Goal: Communication & Community: Answer question/provide support

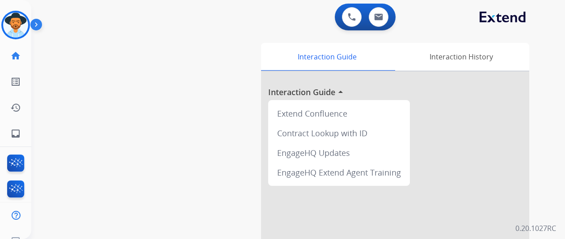
click at [85, 50] on div "swap_horiz Break voice bridge close_fullscreen Connect 3-Way Call merge_type Se…" at bounding box center [287, 218] width 512 height 373
click at [26, 22] on img at bounding box center [15, 25] width 25 height 25
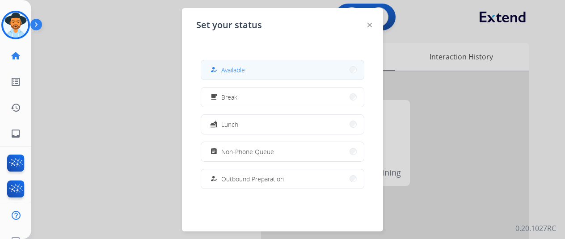
click at [248, 69] on button "how_to_reg Available" at bounding box center [282, 69] width 163 height 19
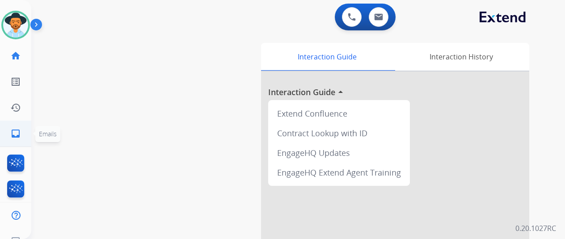
click at [10, 134] on link "inbox Emails" at bounding box center [15, 133] width 25 height 25
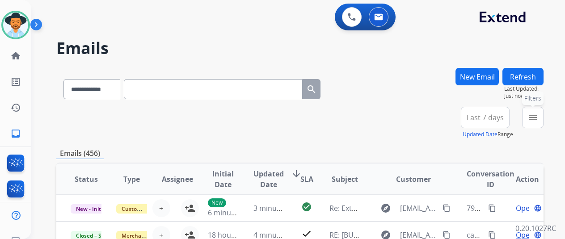
click at [538, 112] on button "menu Filters" at bounding box center [532, 117] width 21 height 21
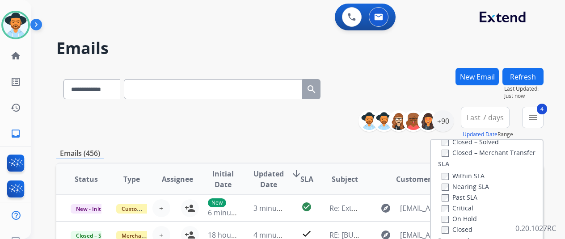
scroll to position [179, 0]
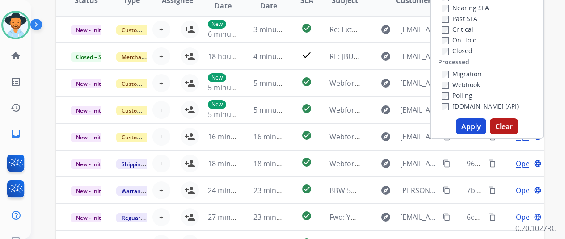
click at [475, 122] on button "Apply" at bounding box center [471, 126] width 30 height 16
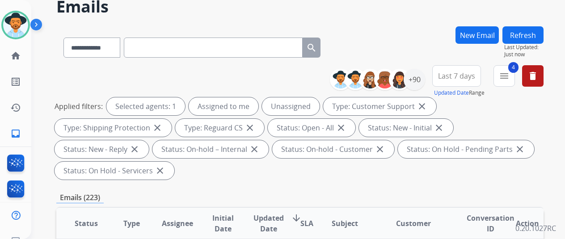
scroll to position [0, 0]
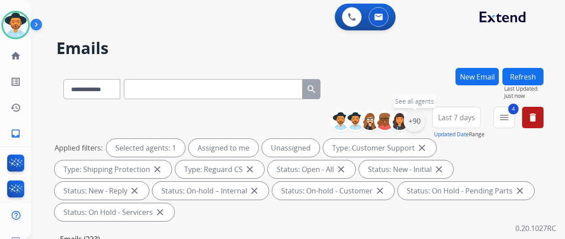
click at [422, 116] on div "+90" at bounding box center [414, 120] width 21 height 21
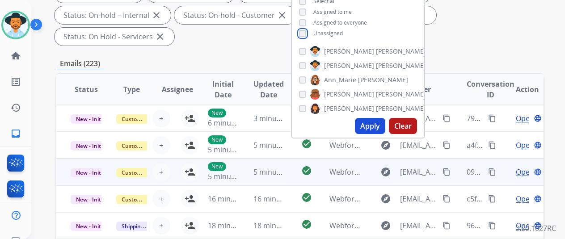
scroll to position [179, 0]
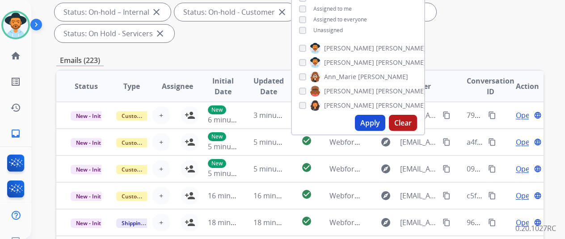
click at [374, 125] on button "Apply" at bounding box center [370, 123] width 30 height 16
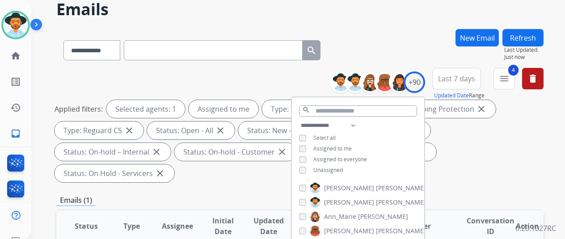
scroll to position [0, 0]
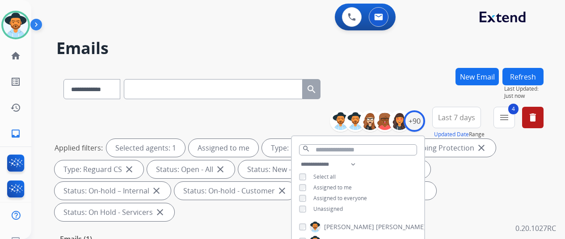
click at [415, 40] on h2 "Emails" at bounding box center [299, 48] width 487 height 18
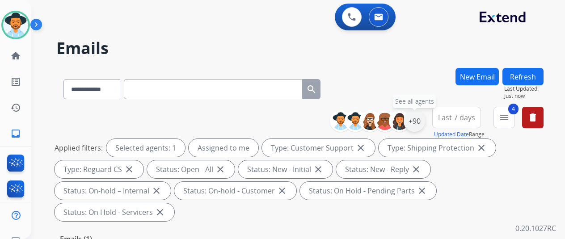
click at [421, 120] on div "+90" at bounding box center [414, 120] width 21 height 21
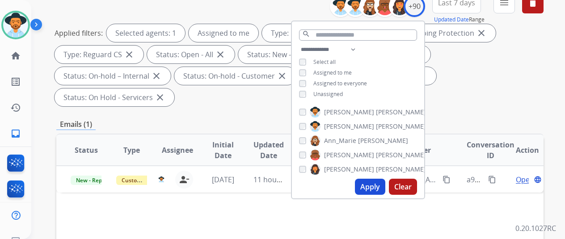
scroll to position [134, 0]
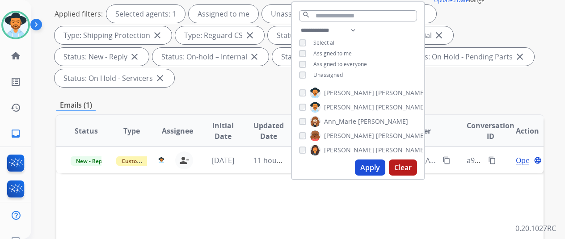
click at [369, 167] on button "Apply" at bounding box center [370, 168] width 30 height 16
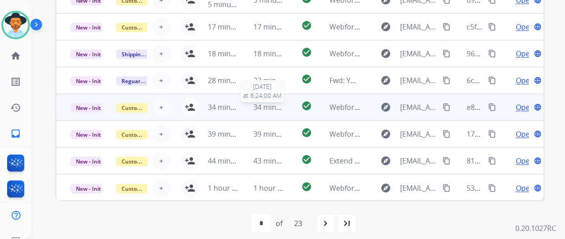
scroll to position [1, 0]
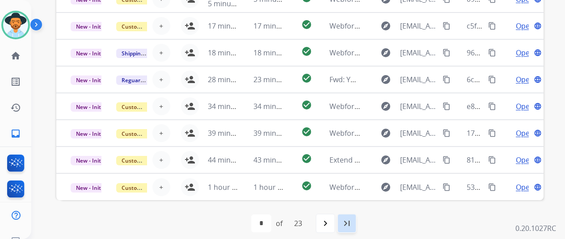
click at [349, 223] on mat-icon "last_page" at bounding box center [346, 223] width 11 height 11
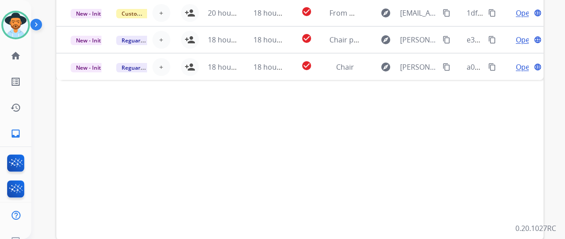
scroll to position [348, 0]
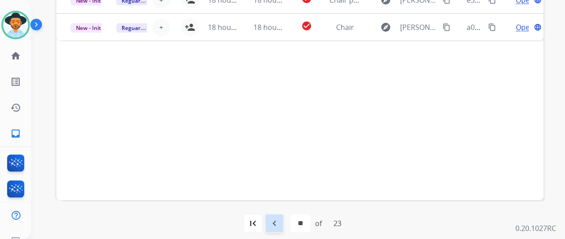
click at [279, 220] on mat-icon "navigate_before" at bounding box center [274, 223] width 11 height 11
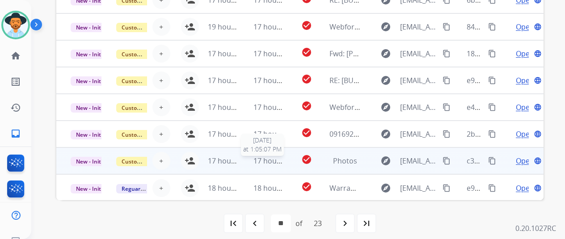
scroll to position [1, 0]
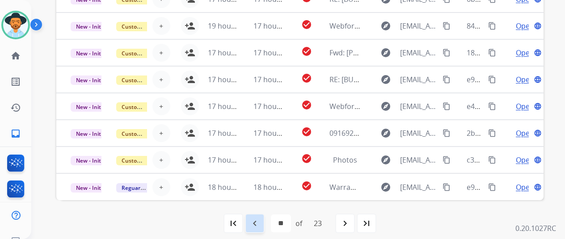
click at [259, 221] on mat-icon "navigate_before" at bounding box center [254, 223] width 11 height 11
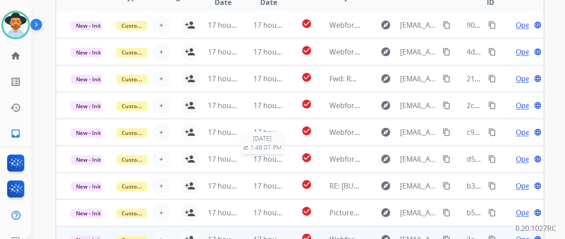
scroll to position [348, 0]
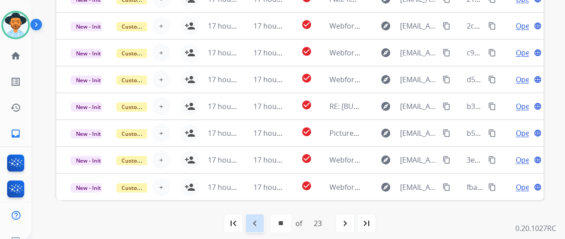
click at [255, 219] on mat-icon "navigate_before" at bounding box center [254, 223] width 11 height 11
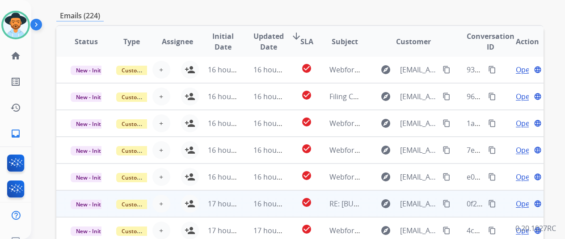
scroll to position [0, 0]
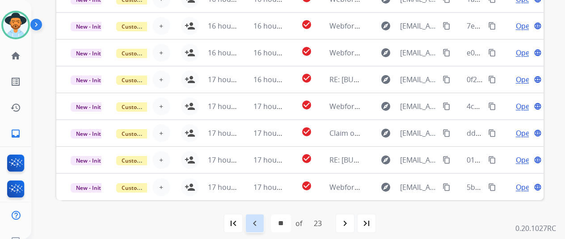
click at [255, 223] on mat-icon "navigate_before" at bounding box center [254, 223] width 11 height 11
click at [253, 219] on mat-icon "navigate_before" at bounding box center [254, 223] width 11 height 11
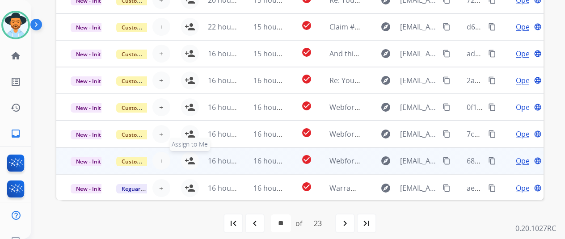
click at [187, 157] on mat-icon "person_add" at bounding box center [190, 161] width 11 height 11
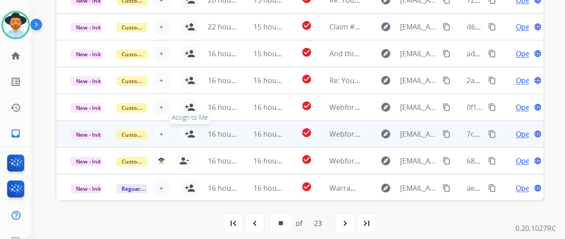
click at [189, 132] on mat-icon "person_add" at bounding box center [190, 134] width 11 height 11
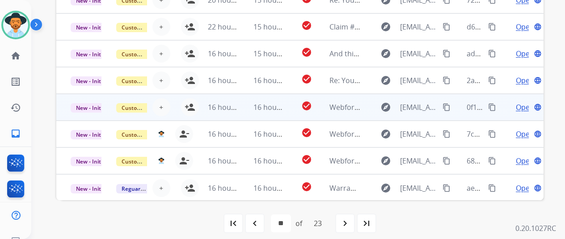
click at [194, 105] on td "16 hours ago" at bounding box center [216, 107] width 46 height 27
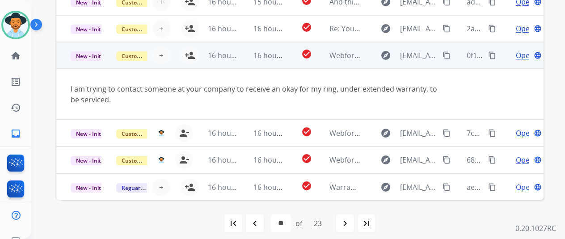
click at [199, 101] on div "I am trying to contact someone at your company to receive an okay for my ring, …" at bounding box center [254, 94] width 367 height 21
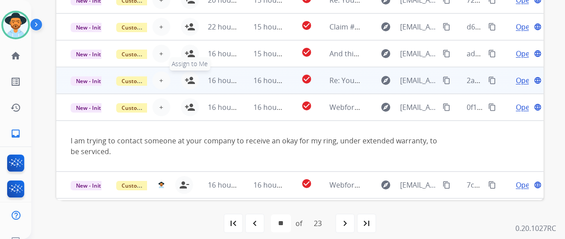
click at [191, 76] on mat-icon "person_add" at bounding box center [190, 80] width 11 height 11
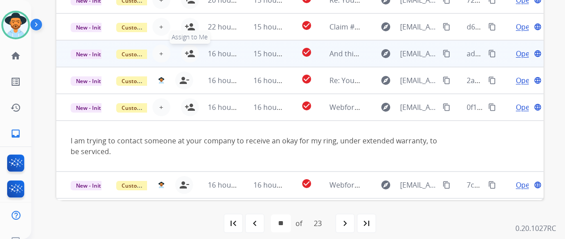
click at [192, 53] on mat-icon "person_add" at bounding box center [190, 53] width 11 height 11
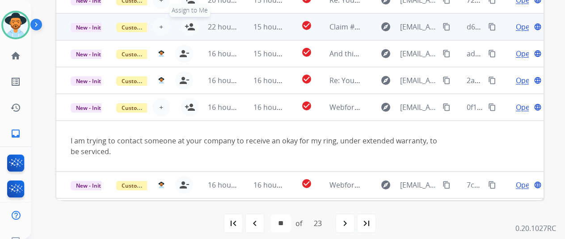
click at [188, 28] on mat-icon "person_add" at bounding box center [190, 26] width 11 height 11
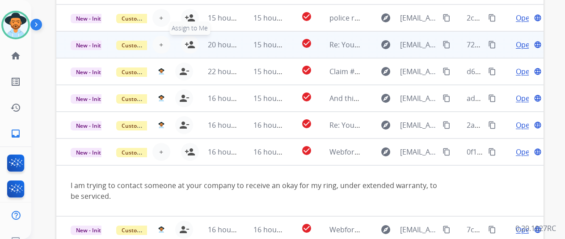
click at [188, 43] on mat-icon "person_add" at bounding box center [190, 44] width 11 height 11
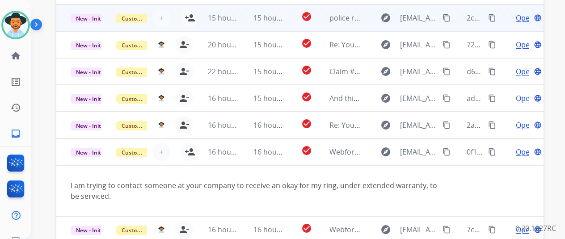
click at [193, 13] on td "15 hours ago" at bounding box center [216, 17] width 46 height 27
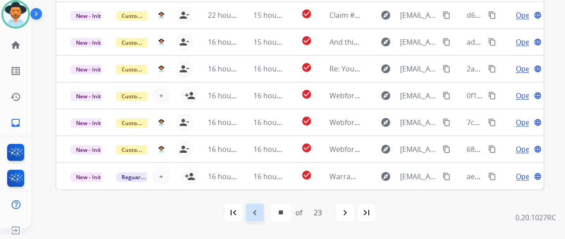
click at [257, 211] on mat-icon "navigate_before" at bounding box center [254, 212] width 11 height 11
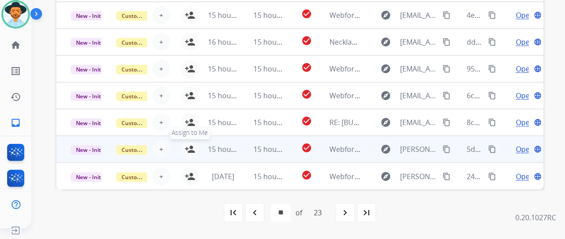
click at [190, 148] on mat-icon "person_add" at bounding box center [190, 149] width 11 height 11
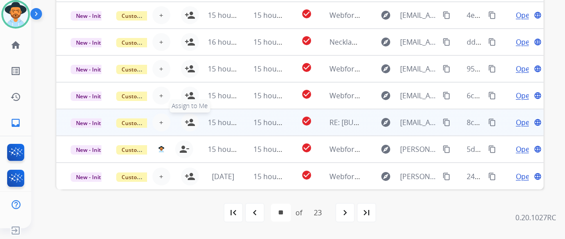
click at [192, 122] on mat-icon "person_add" at bounding box center [190, 122] width 11 height 11
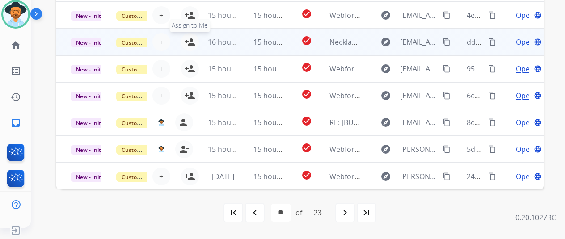
drag, startPoint x: 193, startPoint y: 68, endPoint x: 190, endPoint y: 47, distance: 21.3
click at [193, 66] on td "15 hours ago" at bounding box center [216, 68] width 46 height 27
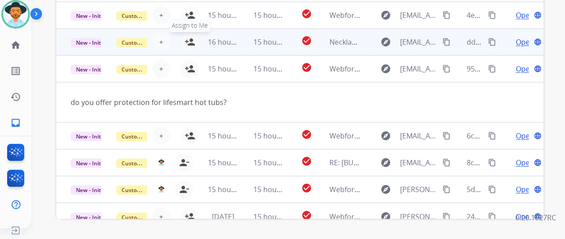
scroll to position [41, 0]
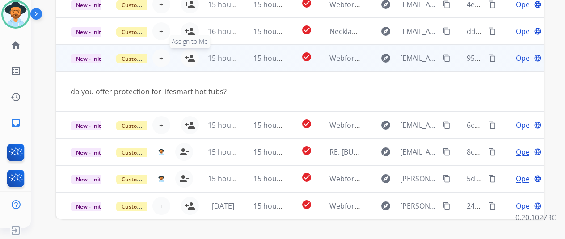
click at [192, 56] on mat-icon "person_add" at bounding box center [190, 58] width 11 height 11
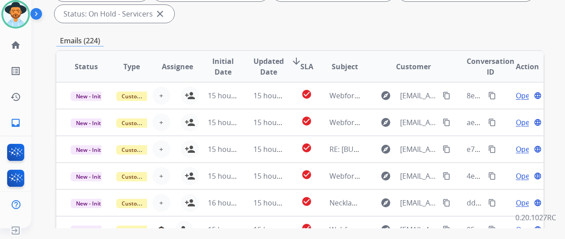
scroll to position [50, 0]
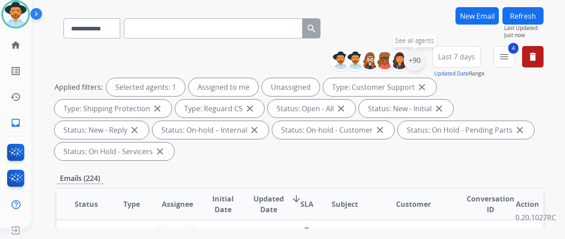
click at [421, 57] on div "+90" at bounding box center [414, 60] width 21 height 21
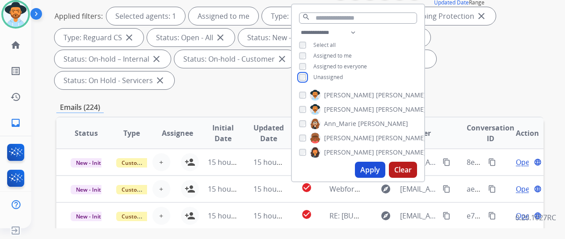
scroll to position [184, 0]
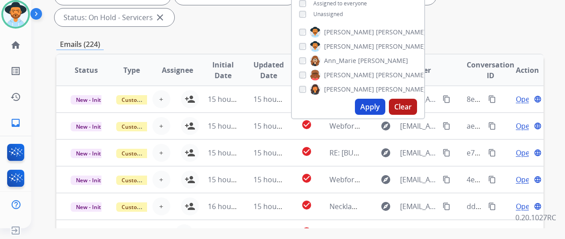
click at [374, 105] on button "Apply" at bounding box center [370, 107] width 30 height 16
select select "*"
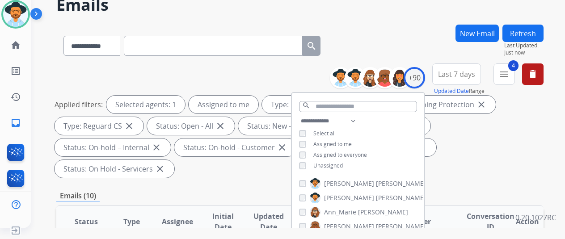
scroll to position [0, 0]
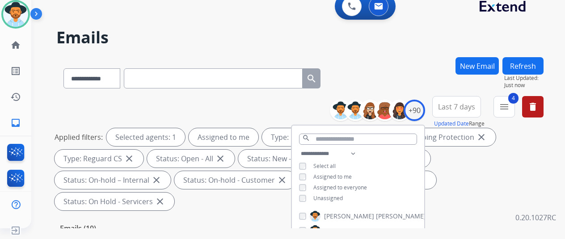
click at [423, 47] on div "**********" at bounding box center [287, 140] width 512 height 239
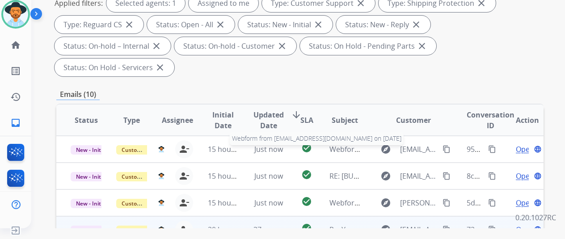
scroll to position [30, 0]
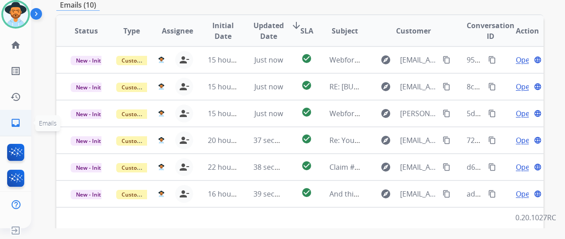
click at [12, 121] on mat-icon "inbox" at bounding box center [15, 123] width 11 height 11
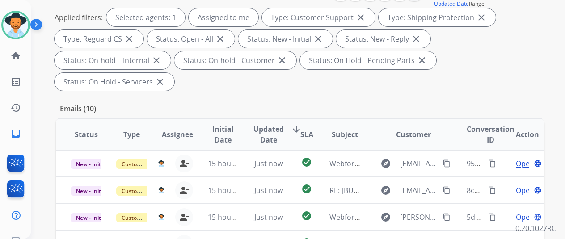
scroll to position [0, 0]
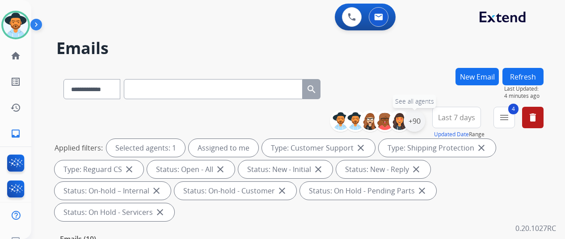
click at [424, 119] on div "+90" at bounding box center [414, 120] width 21 height 21
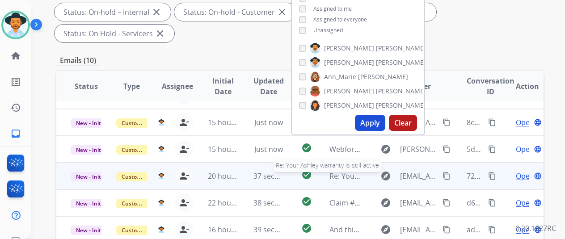
scroll to position [30, 0]
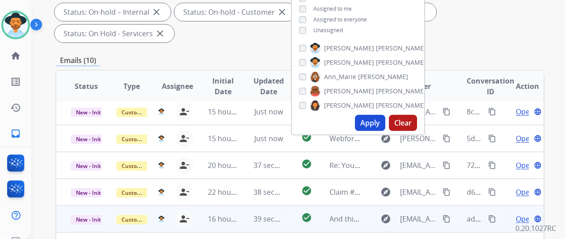
click at [524, 214] on span "Open" at bounding box center [525, 219] width 18 height 11
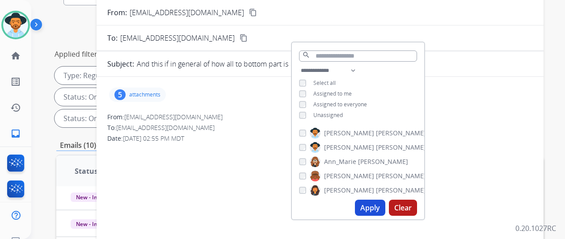
scroll to position [0, 0]
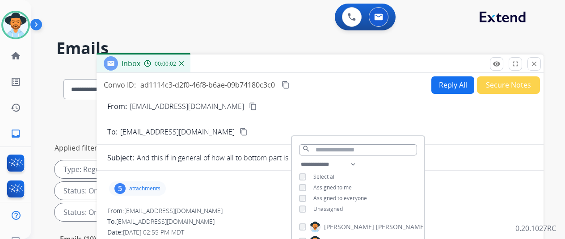
click at [262, 12] on div "0 Voice Interactions 0 Email Interactions" at bounding box center [292, 18] width 501 height 29
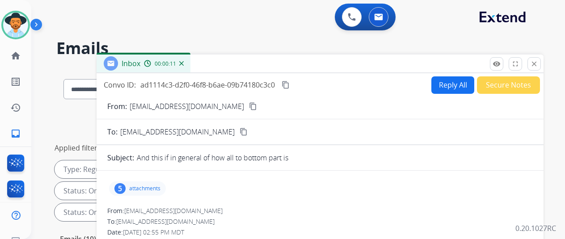
click at [124, 187] on div "5" at bounding box center [119, 188] width 11 height 11
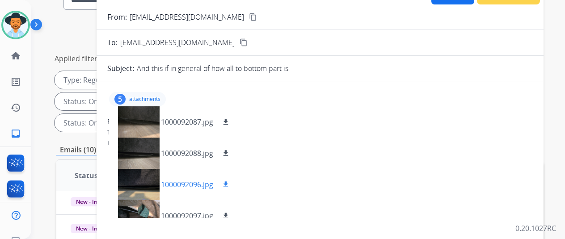
scroll to position [45, 0]
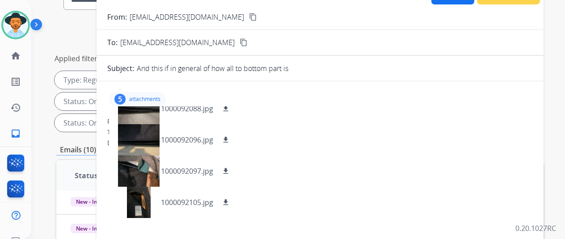
click at [249, 14] on mat-icon "content_copy" at bounding box center [253, 17] width 8 height 8
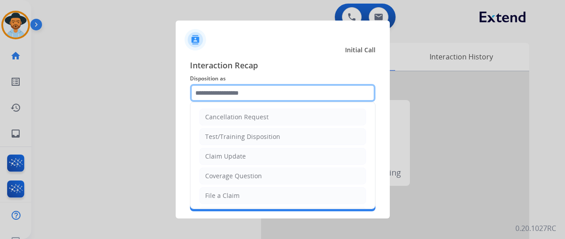
click at [215, 95] on input "text" at bounding box center [282, 93] width 185 height 18
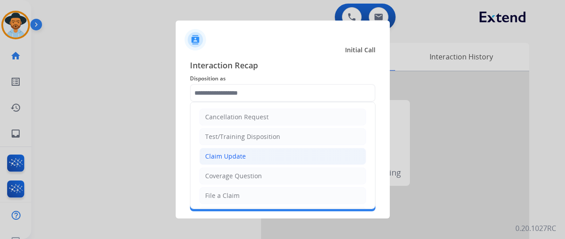
click at [227, 153] on div "Claim Update" at bounding box center [225, 156] width 41 height 9
type input "**********"
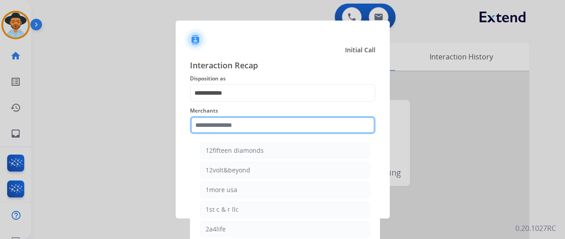
click at [232, 123] on input "text" at bounding box center [282, 125] width 185 height 18
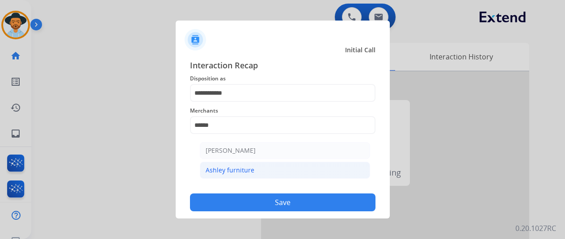
click at [273, 172] on li "Ashley furniture" at bounding box center [285, 170] width 170 height 17
type input "**********"
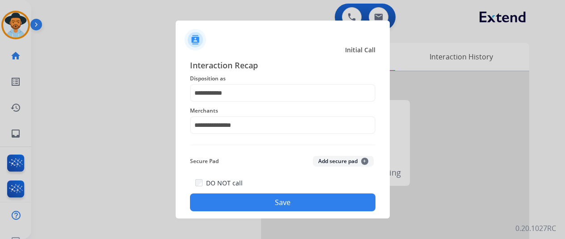
click at [281, 201] on button "Save" at bounding box center [282, 202] width 185 height 18
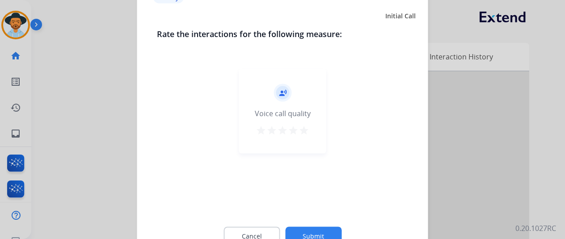
click at [324, 228] on button "Submit" at bounding box center [313, 236] width 56 height 19
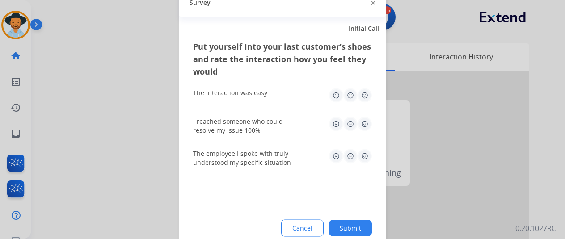
click at [347, 227] on button "Submit" at bounding box center [350, 228] width 43 height 16
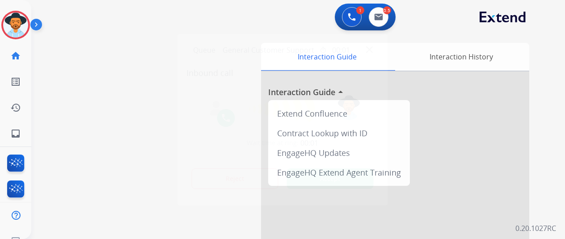
click at [74, 78] on div at bounding box center [282, 119] width 565 height 239
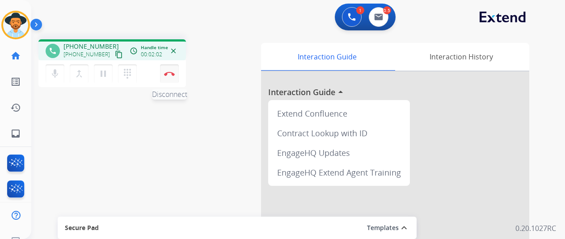
click at [169, 73] on img at bounding box center [169, 73] width 11 height 4
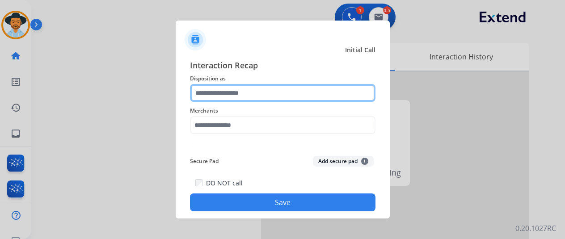
click at [211, 90] on input "text" at bounding box center [282, 93] width 185 height 18
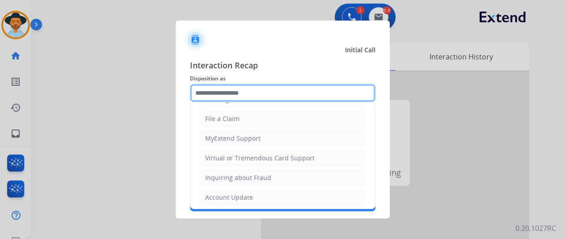
scroll to position [134, 0]
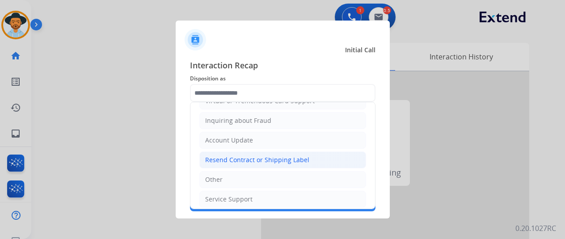
click at [228, 156] on div "Resend Contract or Shipping Label" at bounding box center [257, 160] width 104 height 9
type input "**********"
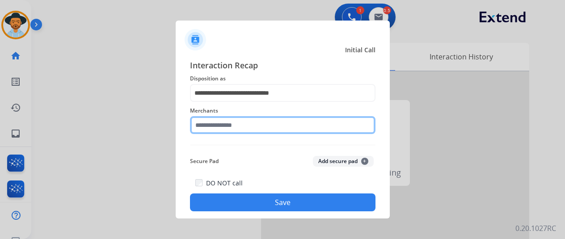
click at [219, 129] on input "text" at bounding box center [282, 125] width 185 height 18
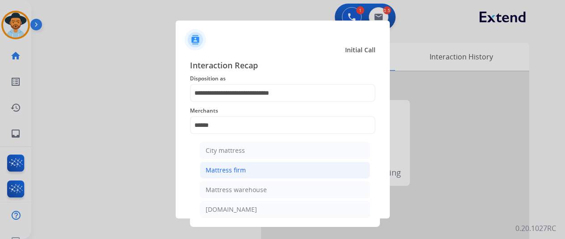
click at [238, 167] on div "Mattress firm" at bounding box center [226, 170] width 40 height 9
type input "**********"
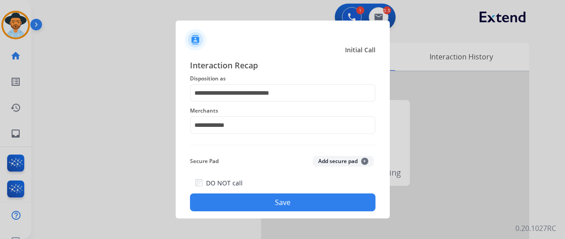
click at [282, 197] on button "Save" at bounding box center [282, 202] width 185 height 18
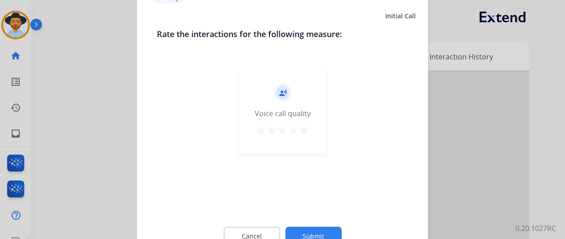
click at [315, 232] on button "Submit" at bounding box center [313, 236] width 56 height 19
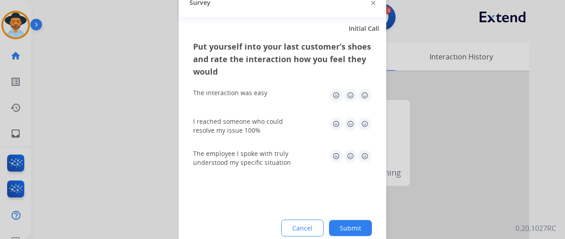
click at [355, 229] on button "Submit" at bounding box center [350, 228] width 43 height 16
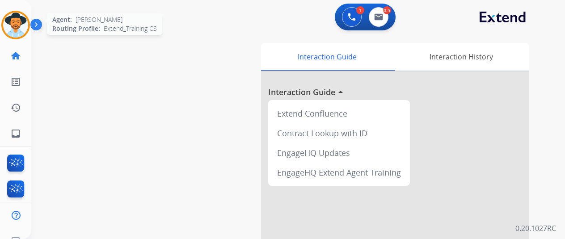
click at [21, 30] on img at bounding box center [15, 25] width 25 height 25
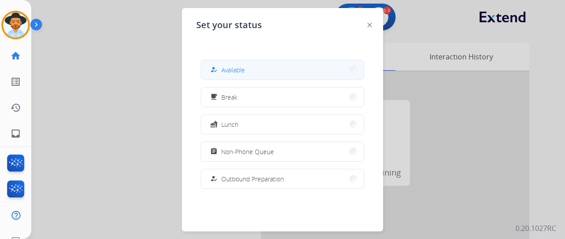
click at [230, 66] on span "Available" at bounding box center [233, 69] width 24 height 9
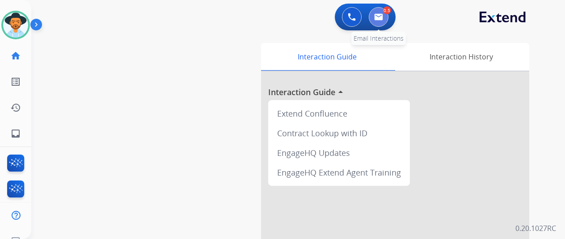
click at [383, 14] on img at bounding box center [378, 16] width 9 height 7
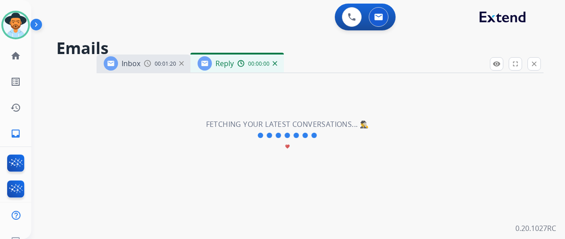
select select "**********"
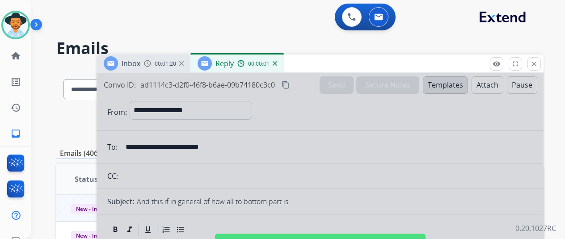
click at [284, 64] on div "Reply 00:00:01" at bounding box center [236, 64] width 93 height 18
click at [277, 61] on img at bounding box center [275, 63] width 4 height 4
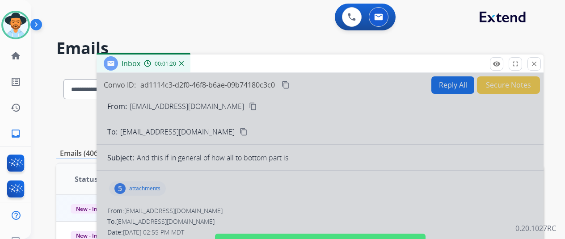
click at [184, 64] on img at bounding box center [181, 63] width 4 height 4
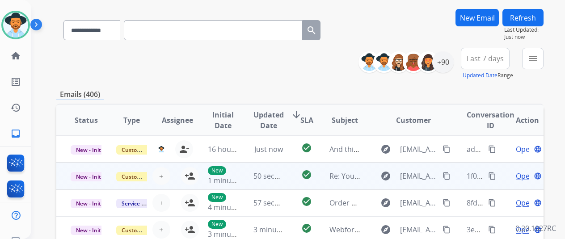
scroll to position [134, 0]
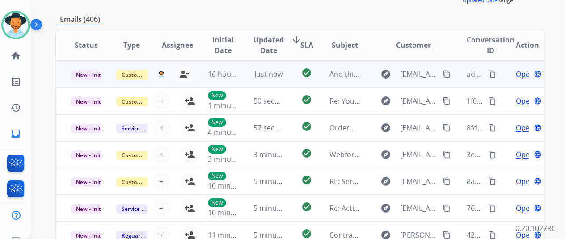
click at [525, 76] on span "Open" at bounding box center [525, 74] width 18 height 11
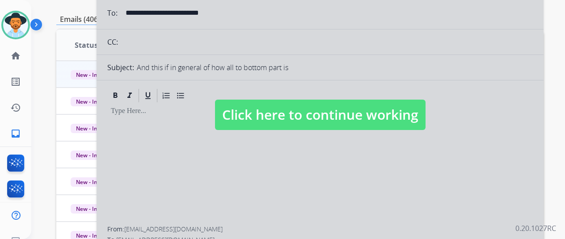
select select "**********"
click at [287, 139] on div at bounding box center [320, 106] width 447 height 334
select select
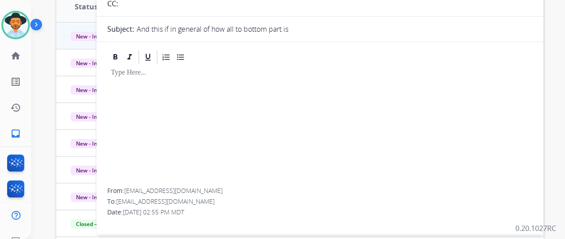
scroll to position [38, 0]
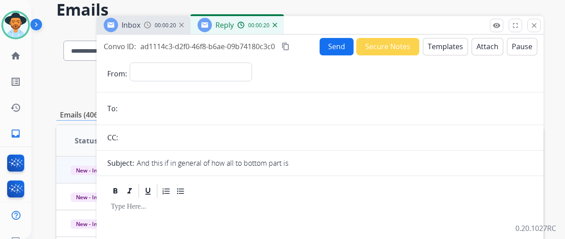
click at [281, 26] on div "Reply 00:00:20" at bounding box center [236, 25] width 93 height 18
click at [277, 25] on img at bounding box center [275, 25] width 4 height 4
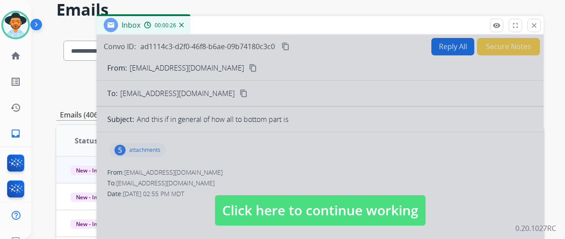
click at [239, 154] on div at bounding box center [320, 202] width 447 height 334
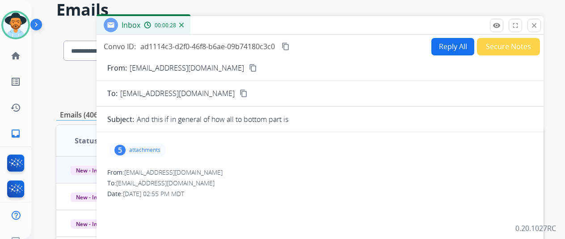
click at [184, 25] on img at bounding box center [181, 25] width 4 height 4
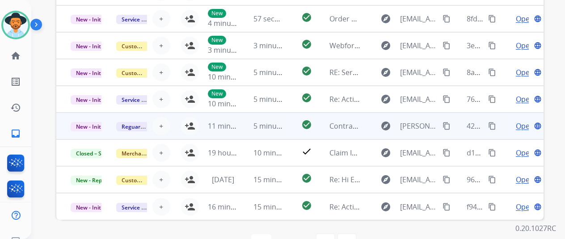
scroll to position [262, 0]
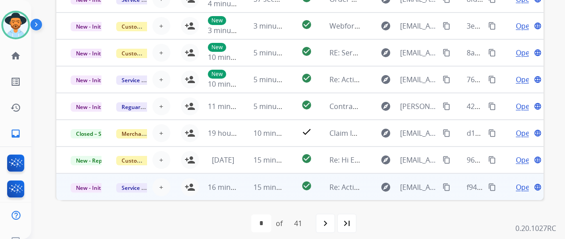
click at [522, 186] on span "Open" at bounding box center [525, 187] width 18 height 11
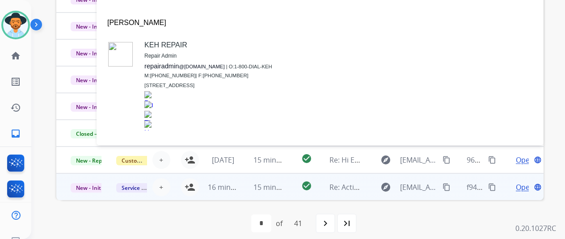
scroll to position [38, 0]
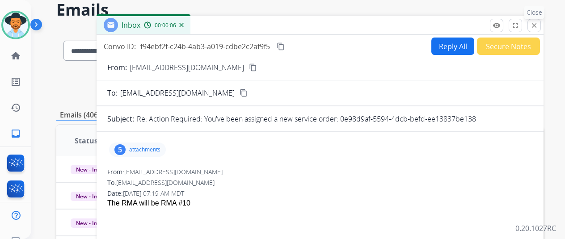
click at [538, 24] on mat-icon "close" at bounding box center [534, 25] width 8 height 8
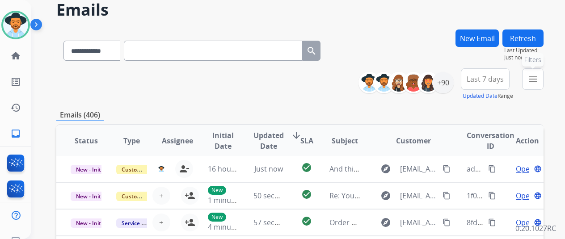
click at [538, 77] on mat-icon "menu" at bounding box center [532, 79] width 11 height 11
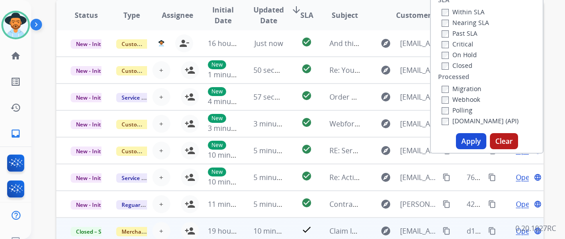
scroll to position [217, 0]
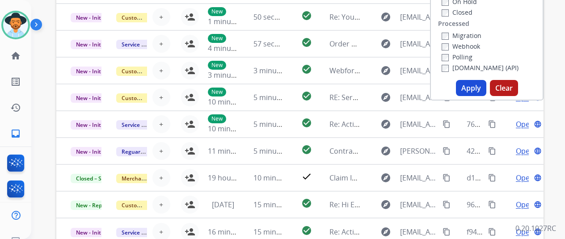
click at [477, 89] on button "Apply" at bounding box center [471, 88] width 30 height 16
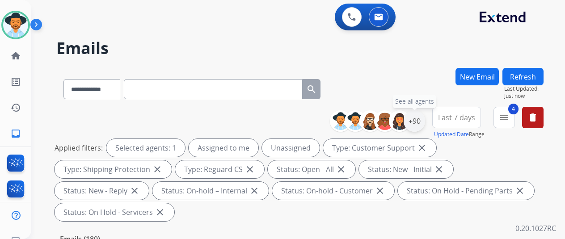
click at [422, 123] on div "+90" at bounding box center [414, 120] width 21 height 21
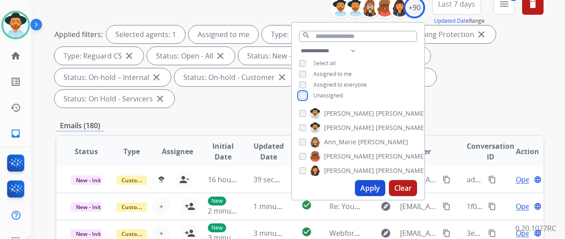
scroll to position [134, 0]
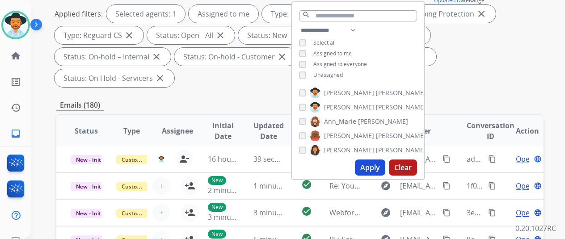
click at [375, 164] on button "Apply" at bounding box center [370, 168] width 30 height 16
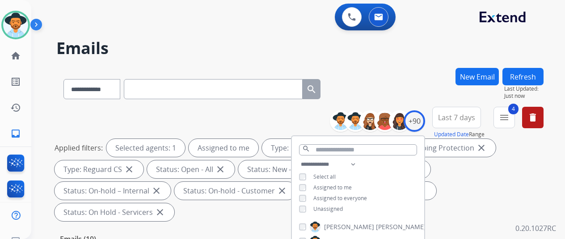
click at [390, 66] on div "**********" at bounding box center [287, 151] width 512 height 239
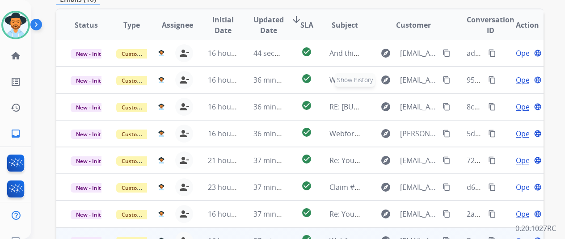
scroll to position [326, 0]
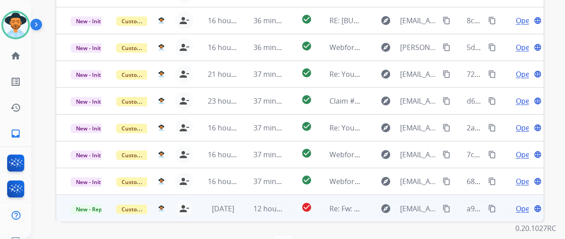
click at [523, 203] on span "Open" at bounding box center [525, 208] width 18 height 11
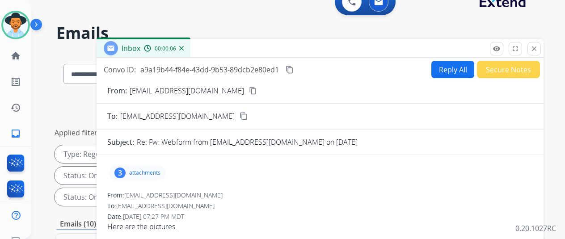
scroll to position [13, 0]
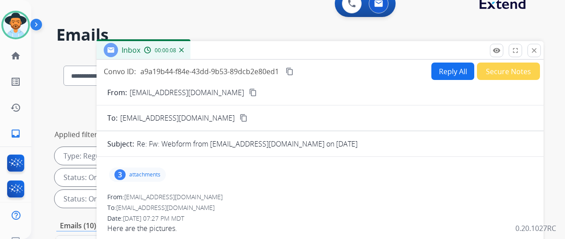
click at [126, 171] on div "3" at bounding box center [119, 174] width 11 height 11
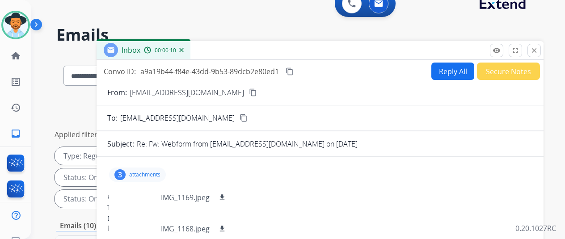
scroll to position [89, 0]
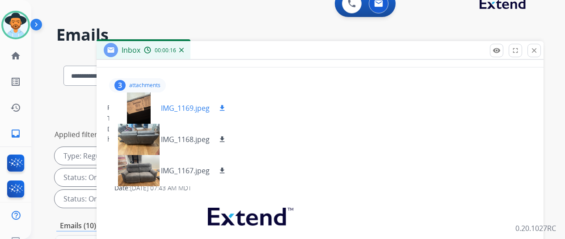
click at [226, 104] on mat-icon "download" at bounding box center [222, 108] width 8 height 8
click at [226, 137] on mat-icon "download" at bounding box center [222, 139] width 8 height 8
click at [226, 168] on mat-icon "download" at bounding box center [222, 171] width 8 height 8
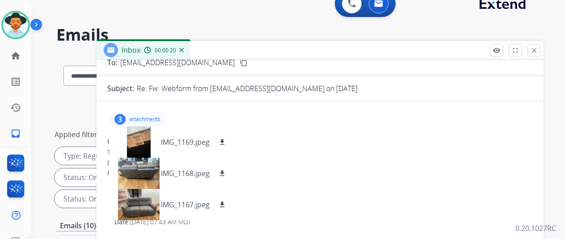
scroll to position [0, 0]
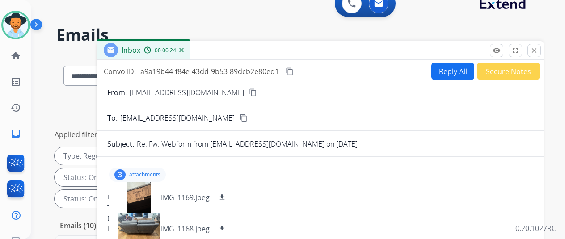
click at [249, 92] on mat-icon "content_copy" at bounding box center [253, 92] width 8 height 8
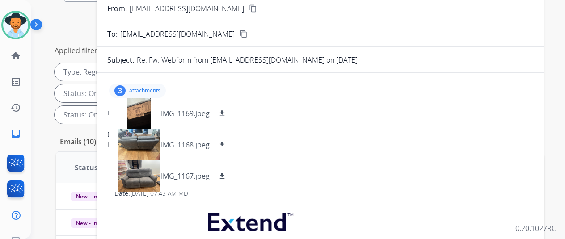
scroll to position [58, 0]
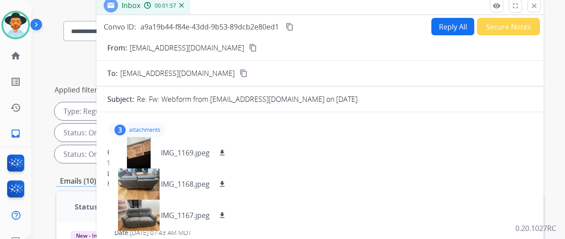
click at [184, 5] on img at bounding box center [181, 5] width 4 height 4
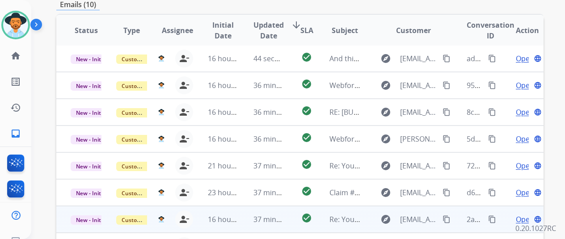
scroll to position [326, 0]
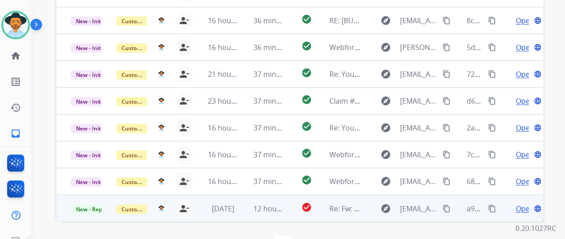
click at [446, 205] on mat-icon "content_copy" at bounding box center [446, 209] width 8 height 8
click at [520, 203] on span "Open" at bounding box center [525, 208] width 18 height 11
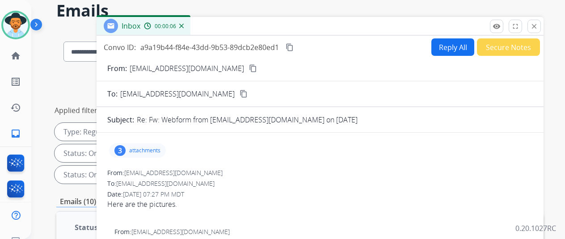
scroll to position [0, 0]
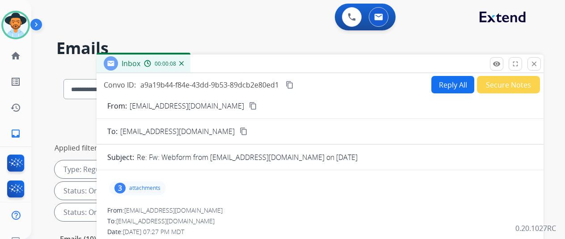
click at [450, 83] on button "Reply All" at bounding box center [452, 84] width 43 height 17
select select "**********"
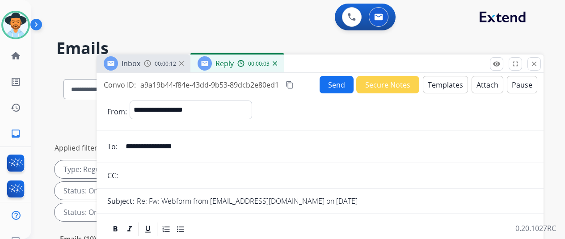
click at [450, 81] on button "Templates" at bounding box center [445, 84] width 45 height 17
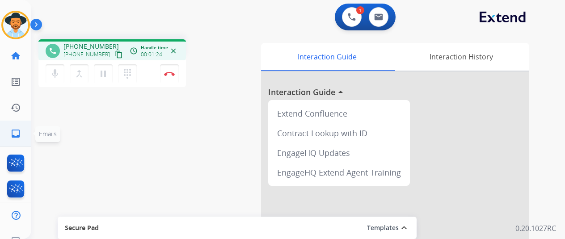
click at [19, 133] on mat-icon "inbox" at bounding box center [15, 133] width 11 height 11
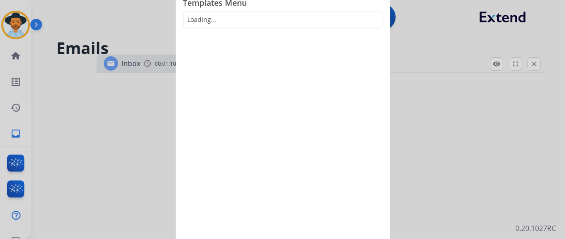
select select "**********"
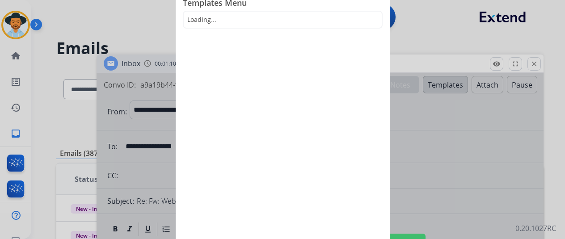
click at [142, 8] on div at bounding box center [282, 119] width 565 height 239
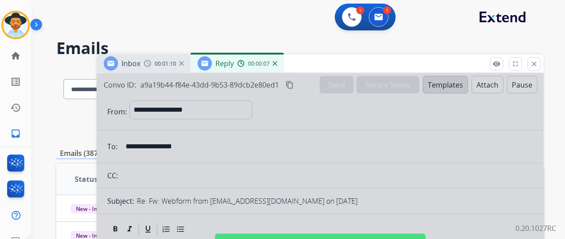
click at [277, 65] on img at bounding box center [275, 63] width 4 height 4
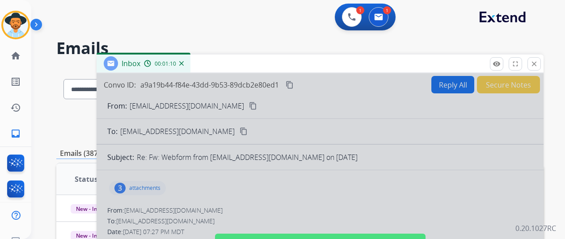
click at [190, 64] on div "Inbox 00:01:10" at bounding box center [144, 64] width 94 height 18
click at [184, 62] on img at bounding box center [181, 63] width 4 height 4
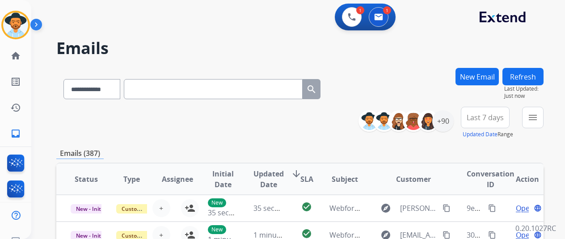
click at [479, 76] on button "New Email" at bounding box center [476, 76] width 43 height 17
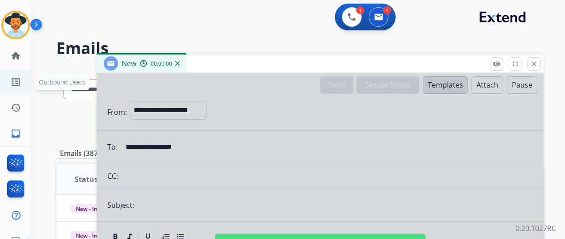
select select "**********"
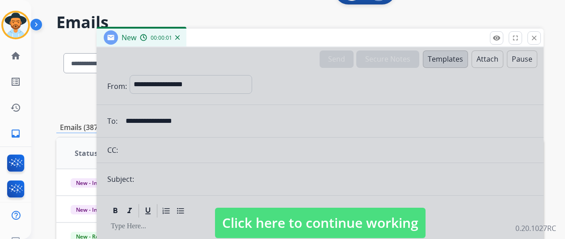
scroll to position [45, 0]
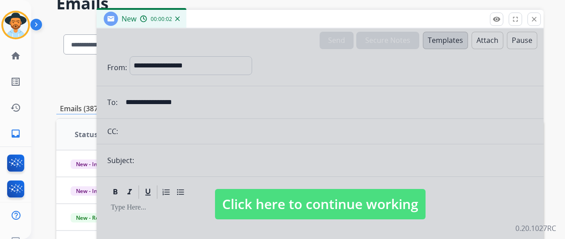
click at [209, 103] on div at bounding box center [320, 196] width 447 height 334
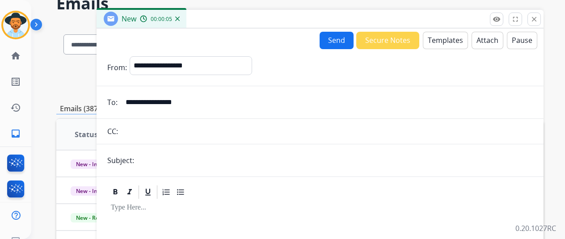
drag, startPoint x: 207, startPoint y: 105, endPoint x: 122, endPoint y: 104, distance: 85.8
click at [122, 104] on div "**********" at bounding box center [320, 102] width 447 height 18
paste input "**"
type input "**********"
click at [461, 39] on button "Templates" at bounding box center [445, 40] width 45 height 17
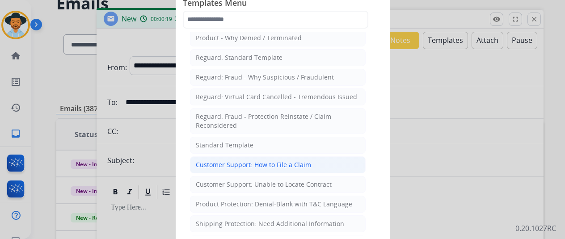
click at [278, 161] on div "Customer Support: How to File a Claim" at bounding box center [253, 164] width 115 height 9
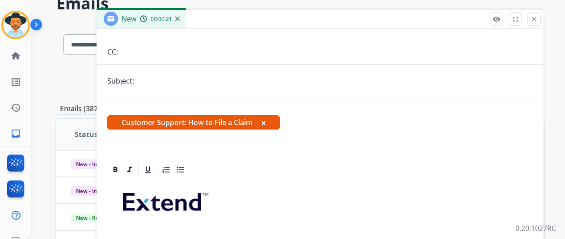
scroll to position [171, 0]
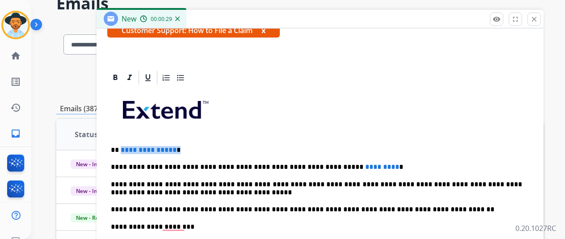
drag, startPoint x: 180, startPoint y: 149, endPoint x: 127, endPoint y: 149, distance: 52.3
click at [127, 149] on p "**********" at bounding box center [316, 150] width 411 height 8
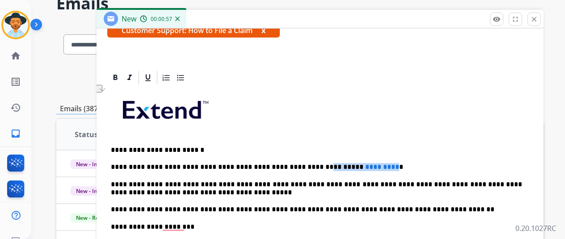
drag, startPoint x: 361, startPoint y: 166, endPoint x: 298, endPoint y: 167, distance: 62.6
click at [298, 167] on p "**********" at bounding box center [316, 167] width 411 height 8
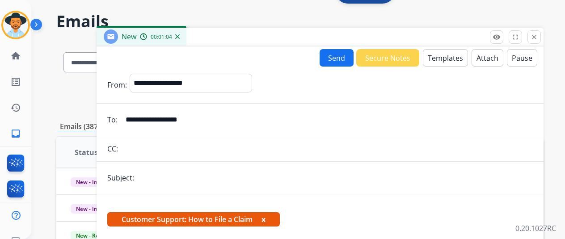
scroll to position [0, 0]
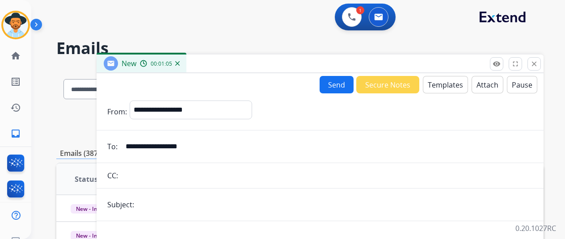
click at [336, 82] on button "Send" at bounding box center [337, 84] width 34 height 17
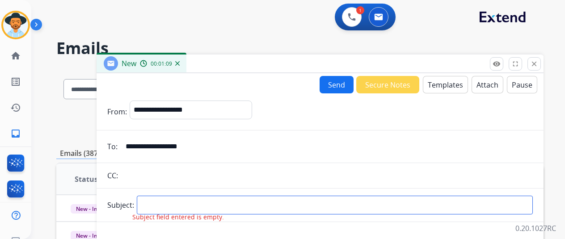
click at [170, 202] on input "text" at bounding box center [335, 205] width 396 height 19
type input "*"
type input "**********"
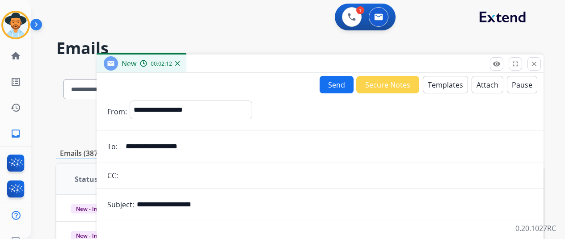
click at [336, 80] on button "Send" at bounding box center [337, 84] width 34 height 17
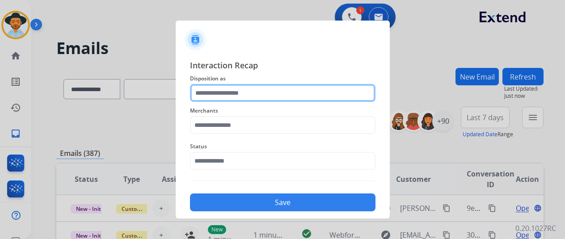
click at [241, 93] on input "text" at bounding box center [282, 93] width 185 height 18
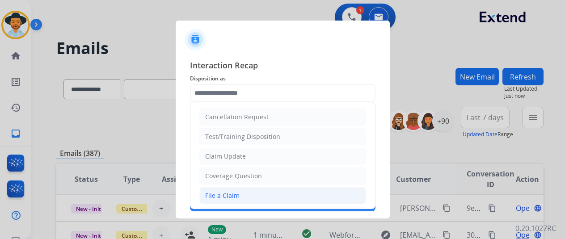
click at [225, 191] on div "File a Claim" at bounding box center [222, 195] width 34 height 9
type input "**********"
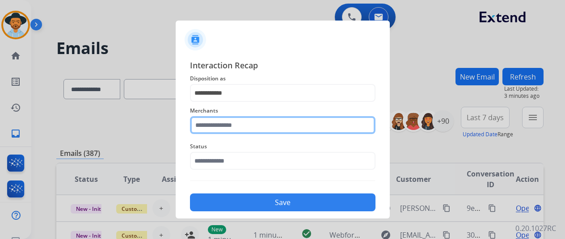
click at [205, 128] on input "text" at bounding box center [282, 125] width 185 height 18
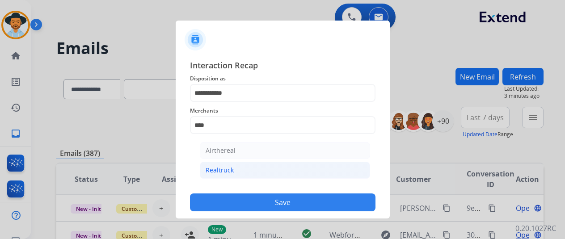
click at [255, 169] on li "Realtruck" at bounding box center [285, 170] width 170 height 17
type input "*********"
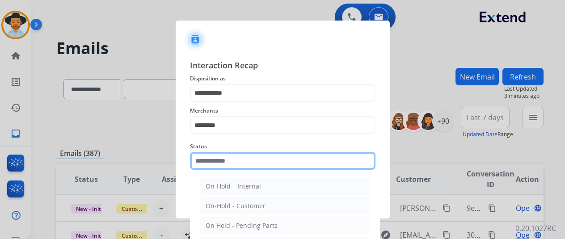
click at [235, 164] on input "text" at bounding box center [282, 161] width 185 height 18
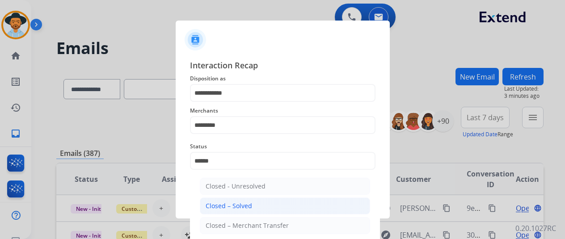
click at [239, 211] on li "Closed – Solved" at bounding box center [285, 206] width 170 height 17
type input "**********"
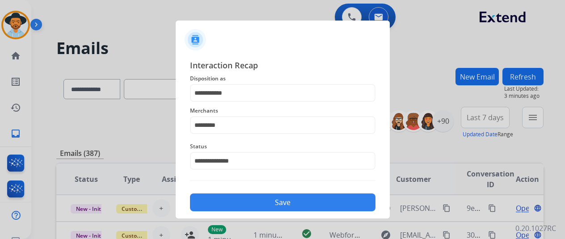
click at [282, 205] on button "Save" at bounding box center [282, 202] width 185 height 18
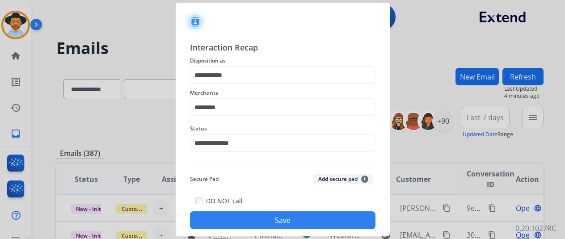
click at [276, 217] on button "Save" at bounding box center [282, 220] width 185 height 18
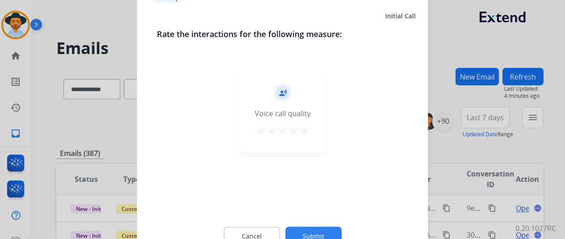
click at [306, 231] on button "Submit" at bounding box center [313, 236] width 56 height 19
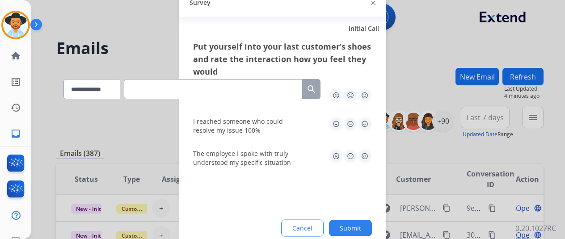
click at [349, 227] on button "Submit" at bounding box center [350, 228] width 43 height 16
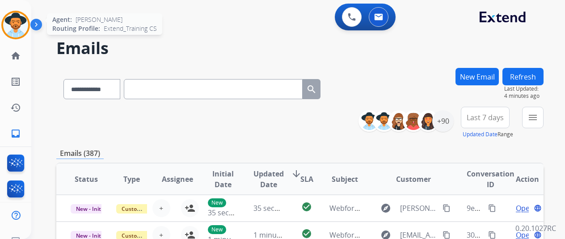
click at [16, 19] on img at bounding box center [15, 25] width 25 height 25
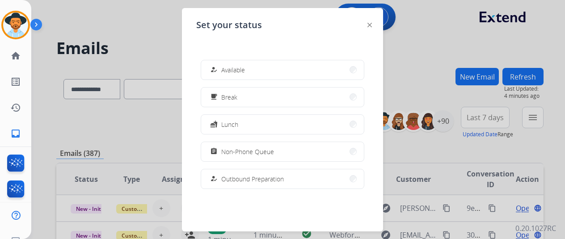
click at [291, 63] on button "how_to_reg Available" at bounding box center [282, 69] width 163 height 19
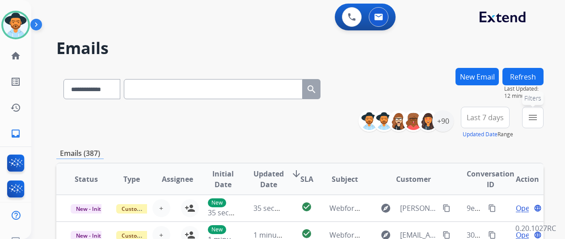
click at [541, 110] on button "menu Filters" at bounding box center [532, 117] width 21 height 21
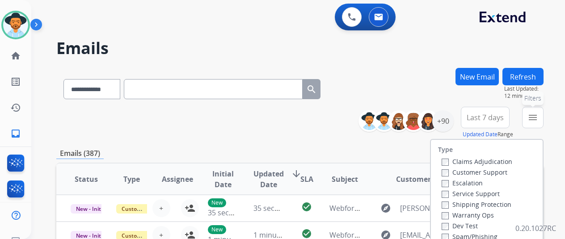
drag, startPoint x: 539, startPoint y: 117, endPoint x: 512, endPoint y: 141, distance: 36.7
click at [538, 117] on mat-icon "menu" at bounding box center [532, 117] width 11 height 11
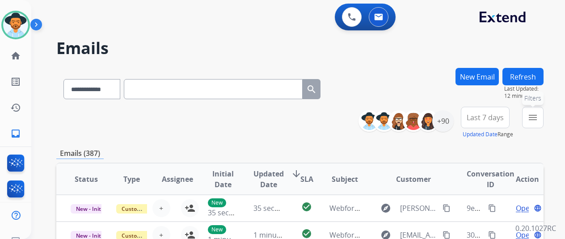
click at [543, 109] on button "menu Filters" at bounding box center [532, 117] width 21 height 21
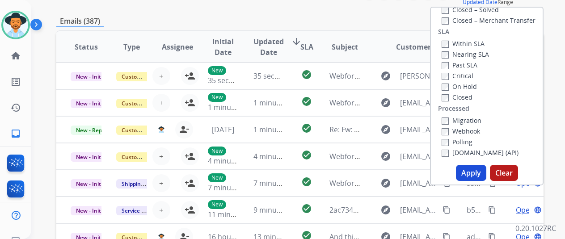
scroll to position [223, 0]
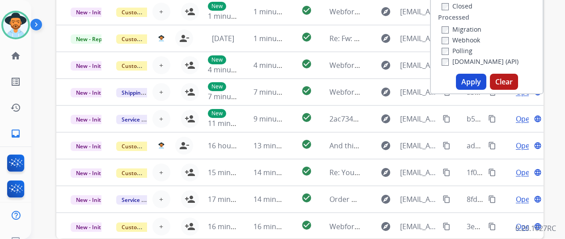
click at [472, 81] on button "Apply" at bounding box center [471, 82] width 30 height 16
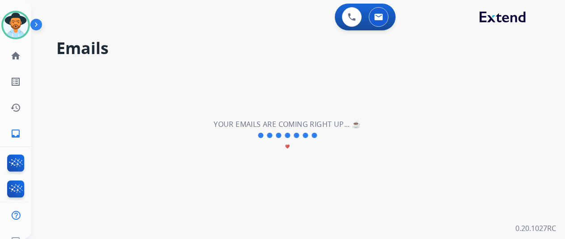
scroll to position [0, 0]
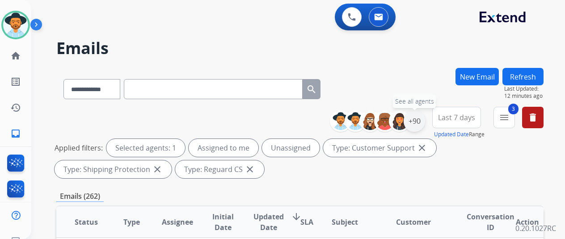
click at [425, 120] on div "+90" at bounding box center [414, 120] width 21 height 21
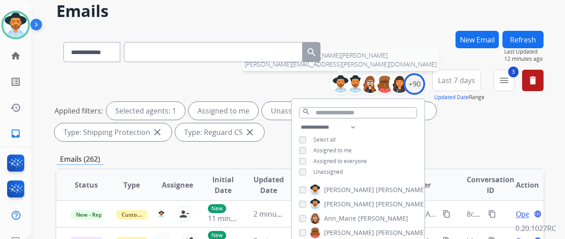
scroll to position [89, 0]
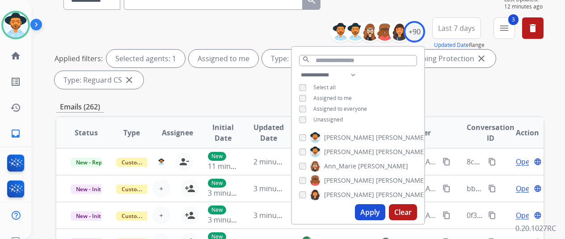
click at [379, 213] on button "Apply" at bounding box center [370, 212] width 30 height 16
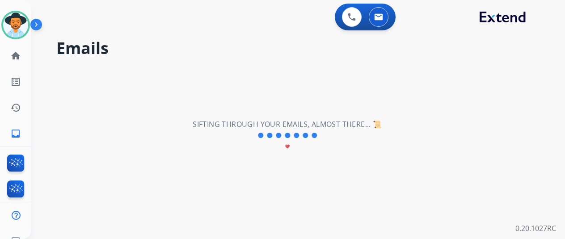
scroll to position [0, 0]
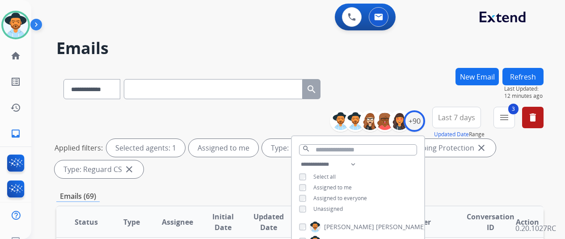
click at [408, 42] on h2 "Emails" at bounding box center [299, 48] width 487 height 18
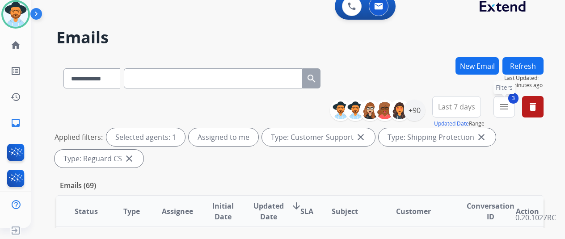
click at [513, 100] on button "3 menu Filters" at bounding box center [503, 106] width 21 height 21
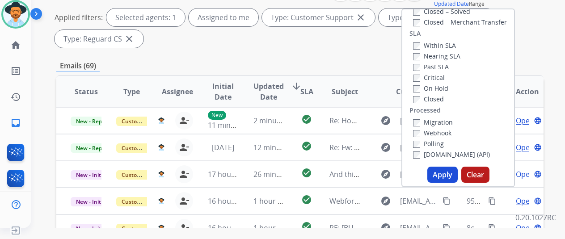
scroll to position [223, 0]
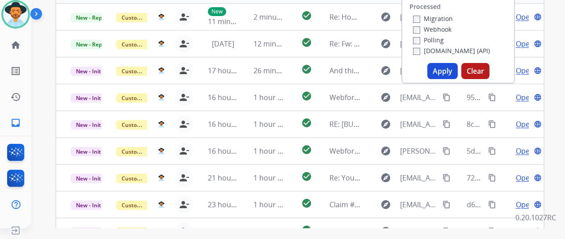
click at [444, 68] on button "Apply" at bounding box center [442, 71] width 30 height 16
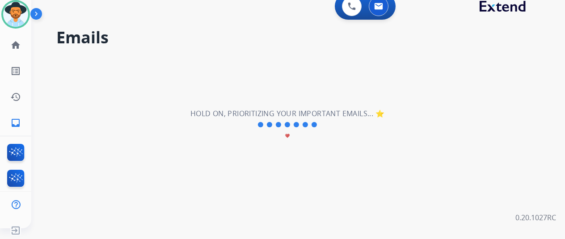
scroll to position [0, 0]
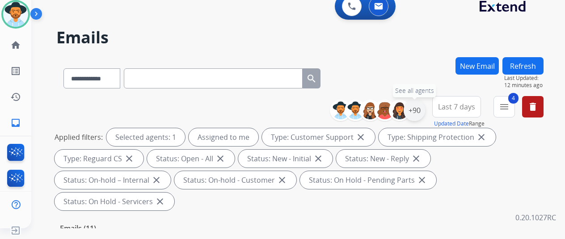
click at [425, 106] on div "+90" at bounding box center [414, 110] width 21 height 21
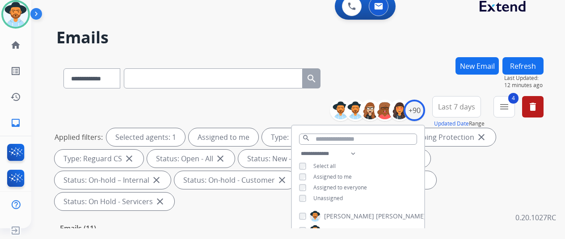
scroll to position [89, 0]
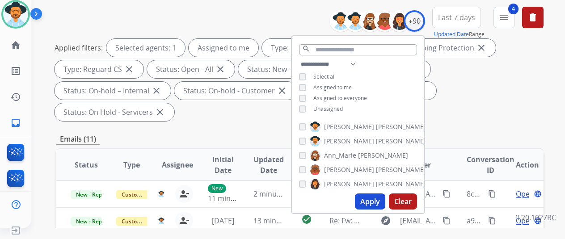
click at [374, 200] on button "Apply" at bounding box center [370, 201] width 30 height 16
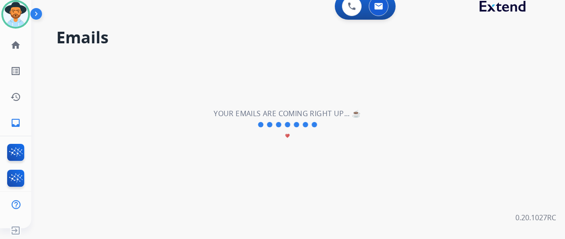
scroll to position [0, 0]
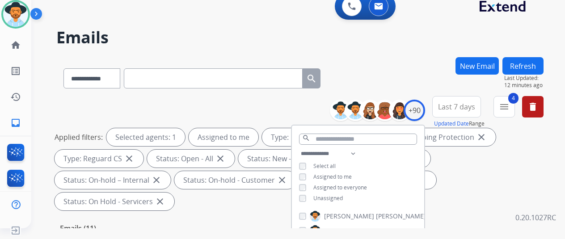
click at [357, 58] on div "**********" at bounding box center [299, 76] width 487 height 39
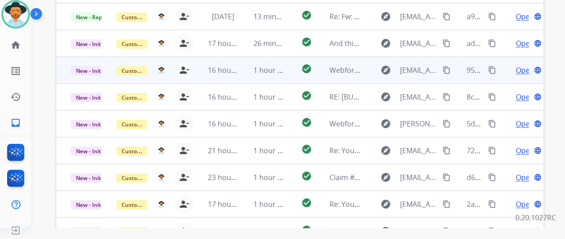
scroll to position [192, 0]
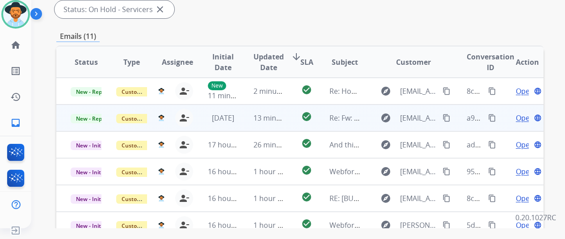
click at [519, 113] on span "Open" at bounding box center [525, 118] width 18 height 11
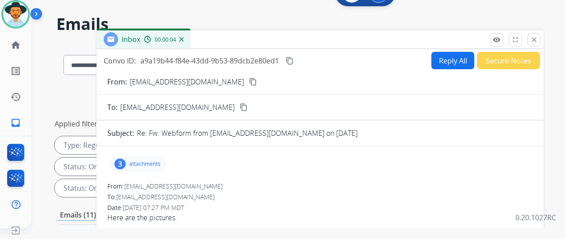
click at [453, 54] on button "Reply All" at bounding box center [452, 60] width 43 height 17
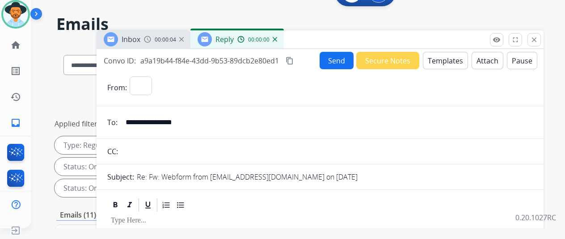
select select "**********"
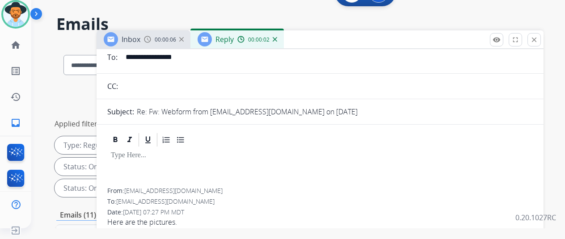
scroll to position [0, 0]
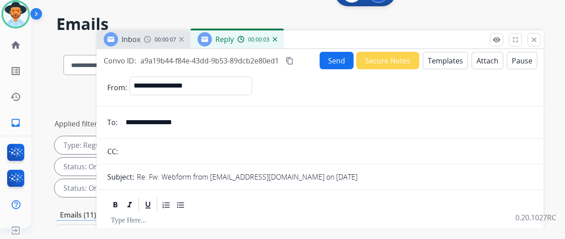
click at [446, 59] on button "Templates" at bounding box center [445, 60] width 45 height 17
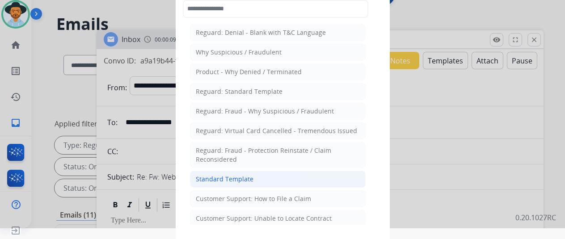
click at [215, 171] on li "Standard Template" at bounding box center [278, 179] width 176 height 17
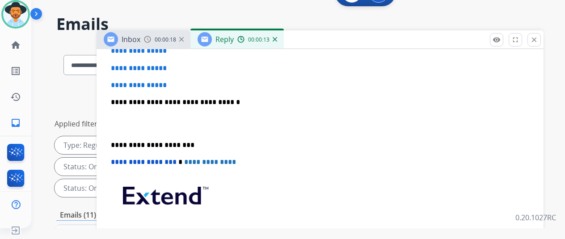
scroll to position [268, 0]
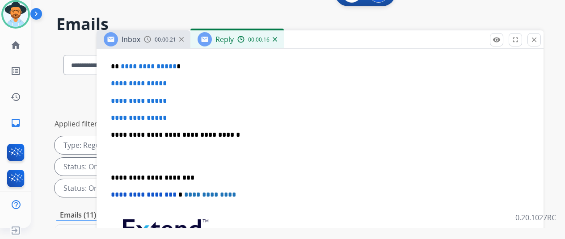
click at [277, 40] on img at bounding box center [275, 39] width 4 height 4
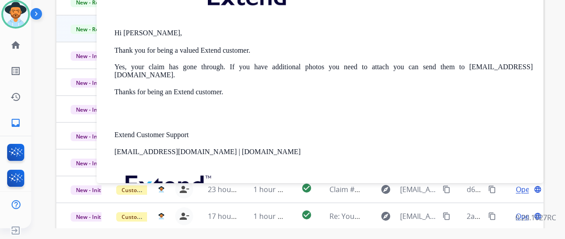
scroll to position [0, 0]
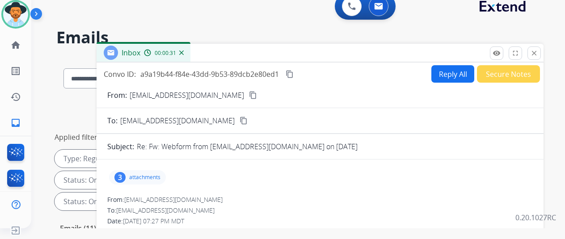
click at [184, 51] on img at bounding box center [181, 52] width 4 height 4
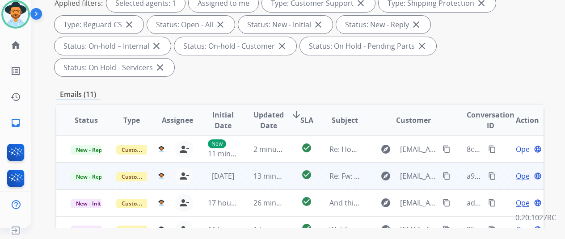
click at [445, 172] on mat-icon "content_copy" at bounding box center [446, 176] width 8 height 8
click at [522, 171] on span "Open" at bounding box center [525, 176] width 18 height 11
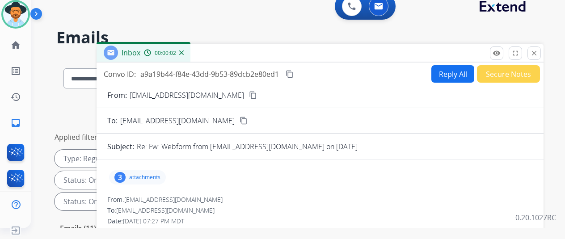
click at [449, 68] on button "Reply All" at bounding box center [452, 73] width 43 height 17
select select "**********"
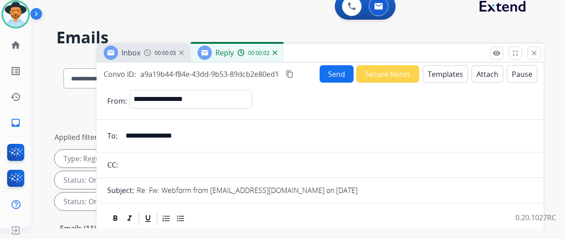
click at [446, 70] on button "Templates" at bounding box center [445, 73] width 45 height 17
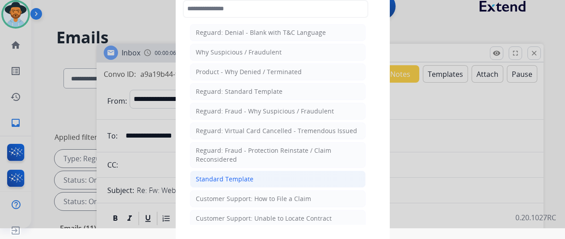
click at [210, 175] on div "Standard Template" at bounding box center [225, 179] width 58 height 9
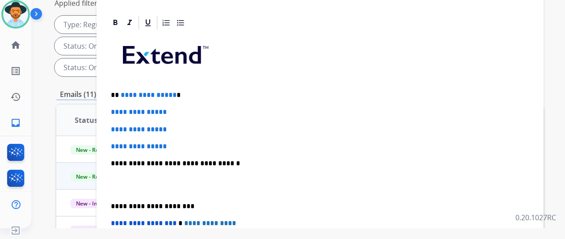
scroll to position [134, 0]
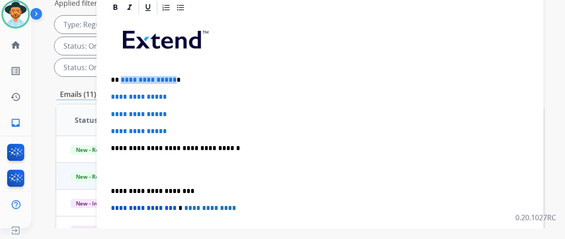
drag, startPoint x: 178, startPoint y: 80, endPoint x: 126, endPoint y: 78, distance: 51.4
click at [126, 78] on p "**********" at bounding box center [316, 80] width 411 height 8
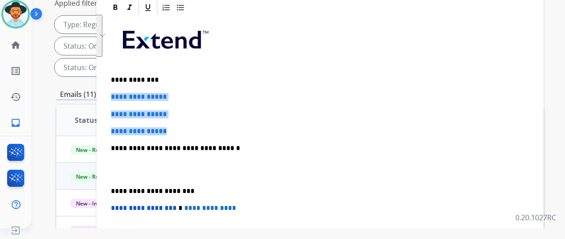
drag, startPoint x: 181, startPoint y: 133, endPoint x: 106, endPoint y: 93, distance: 84.4
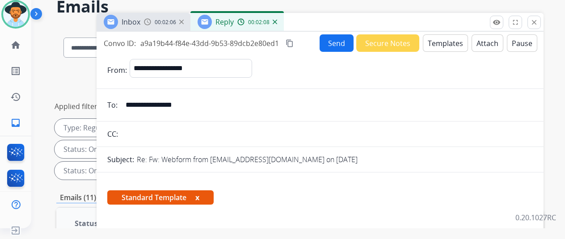
scroll to position [0, 0]
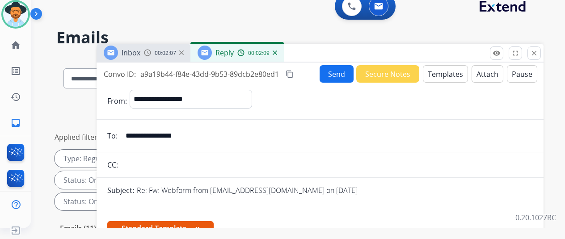
click at [337, 71] on button "Send" at bounding box center [337, 73] width 34 height 17
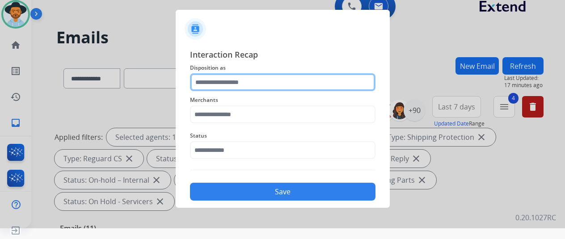
click at [230, 80] on input "text" at bounding box center [282, 82] width 185 height 18
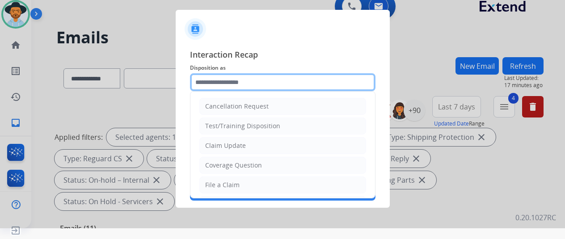
scroll to position [45, 0]
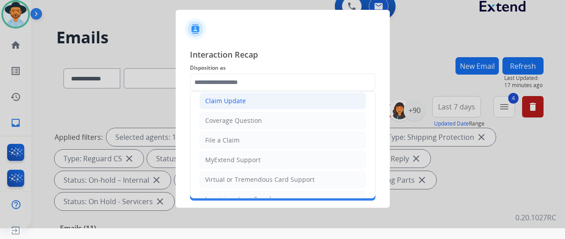
click at [242, 99] on div "Claim Update" at bounding box center [225, 101] width 41 height 9
type input "**********"
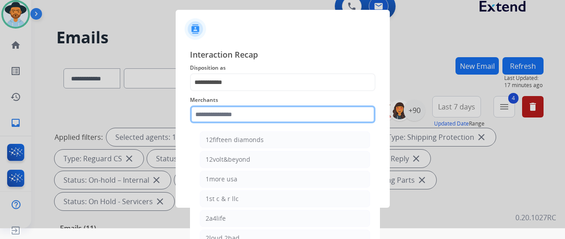
click at [204, 112] on input "text" at bounding box center [282, 114] width 185 height 18
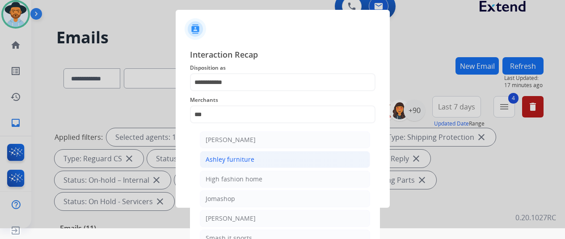
click at [269, 162] on li "Ashley furniture" at bounding box center [285, 159] width 170 height 17
type input "**********"
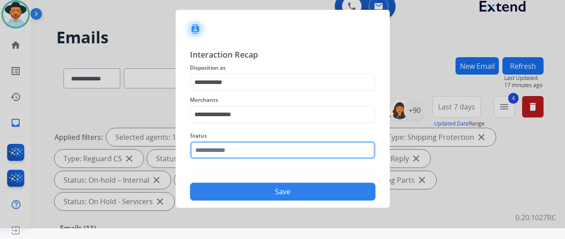
click at [238, 154] on input "text" at bounding box center [282, 150] width 185 height 18
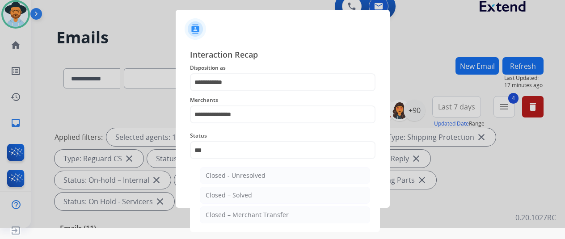
click at [223, 195] on div "Closed – Solved" at bounding box center [229, 195] width 46 height 9
type input "**********"
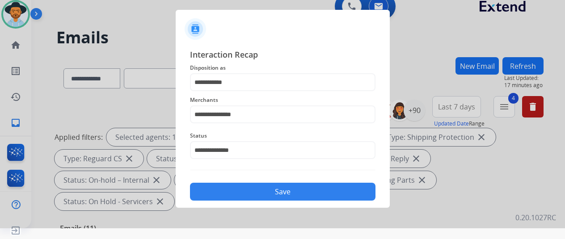
click at [281, 193] on button "Save" at bounding box center [282, 192] width 185 height 18
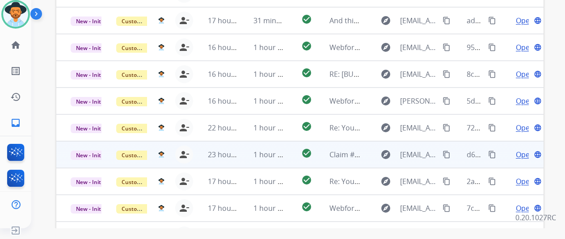
scroll to position [326, 0]
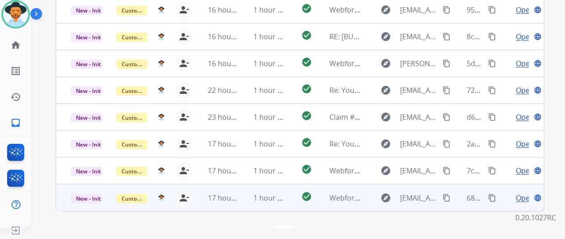
click at [521, 193] on span "Open" at bounding box center [525, 198] width 18 height 11
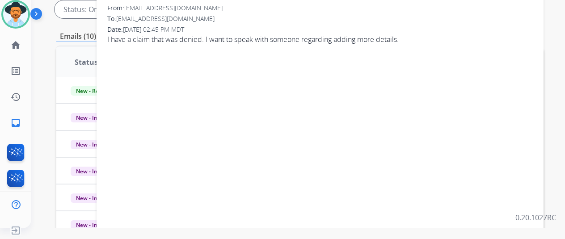
scroll to position [58, 0]
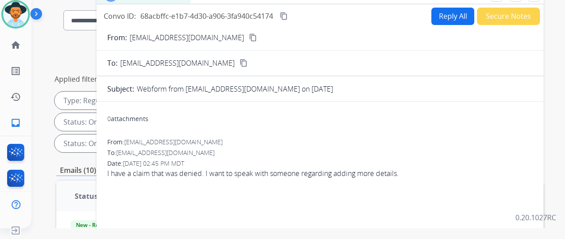
click at [249, 36] on mat-icon "content_copy" at bounding box center [253, 38] width 8 height 8
click at [452, 14] on button "Reply All" at bounding box center [452, 16] width 43 height 17
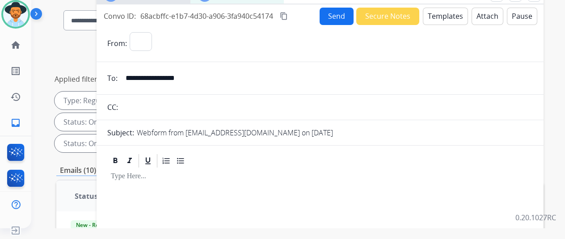
select select "**********"
click at [443, 14] on button "Templates" at bounding box center [445, 16] width 45 height 17
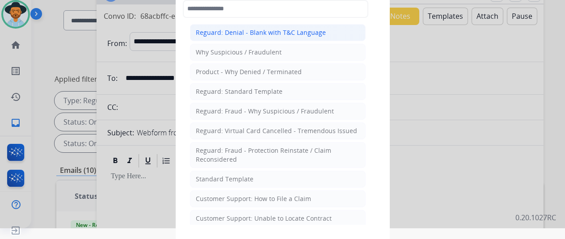
click at [244, 36] on div "Reguard: Denial - Blank with T&C Language" at bounding box center [261, 32] width 130 height 9
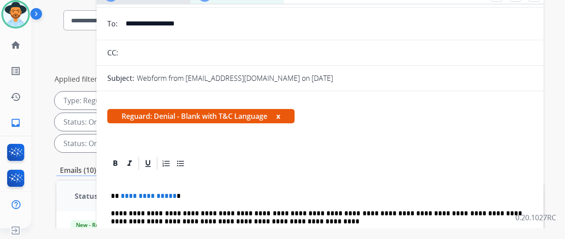
scroll to position [107, 0]
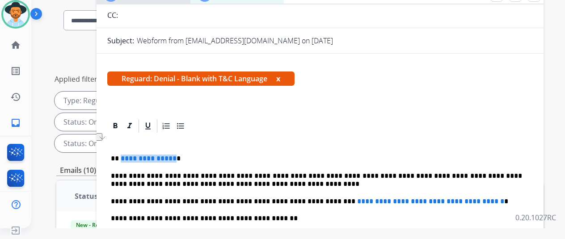
drag, startPoint x: 178, startPoint y: 142, endPoint x: 126, endPoint y: 145, distance: 52.0
click at [126, 155] on p "**********" at bounding box center [316, 159] width 411 height 8
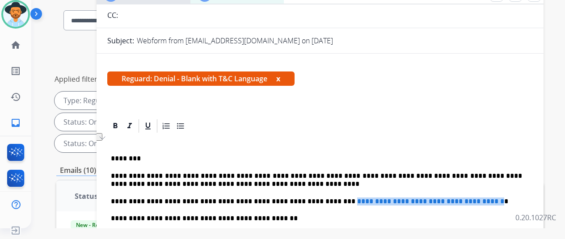
drag, startPoint x: 490, startPoint y: 185, endPoint x: 314, endPoint y: 180, distance: 176.1
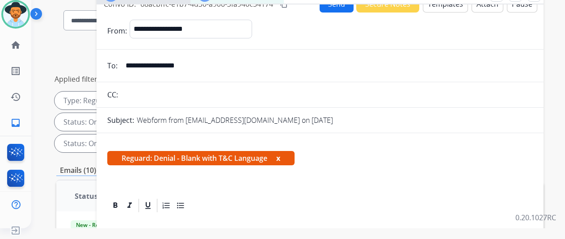
scroll to position [0, 0]
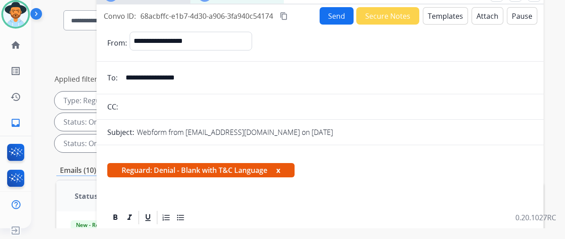
click at [342, 11] on button "Send" at bounding box center [337, 15] width 34 height 17
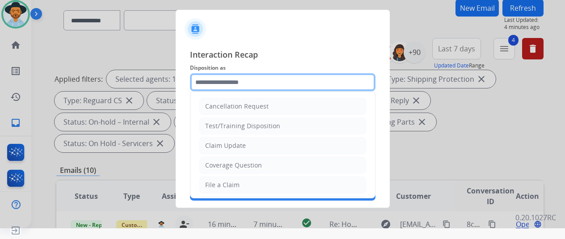
click at [220, 81] on input "text" at bounding box center [282, 82] width 185 height 18
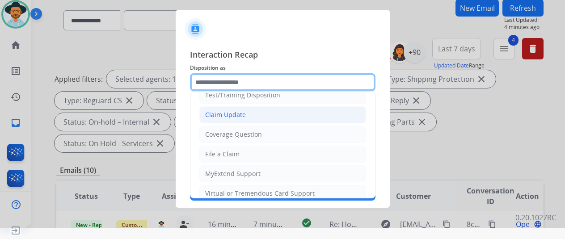
scroll to position [45, 0]
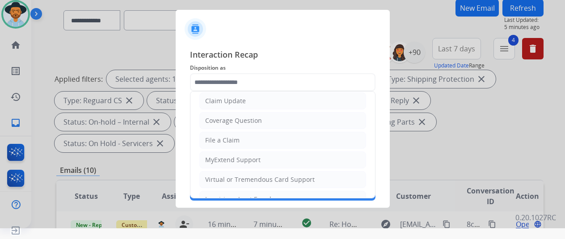
click at [231, 95] on li "Claim Update" at bounding box center [282, 101] width 167 height 17
type input "**********"
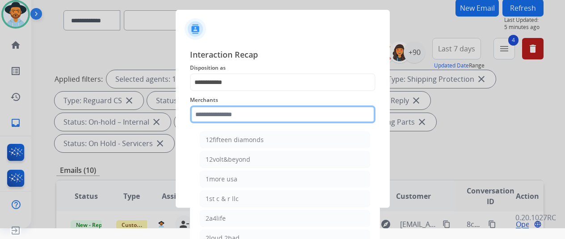
click at [223, 113] on input "text" at bounding box center [282, 114] width 185 height 18
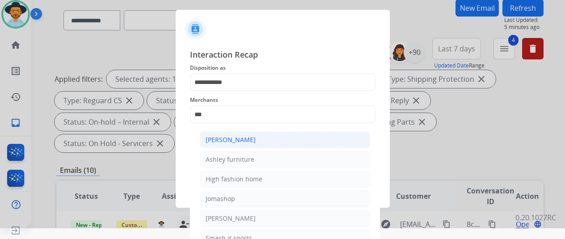
click at [240, 141] on div "[PERSON_NAME]" at bounding box center [231, 139] width 50 height 9
type input "**********"
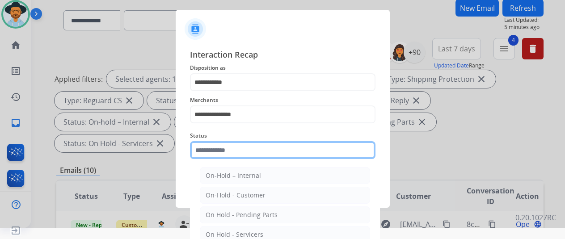
click at [226, 152] on input "text" at bounding box center [282, 150] width 185 height 18
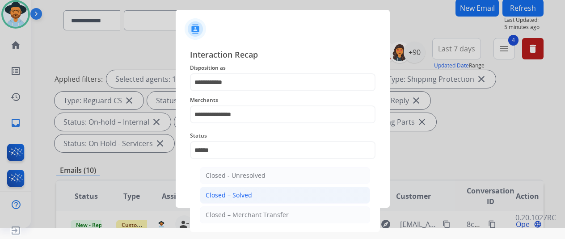
click at [249, 193] on div "Closed – Solved" at bounding box center [229, 195] width 46 height 9
type input "**********"
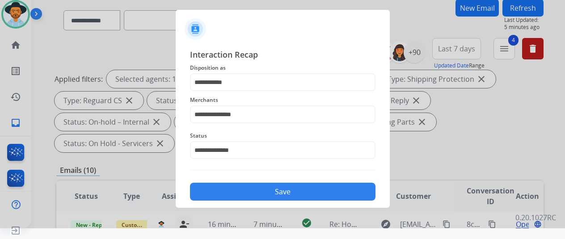
click at [269, 188] on button "Save" at bounding box center [282, 192] width 185 height 18
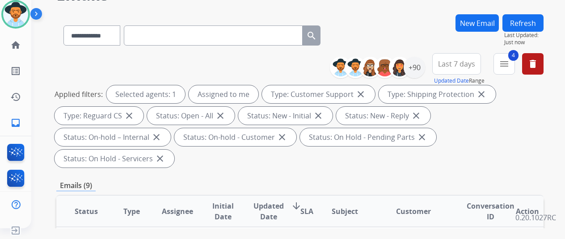
scroll to position [0, 0]
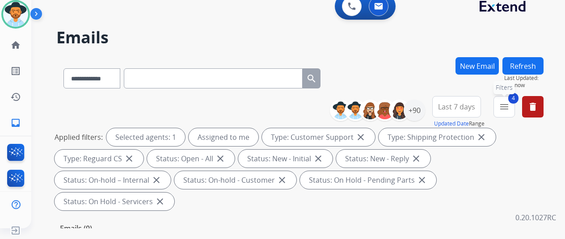
click at [509, 104] on mat-icon "menu" at bounding box center [504, 106] width 11 height 11
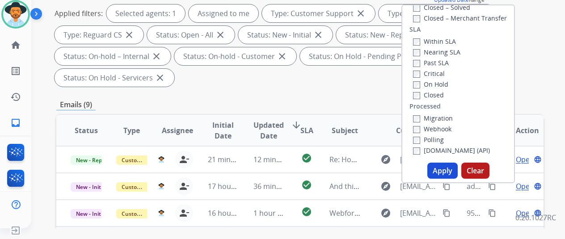
scroll to position [179, 0]
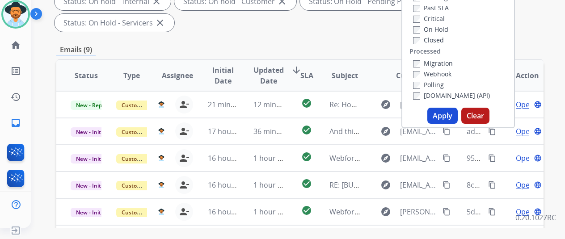
click at [445, 118] on button "Apply" at bounding box center [442, 116] width 30 height 16
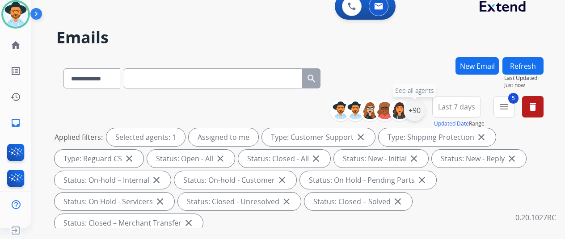
click at [423, 109] on div "+90" at bounding box center [414, 110] width 21 height 21
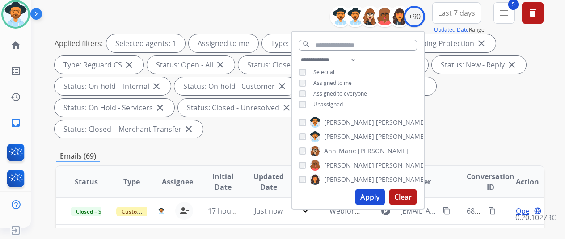
scroll to position [134, 0]
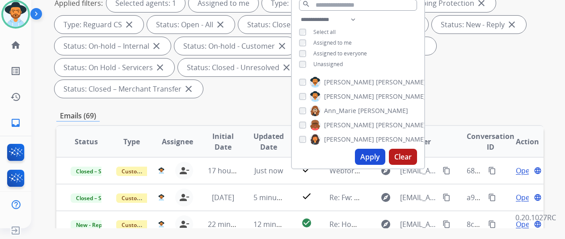
click at [373, 156] on button "Apply" at bounding box center [370, 157] width 30 height 16
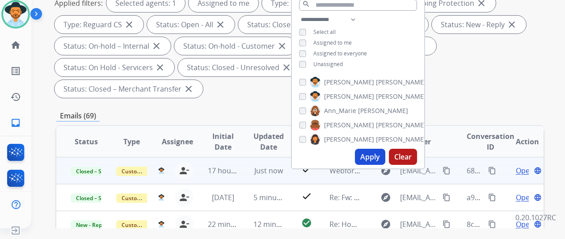
click at [492, 169] on mat-icon "content_copy" at bounding box center [492, 171] width 8 height 8
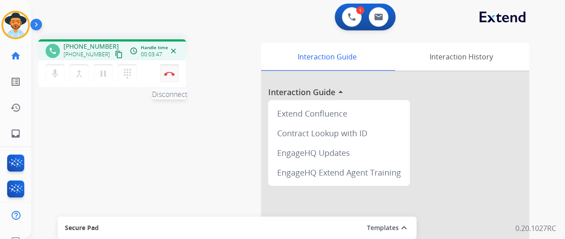
click at [168, 75] on img at bounding box center [169, 73] width 11 height 4
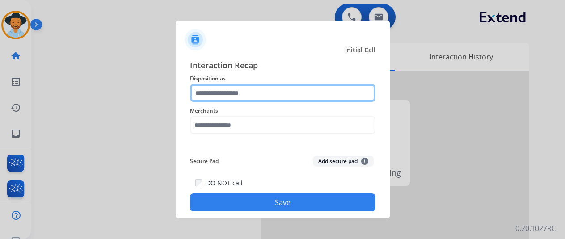
click at [226, 93] on input "text" at bounding box center [282, 93] width 185 height 18
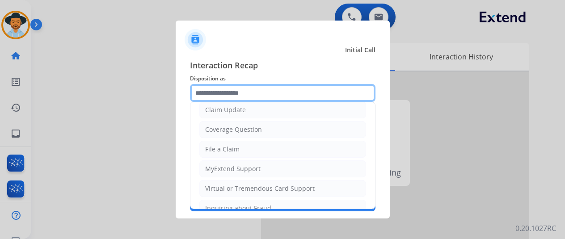
scroll to position [134, 0]
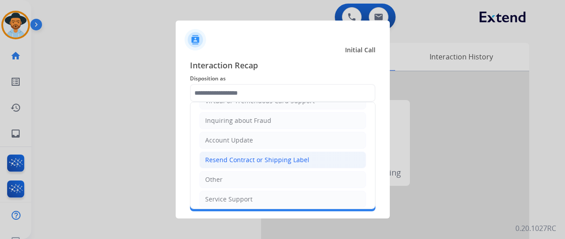
click at [239, 157] on div "Resend Contract or Shipping Label" at bounding box center [257, 160] width 104 height 9
type input "**********"
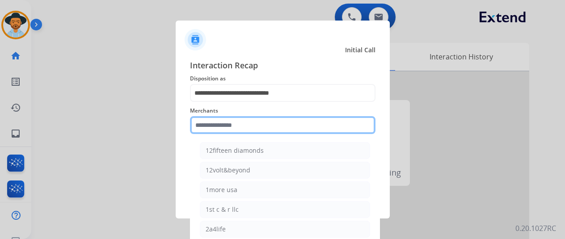
click at [231, 123] on input "text" at bounding box center [282, 125] width 185 height 18
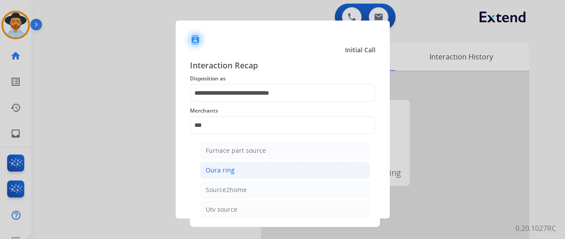
click at [258, 175] on li "Oura ring" at bounding box center [285, 170] width 170 height 17
type input "*********"
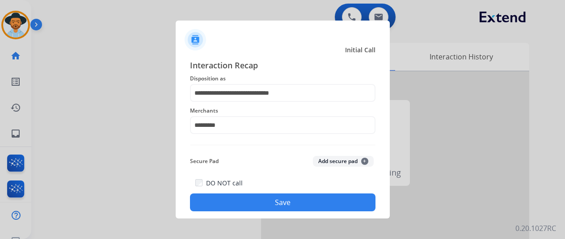
click at [262, 199] on button "Save" at bounding box center [282, 202] width 185 height 18
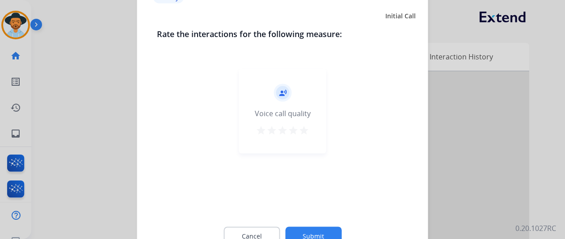
click at [329, 229] on button "Submit" at bounding box center [313, 236] width 56 height 19
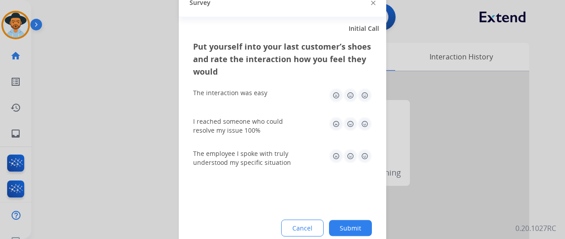
drag, startPoint x: 359, startPoint y: 226, endPoint x: 237, endPoint y: 193, distance: 126.7
click at [358, 226] on button "Submit" at bounding box center [350, 228] width 43 height 16
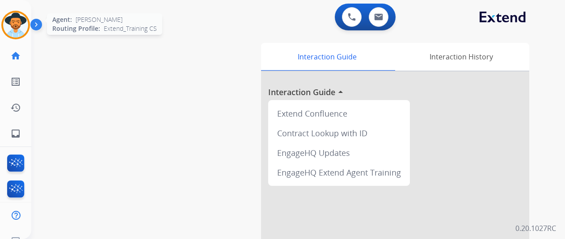
click at [19, 26] on img at bounding box center [15, 25] width 25 height 25
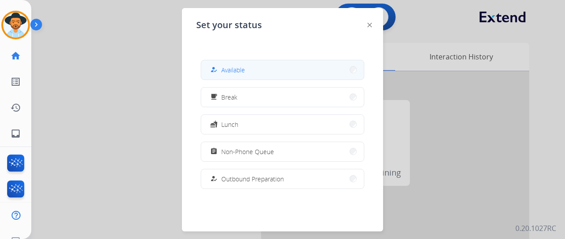
click at [231, 66] on span "Available" at bounding box center [233, 69] width 24 height 9
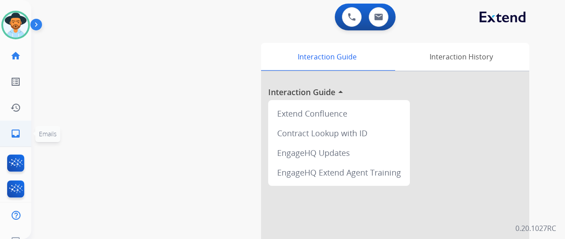
click at [13, 134] on mat-icon "inbox" at bounding box center [15, 133] width 11 height 11
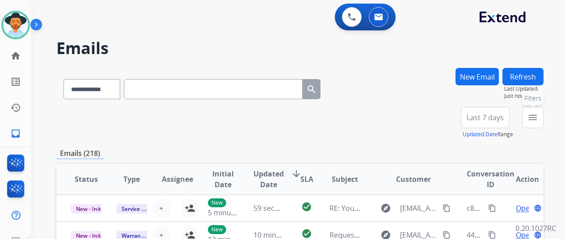
click at [543, 119] on button "menu Filters" at bounding box center [532, 117] width 21 height 21
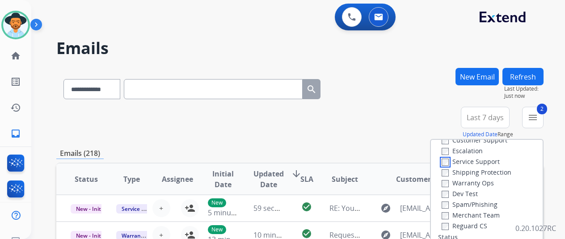
scroll to position [89, 0]
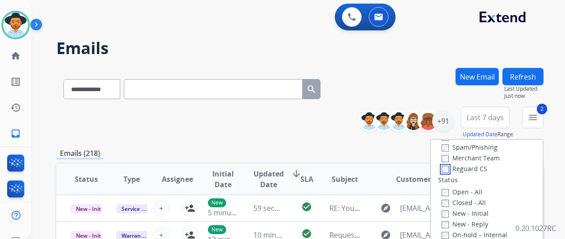
click at [451, 169] on label "Reguard CS" at bounding box center [465, 168] width 46 height 8
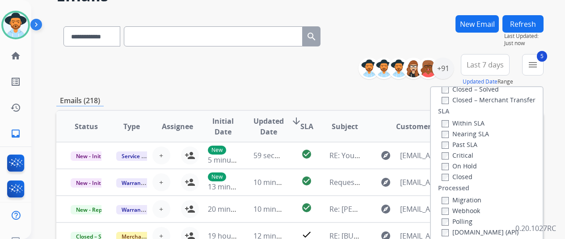
scroll to position [134, 0]
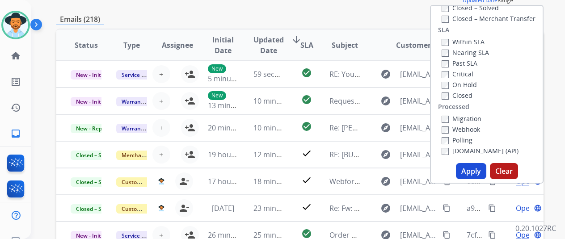
click at [469, 170] on button "Apply" at bounding box center [471, 171] width 30 height 16
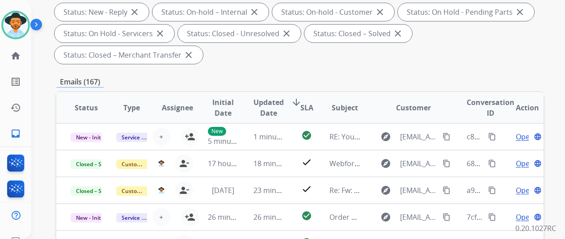
scroll to position [0, 0]
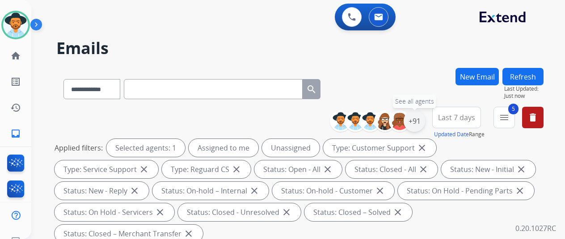
click at [425, 118] on div "+91" at bounding box center [414, 120] width 21 height 21
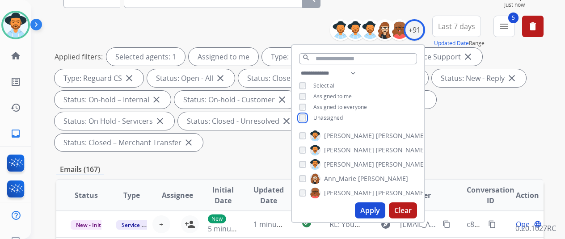
scroll to position [179, 0]
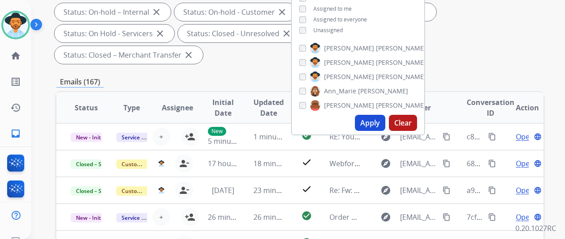
click at [374, 119] on button "Apply" at bounding box center [370, 123] width 30 height 16
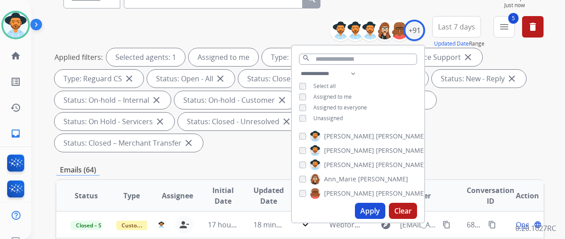
scroll to position [134, 0]
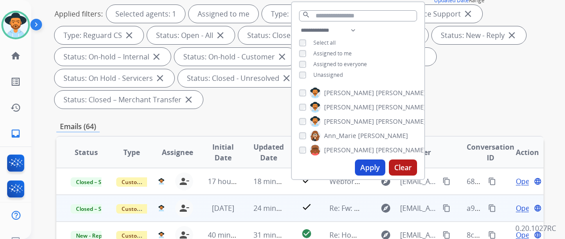
click at [447, 207] on mat-icon "content_copy" at bounding box center [446, 208] width 8 height 8
click at [491, 207] on mat-icon "content_copy" at bounding box center [492, 208] width 8 height 8
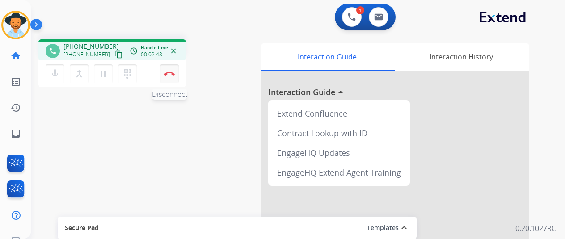
click at [171, 72] on img at bounding box center [169, 73] width 11 height 4
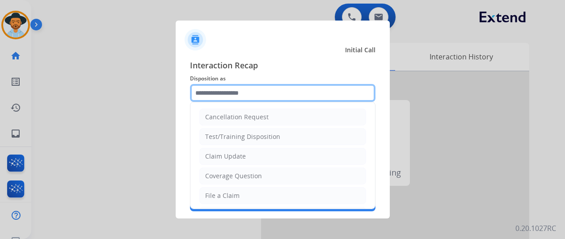
click at [223, 91] on input "text" at bounding box center [282, 93] width 185 height 18
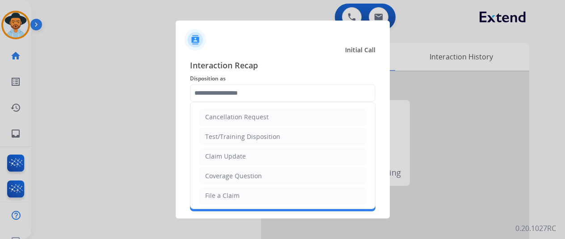
drag, startPoint x: 209, startPoint y: 195, endPoint x: 210, endPoint y: 189, distance: 6.0
click at [209, 195] on div "File a Claim" at bounding box center [222, 195] width 34 height 9
type input "**********"
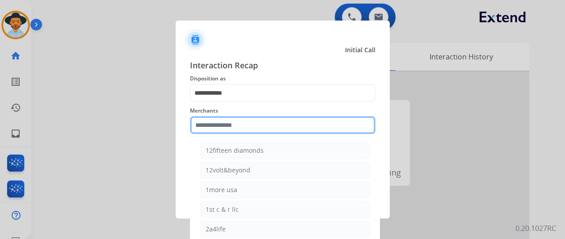
click at [214, 127] on input "text" at bounding box center [282, 125] width 185 height 18
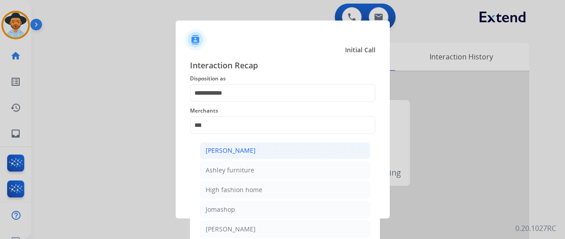
click at [222, 147] on div "[PERSON_NAME]" at bounding box center [231, 150] width 50 height 9
type input "**********"
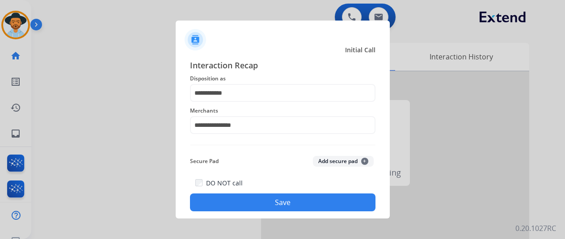
click at [283, 199] on button "Save" at bounding box center [282, 202] width 185 height 18
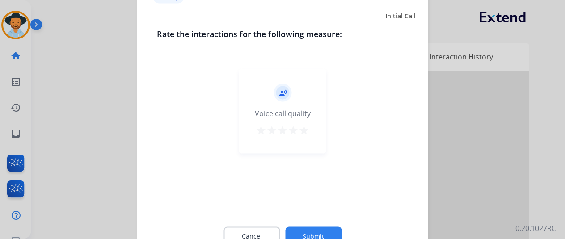
click at [319, 231] on button "Submit" at bounding box center [313, 236] width 56 height 19
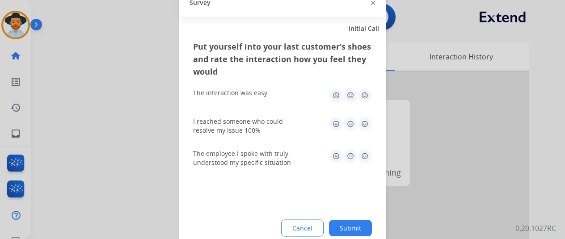
click at [352, 227] on button "Submit" at bounding box center [350, 228] width 43 height 16
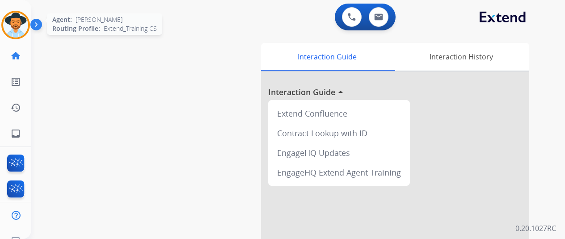
click at [13, 24] on img at bounding box center [15, 25] width 25 height 25
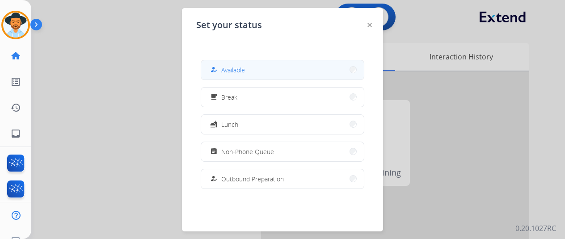
click at [236, 70] on span "Available" at bounding box center [233, 69] width 24 height 9
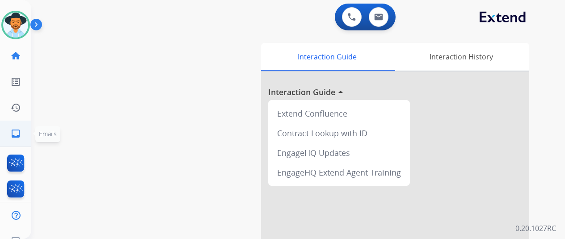
click at [13, 136] on mat-icon "inbox" at bounding box center [15, 133] width 11 height 11
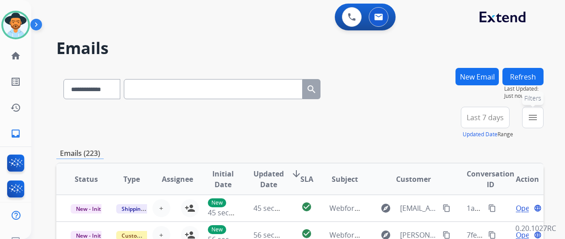
click at [540, 111] on button "menu Filters" at bounding box center [532, 117] width 21 height 21
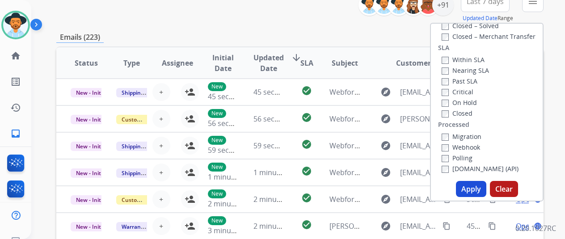
scroll to position [134, 0]
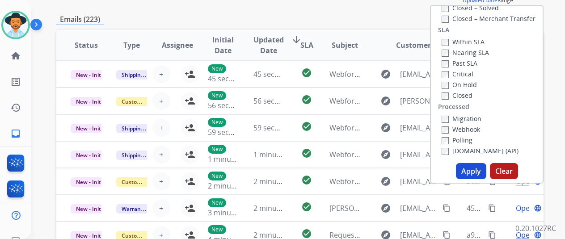
click at [474, 172] on button "Apply" at bounding box center [471, 171] width 30 height 16
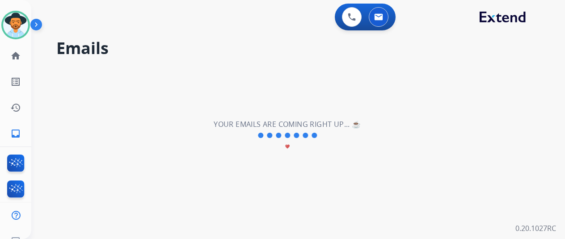
scroll to position [0, 0]
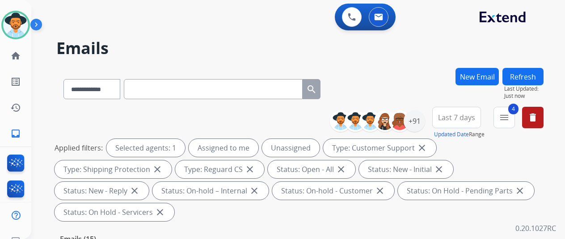
click at [404, 68] on div "**********" at bounding box center [299, 87] width 487 height 39
click at [421, 117] on div "+91" at bounding box center [414, 120] width 21 height 21
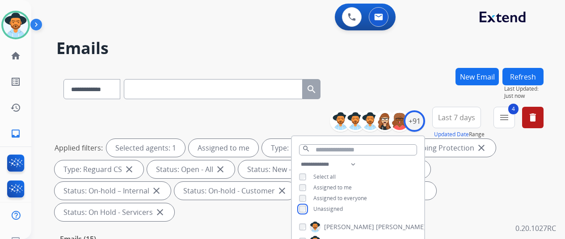
scroll to position [179, 0]
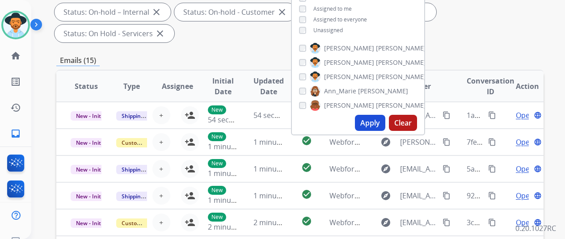
click at [375, 120] on button "Apply" at bounding box center [370, 123] width 30 height 16
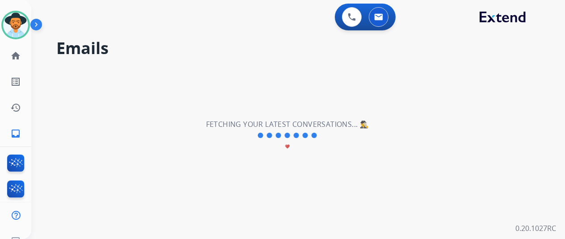
scroll to position [0, 0]
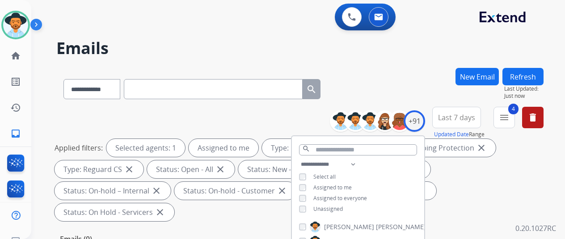
click at [380, 87] on div "**********" at bounding box center [299, 87] width 487 height 39
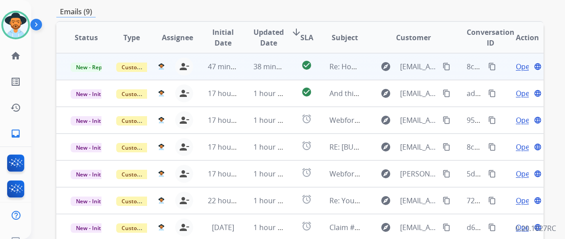
scroll to position [326, 0]
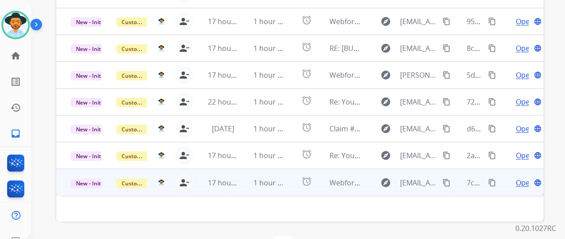
click at [520, 177] on span "Open" at bounding box center [525, 182] width 18 height 11
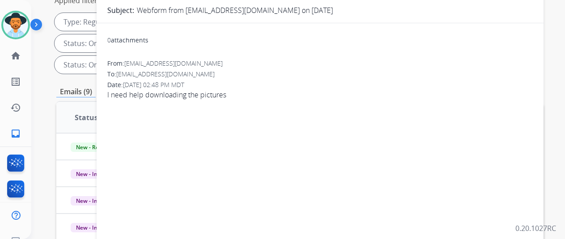
scroll to position [0, 0]
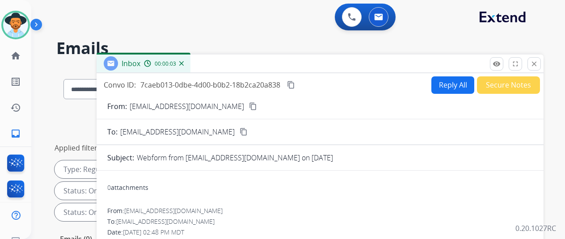
click at [458, 85] on button "Reply All" at bounding box center [452, 84] width 43 height 17
select select "**********"
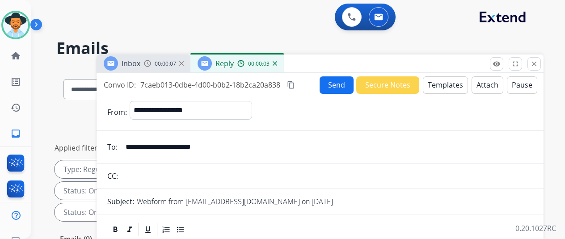
click at [277, 64] on img at bounding box center [275, 63] width 4 height 4
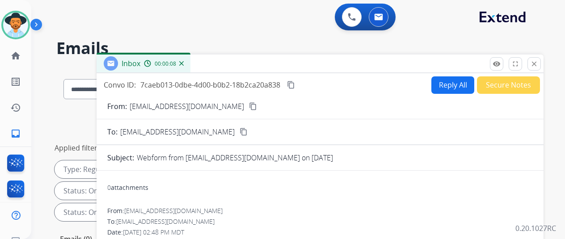
click at [249, 104] on mat-icon "content_copy" at bounding box center [253, 106] width 8 height 8
click at [451, 87] on button "Reply All" at bounding box center [452, 84] width 43 height 17
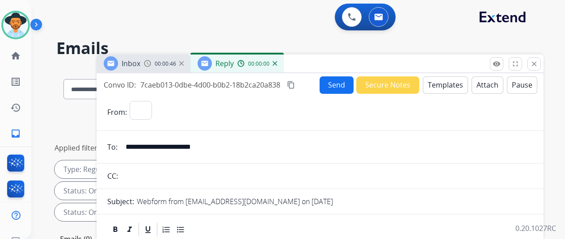
select select "**********"
click at [446, 85] on button "Templates" at bounding box center [445, 84] width 45 height 17
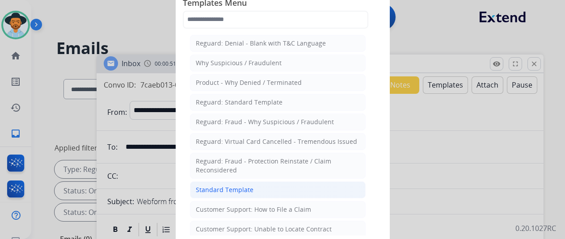
click at [243, 187] on div "Standard Template" at bounding box center [225, 189] width 58 height 9
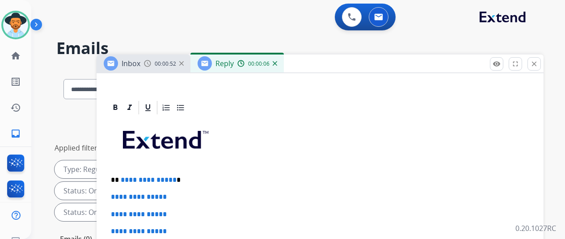
scroll to position [195, 0]
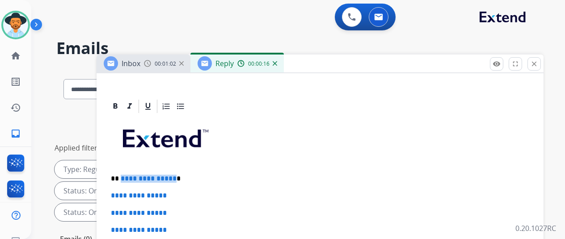
drag, startPoint x: 178, startPoint y: 163, endPoint x: 127, endPoint y: 162, distance: 50.9
click at [127, 175] on span "**********" at bounding box center [149, 178] width 56 height 7
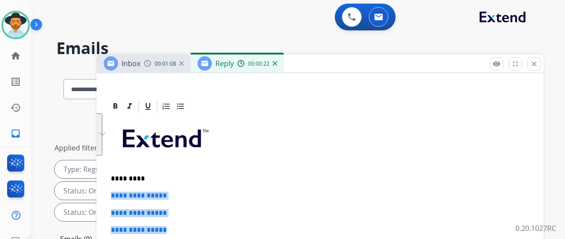
drag, startPoint x: 189, startPoint y: 216, endPoint x: 114, endPoint y: 184, distance: 80.9
click at [114, 181] on div "**********" at bounding box center [320, 92] width 447 height 399
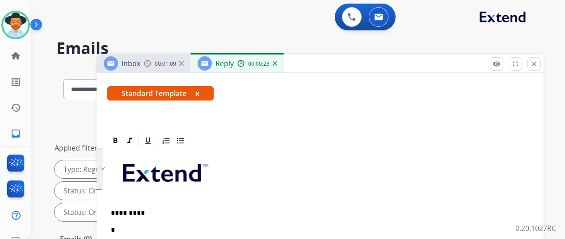
scroll to position [161, 0]
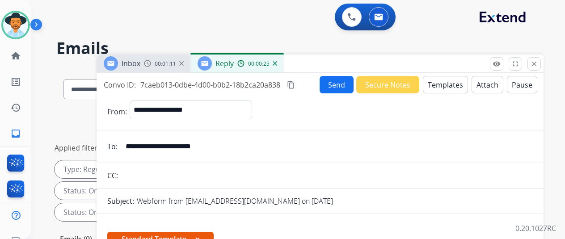
select select "**********"
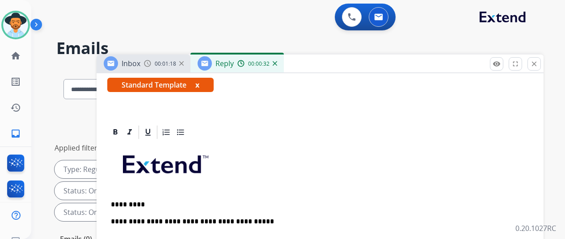
scroll to position [177, 0]
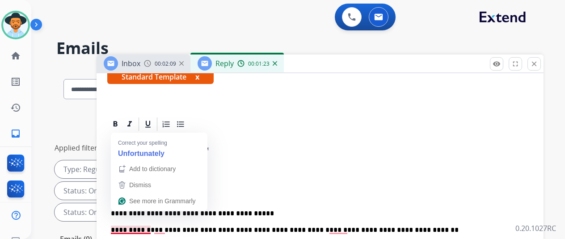
click at [132, 215] on p "**********" at bounding box center [316, 222] width 411 height 25
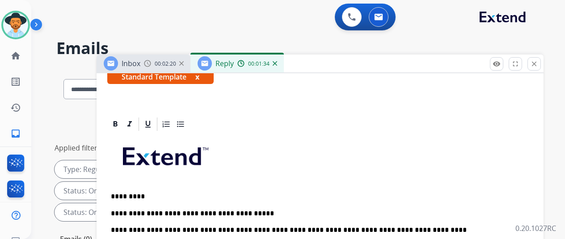
click at [406, 214] on p "**********" at bounding box center [316, 222] width 411 height 25
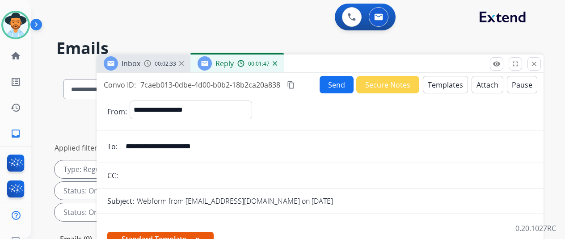
click at [339, 79] on button "Send" at bounding box center [337, 84] width 34 height 17
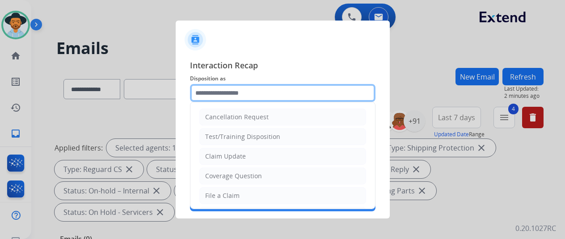
click at [205, 91] on input "text" at bounding box center [282, 93] width 185 height 18
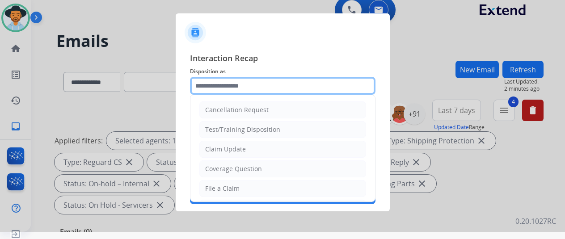
scroll to position [11, 0]
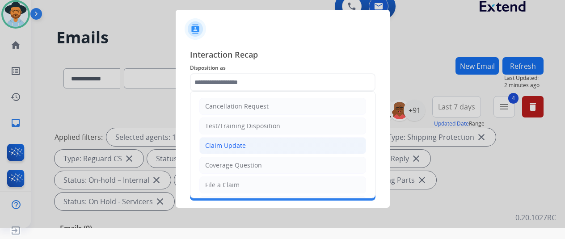
click at [223, 143] on div "Claim Update" at bounding box center [225, 145] width 41 height 9
type input "**********"
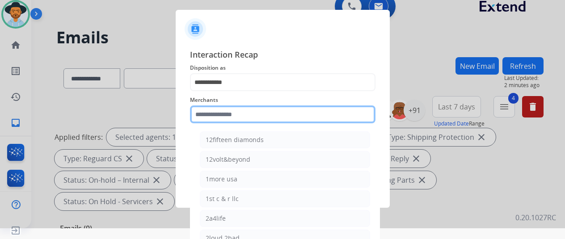
click at [202, 112] on input "text" at bounding box center [282, 114] width 185 height 18
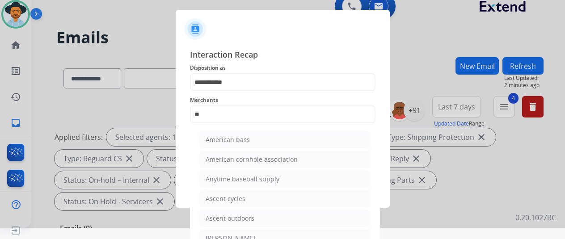
drag, startPoint x: 227, startPoint y: 236, endPoint x: 233, endPoint y: 202, distance: 35.3
click at [227, 236] on div "[PERSON_NAME]" at bounding box center [231, 238] width 50 height 9
type input "**********"
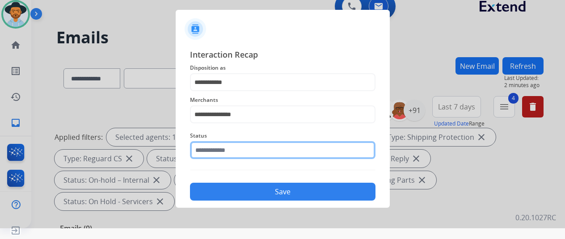
click at [215, 151] on input "text" at bounding box center [282, 150] width 185 height 18
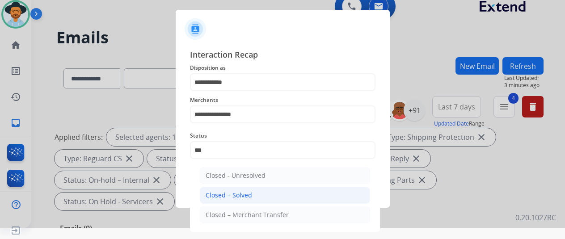
click at [237, 193] on div "Closed – Solved" at bounding box center [229, 195] width 46 height 9
type input "**********"
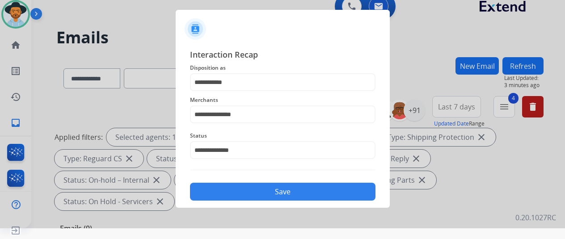
click at [270, 192] on button "Save" at bounding box center [282, 192] width 185 height 18
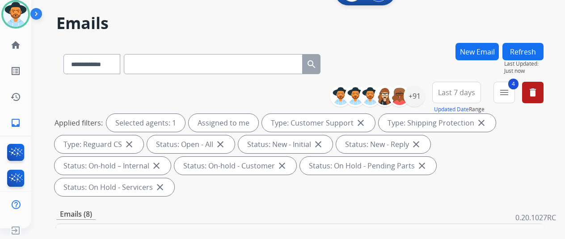
scroll to position [0, 0]
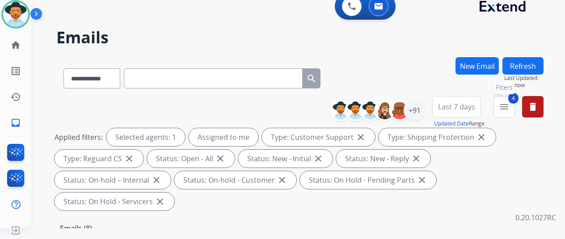
click at [507, 108] on mat-icon "menu" at bounding box center [504, 106] width 11 height 11
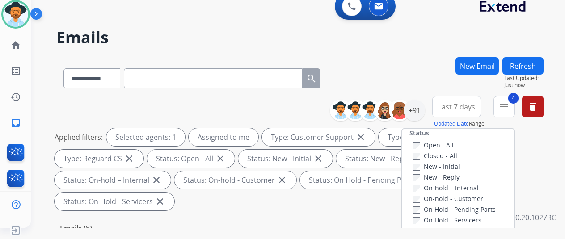
scroll to position [147, 0]
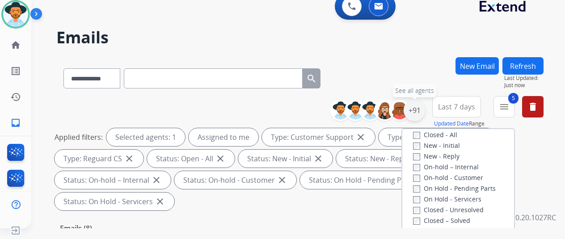
click at [421, 110] on div "+91" at bounding box center [414, 110] width 21 height 21
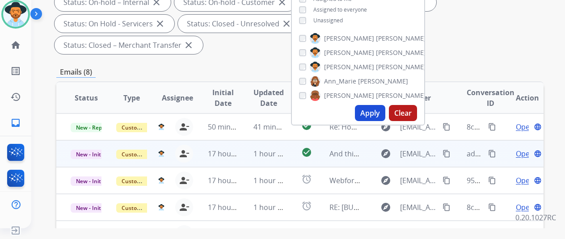
scroll to position [179, 0]
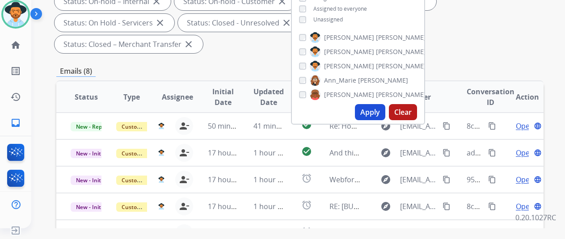
click at [370, 113] on button "Apply" at bounding box center [370, 112] width 30 height 16
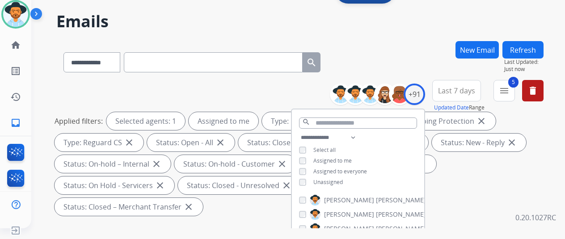
scroll to position [0, 0]
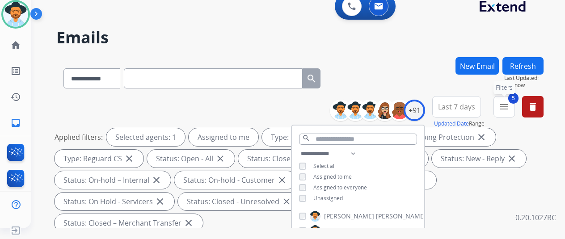
click at [509, 104] on mat-icon "menu" at bounding box center [504, 106] width 11 height 11
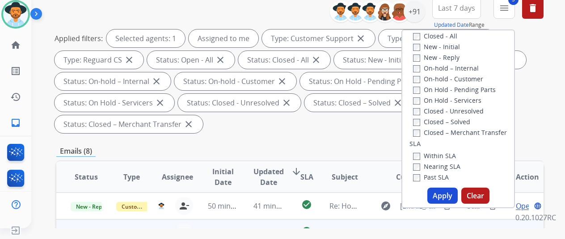
scroll to position [179, 0]
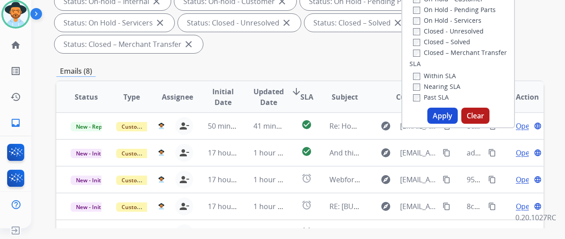
click at [449, 108] on div "Apply Clear" at bounding box center [458, 116] width 112 height 16
click at [449, 113] on button "Apply" at bounding box center [442, 116] width 30 height 16
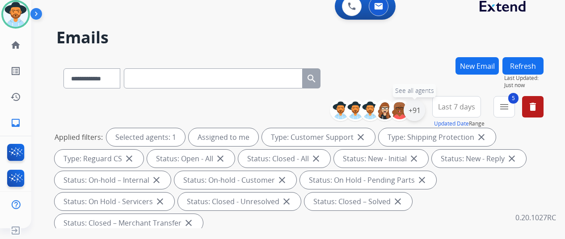
click at [425, 107] on div "+91" at bounding box center [414, 110] width 21 height 21
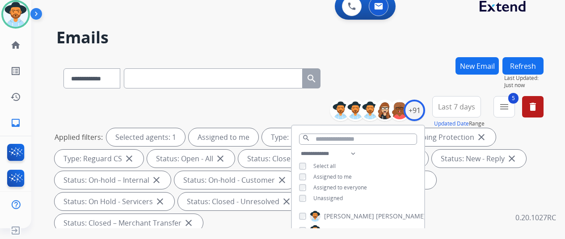
scroll to position [134, 0]
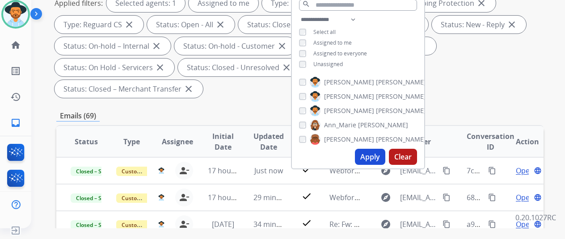
click at [372, 156] on button "Apply" at bounding box center [370, 157] width 30 height 16
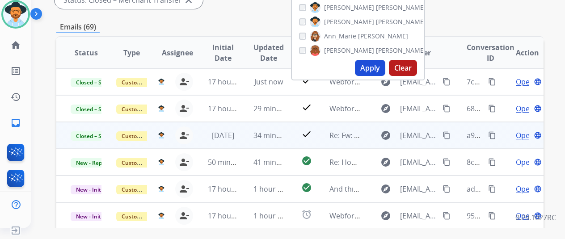
scroll to position [223, 0]
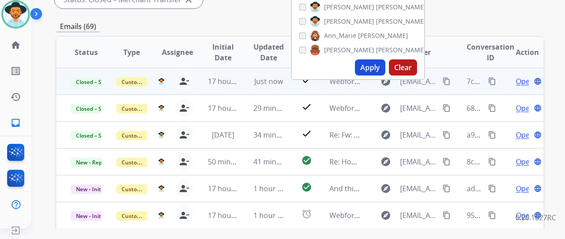
click at [492, 80] on mat-icon "content_copy" at bounding box center [492, 81] width 8 height 8
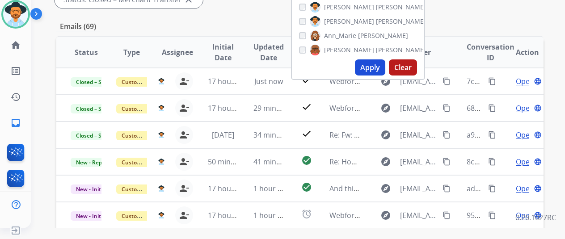
click at [236, 16] on div "**********" at bounding box center [299, 108] width 487 height 548
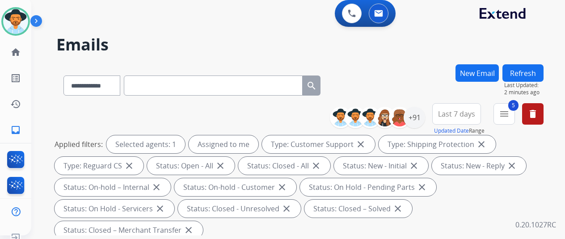
scroll to position [0, 0]
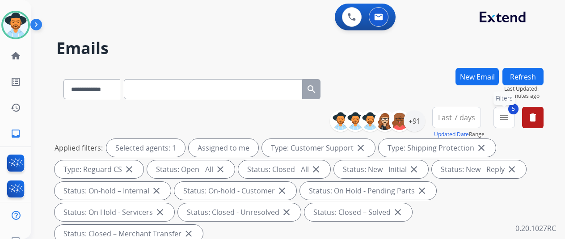
click at [509, 116] on mat-icon "menu" at bounding box center [504, 117] width 11 height 11
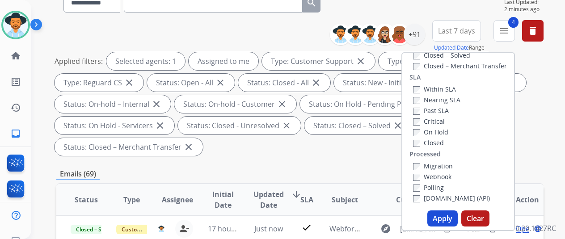
scroll to position [134, 0]
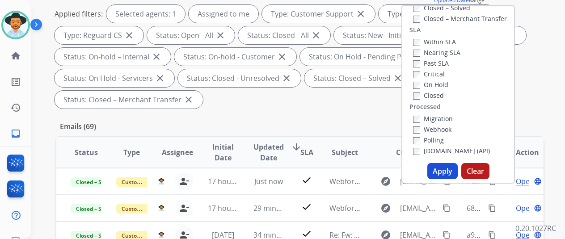
click at [444, 171] on button "Apply" at bounding box center [442, 171] width 30 height 16
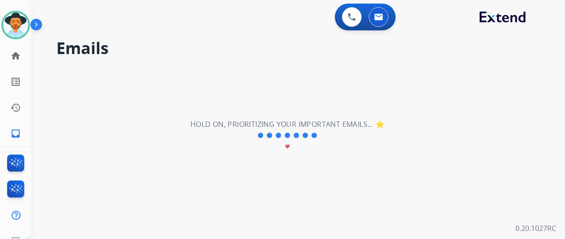
scroll to position [0, 0]
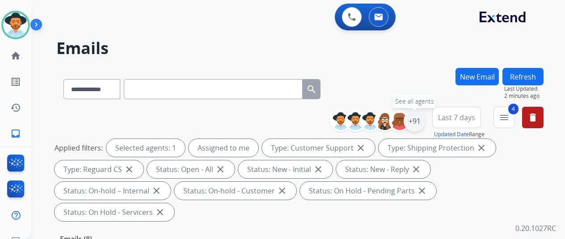
click at [419, 119] on div "+91" at bounding box center [414, 120] width 21 height 21
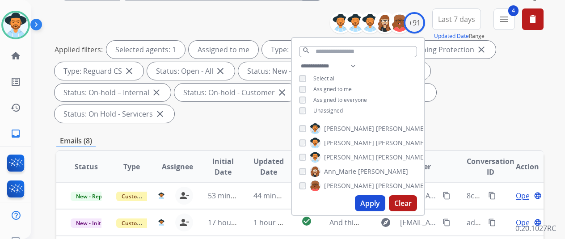
scroll to position [134, 0]
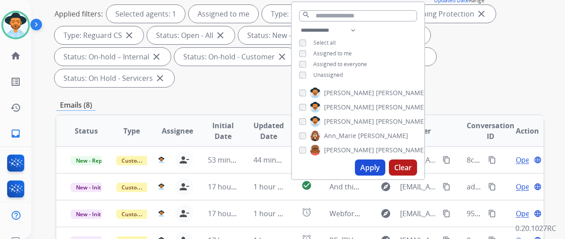
click at [377, 164] on button "Apply" at bounding box center [370, 168] width 30 height 16
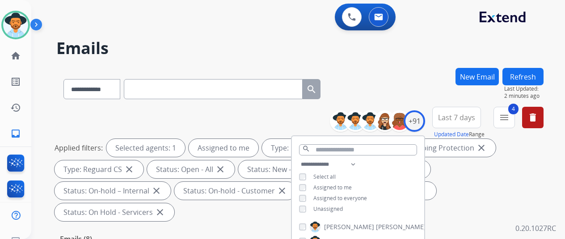
click at [389, 66] on div "**********" at bounding box center [287, 151] width 512 height 239
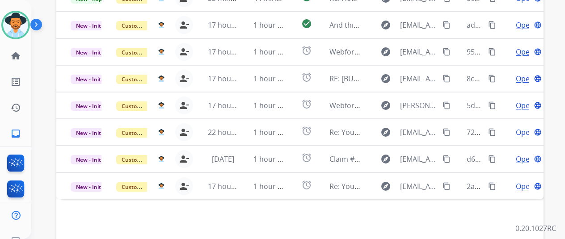
scroll to position [326, 0]
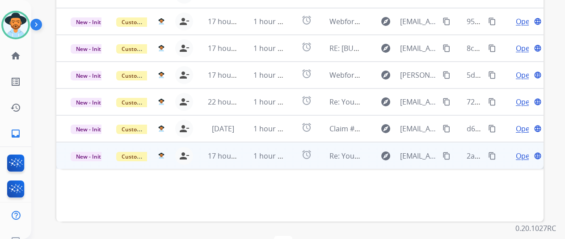
click at [521, 151] on span "Open" at bounding box center [525, 156] width 18 height 11
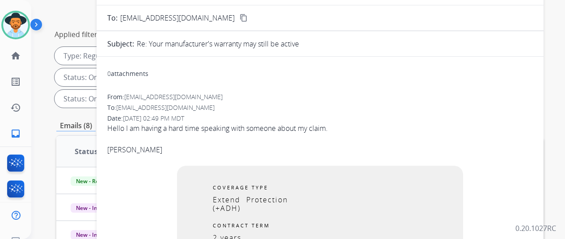
scroll to position [13, 0]
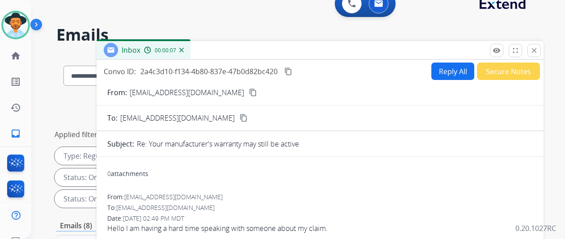
click at [249, 92] on mat-icon "content_copy" at bounding box center [253, 92] width 8 height 8
click at [454, 70] on button "Reply All" at bounding box center [452, 71] width 43 height 17
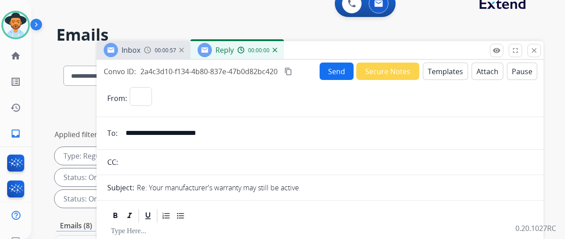
select select "**********"
click at [447, 66] on button "Templates" at bounding box center [445, 71] width 45 height 17
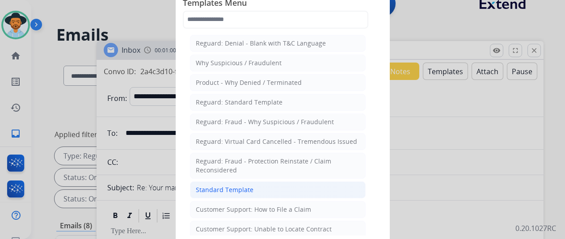
click at [213, 185] on div "Standard Template" at bounding box center [225, 189] width 58 height 9
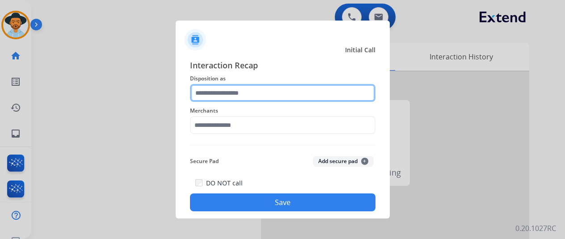
click at [211, 95] on input "text" at bounding box center [282, 93] width 185 height 18
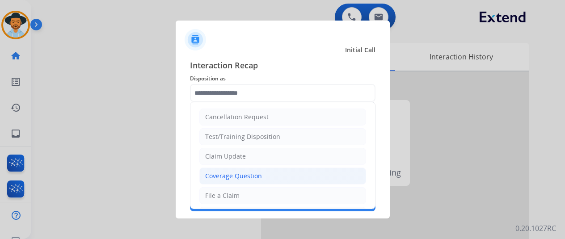
click at [229, 177] on div "Coverage Question" at bounding box center [233, 176] width 57 height 9
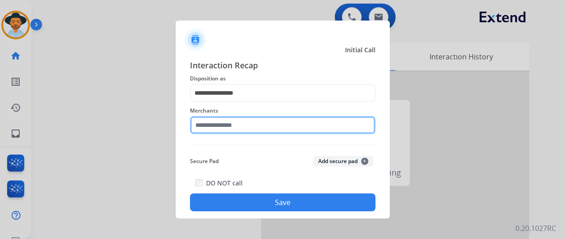
click at [211, 122] on input "text" at bounding box center [282, 125] width 185 height 18
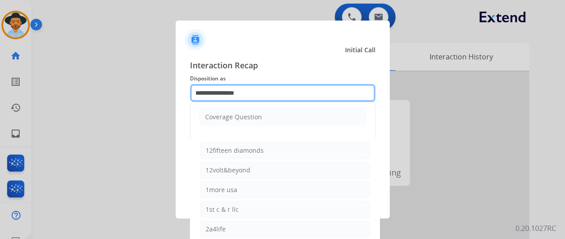
drag, startPoint x: 265, startPoint y: 94, endPoint x: 140, endPoint y: 76, distance: 125.5
click at [0, 76] on app-contact-recap-modal "**********" at bounding box center [0, 119] width 0 height 239
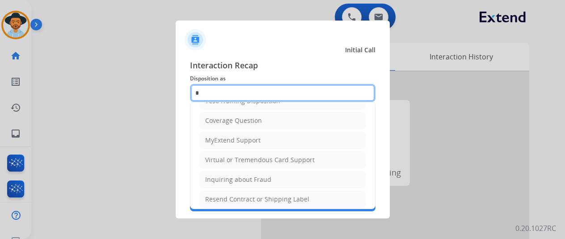
scroll to position [77, 0]
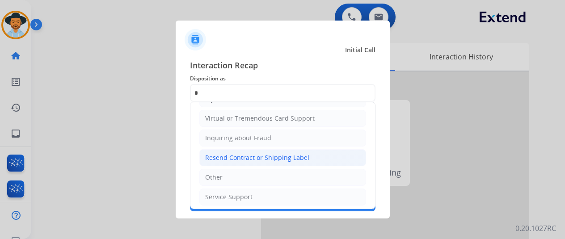
click at [227, 155] on div "Resend Contract or Shipping Label" at bounding box center [257, 157] width 104 height 9
type input "**********"
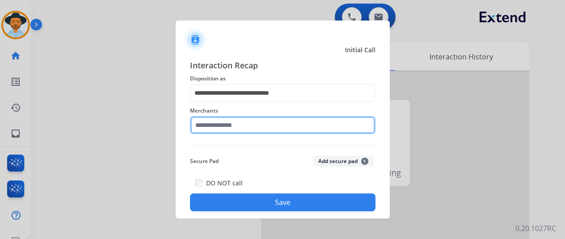
click at [206, 125] on input "text" at bounding box center [282, 125] width 185 height 18
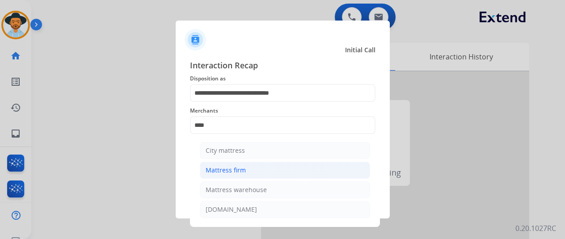
click at [223, 169] on div "Mattress firm" at bounding box center [226, 170] width 40 height 9
type input "**********"
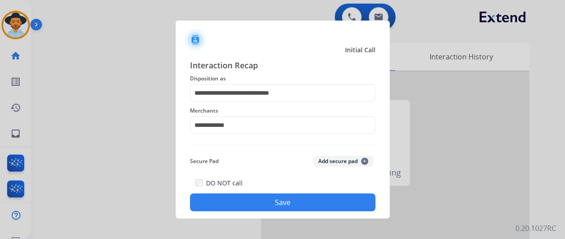
click at [255, 198] on button "Save" at bounding box center [282, 202] width 185 height 18
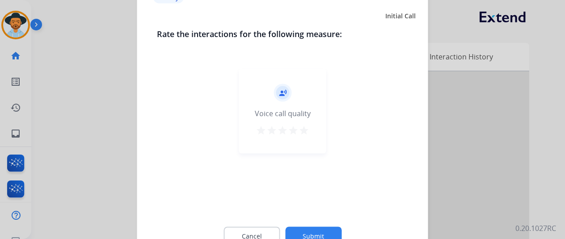
click at [307, 229] on button "Submit" at bounding box center [313, 236] width 56 height 19
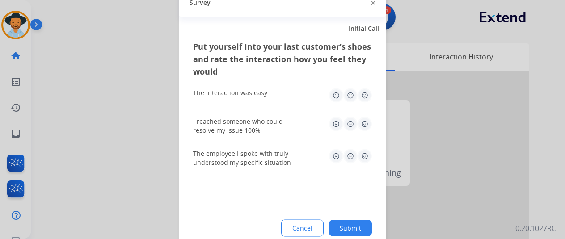
click at [363, 231] on button "Submit" at bounding box center [350, 228] width 43 height 16
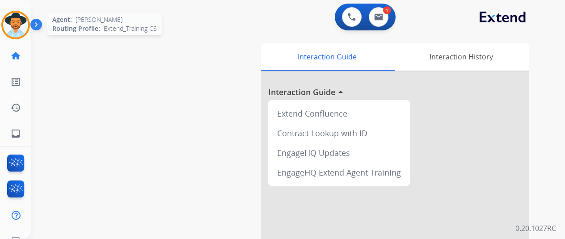
click at [18, 17] on img at bounding box center [15, 25] width 25 height 25
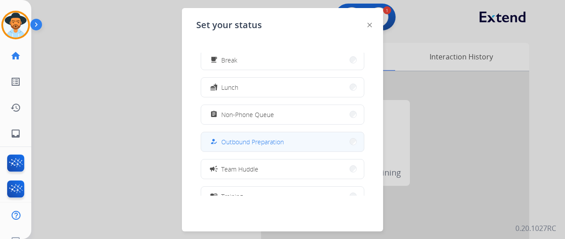
scroll to position [89, 0]
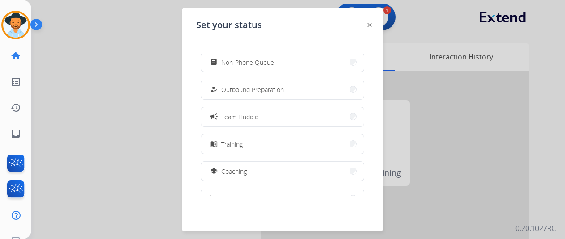
drag, startPoint x: 244, startPoint y: 168, endPoint x: 349, endPoint y: 185, distance: 106.8
click at [244, 168] on span "Coaching" at bounding box center [233, 171] width 25 height 9
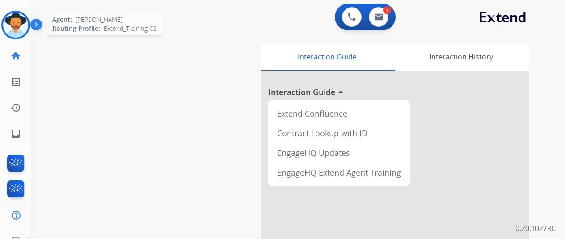
click at [18, 20] on img at bounding box center [15, 25] width 25 height 25
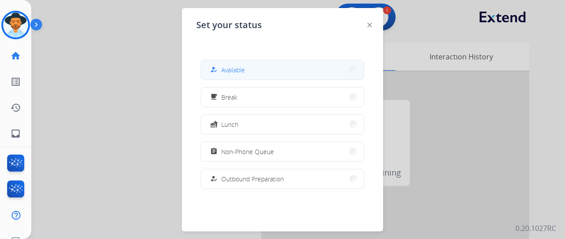
click at [235, 67] on span "Available" at bounding box center [233, 69] width 24 height 9
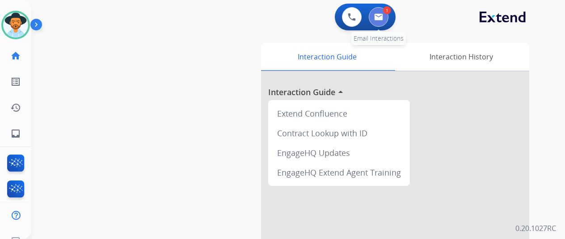
click at [377, 13] on img at bounding box center [378, 16] width 9 height 7
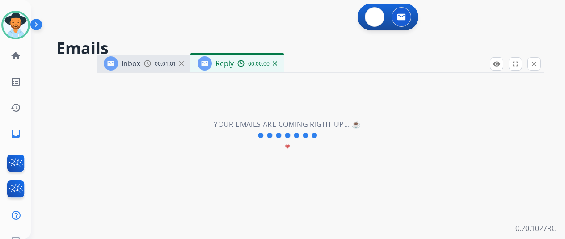
select select "**********"
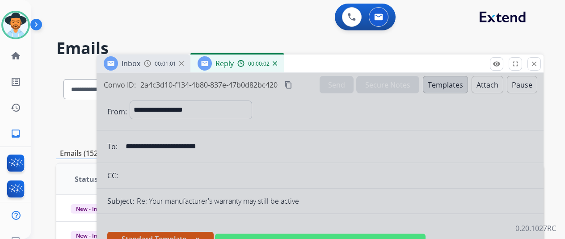
click at [289, 113] on div at bounding box center [320, 240] width 447 height 334
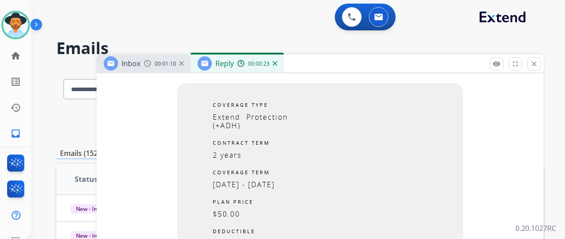
scroll to position [492, 0]
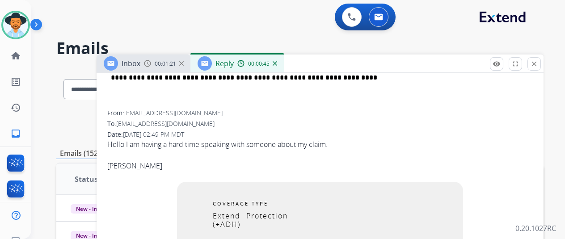
click at [277, 62] on img at bounding box center [275, 63] width 4 height 4
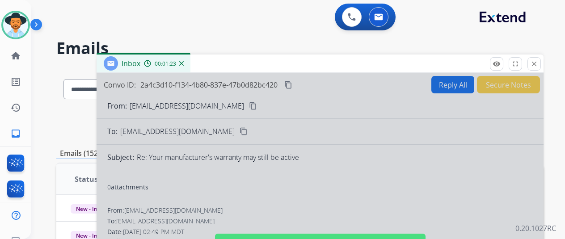
click at [184, 62] on img at bounding box center [181, 63] width 4 height 4
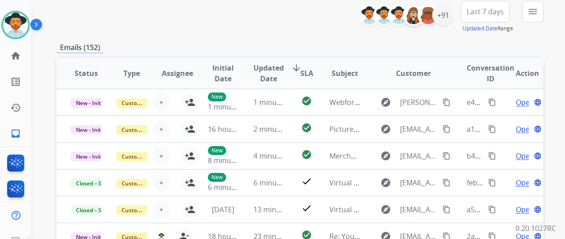
scroll to position [0, 0]
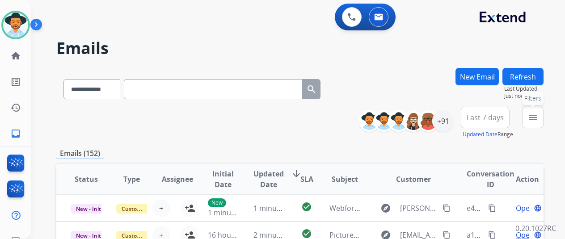
click at [537, 115] on mat-icon "menu" at bounding box center [532, 117] width 11 height 11
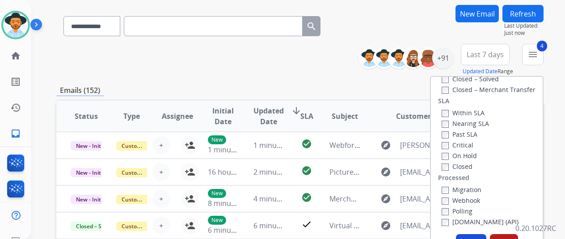
scroll to position [134, 0]
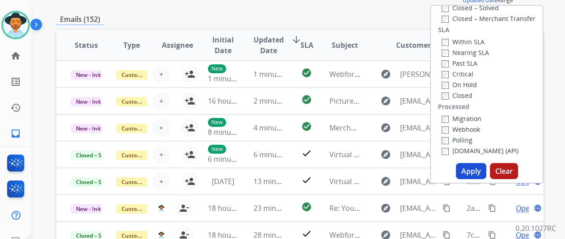
click at [471, 169] on button "Apply" at bounding box center [471, 171] width 30 height 16
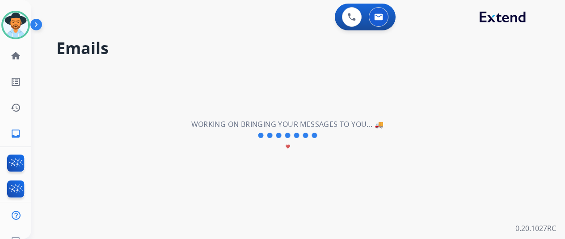
scroll to position [0, 0]
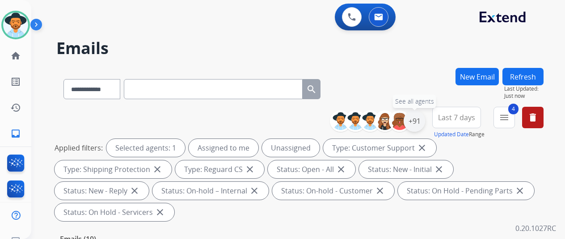
click at [420, 118] on div "+91" at bounding box center [414, 120] width 21 height 21
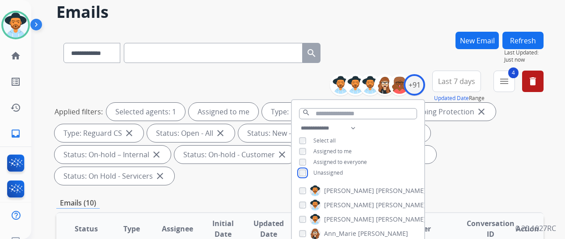
scroll to position [134, 0]
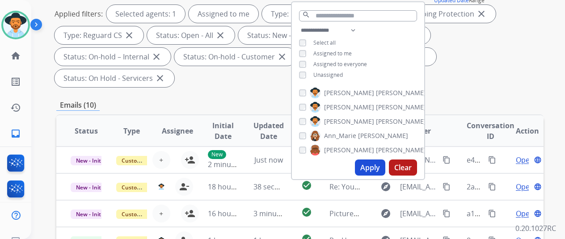
click at [373, 167] on button "Apply" at bounding box center [370, 168] width 30 height 16
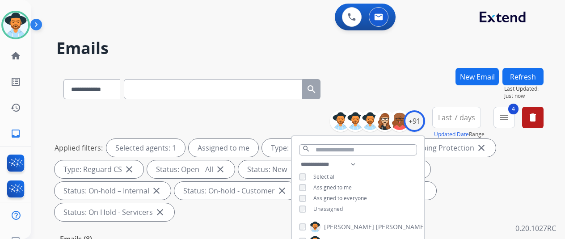
click at [411, 54] on h2 "Emails" at bounding box center [299, 48] width 487 height 18
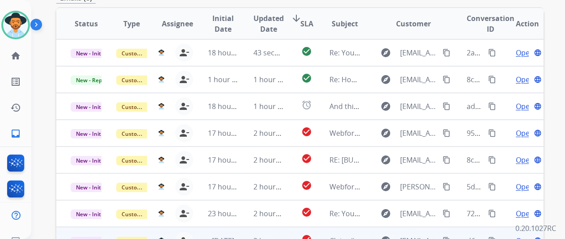
scroll to position [282, 0]
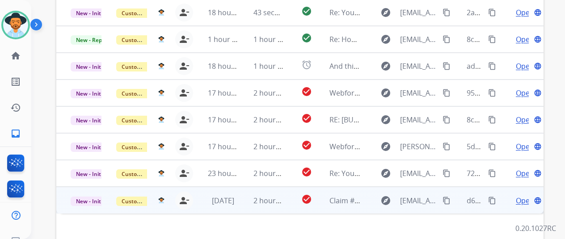
click at [522, 195] on span "Open" at bounding box center [525, 200] width 18 height 11
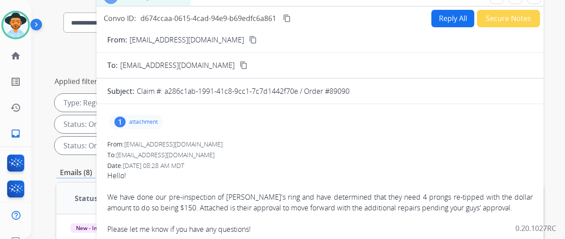
scroll to position [58, 0]
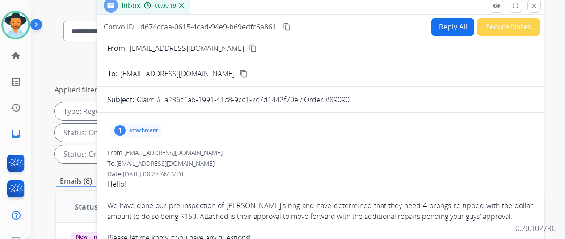
click at [184, 4] on img at bounding box center [181, 5] width 4 height 4
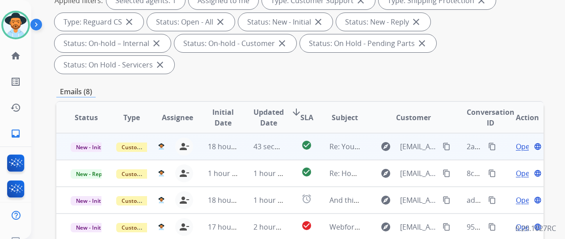
scroll to position [326, 0]
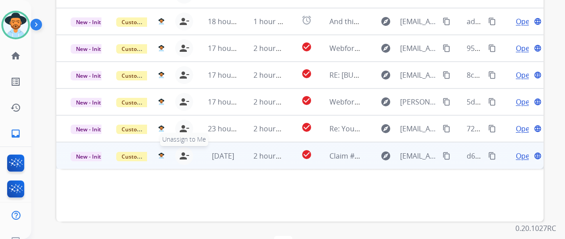
click at [181, 151] on mat-icon "person_remove" at bounding box center [184, 156] width 11 height 11
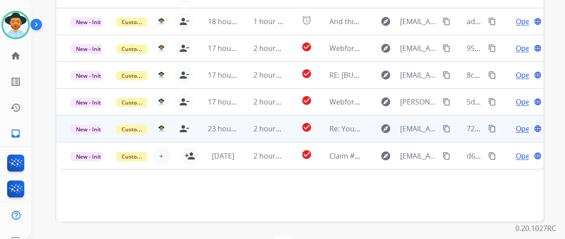
click at [518, 123] on span "Open" at bounding box center [525, 128] width 18 height 11
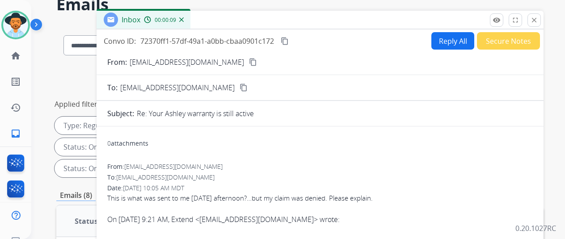
scroll to position [0, 0]
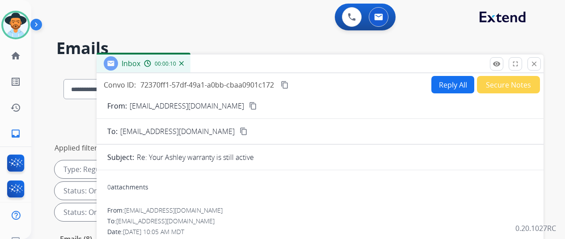
click at [444, 77] on button "Reply All" at bounding box center [452, 84] width 43 height 17
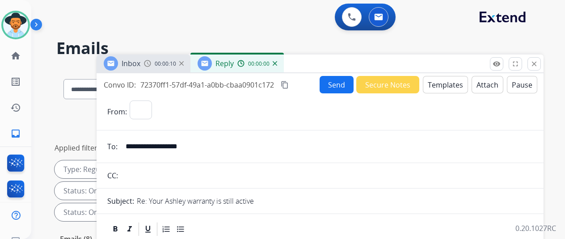
select select "**********"
click at [277, 63] on img at bounding box center [275, 63] width 4 height 4
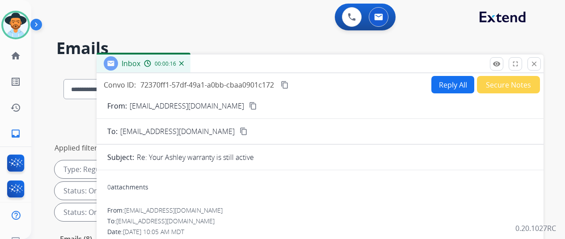
click at [249, 105] on mat-icon "content_copy" at bounding box center [253, 106] width 8 height 8
click at [448, 81] on button "Reply All" at bounding box center [452, 84] width 43 height 17
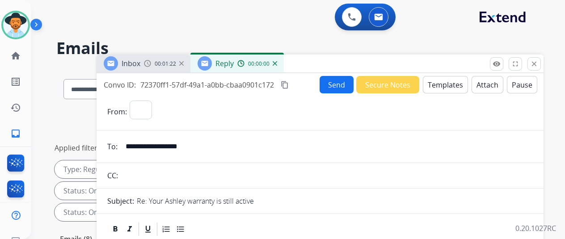
select select "**********"
click at [449, 84] on button "Templates" at bounding box center [445, 84] width 45 height 17
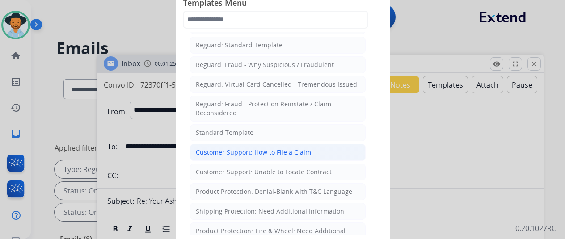
scroll to position [89, 0]
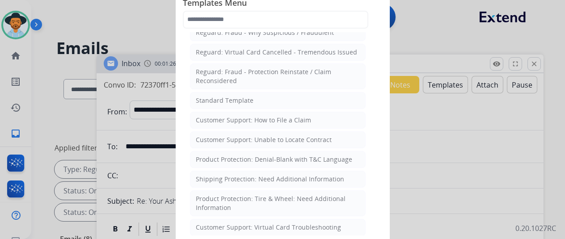
drag, startPoint x: 211, startPoint y: 96, endPoint x: 206, endPoint y: 94, distance: 5.7
click at [210, 96] on div "Standard Template" at bounding box center [225, 100] width 58 height 9
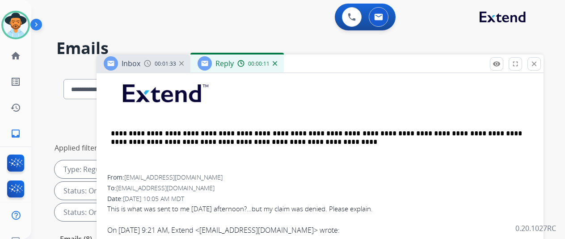
scroll to position [248, 0]
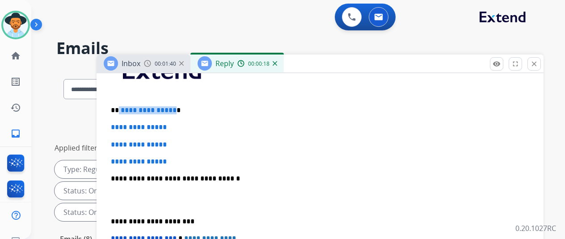
drag, startPoint x: 177, startPoint y: 109, endPoint x: 126, endPoint y: 108, distance: 51.4
click at [126, 108] on p "**********" at bounding box center [316, 110] width 411 height 8
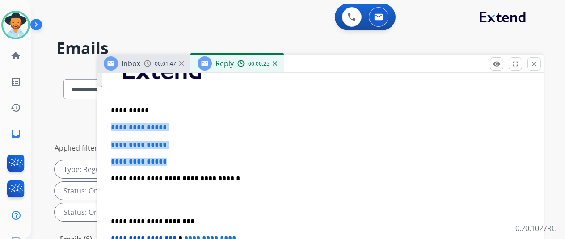
drag, startPoint x: 179, startPoint y: 163, endPoint x: 114, endPoint y: 126, distance: 74.6
click at [114, 126] on div "**********" at bounding box center [320, 24] width 447 height 399
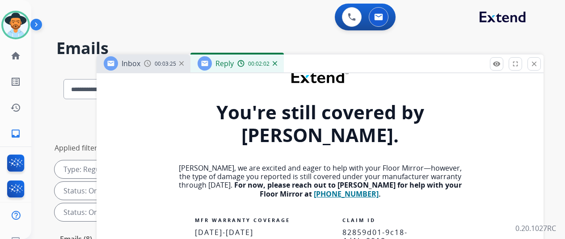
scroll to position [633, 0]
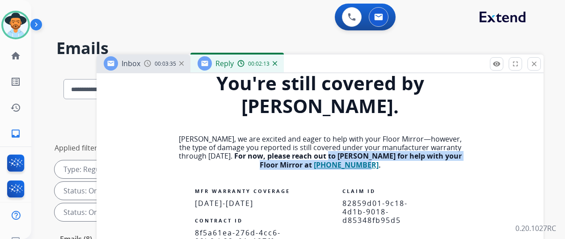
drag, startPoint x: 350, startPoint y: 138, endPoint x: 310, endPoint y: 134, distance: 40.5
click at [314, 151] on strong "For now, please reach out to Ashley for help with your Floor Mirror at 800-477-…" at bounding box center [347, 160] width 227 height 18
copy strong "to Ashley for help with your Floor Mirror at 800-477-0097"
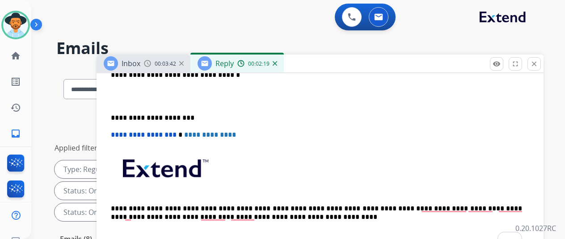
scroll to position [275, 0]
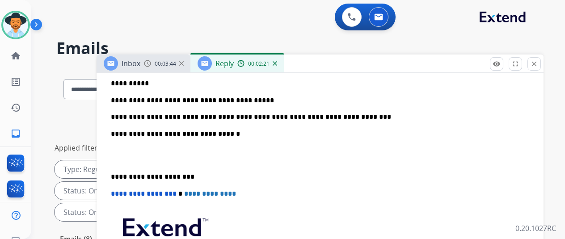
click at [348, 115] on p "**********" at bounding box center [316, 109] width 411 height 25
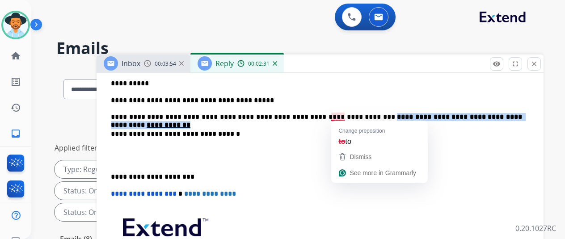
drag, startPoint x: 523, startPoint y: 114, endPoint x: 346, endPoint y: 113, distance: 177.0
click at [346, 113] on p "**********" at bounding box center [316, 109] width 411 height 25
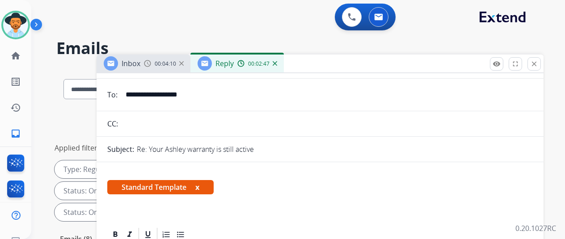
scroll to position [0, 0]
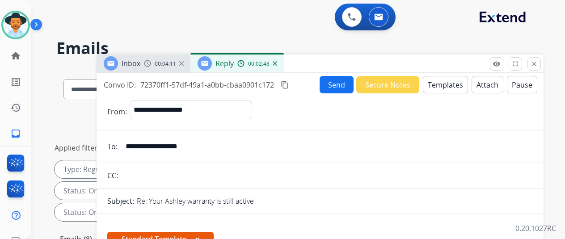
click at [332, 82] on button "Send" at bounding box center [337, 84] width 34 height 17
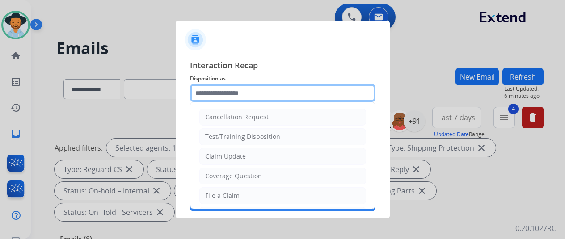
click at [228, 90] on input "text" at bounding box center [282, 93] width 185 height 18
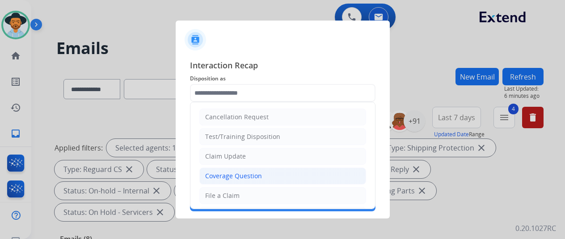
click at [220, 172] on div "Coverage Question" at bounding box center [233, 176] width 57 height 9
type input "**********"
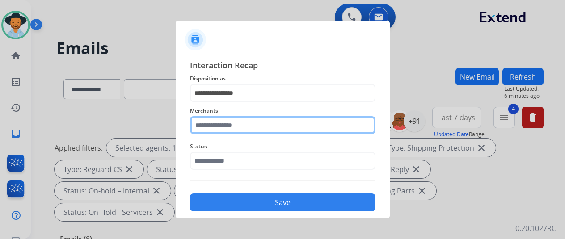
click at [219, 121] on input "text" at bounding box center [282, 125] width 185 height 18
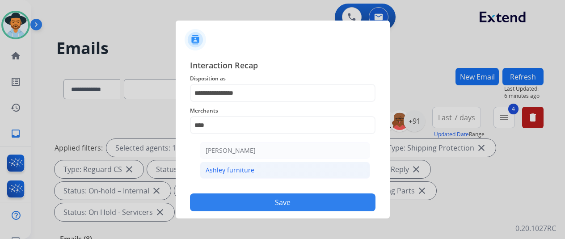
click at [230, 169] on div "Ashley furniture" at bounding box center [230, 170] width 49 height 9
type input "**********"
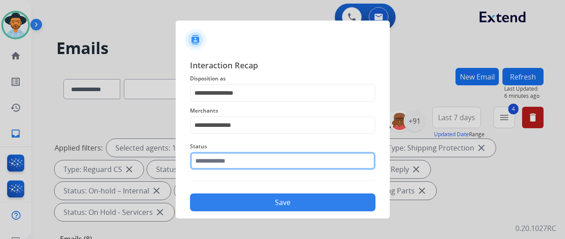
click at [236, 160] on input "text" at bounding box center [282, 161] width 185 height 18
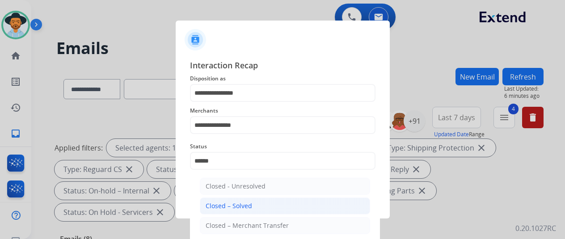
click at [228, 202] on div "Closed – Solved" at bounding box center [229, 206] width 46 height 9
type input "**********"
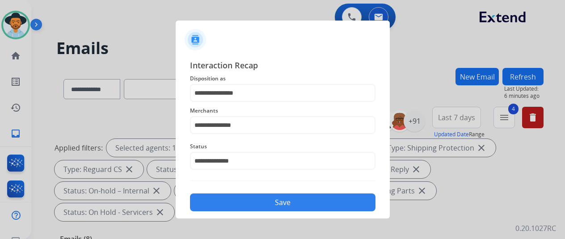
click at [273, 205] on button "Save" at bounding box center [282, 202] width 185 height 18
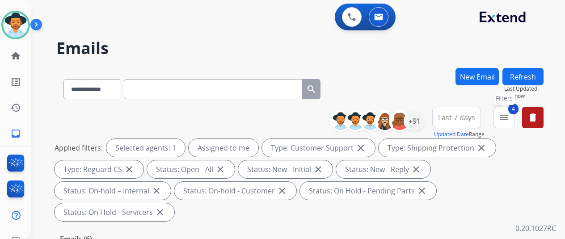
click at [515, 113] on button "4 menu Filters" at bounding box center [503, 117] width 21 height 21
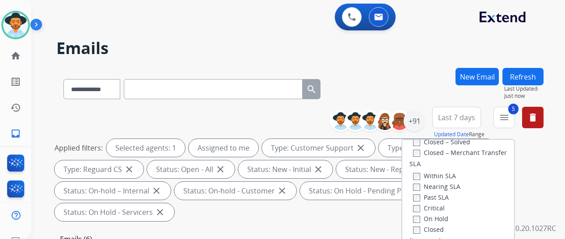
scroll to position [134, 0]
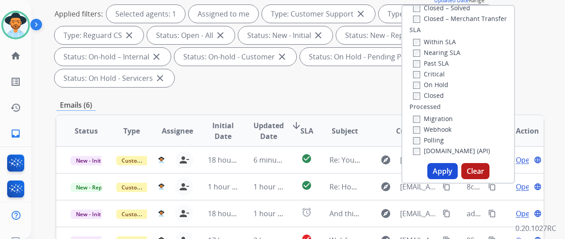
click at [447, 171] on button "Apply" at bounding box center [442, 171] width 30 height 16
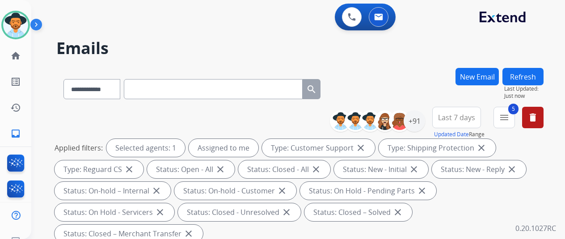
click at [437, 73] on div "**********" at bounding box center [299, 87] width 487 height 39
click at [416, 118] on div "+91" at bounding box center [414, 120] width 21 height 21
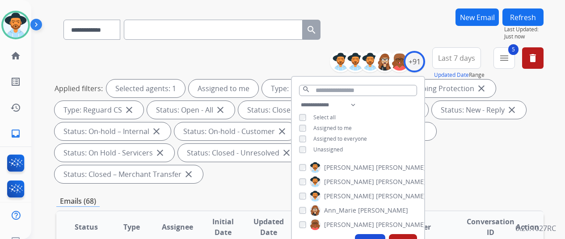
scroll to position [134, 0]
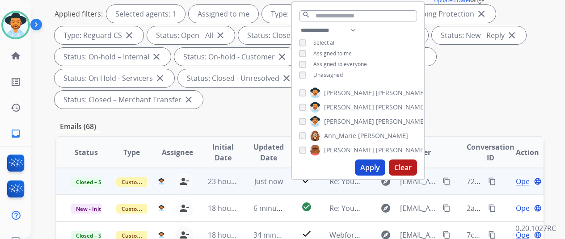
click at [493, 179] on mat-icon "content_copy" at bounding box center [492, 181] width 8 height 8
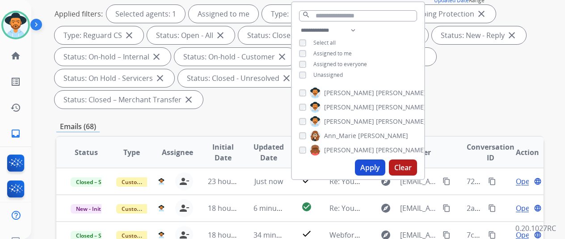
click at [489, 80] on div "Applied filters: Selected agents: 1 Assigned to me Type: Customer Support close…" at bounding box center [298, 57] width 487 height 104
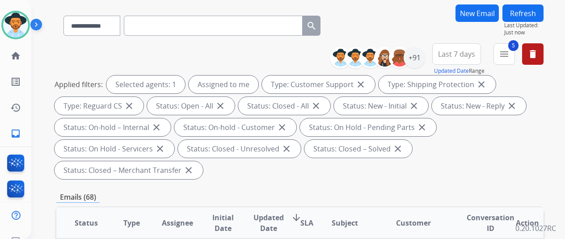
scroll to position [0, 0]
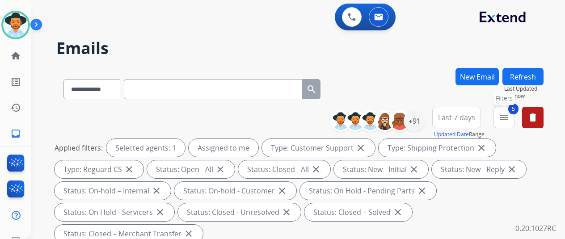
click at [509, 116] on mat-icon "menu" at bounding box center [504, 117] width 11 height 11
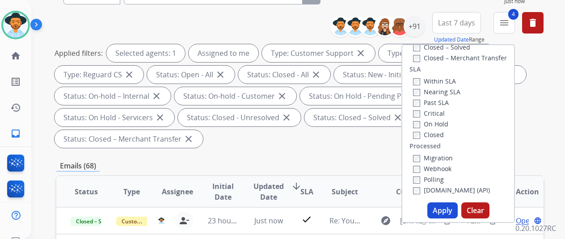
scroll to position [134, 0]
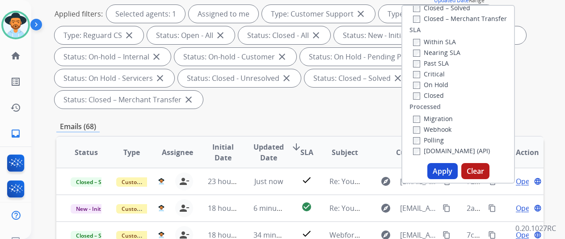
click at [444, 174] on button "Apply" at bounding box center [442, 171] width 30 height 16
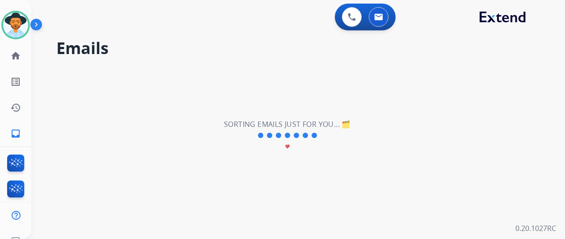
scroll to position [0, 0]
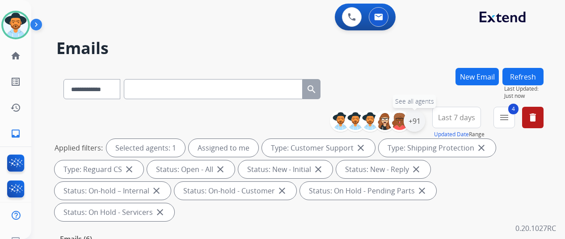
click at [425, 118] on div "+91" at bounding box center [414, 120] width 21 height 21
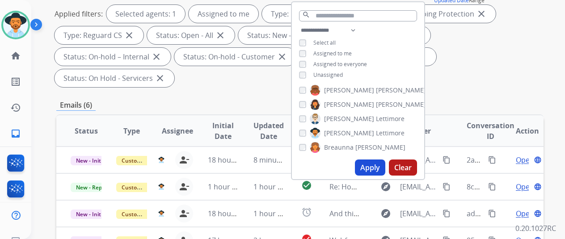
scroll to position [134, 0]
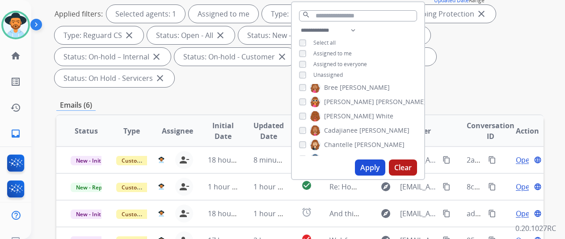
click at [374, 162] on button "Apply" at bounding box center [370, 168] width 30 height 16
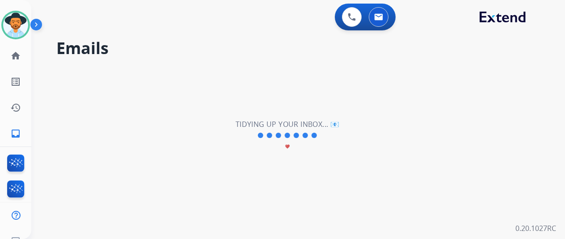
scroll to position [0, 0]
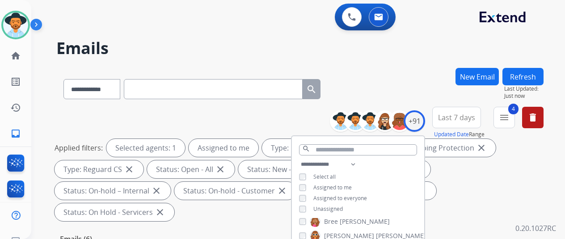
click at [388, 58] on div "**********" at bounding box center [287, 151] width 512 height 239
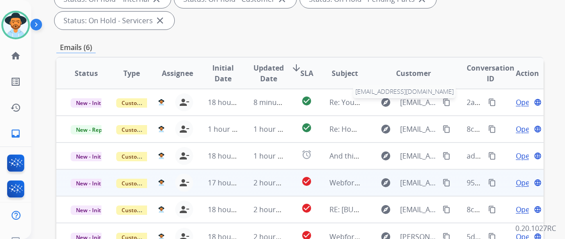
scroll to position [237, 0]
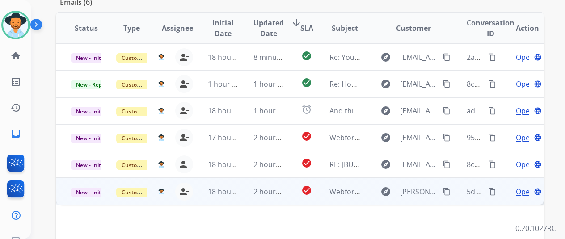
click at [521, 186] on span "Open" at bounding box center [525, 191] width 18 height 11
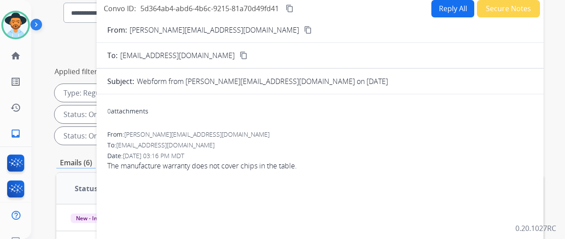
scroll to position [13, 0]
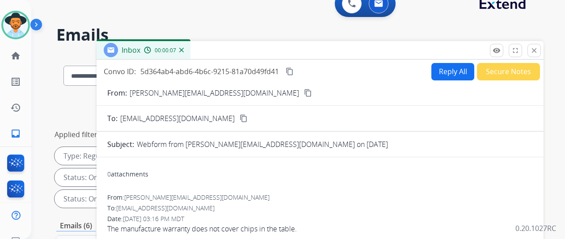
click at [304, 92] on mat-icon "content_copy" at bounding box center [308, 93] width 8 height 8
click at [184, 50] on img at bounding box center [181, 50] width 4 height 4
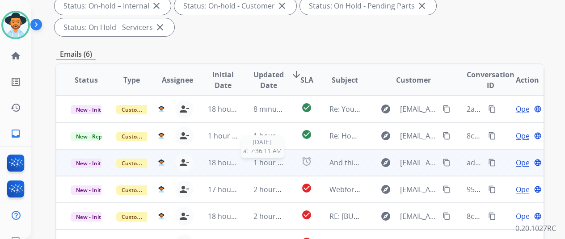
scroll to position [192, 0]
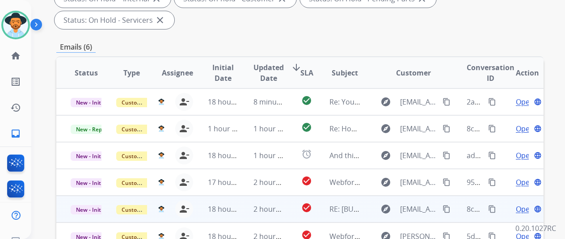
click at [524, 204] on span "Open" at bounding box center [525, 209] width 18 height 11
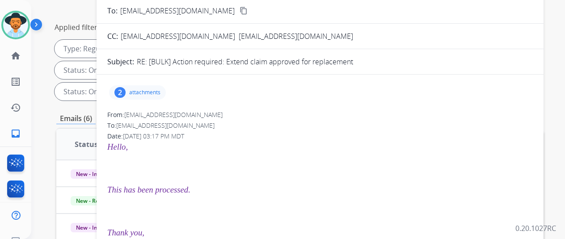
scroll to position [58, 0]
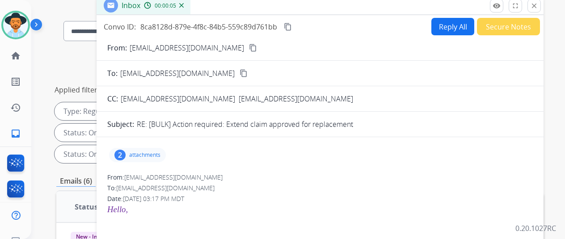
click at [124, 152] on div "2" at bounding box center [119, 155] width 11 height 11
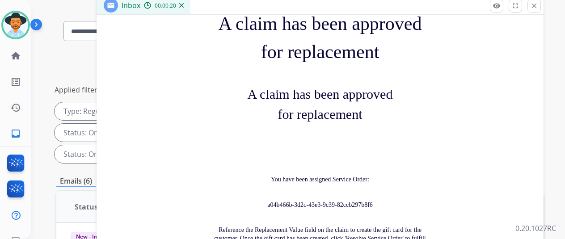
scroll to position [760, 0]
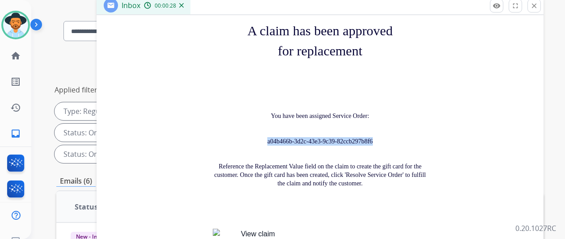
drag, startPoint x: 377, startPoint y: 129, endPoint x: 267, endPoint y: 129, distance: 109.9
click at [267, 137] on p "a04b466b-3d2c-43e3-9c39-82ccb297b8f6" at bounding box center [320, 141] width 214 height 8
copy span "a04b466b-3d2c-43e3-9c39-82ccb297b8f6"
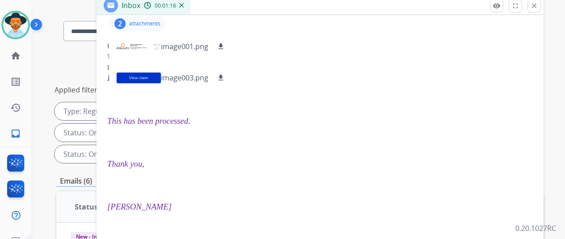
scroll to position [0, 0]
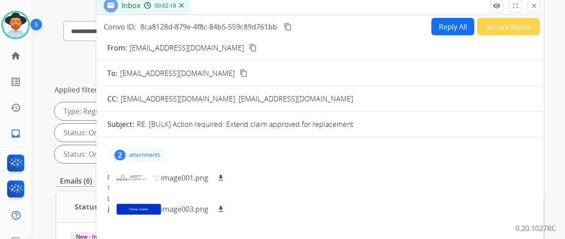
click at [453, 20] on button "Reply All" at bounding box center [452, 26] width 43 height 17
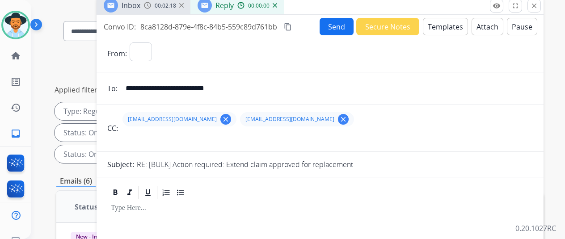
select select "**********"
click at [446, 21] on button "Templates" at bounding box center [445, 26] width 45 height 17
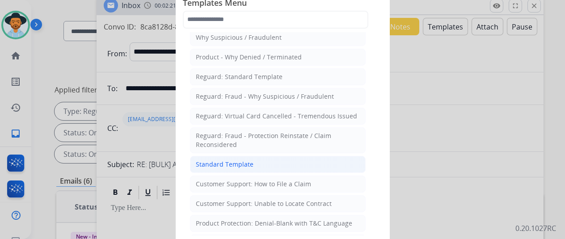
scroll to position [45, 0]
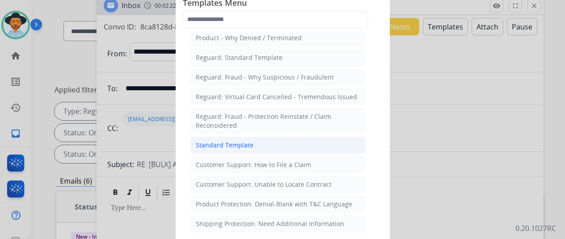
click at [230, 144] on div "Standard Template" at bounding box center [225, 145] width 58 height 9
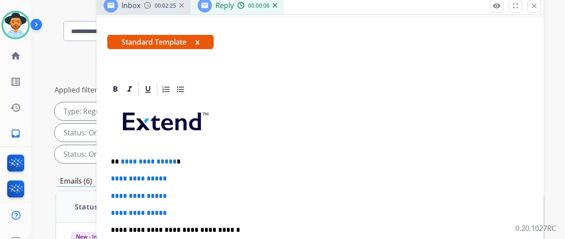
scroll to position [179, 0]
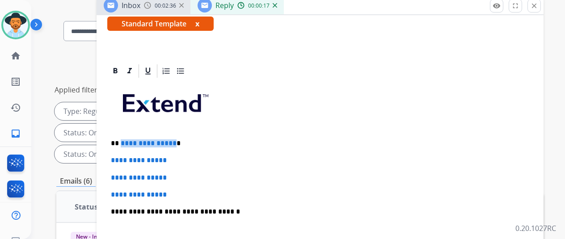
drag, startPoint x: 179, startPoint y: 142, endPoint x: 126, endPoint y: 142, distance: 52.3
click at [126, 142] on p "**********" at bounding box center [316, 143] width 411 height 8
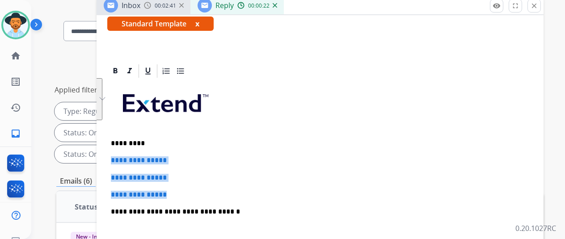
drag, startPoint x: 182, startPoint y: 196, endPoint x: 116, endPoint y: 158, distance: 76.3
click at [116, 158] on div "**********" at bounding box center [320, 35] width 447 height 399
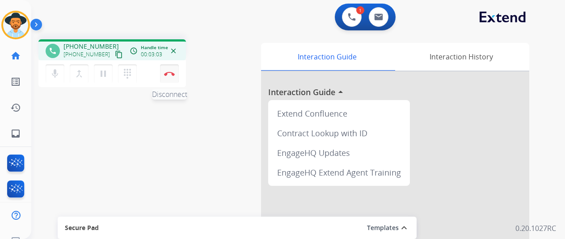
click at [170, 71] on button "Disconnect" at bounding box center [169, 73] width 19 height 19
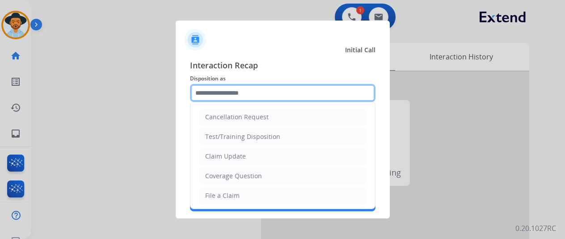
click at [214, 95] on input "text" at bounding box center [282, 93] width 185 height 18
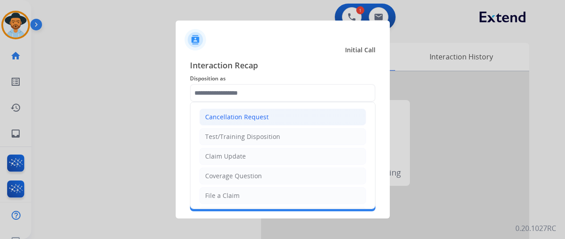
click at [216, 115] on div "Cancellation Request" at bounding box center [236, 117] width 63 height 9
type input "**********"
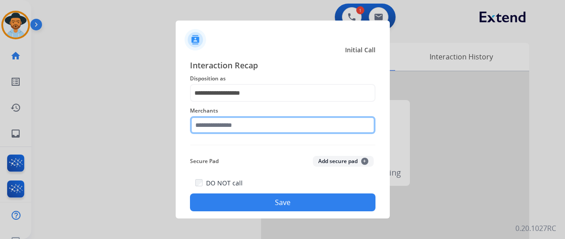
click at [227, 123] on input "text" at bounding box center [282, 125] width 185 height 18
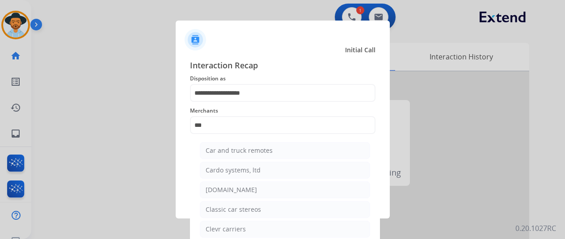
drag, startPoint x: 227, startPoint y: 191, endPoint x: 235, endPoint y: 184, distance: 11.4
click at [227, 191] on div "[DOMAIN_NAME]" at bounding box center [231, 189] width 51 height 9
type input "**********"
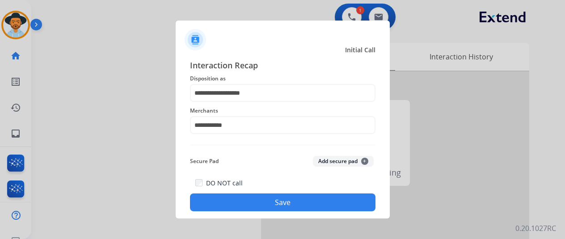
click at [286, 202] on button "Save" at bounding box center [282, 202] width 185 height 18
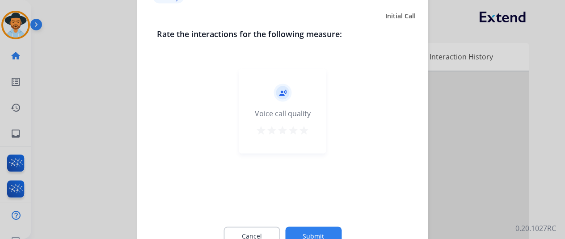
click at [324, 229] on button "Submit" at bounding box center [313, 236] width 56 height 19
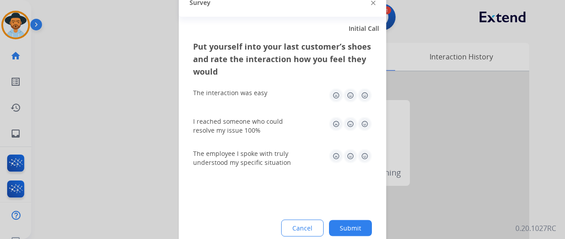
click at [348, 225] on button "Submit" at bounding box center [350, 228] width 43 height 16
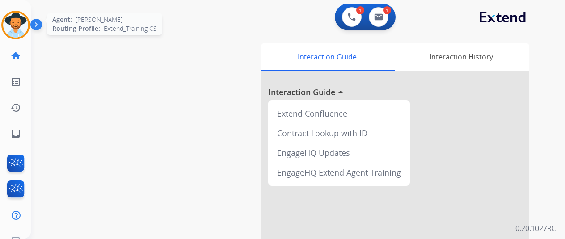
drag, startPoint x: 19, startPoint y: 15, endPoint x: 27, endPoint y: 15, distance: 7.6
click at [19, 15] on img at bounding box center [15, 25] width 25 height 25
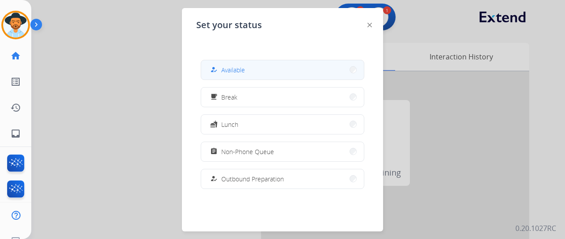
click at [252, 66] on button "how_to_reg Available" at bounding box center [282, 69] width 163 height 19
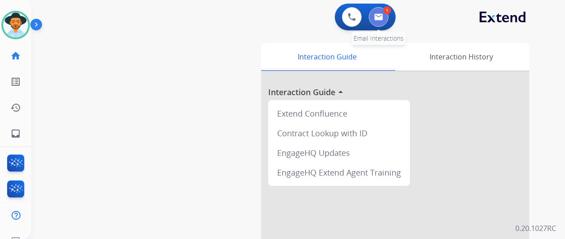
click at [381, 11] on button at bounding box center [379, 17] width 20 height 20
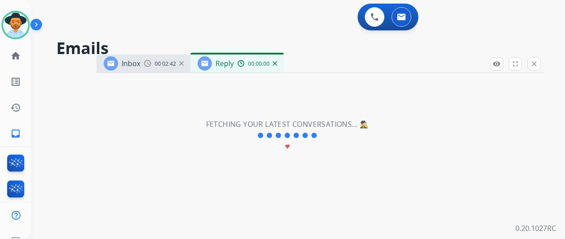
select select "**********"
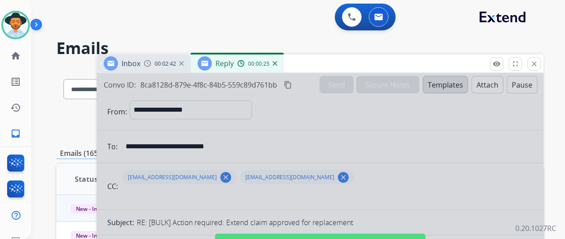
click at [289, 133] on div at bounding box center [320, 240] width 447 height 334
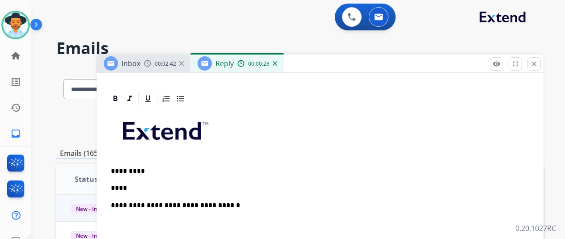
scroll to position [223, 0]
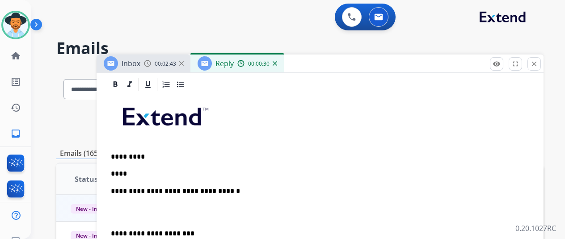
click at [139, 172] on p "****" at bounding box center [316, 174] width 411 height 8
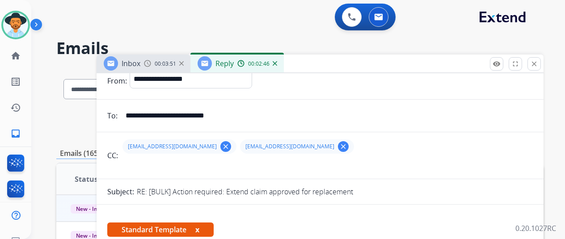
scroll to position [0, 0]
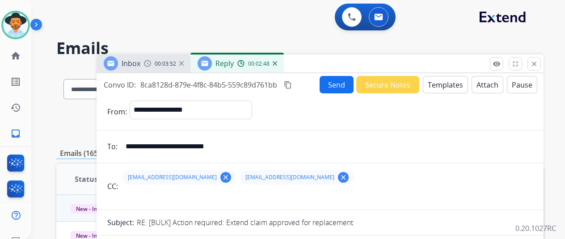
click at [332, 83] on button "Send" at bounding box center [337, 84] width 34 height 17
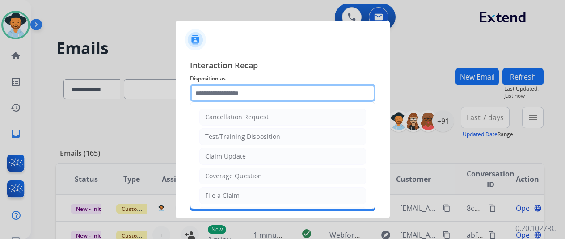
click at [247, 92] on input "text" at bounding box center [282, 93] width 185 height 18
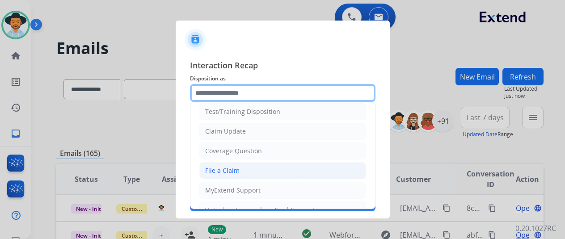
scroll to position [45, 0]
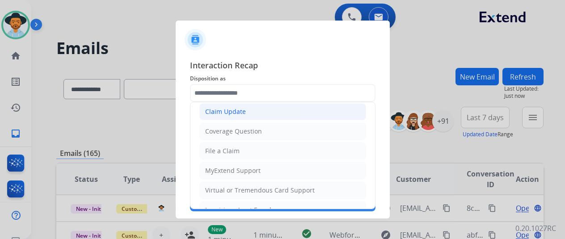
click at [245, 111] on li "Claim Update" at bounding box center [282, 111] width 167 height 17
type input "**********"
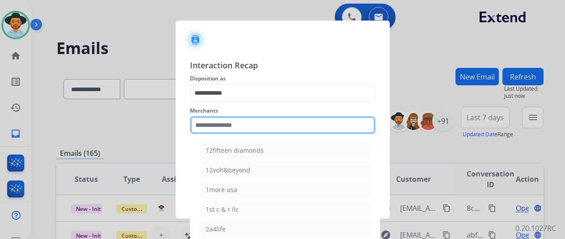
click at [210, 121] on input "text" at bounding box center [282, 125] width 185 height 18
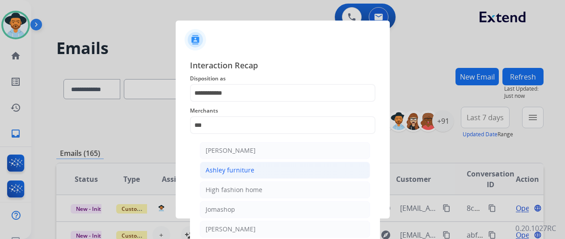
click at [237, 169] on div "Ashley furniture" at bounding box center [230, 170] width 49 height 9
type input "**********"
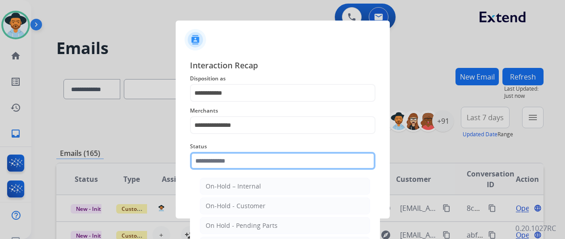
click at [234, 166] on input "text" at bounding box center [282, 161] width 185 height 18
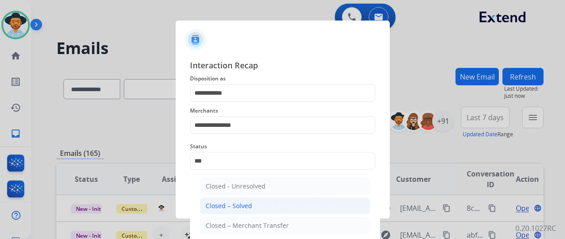
click at [247, 206] on div "Closed – Solved" at bounding box center [229, 206] width 46 height 9
type input "**********"
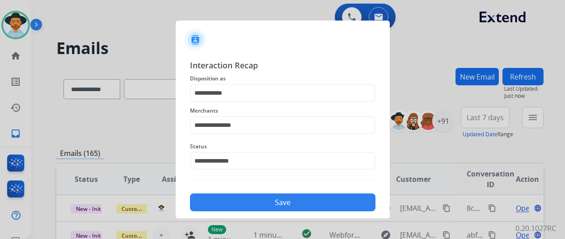
click at [267, 204] on button "Save" at bounding box center [282, 202] width 185 height 18
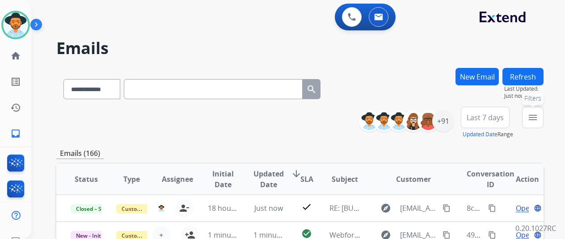
click at [538, 116] on mat-icon "menu" at bounding box center [532, 117] width 11 height 11
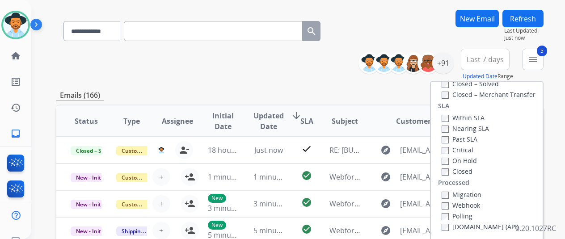
scroll to position [134, 0]
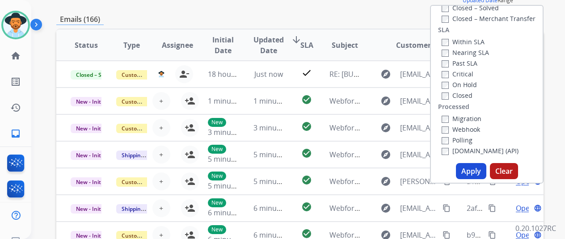
click at [472, 173] on button "Apply" at bounding box center [471, 171] width 30 height 16
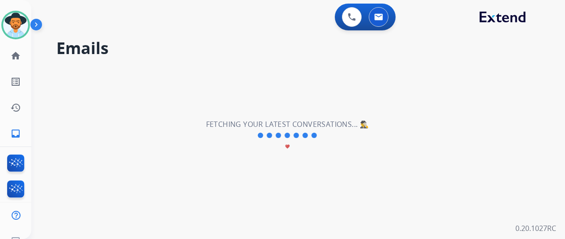
scroll to position [0, 0]
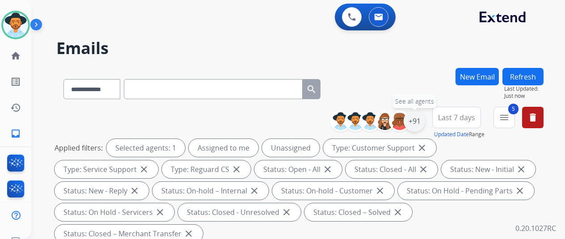
click at [421, 122] on div "+91" at bounding box center [414, 120] width 21 height 21
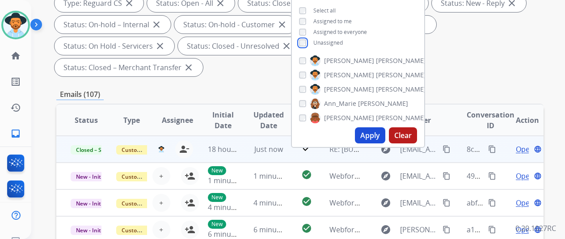
scroll to position [179, 0]
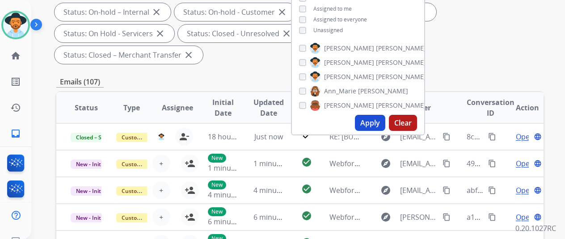
click at [376, 122] on button "Apply" at bounding box center [370, 123] width 30 height 16
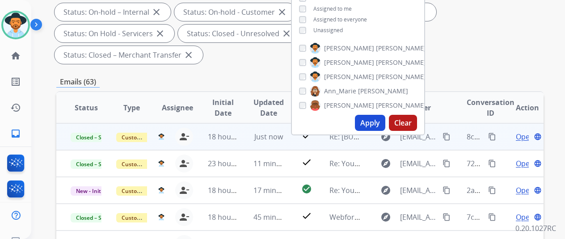
click at [492, 135] on mat-icon "content_copy" at bounding box center [492, 137] width 8 height 8
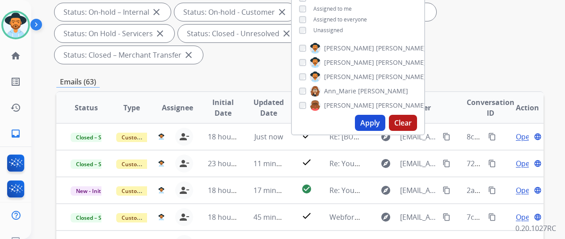
click at [475, 32] on div "Applied filters: Selected agents: 1 Assigned to me Type: Customer Support close…" at bounding box center [298, 12] width 487 height 104
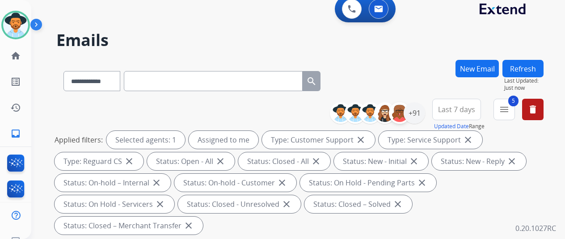
scroll to position [0, 0]
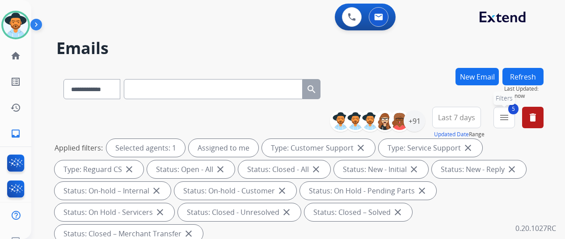
click at [515, 114] on button "5 menu Filters" at bounding box center [503, 117] width 21 height 21
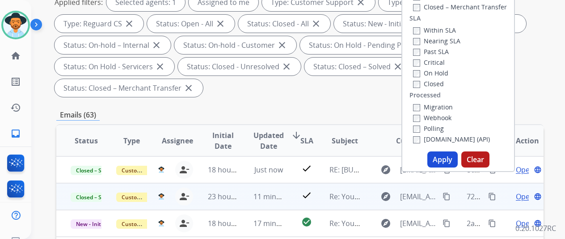
scroll to position [179, 0]
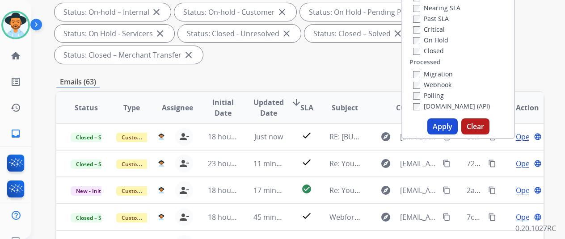
click at [447, 127] on button "Apply" at bounding box center [442, 126] width 30 height 16
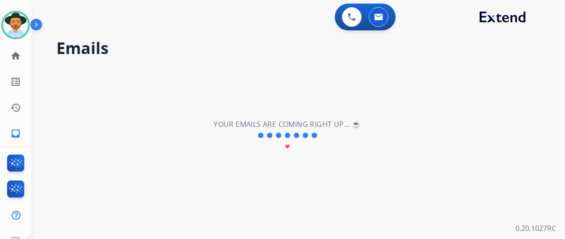
scroll to position [0, 0]
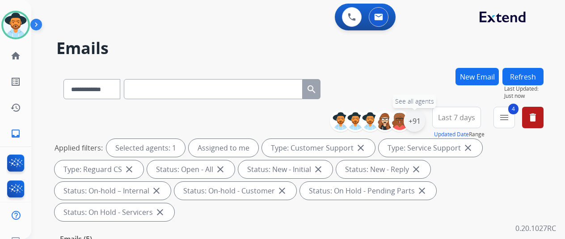
click at [424, 122] on div "+91" at bounding box center [414, 120] width 21 height 21
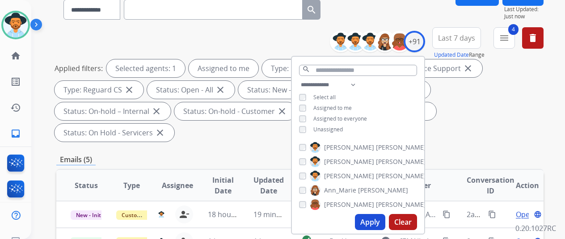
scroll to position [179, 0]
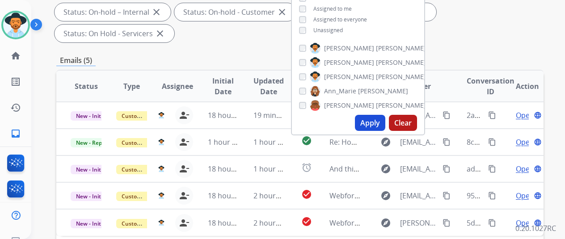
click at [373, 124] on button "Apply" at bounding box center [370, 123] width 30 height 16
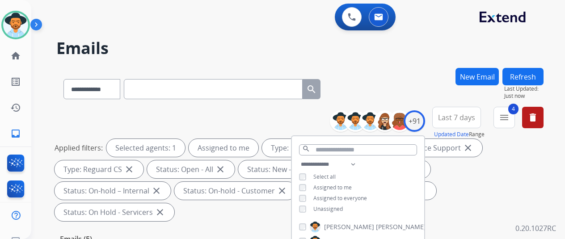
click at [384, 65] on div "**********" at bounding box center [287, 151] width 512 height 239
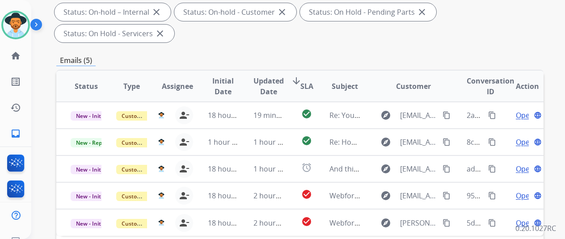
scroll to position [313, 0]
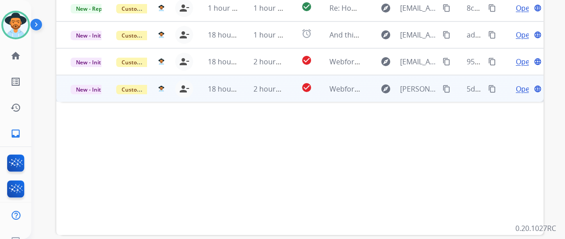
click at [521, 84] on span "Open" at bounding box center [525, 89] width 18 height 11
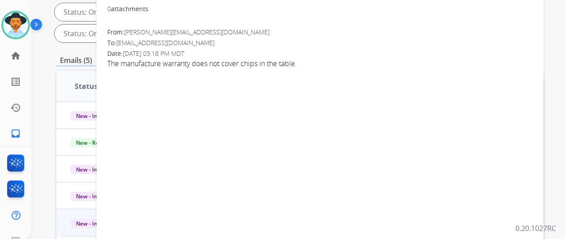
scroll to position [0, 0]
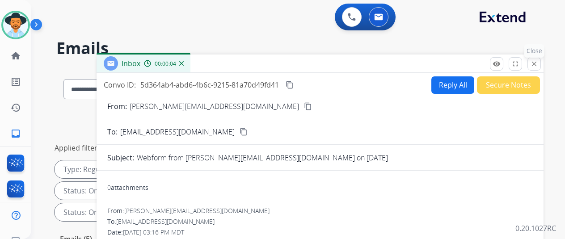
click at [538, 63] on mat-icon "close" at bounding box center [534, 64] width 8 height 8
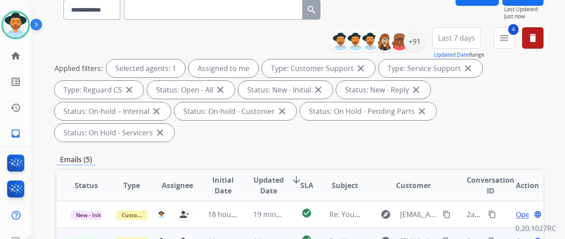
scroll to position [179, 0]
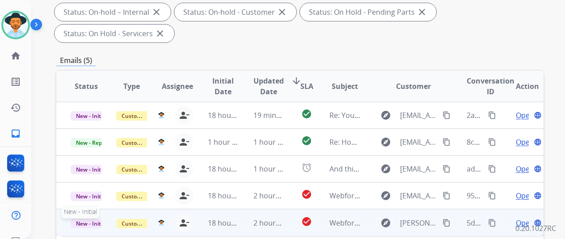
click at [78, 219] on span "New - Initial" at bounding box center [92, 223] width 42 height 9
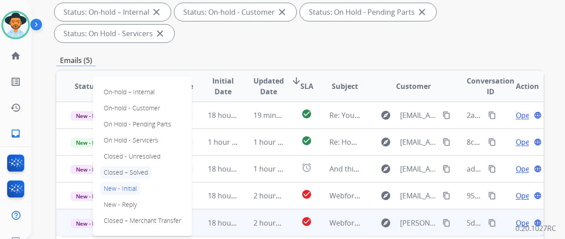
click at [124, 166] on p "Closed – Solved" at bounding box center [125, 172] width 51 height 13
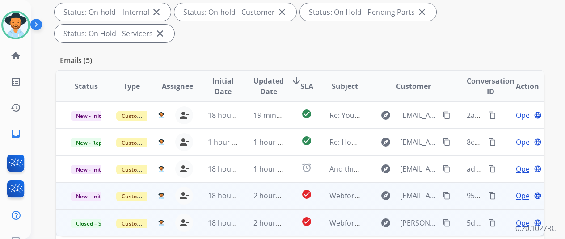
click at [519, 190] on span "Open" at bounding box center [525, 195] width 18 height 11
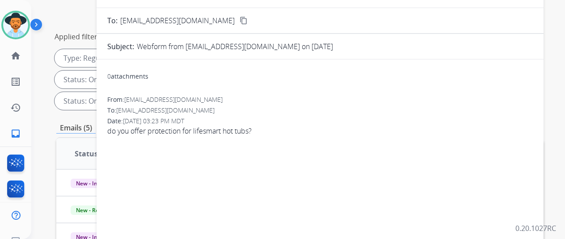
scroll to position [0, 0]
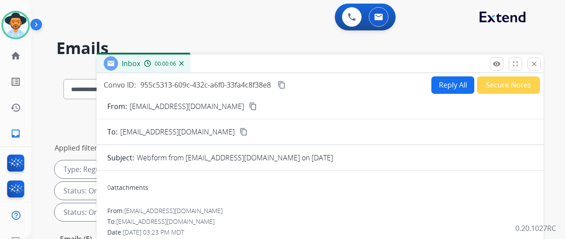
click at [249, 107] on mat-icon "content_copy" at bounding box center [253, 106] width 8 height 8
click at [456, 82] on button "Reply All" at bounding box center [452, 84] width 43 height 17
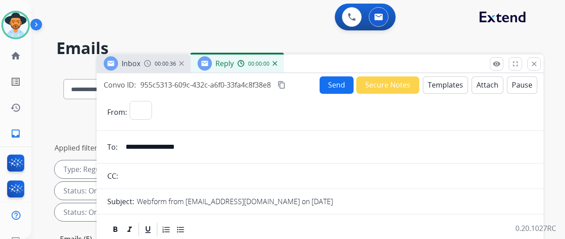
select select "**********"
click at [446, 83] on button "Templates" at bounding box center [445, 84] width 45 height 17
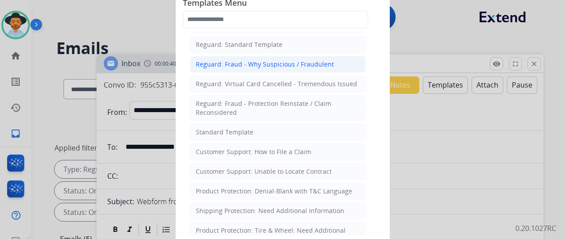
scroll to position [89, 0]
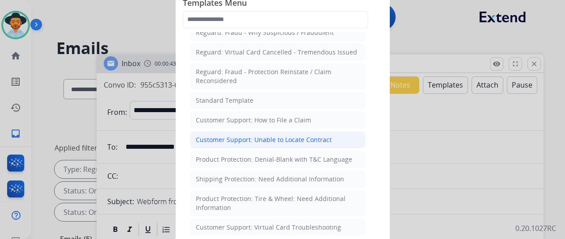
click at [265, 135] on div "Customer Support: Unable to Locate Contract" at bounding box center [264, 139] width 136 height 9
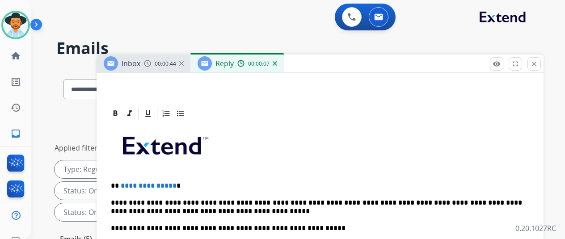
scroll to position [179, 0]
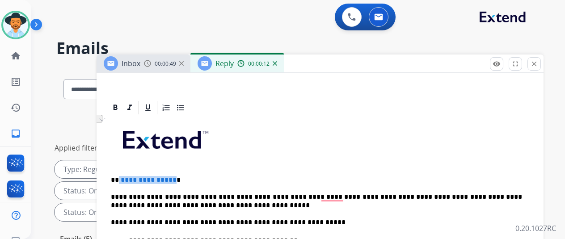
drag, startPoint x: 177, startPoint y: 180, endPoint x: 126, endPoint y: 177, distance: 51.0
click at [126, 177] on p "**********" at bounding box center [316, 180] width 411 height 8
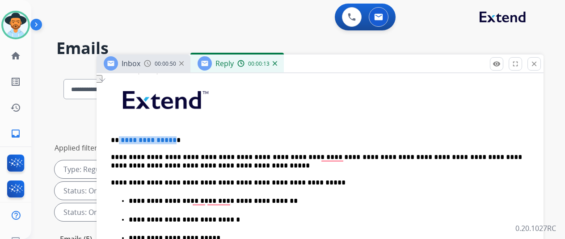
scroll to position [234, 0]
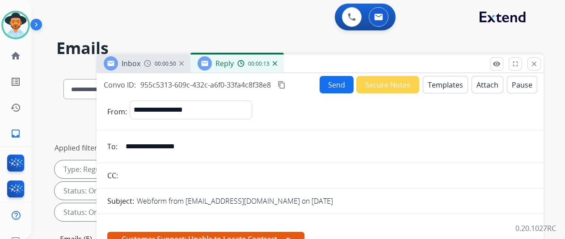
select select "**********"
click at [335, 81] on button "Send" at bounding box center [337, 84] width 34 height 17
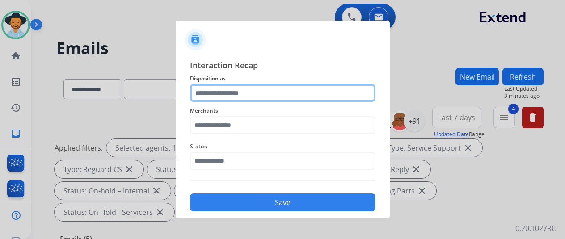
click at [210, 95] on input "text" at bounding box center [282, 93] width 185 height 18
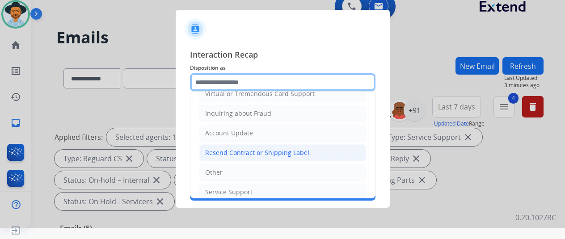
scroll to position [134, 0]
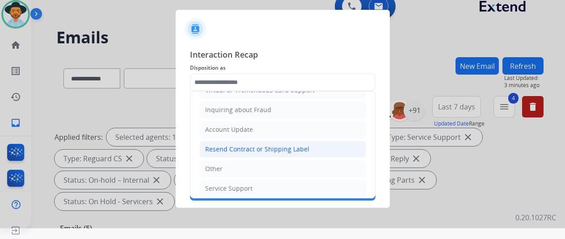
click at [214, 148] on div "Resend Contract or Shipping Label" at bounding box center [257, 149] width 104 height 9
type input "**********"
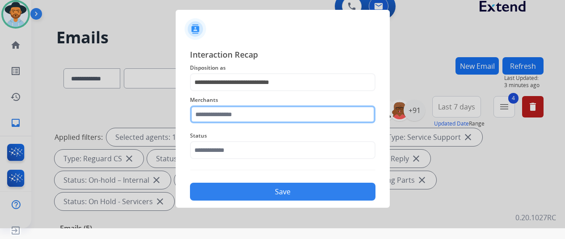
click at [214, 112] on input "text" at bounding box center [282, 114] width 185 height 18
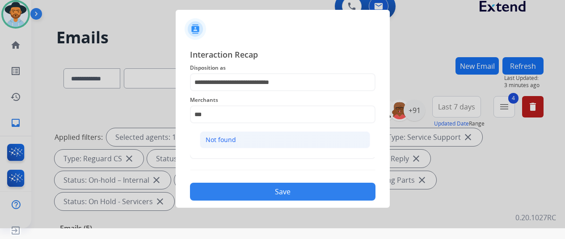
click at [239, 136] on li "Not found" at bounding box center [285, 139] width 170 height 17
type input "*********"
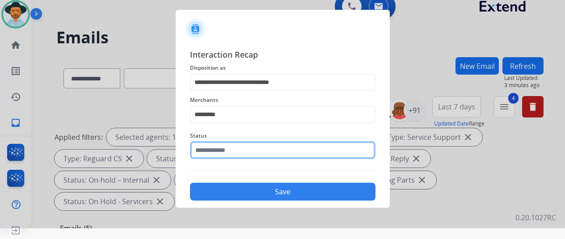
click at [212, 145] on input "text" at bounding box center [282, 150] width 185 height 18
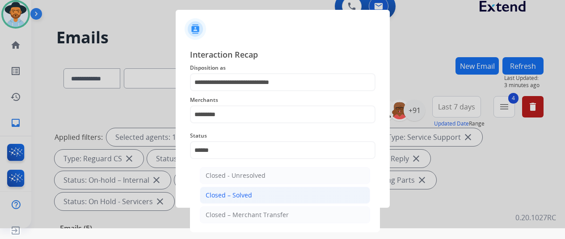
click at [225, 193] on div "Closed – Solved" at bounding box center [229, 195] width 46 height 9
type input "**********"
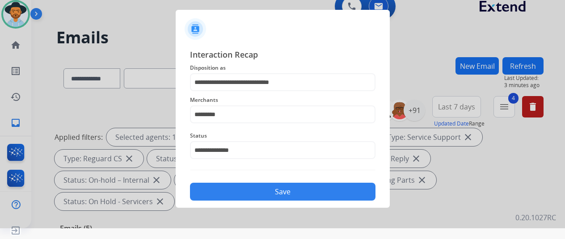
click at [289, 192] on button "Save" at bounding box center [282, 192] width 185 height 18
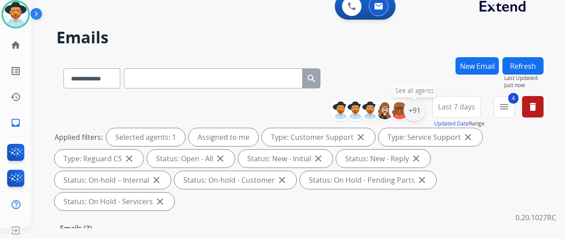
click at [419, 106] on div "+91" at bounding box center [414, 110] width 21 height 21
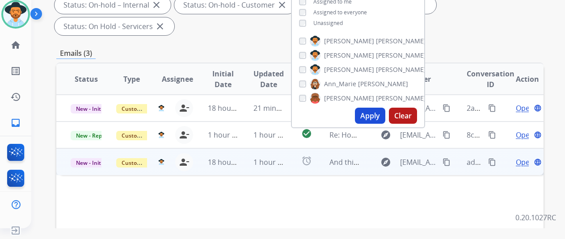
scroll to position [179, 0]
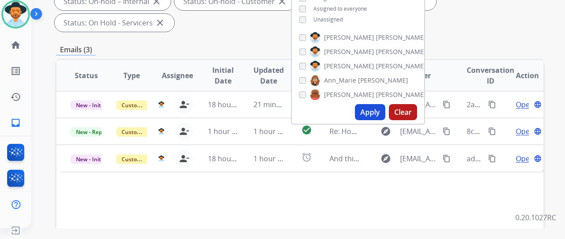
click at [368, 106] on button "Apply" at bounding box center [370, 112] width 30 height 16
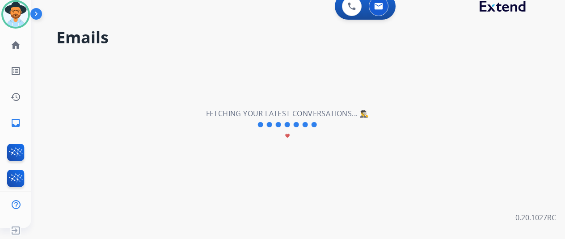
scroll to position [0, 0]
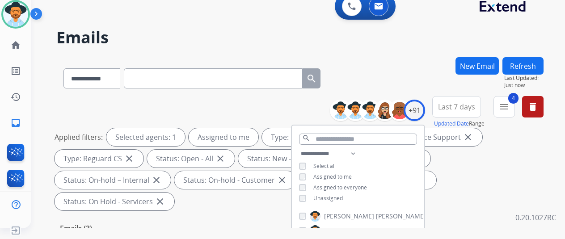
click at [387, 50] on div "**********" at bounding box center [287, 140] width 512 height 239
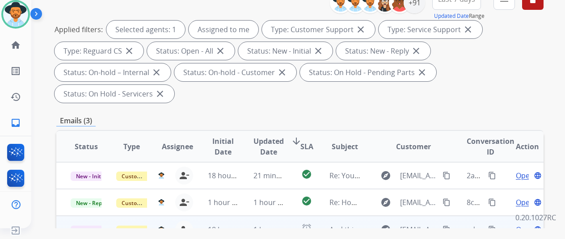
scroll to position [223, 0]
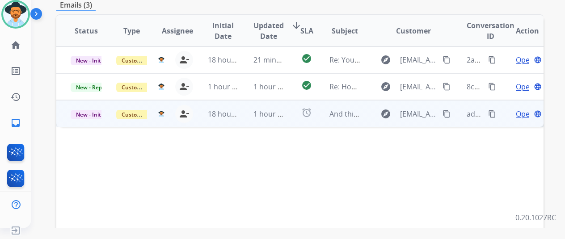
click at [519, 109] on span "Open" at bounding box center [525, 114] width 18 height 11
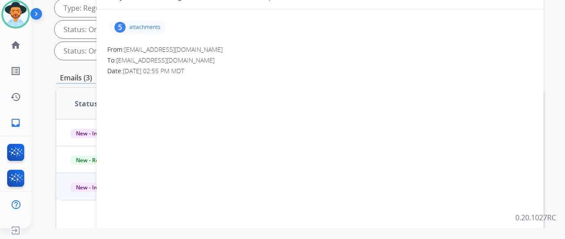
scroll to position [45, 0]
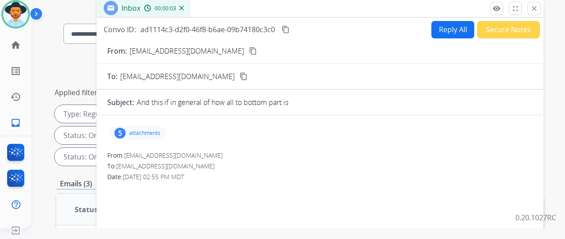
click at [126, 132] on div "5" at bounding box center [119, 133] width 11 height 11
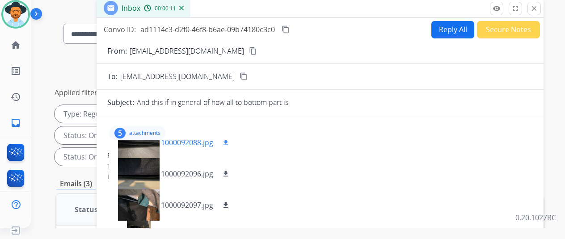
click at [230, 141] on mat-icon "download" at bounding box center [226, 143] width 8 height 8
click at [230, 171] on mat-icon "download" at bounding box center [226, 174] width 8 height 8
click at [230, 203] on mat-icon "download" at bounding box center [226, 205] width 8 height 8
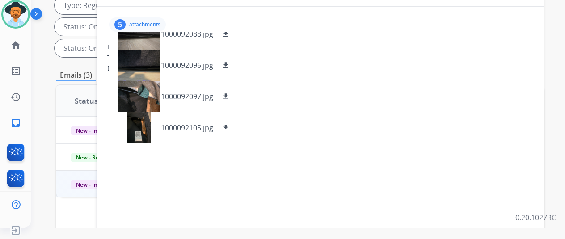
scroll to position [134, 0]
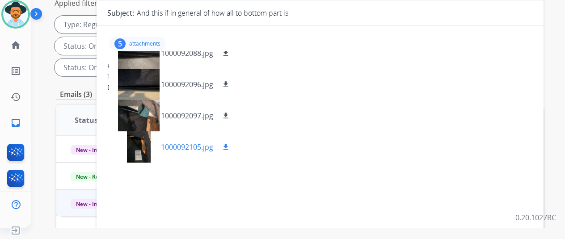
click at [230, 145] on mat-icon "download" at bounding box center [226, 147] width 8 height 8
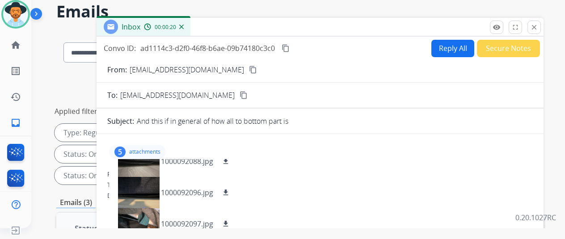
scroll to position [0, 0]
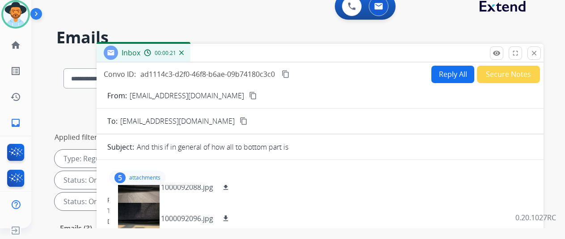
click at [449, 75] on button "Reply All" at bounding box center [452, 74] width 43 height 17
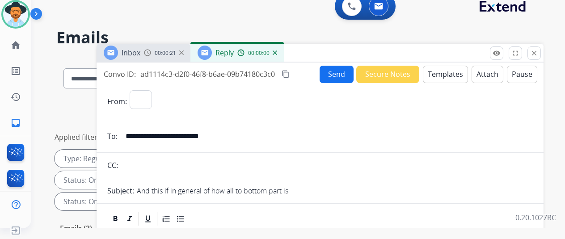
select select "**********"
click at [277, 54] on img at bounding box center [275, 52] width 4 height 4
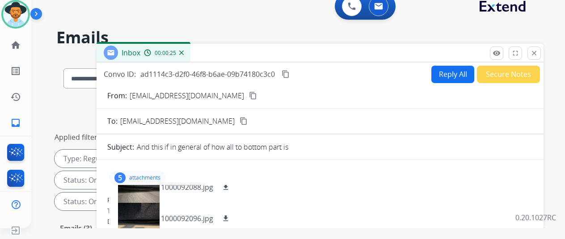
click at [249, 93] on mat-icon "content_copy" at bounding box center [253, 96] width 8 height 8
click at [450, 70] on button "Reply All" at bounding box center [452, 74] width 43 height 17
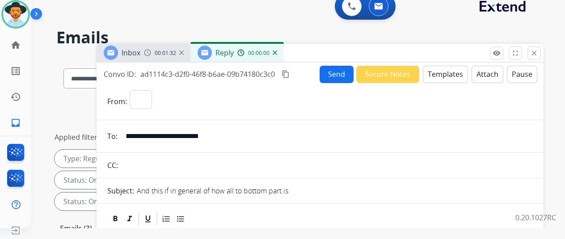
select select "**********"
click at [442, 71] on button "Templates" at bounding box center [445, 74] width 45 height 17
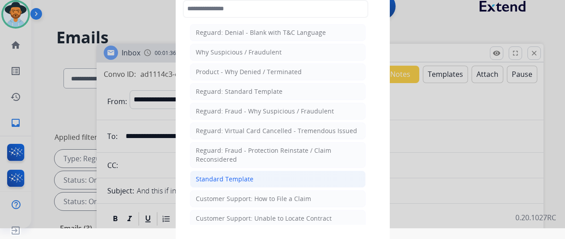
click at [218, 175] on div "Standard Template" at bounding box center [225, 179] width 58 height 9
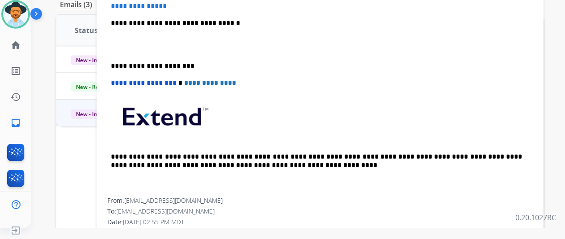
scroll to position [58, 0]
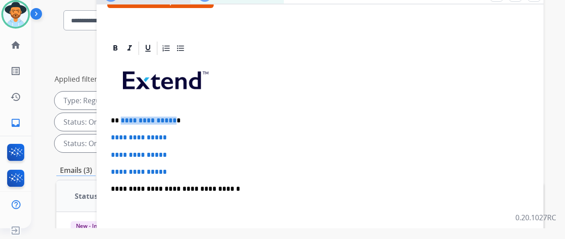
drag, startPoint x: 177, startPoint y: 105, endPoint x: 130, endPoint y: 107, distance: 47.9
click at [129, 117] on span "**********" at bounding box center [149, 120] width 56 height 7
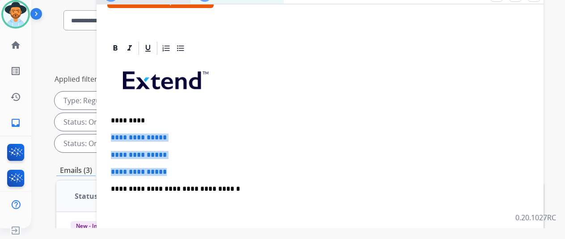
drag, startPoint x: 181, startPoint y: 156, endPoint x: 115, endPoint y: 121, distance: 75.0
click at [115, 121] on div "**********" at bounding box center [319, 209] width 425 height 307
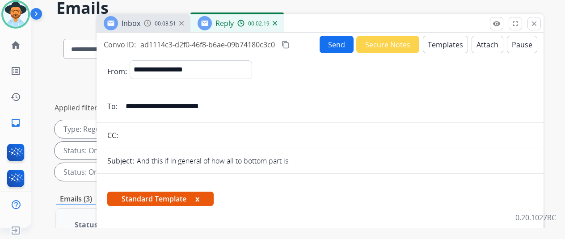
scroll to position [0, 0]
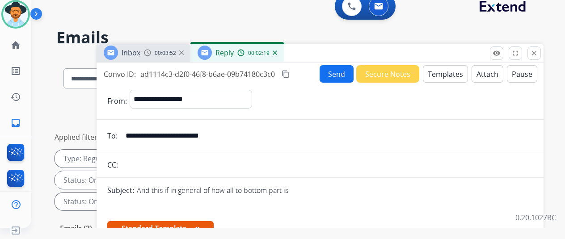
click at [335, 75] on button "Send" at bounding box center [337, 73] width 34 height 17
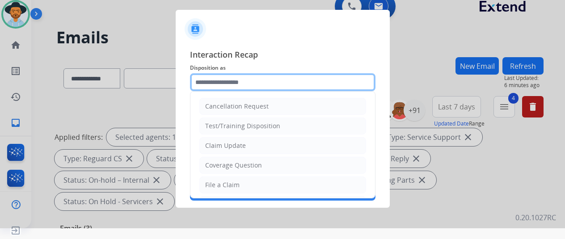
click at [231, 85] on input "text" at bounding box center [282, 82] width 185 height 18
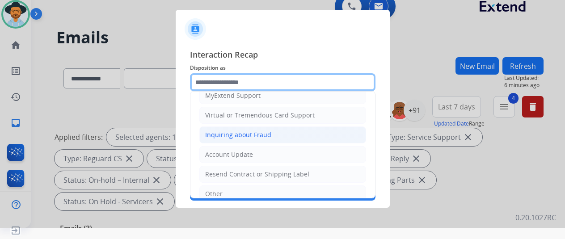
scroll to position [135, 0]
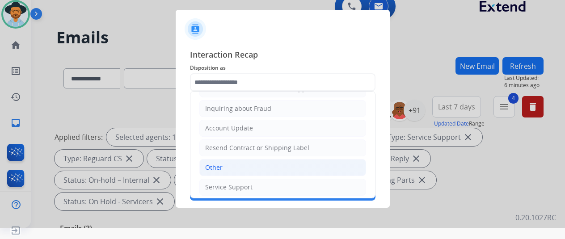
click at [226, 166] on li "Other" at bounding box center [282, 167] width 167 height 17
type input "*****"
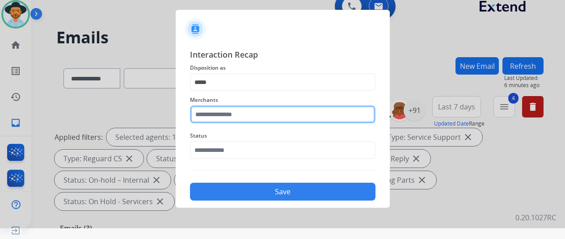
click at [210, 119] on input "text" at bounding box center [282, 114] width 185 height 18
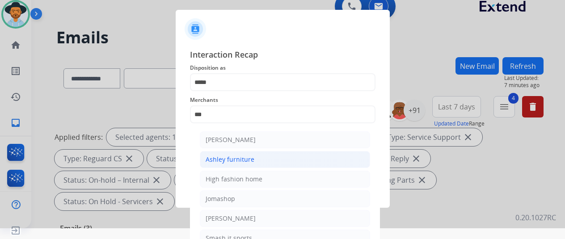
click at [234, 155] on div "Ashley furniture" at bounding box center [230, 159] width 49 height 9
type input "**********"
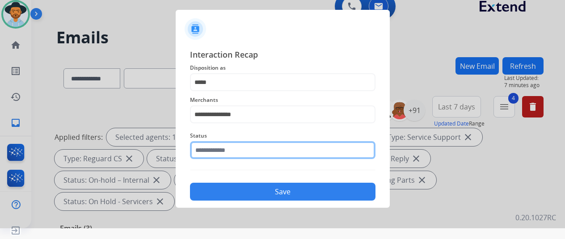
click at [233, 151] on input "text" at bounding box center [282, 150] width 185 height 18
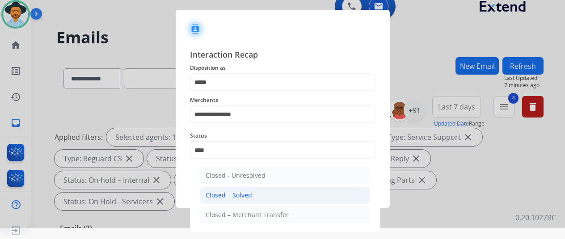
click at [233, 194] on div "Closed – Solved" at bounding box center [229, 195] width 46 height 9
type input "**********"
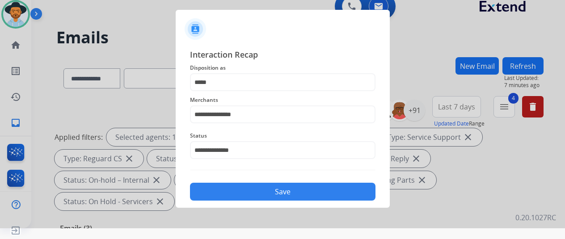
click at [278, 192] on button "Save" at bounding box center [282, 192] width 185 height 18
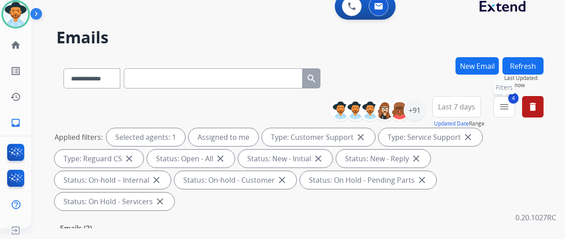
click at [515, 109] on button "4 menu Filters" at bounding box center [503, 106] width 21 height 21
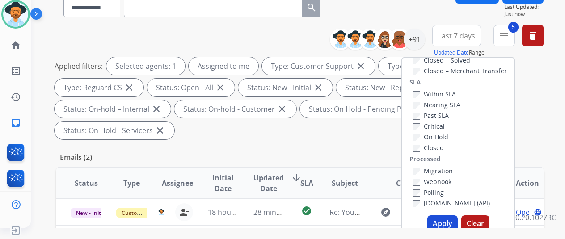
scroll to position [134, 0]
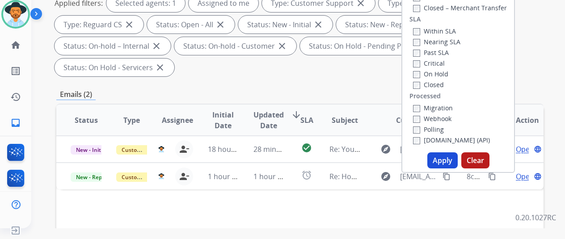
click at [441, 158] on button "Apply" at bounding box center [442, 160] width 30 height 16
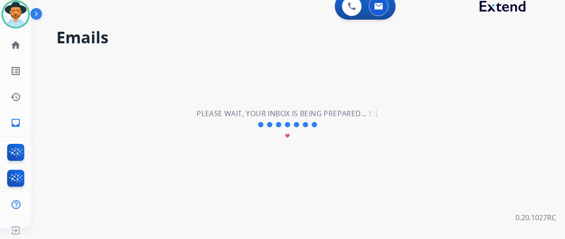
scroll to position [0, 0]
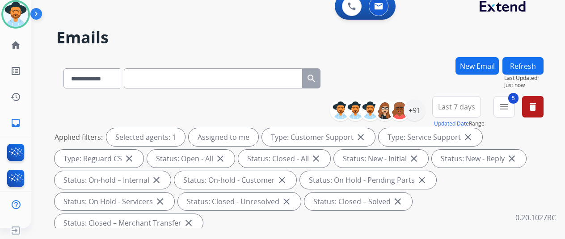
click at [424, 61] on div "**********" at bounding box center [299, 76] width 487 height 39
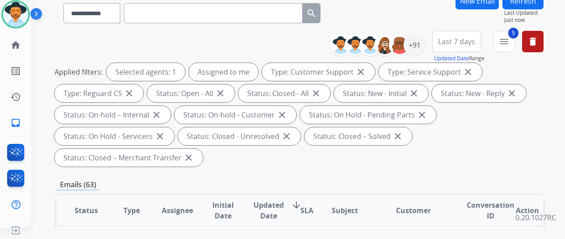
scroll to position [179, 0]
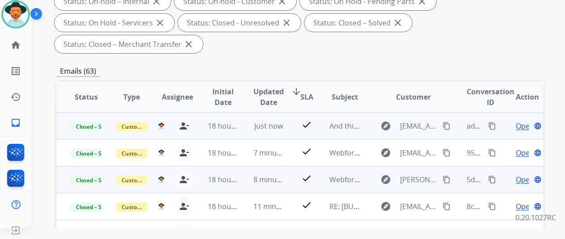
click at [491, 126] on mat-icon "content_copy" at bounding box center [492, 126] width 8 height 8
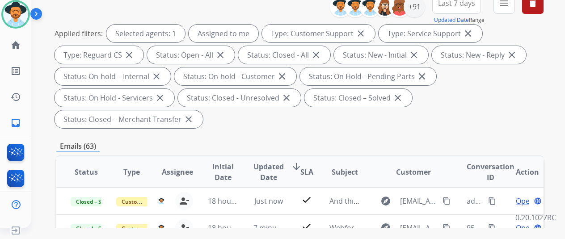
scroll to position [0, 0]
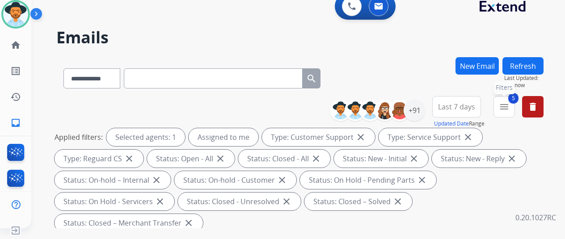
click at [509, 105] on mat-icon "menu" at bounding box center [504, 106] width 11 height 11
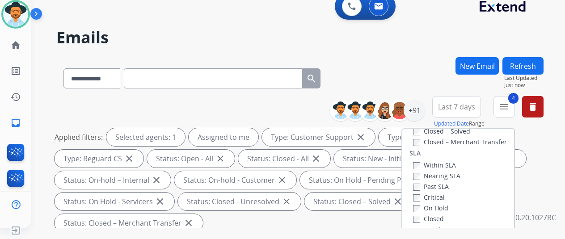
scroll to position [179, 0]
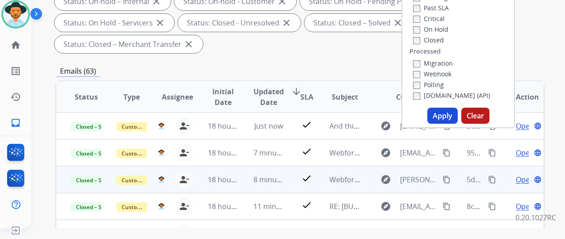
click at [444, 113] on button "Apply" at bounding box center [442, 116] width 30 height 16
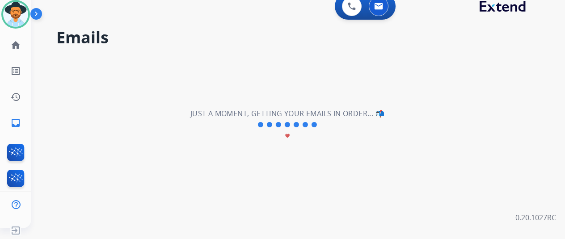
scroll to position [0, 0]
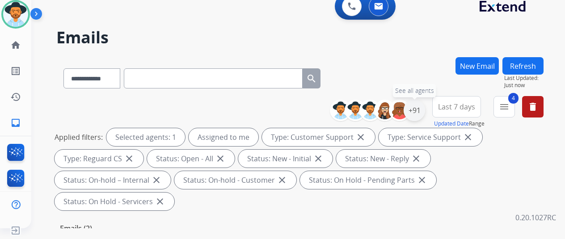
click at [417, 104] on div "+91" at bounding box center [414, 110] width 21 height 21
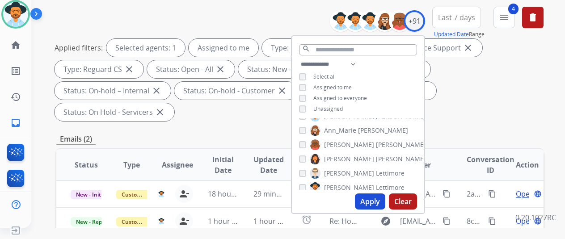
scroll to position [89, 0]
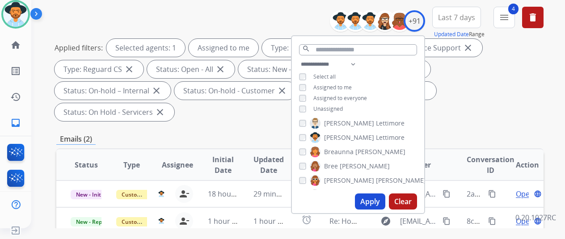
drag, startPoint x: 376, startPoint y: 197, endPoint x: 372, endPoint y: 193, distance: 6.0
click at [375, 197] on button "Apply" at bounding box center [370, 201] width 30 height 16
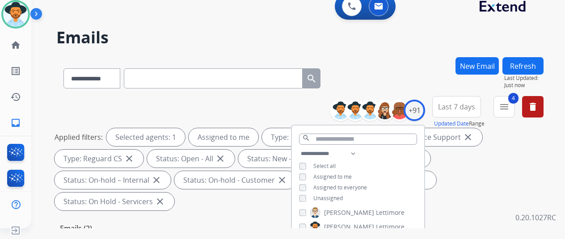
click at [372, 64] on div "**********" at bounding box center [299, 76] width 487 height 39
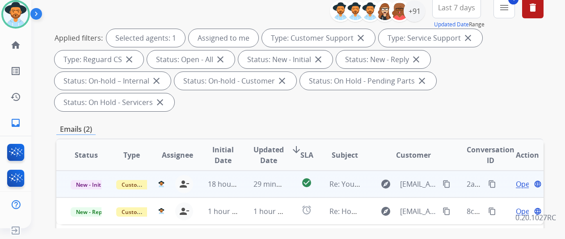
scroll to position [179, 0]
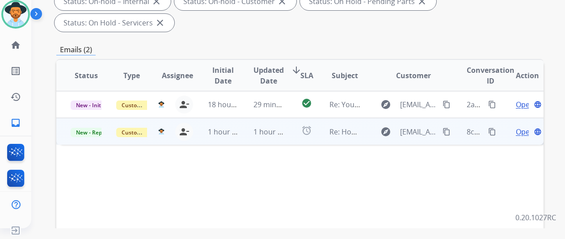
click at [520, 126] on span "Open" at bounding box center [525, 131] width 18 height 11
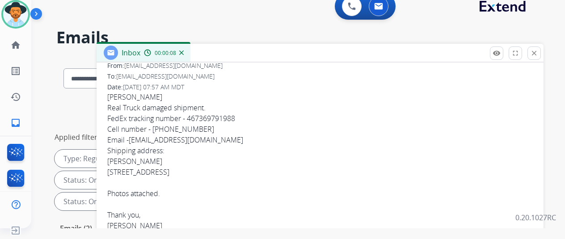
scroll to position [0, 0]
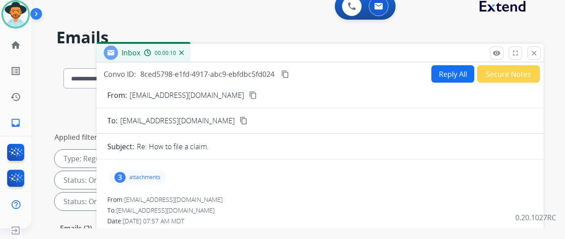
click at [126, 174] on div "3" at bounding box center [119, 177] width 11 height 11
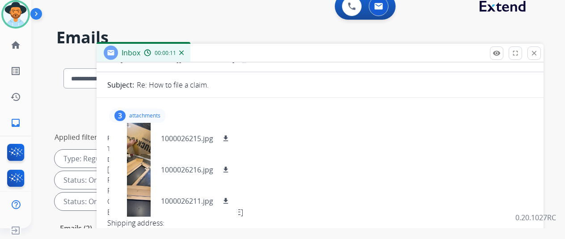
scroll to position [134, 0]
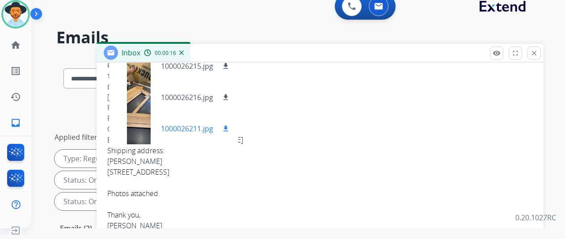
click at [139, 128] on div at bounding box center [138, 128] width 45 height 31
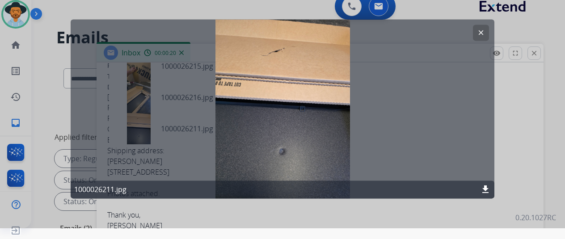
click at [480, 31] on mat-icon "clear" at bounding box center [481, 33] width 8 height 8
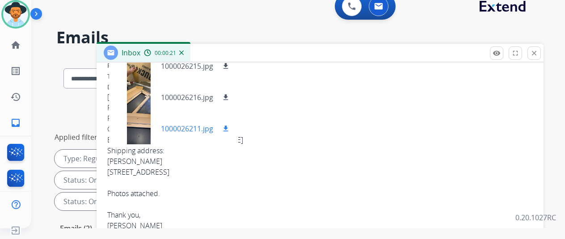
click at [230, 125] on mat-icon "download" at bounding box center [226, 129] width 8 height 8
click at [230, 95] on mat-icon "download" at bounding box center [226, 97] width 8 height 8
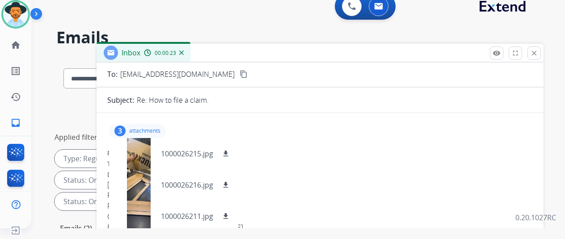
scroll to position [45, 0]
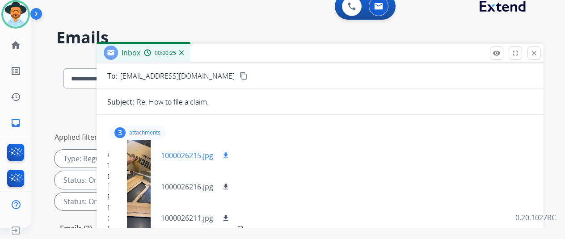
click at [230, 151] on mat-icon "download" at bounding box center [226, 155] width 8 height 8
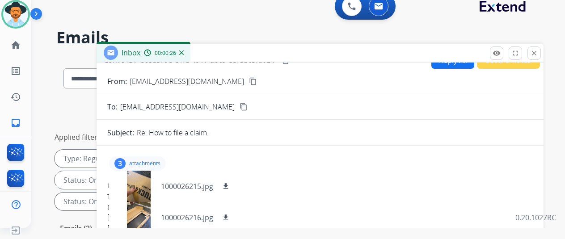
scroll to position [0, 0]
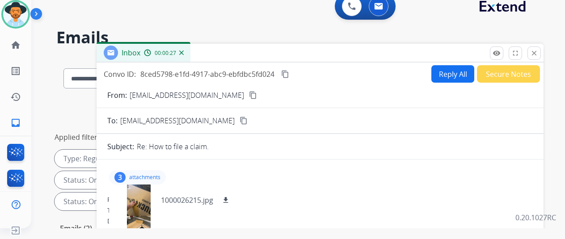
click at [249, 94] on mat-icon "content_copy" at bounding box center [253, 95] width 8 height 8
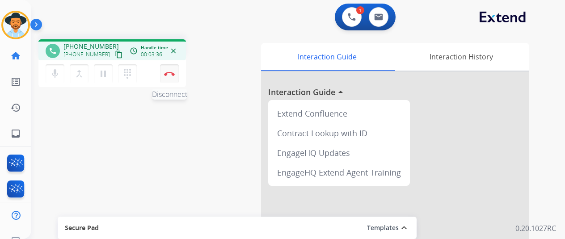
click at [172, 74] on img at bounding box center [169, 73] width 11 height 4
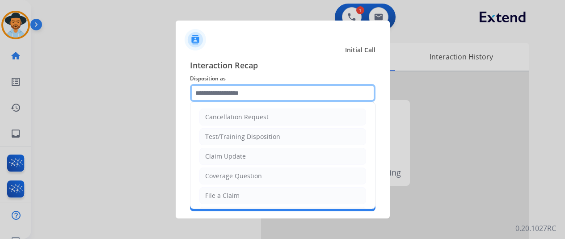
click at [208, 95] on input "text" at bounding box center [282, 93] width 185 height 18
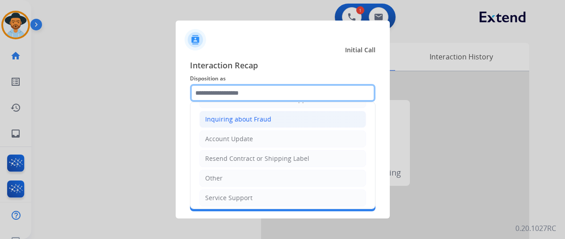
scroll to position [91, 0]
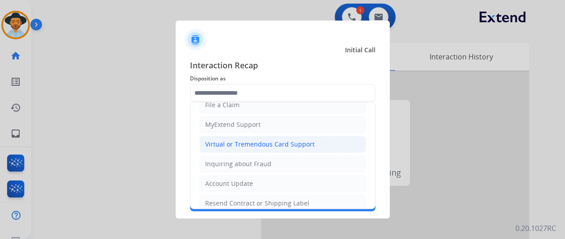
click at [232, 143] on div "Virtual or Tremendous Card Support" at bounding box center [259, 144] width 109 height 9
type input "**********"
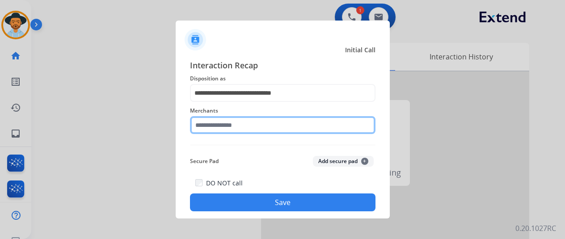
click at [218, 122] on input "text" at bounding box center [282, 125] width 185 height 18
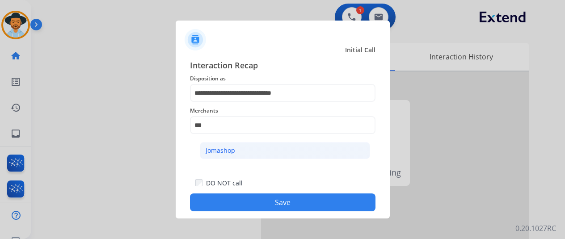
click at [261, 152] on li "Jomashop" at bounding box center [285, 150] width 170 height 17
type input "********"
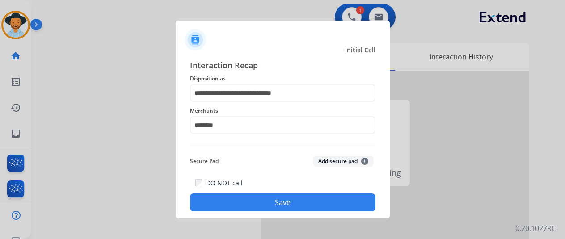
click at [277, 199] on button "Save" at bounding box center [282, 202] width 185 height 18
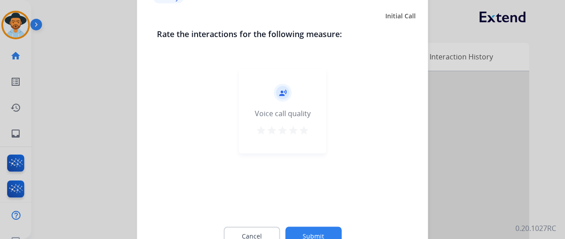
click at [321, 238] on button "Submit" at bounding box center [313, 236] width 56 height 19
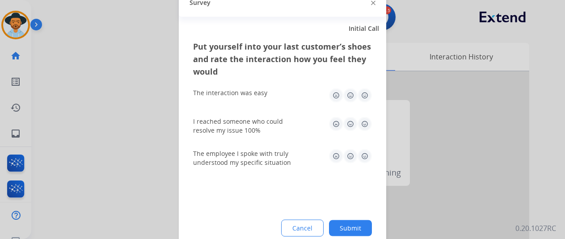
click at [347, 226] on button "Submit" at bounding box center [350, 228] width 43 height 16
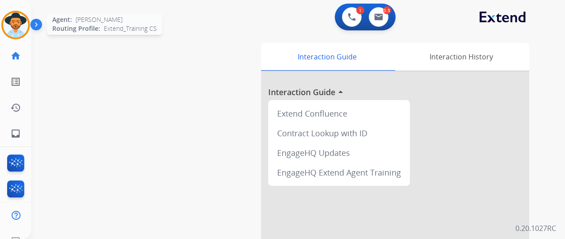
click at [15, 25] on img at bounding box center [15, 25] width 25 height 25
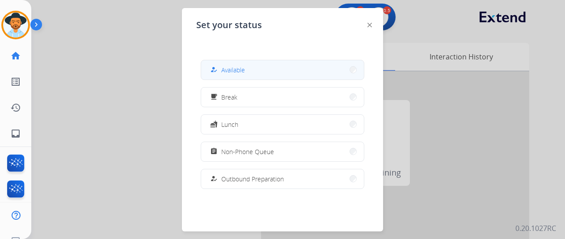
click at [251, 76] on button "how_to_reg Available" at bounding box center [282, 69] width 163 height 19
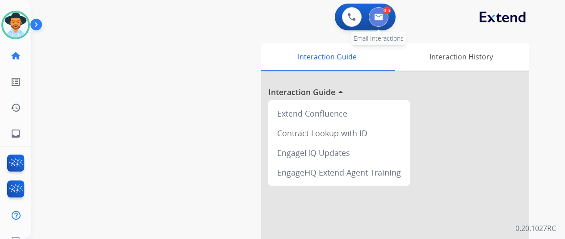
click at [379, 13] on button at bounding box center [379, 17] width 20 height 20
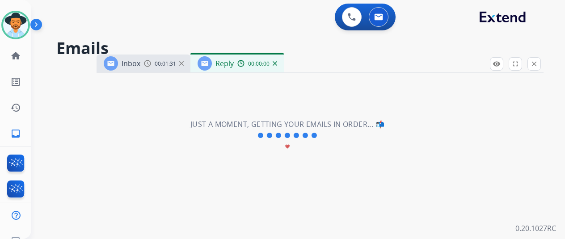
select select "**********"
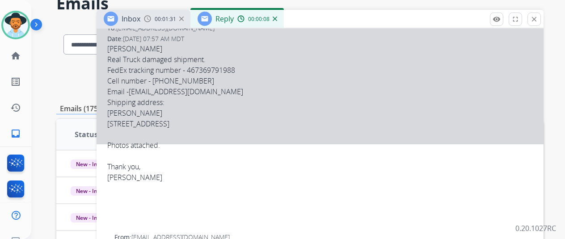
scroll to position [116, 0]
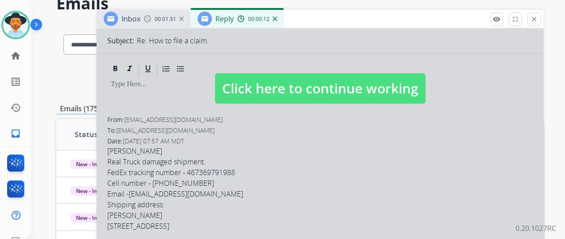
click at [267, 156] on div at bounding box center [320, 80] width 447 height 334
select select
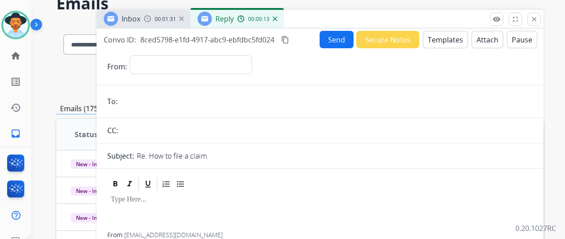
scroll to position [0, 0]
click at [450, 34] on button "Templates" at bounding box center [445, 39] width 45 height 17
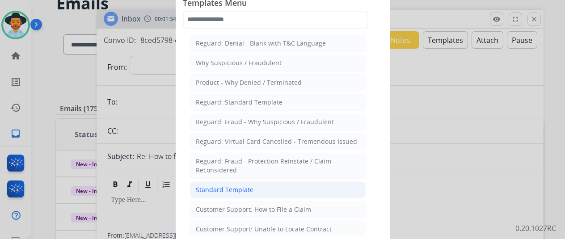
click at [230, 188] on div "Standard Template" at bounding box center [225, 189] width 58 height 9
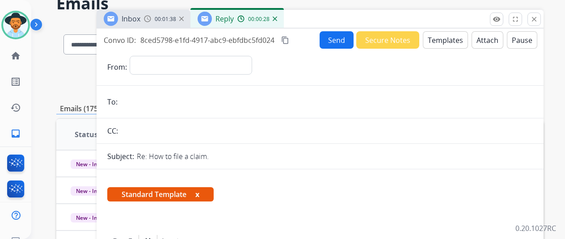
click at [277, 17] on img at bounding box center [275, 19] width 4 height 4
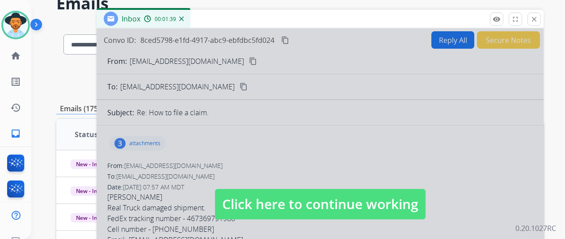
click at [282, 184] on div at bounding box center [320, 196] width 447 height 334
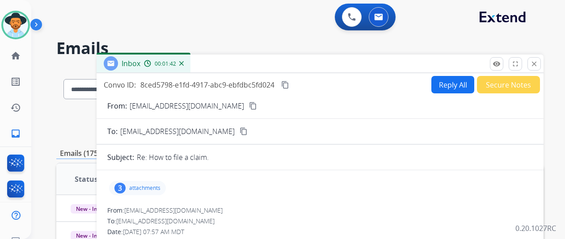
click at [451, 81] on button "Reply All" at bounding box center [452, 84] width 43 height 17
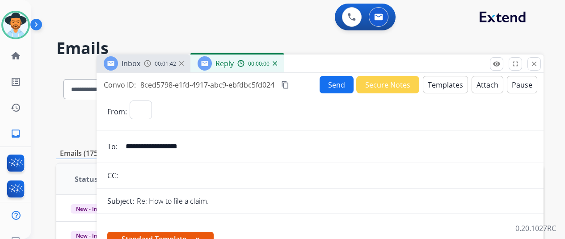
select select "**********"
click at [440, 83] on button "Templates" at bounding box center [445, 84] width 45 height 17
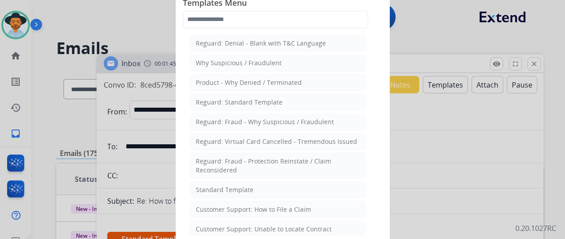
drag, startPoint x: 202, startPoint y: 188, endPoint x: 195, endPoint y: 151, distance: 37.0
click at [202, 187] on div "Standard Template" at bounding box center [225, 189] width 58 height 9
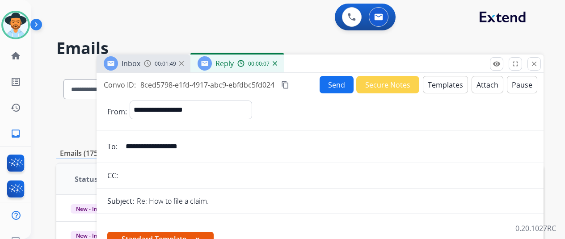
click at [446, 84] on button "Templates" at bounding box center [445, 84] width 45 height 17
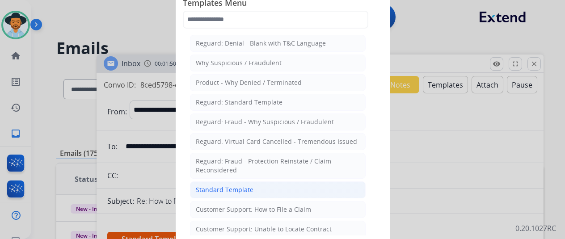
click at [222, 185] on div "Standard Template" at bounding box center [225, 189] width 58 height 9
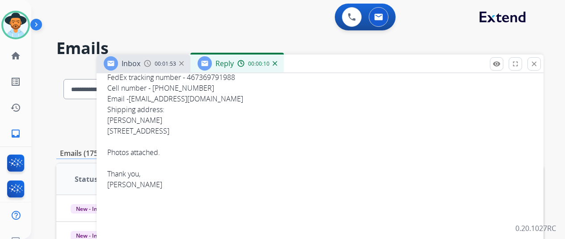
scroll to position [89, 0]
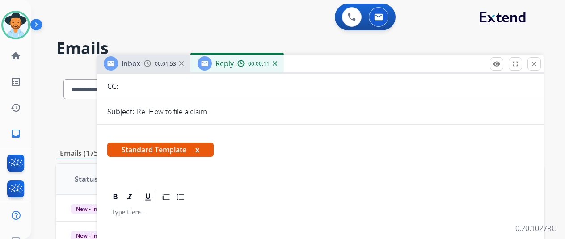
click at [207, 150] on span "Standard Template x" at bounding box center [160, 150] width 106 height 14
click at [199, 147] on button "x" at bounding box center [197, 149] width 4 height 11
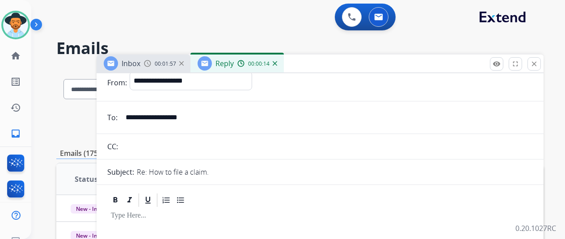
scroll to position [0, 0]
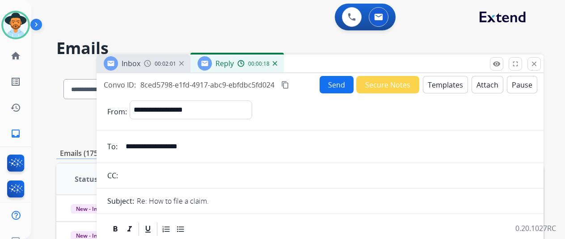
click at [441, 79] on button "Templates" at bounding box center [445, 84] width 45 height 17
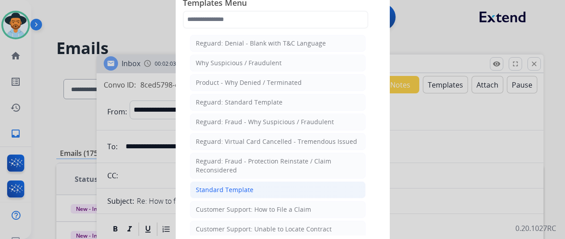
click at [224, 185] on div "Standard Template" at bounding box center [225, 189] width 58 height 9
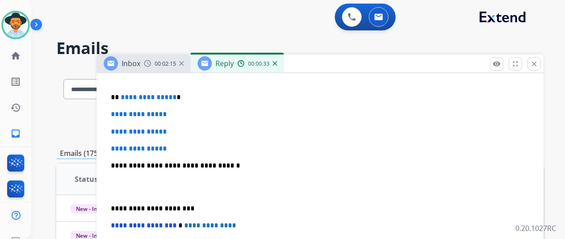
scroll to position [171, 0]
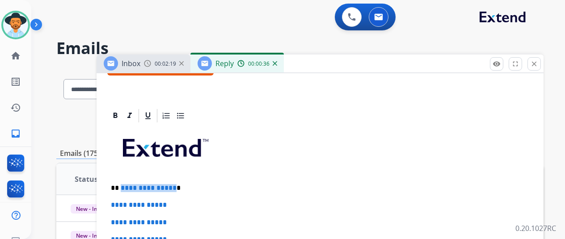
drag, startPoint x: 178, startPoint y: 186, endPoint x: 127, endPoint y: 185, distance: 51.4
click at [127, 185] on p "**********" at bounding box center [316, 188] width 411 height 8
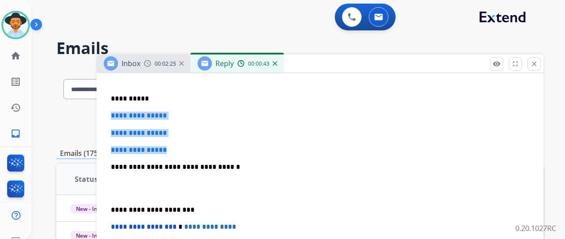
drag, startPoint x: 180, startPoint y: 148, endPoint x: 115, endPoint y: 115, distance: 72.7
click at [115, 115] on div "**********" at bounding box center [319, 187] width 425 height 307
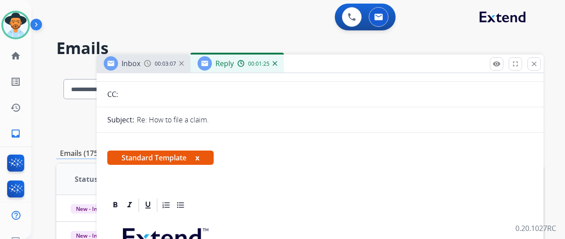
scroll to position [0, 0]
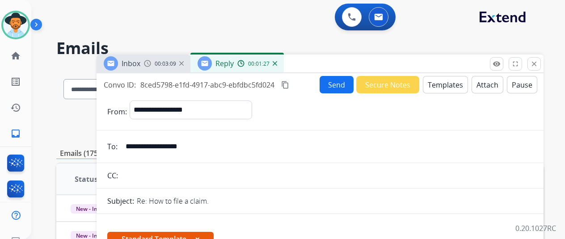
click at [346, 85] on button "Send" at bounding box center [337, 84] width 34 height 17
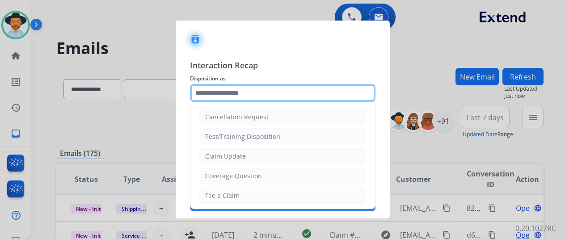
click at [222, 92] on input "text" at bounding box center [282, 93] width 185 height 18
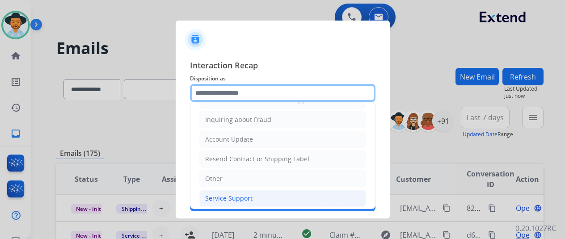
scroll to position [135, 0]
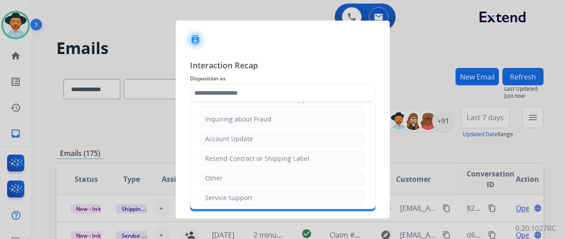
drag, startPoint x: 216, startPoint y: 177, endPoint x: 224, endPoint y: 152, distance: 26.3
click at [216, 177] on div "Other" at bounding box center [213, 178] width 17 height 9
type input "*****"
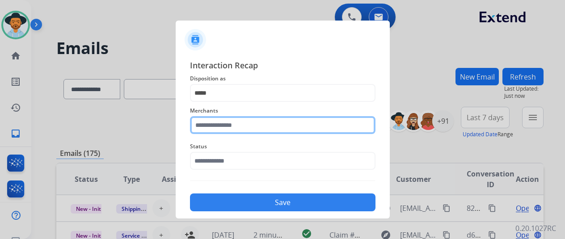
click at [218, 125] on input "text" at bounding box center [282, 125] width 185 height 18
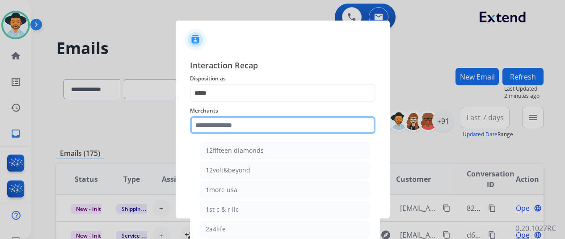
click at [206, 126] on input "text" at bounding box center [282, 125] width 185 height 18
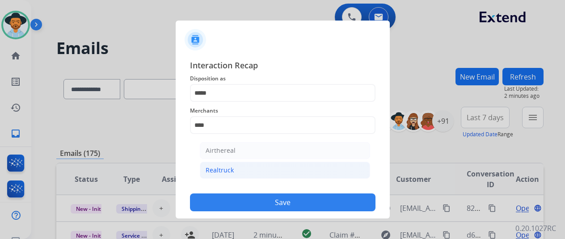
click at [226, 168] on div "Realtruck" at bounding box center [220, 170] width 28 height 9
type input "*********"
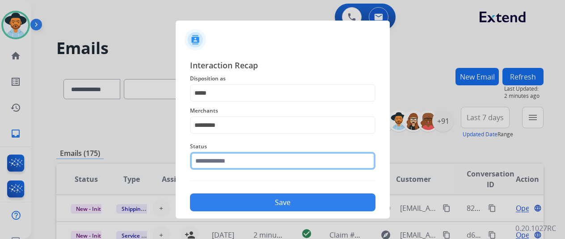
click at [223, 162] on input "text" at bounding box center [282, 161] width 185 height 18
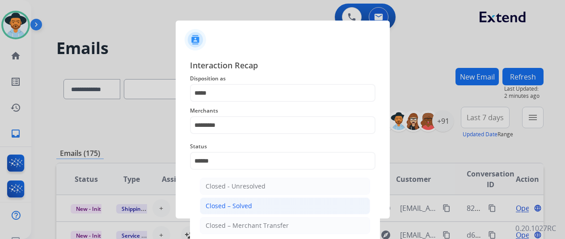
click at [217, 205] on div "Closed – Solved" at bounding box center [229, 206] width 46 height 9
type input "**********"
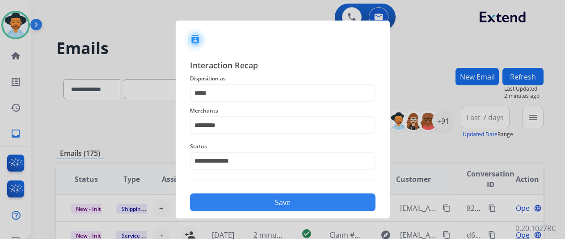
click at [246, 199] on button "Save" at bounding box center [282, 202] width 185 height 18
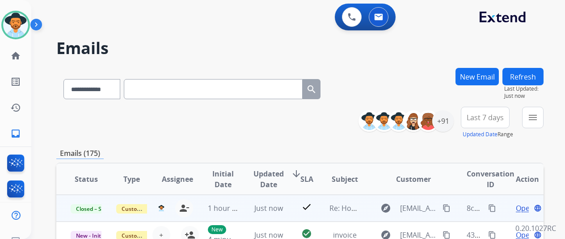
click at [492, 207] on mat-icon "content_copy" at bounding box center [492, 208] width 8 height 8
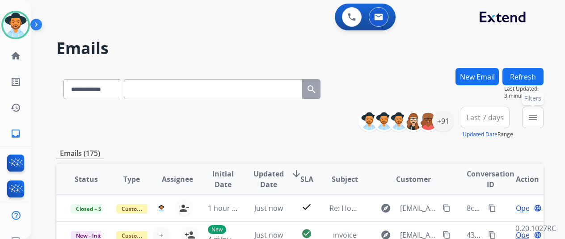
click at [543, 118] on button "menu Filters" at bounding box center [532, 117] width 21 height 21
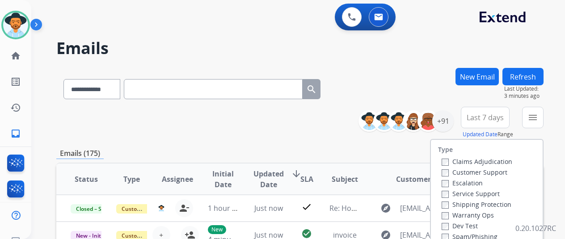
click at [453, 172] on label "Customer Support" at bounding box center [475, 172] width 66 height 8
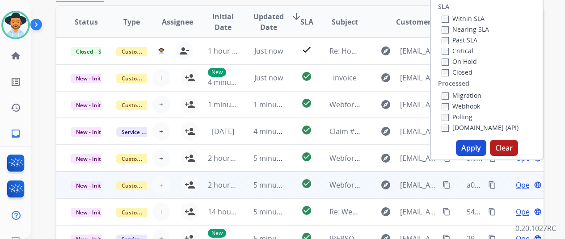
scroll to position [179, 0]
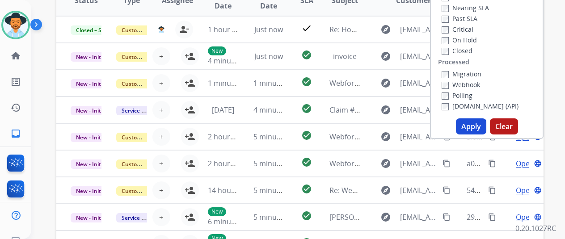
click at [475, 128] on button "Apply" at bounding box center [471, 126] width 30 height 16
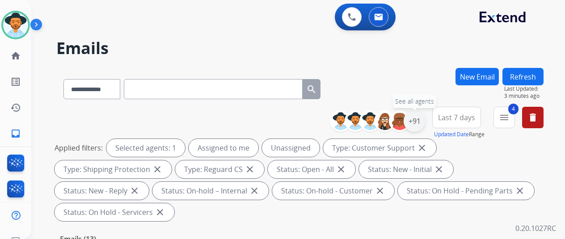
click at [422, 122] on div "+91" at bounding box center [414, 120] width 21 height 21
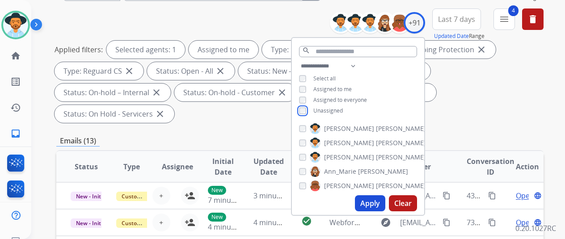
scroll to position [179, 0]
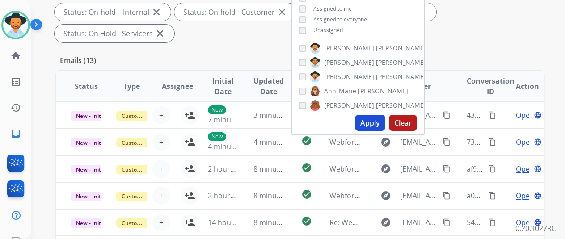
click at [378, 122] on button "Apply" at bounding box center [370, 123] width 30 height 16
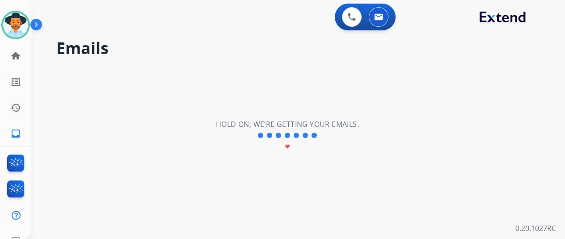
scroll to position [0, 0]
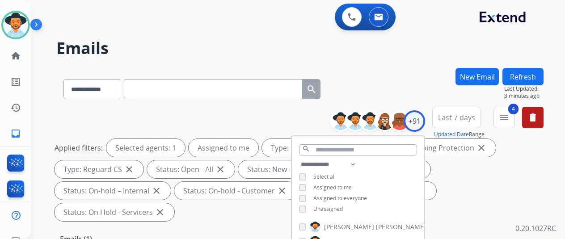
click at [416, 84] on div "**********" at bounding box center [299, 87] width 487 height 39
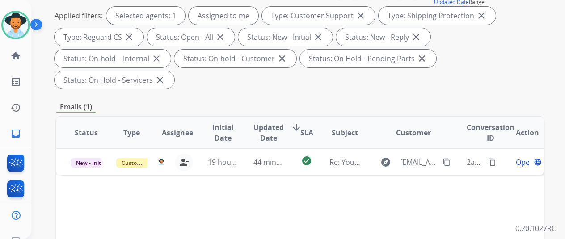
scroll to position [223, 0]
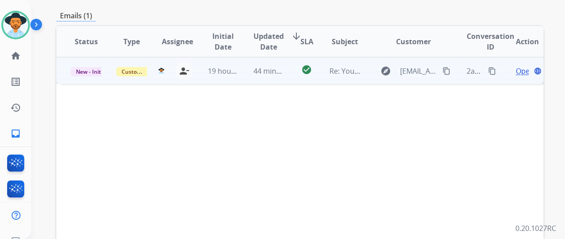
click at [525, 66] on span "Open" at bounding box center [525, 71] width 18 height 11
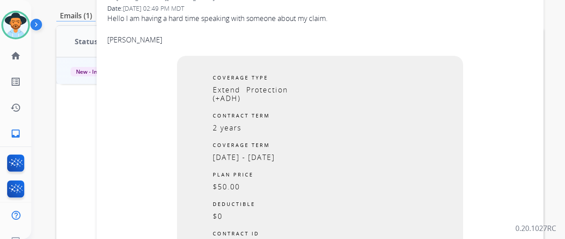
scroll to position [45, 0]
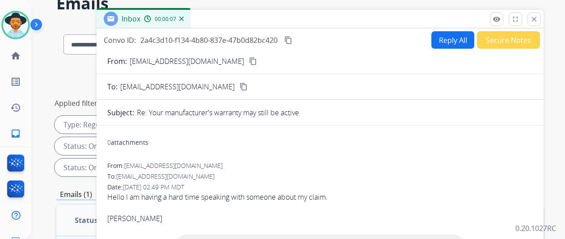
click at [249, 62] on mat-icon "content_copy" at bounding box center [253, 61] width 8 height 8
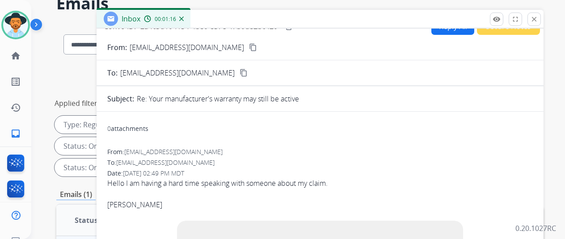
scroll to position [0, 0]
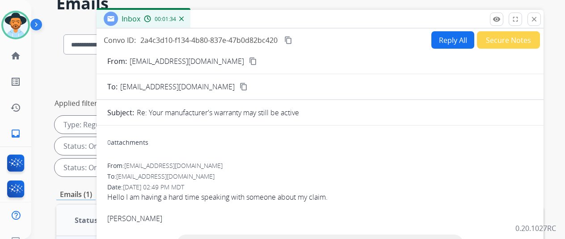
click at [454, 35] on button "Reply All" at bounding box center [452, 39] width 43 height 17
select select "**********"
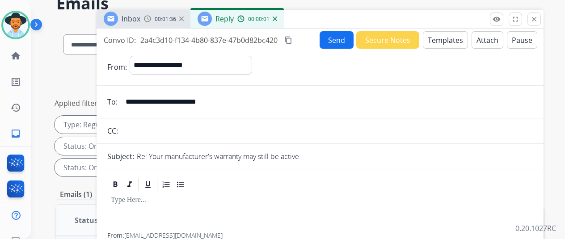
click at [442, 39] on button "Templates" at bounding box center [445, 39] width 45 height 17
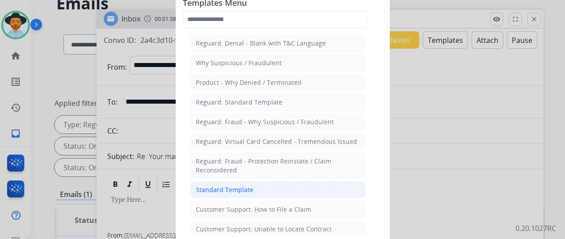
click at [201, 190] on div "Standard Template" at bounding box center [225, 189] width 58 height 9
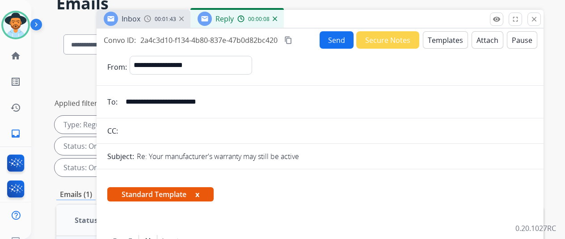
click at [335, 29] on div "**********" at bounding box center [320, 228] width 447 height 399
click at [335, 36] on button "Send" at bounding box center [337, 39] width 34 height 17
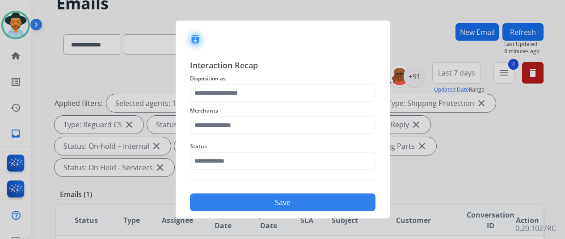
click at [271, 210] on button "Save" at bounding box center [282, 202] width 185 height 18
click at [290, 203] on button "Save" at bounding box center [282, 202] width 185 height 18
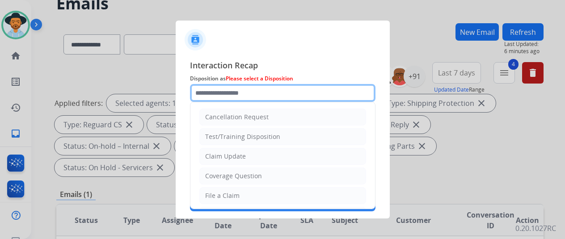
click at [224, 93] on input "text" at bounding box center [282, 93] width 185 height 18
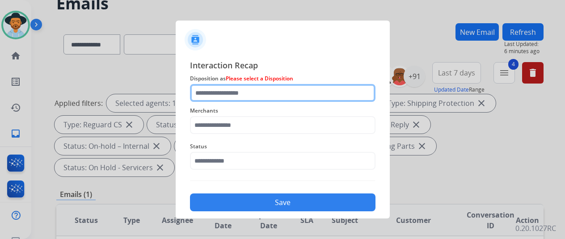
click at [231, 93] on input "text" at bounding box center [282, 93] width 185 height 18
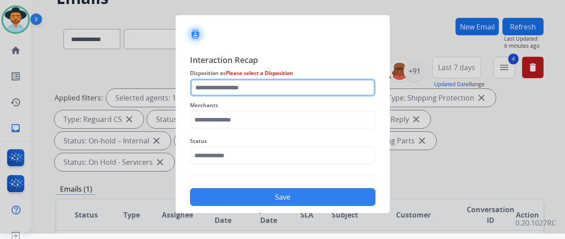
scroll to position [11, 0]
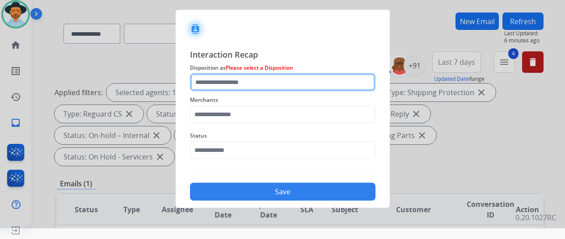
click at [232, 79] on input "text" at bounding box center [282, 82] width 185 height 18
type input "*****"
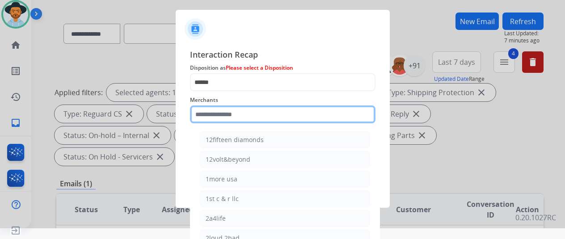
click at [207, 114] on input "text" at bounding box center [282, 114] width 185 height 18
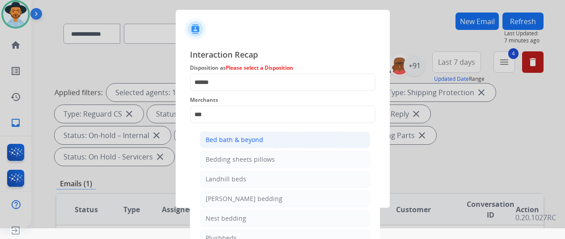
click at [236, 140] on div "Bed bath & beyond" at bounding box center [235, 139] width 58 height 9
type input "**********"
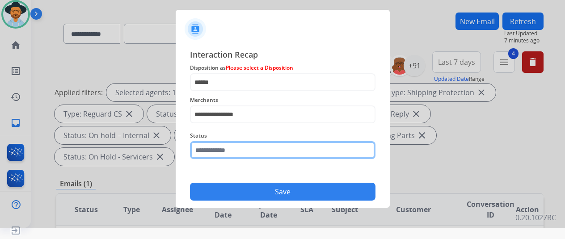
click at [243, 149] on input "text" at bounding box center [282, 150] width 185 height 18
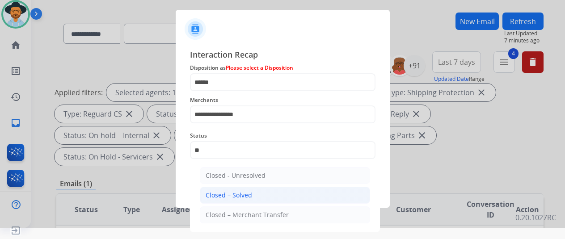
click at [248, 195] on div "Closed – Solved" at bounding box center [229, 195] width 46 height 9
type input "**********"
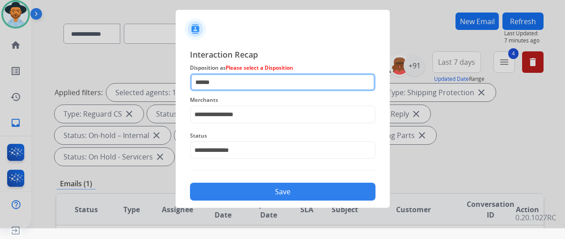
click at [234, 86] on input "*****" at bounding box center [282, 82] width 185 height 18
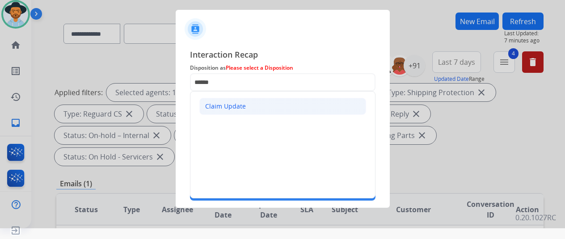
click at [239, 106] on div "Claim Update" at bounding box center [225, 106] width 41 height 9
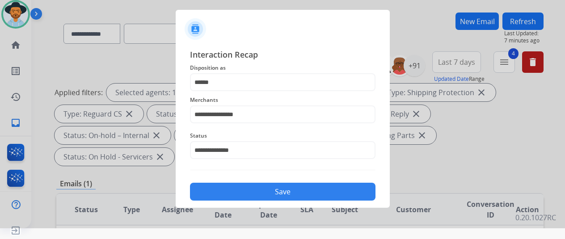
type input "**********"
drag, startPoint x: 286, startPoint y: 188, endPoint x: 288, endPoint y: 184, distance: 4.6
click at [287, 186] on button "Save" at bounding box center [282, 192] width 185 height 18
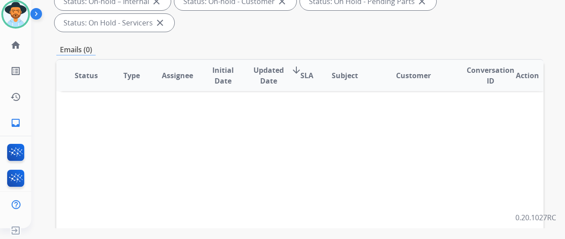
scroll to position [0, 0]
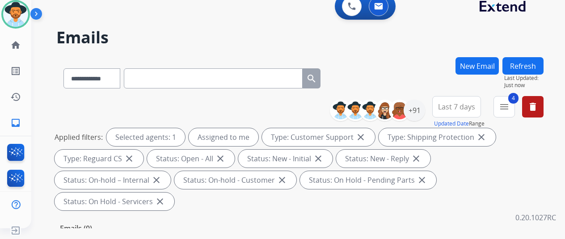
click at [54, 10] on div "0 Voice Interactions 0 Email Interactions" at bounding box center [292, 7] width 501 height 29
drag, startPoint x: 15, startPoint y: 14, endPoint x: 32, endPoint y: 11, distance: 17.6
click at [15, 14] on img at bounding box center [15, 14] width 25 height 25
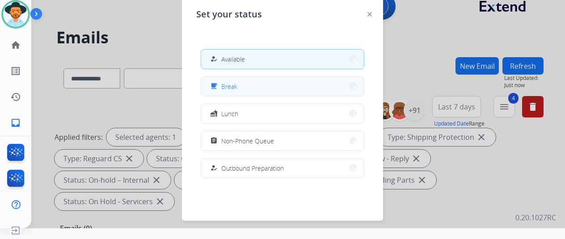
click at [237, 83] on button "free_breakfast Break" at bounding box center [282, 86] width 163 height 19
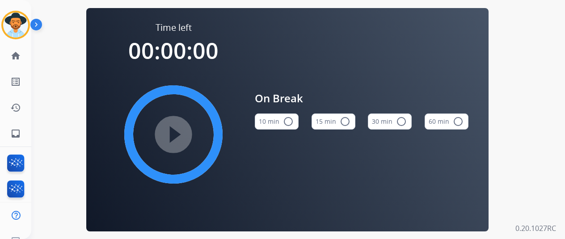
click at [291, 122] on mat-icon "radio_button_unchecked" at bounding box center [288, 121] width 11 height 11
click at [179, 131] on mat-icon "play_circle_filled" at bounding box center [173, 134] width 11 height 11
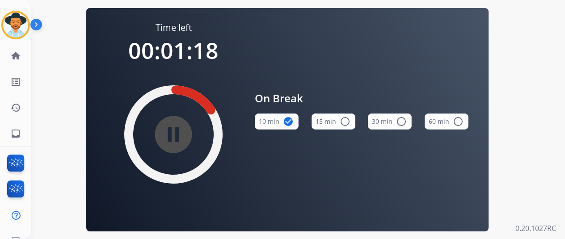
click at [176, 140] on mat-icon "pause_circle_filled" at bounding box center [173, 134] width 11 height 11
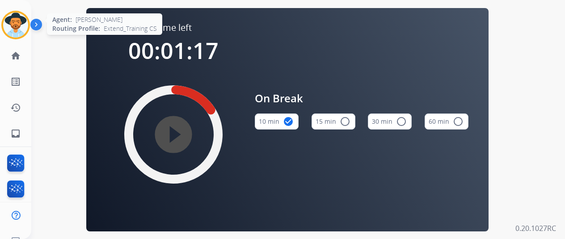
click at [18, 17] on img at bounding box center [15, 25] width 25 height 25
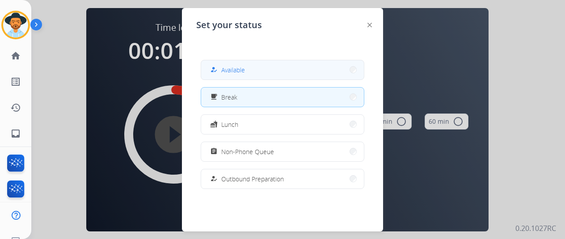
click at [239, 74] on span "Available" at bounding box center [233, 69] width 24 height 9
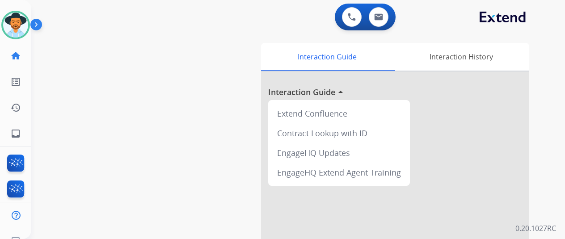
click at [51, 109] on div "swap_horiz Break voice bridge close_fullscreen Connect 3-Way Call merge_type Se…" at bounding box center [287, 218] width 512 height 373
click at [13, 134] on mat-icon "inbox" at bounding box center [15, 133] width 11 height 11
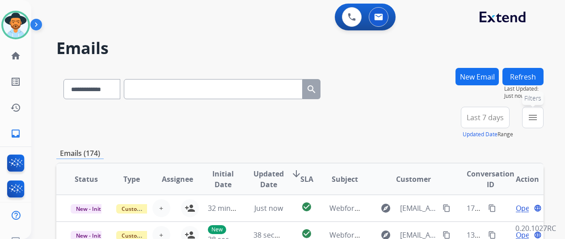
click at [538, 116] on mat-icon "menu" at bounding box center [532, 117] width 11 height 11
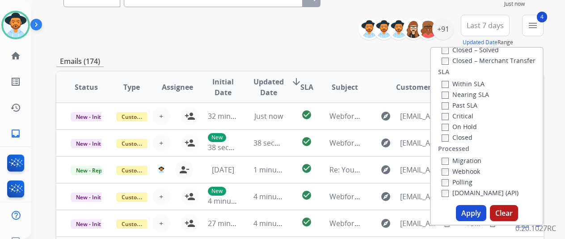
scroll to position [134, 0]
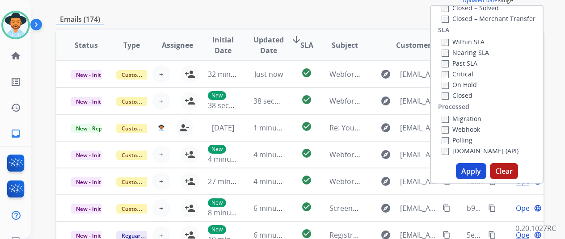
click at [471, 167] on button "Apply" at bounding box center [471, 171] width 30 height 16
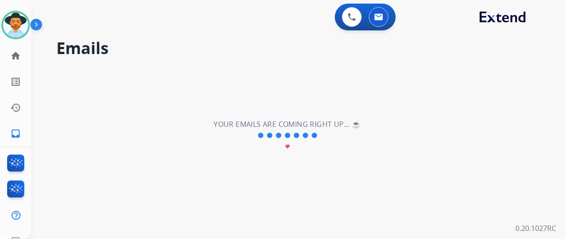
scroll to position [0, 0]
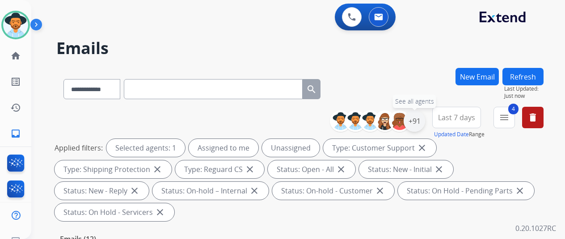
click at [420, 118] on div "+91" at bounding box center [414, 120] width 21 height 21
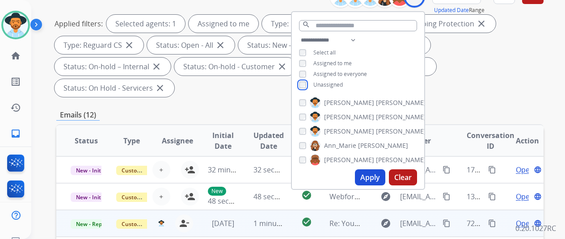
scroll to position [134, 0]
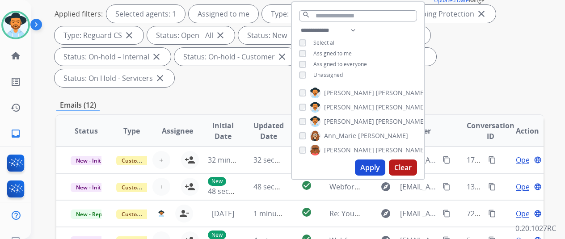
click at [371, 166] on button "Apply" at bounding box center [370, 168] width 30 height 16
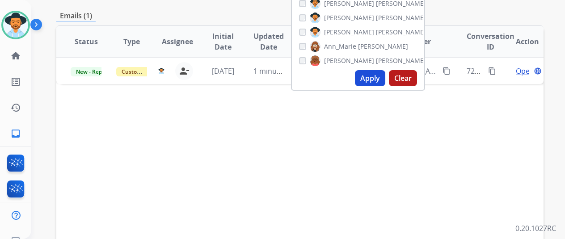
scroll to position [0, 0]
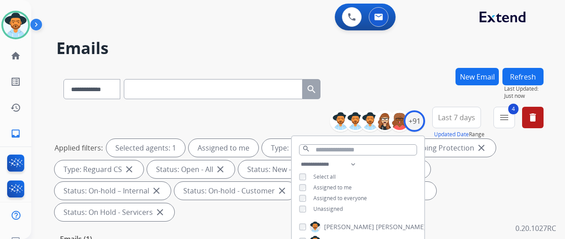
click at [389, 58] on div "**********" at bounding box center [287, 151] width 512 height 239
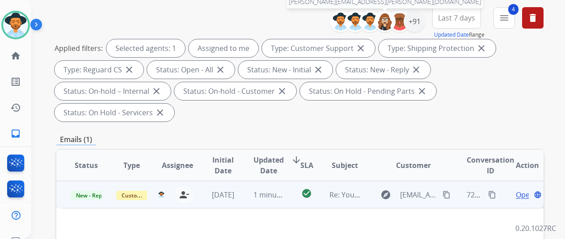
scroll to position [134, 0]
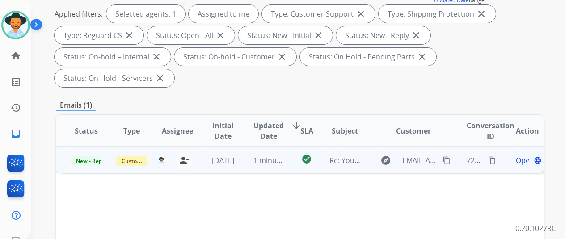
click at [517, 155] on span "Open" at bounding box center [525, 160] width 18 height 11
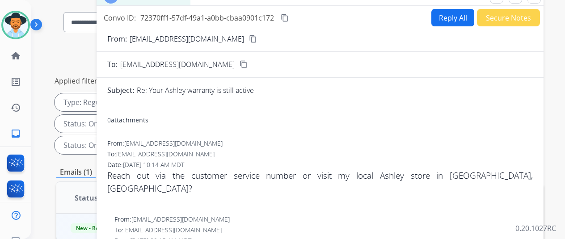
scroll to position [0, 0]
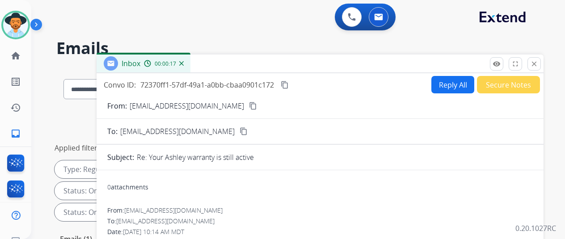
click at [449, 80] on button "Reply All" at bounding box center [452, 84] width 43 height 17
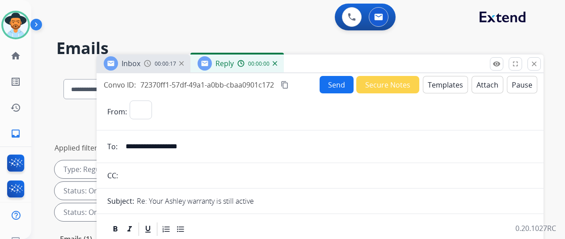
select select "**********"
click at [443, 83] on button "Templates" at bounding box center [445, 84] width 45 height 17
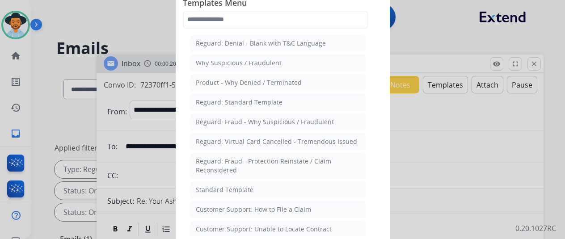
click at [225, 185] on div "Standard Template" at bounding box center [225, 189] width 58 height 9
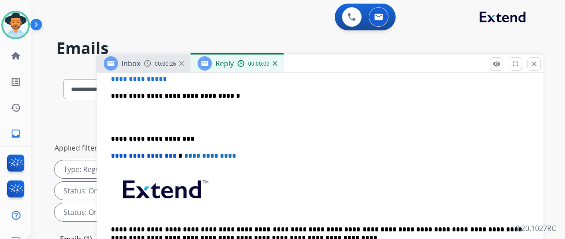
scroll to position [268, 0]
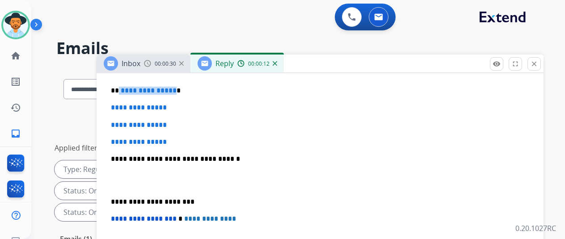
drag, startPoint x: 178, startPoint y: 90, endPoint x: 126, endPoint y: 88, distance: 51.9
click at [126, 88] on p "**********" at bounding box center [316, 91] width 411 height 8
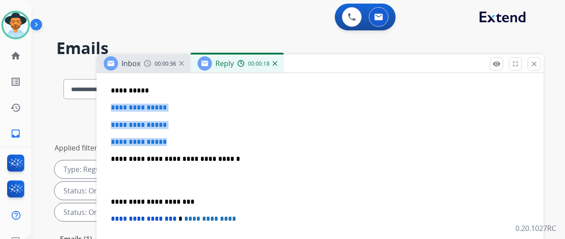
drag, startPoint x: 178, startPoint y: 143, endPoint x: 110, endPoint y: 103, distance: 78.9
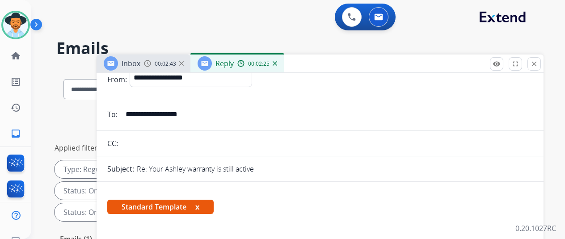
scroll to position [0, 0]
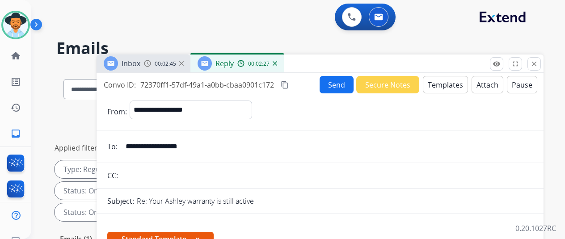
click at [340, 79] on button "Send" at bounding box center [337, 84] width 34 height 17
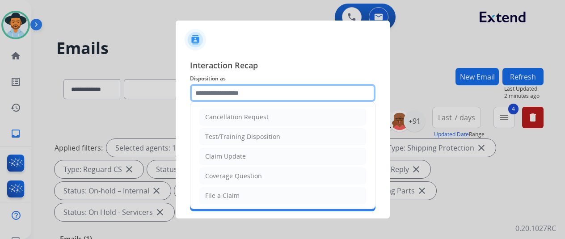
click at [206, 94] on input "text" at bounding box center [282, 93] width 185 height 18
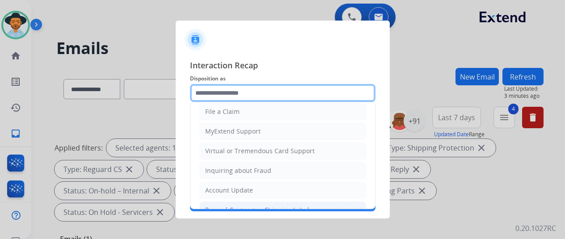
scroll to position [135, 0]
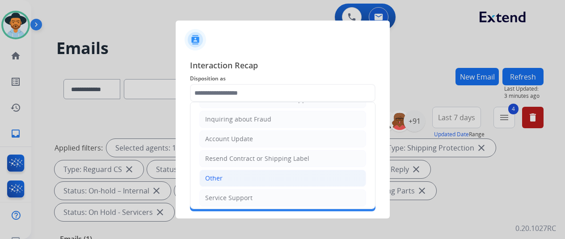
click at [225, 175] on li "Other" at bounding box center [282, 178] width 167 height 17
type input "*****"
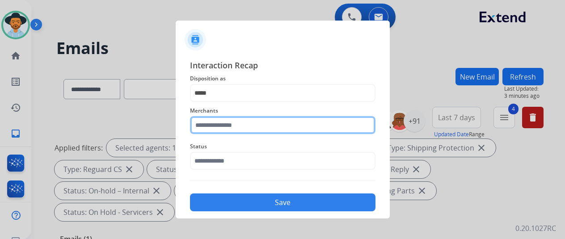
click at [240, 126] on input "text" at bounding box center [282, 125] width 185 height 18
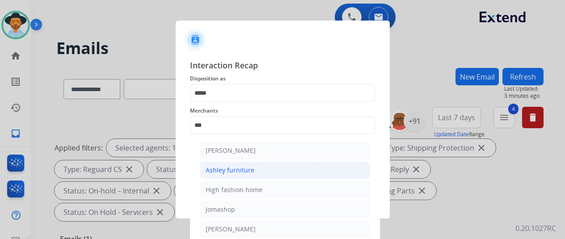
click at [235, 168] on div "Ashley furniture" at bounding box center [230, 170] width 49 height 9
type input "**********"
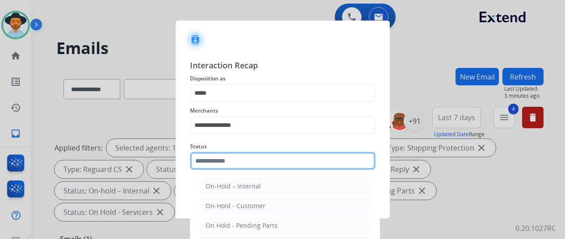
click at [243, 162] on input "text" at bounding box center [282, 161] width 185 height 18
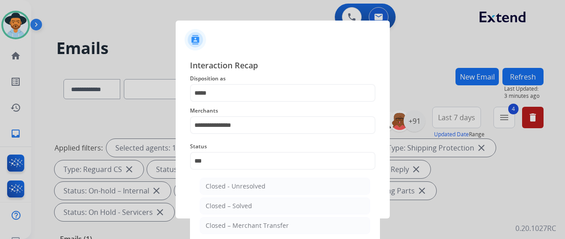
click at [240, 203] on div "Closed – Solved" at bounding box center [229, 206] width 46 height 9
type input "**********"
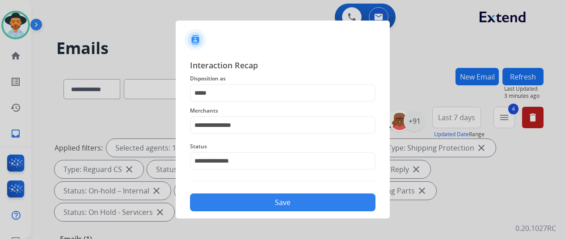
click at [292, 201] on button "Save" at bounding box center [282, 202] width 185 height 18
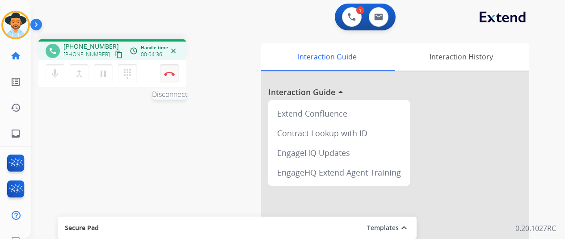
click at [167, 74] on img at bounding box center [169, 73] width 11 height 4
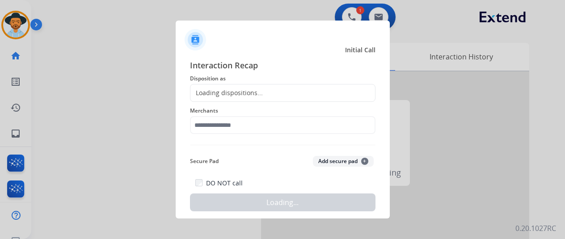
click at [225, 90] on div "Loading dispositions..." at bounding box center [226, 92] width 72 height 9
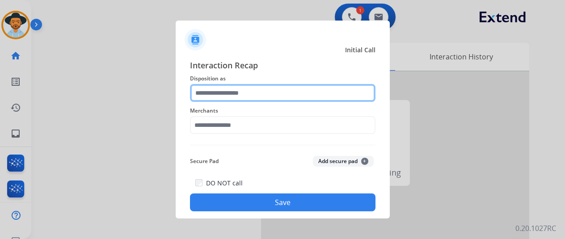
click at [217, 87] on input "text" at bounding box center [282, 93] width 185 height 18
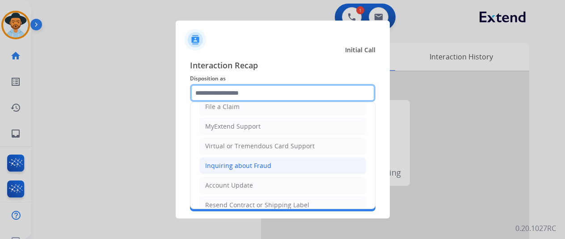
scroll to position [89, 0]
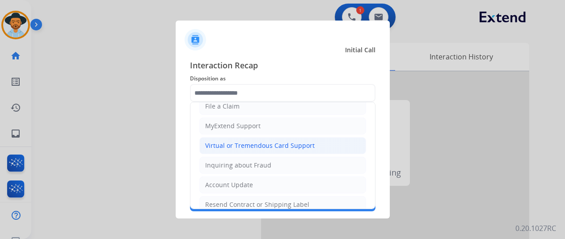
click at [240, 139] on li "Virtual or Tremendous Card Support" at bounding box center [282, 145] width 167 height 17
type input "**********"
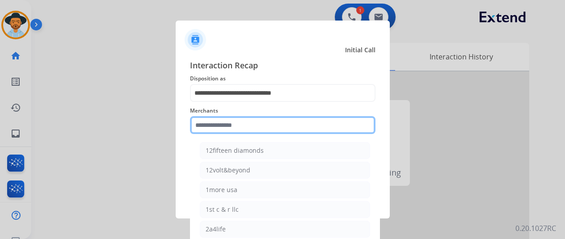
click at [225, 132] on input "text" at bounding box center [282, 125] width 185 height 18
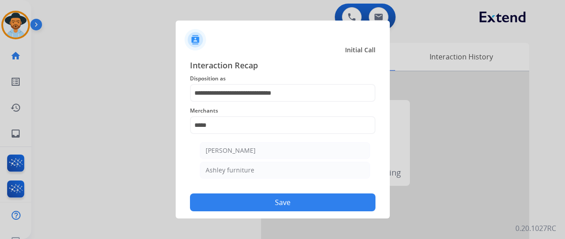
drag, startPoint x: 232, startPoint y: 174, endPoint x: 237, endPoint y: 173, distance: 4.5
click at [232, 174] on div "Ashley furniture" at bounding box center [230, 170] width 49 height 9
type input "**********"
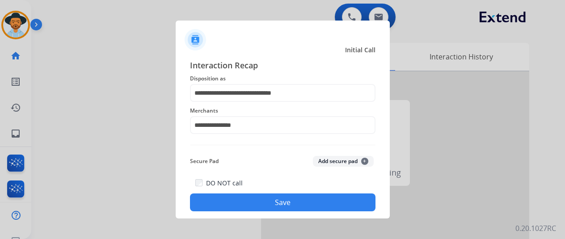
click at [266, 202] on button "Save" at bounding box center [282, 202] width 185 height 18
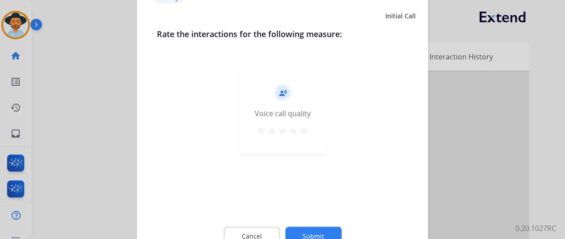
click at [307, 234] on button "Submit" at bounding box center [313, 236] width 56 height 19
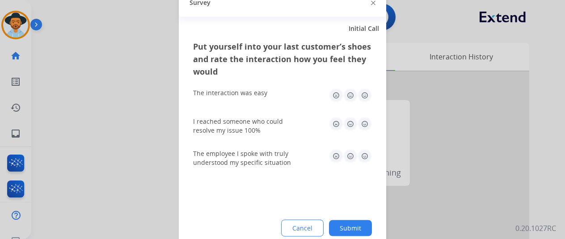
click at [357, 227] on button "Submit" at bounding box center [350, 228] width 43 height 16
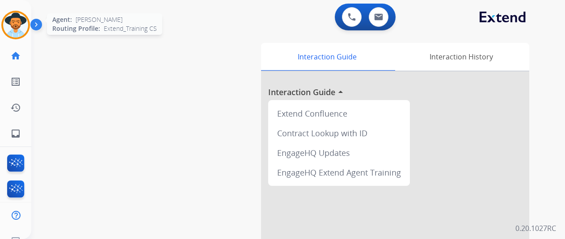
click at [14, 21] on img at bounding box center [15, 25] width 25 height 25
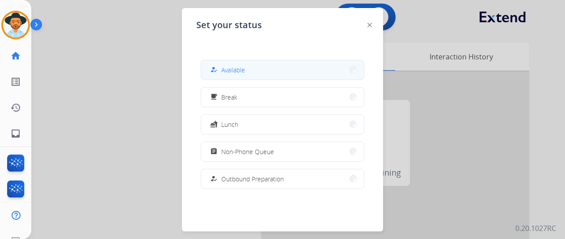
drag, startPoint x: 231, startPoint y: 68, endPoint x: 224, endPoint y: 3, distance: 65.6
click at [231, 67] on span "Available" at bounding box center [233, 69] width 24 height 9
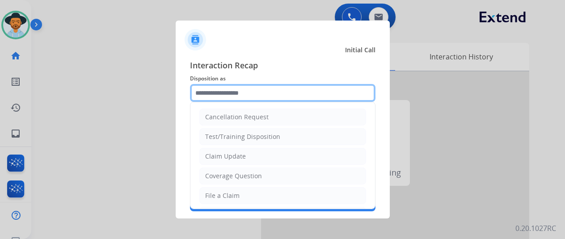
click at [214, 95] on input "text" at bounding box center [282, 93] width 185 height 18
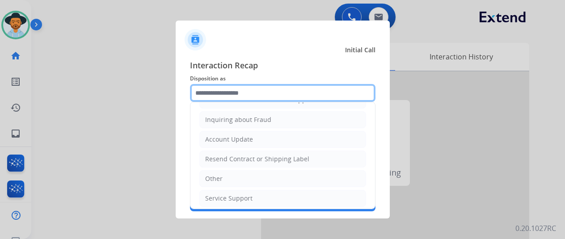
scroll to position [135, 0]
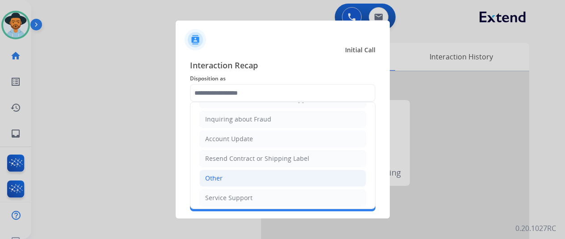
click at [224, 172] on li "Other" at bounding box center [282, 178] width 167 height 17
type input "*****"
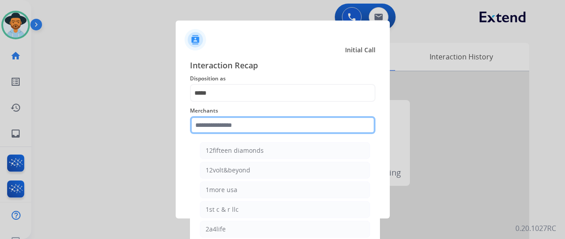
click at [216, 121] on input "text" at bounding box center [282, 125] width 185 height 18
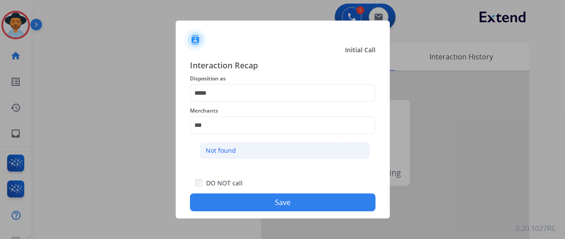
click at [225, 150] on div "Not found" at bounding box center [221, 150] width 30 height 9
type input "*********"
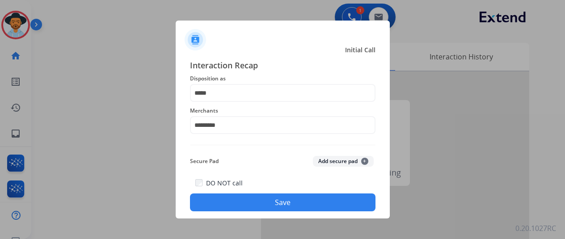
click at [268, 202] on button "Save" at bounding box center [282, 202] width 185 height 18
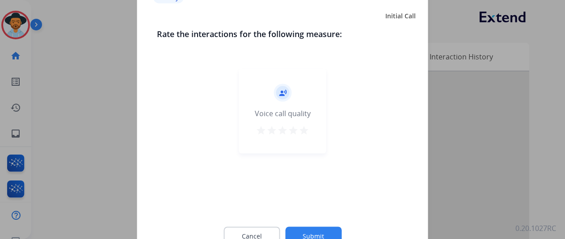
click at [308, 229] on button "Submit" at bounding box center [313, 236] width 56 height 19
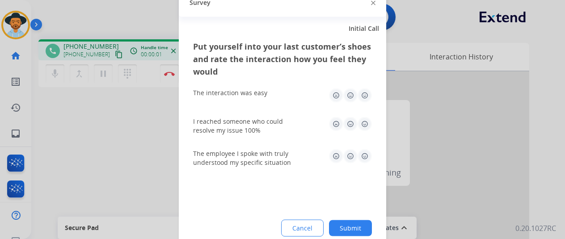
click at [372, 4] on img at bounding box center [373, 3] width 4 height 4
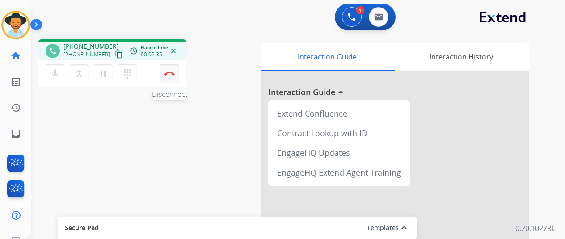
click at [171, 76] on button "Disconnect" at bounding box center [169, 73] width 19 height 19
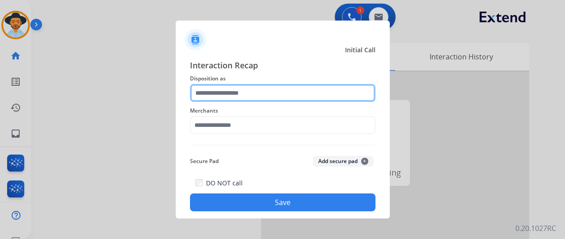
click at [210, 93] on input "text" at bounding box center [282, 93] width 185 height 18
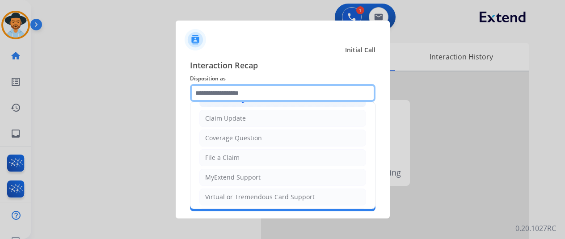
scroll to position [89, 0]
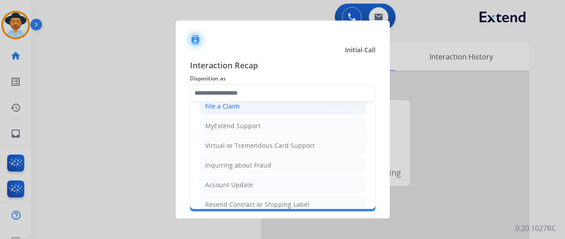
click at [228, 105] on div "File a Claim" at bounding box center [222, 106] width 34 height 9
type input "**********"
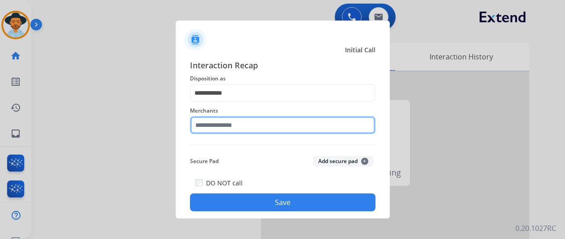
click at [226, 121] on input "text" at bounding box center [282, 125] width 185 height 18
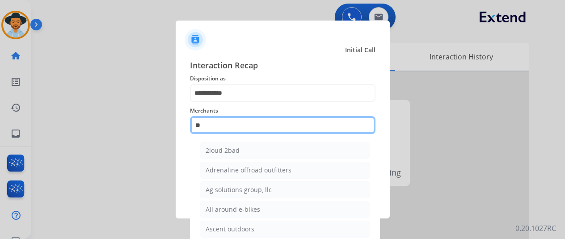
type input "**"
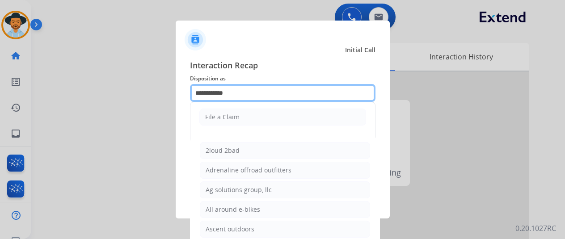
drag, startPoint x: 237, startPoint y: 95, endPoint x: 78, endPoint y: 100, distance: 159.2
click at [0, 100] on app-contact-recap-modal "**********" at bounding box center [0, 119] width 0 height 239
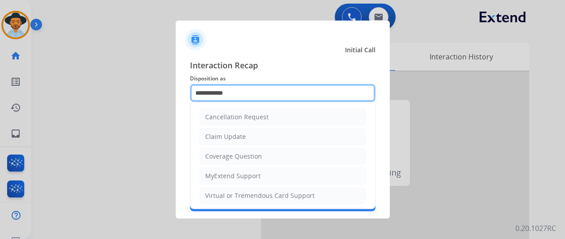
type input "*"
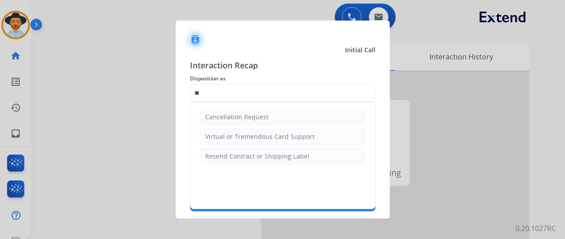
click at [230, 155] on div "Resend Contract or Shipping Label" at bounding box center [257, 156] width 104 height 9
type input "**********"
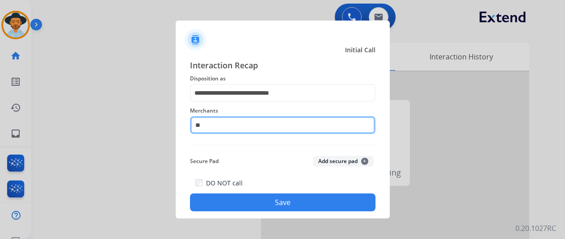
click at [205, 124] on input "**" at bounding box center [282, 125] width 185 height 18
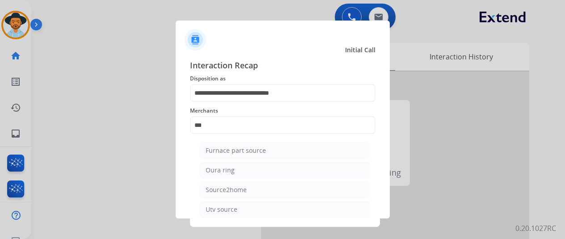
click at [224, 178] on ul "Furnace part source Oura ring Source2home Utv source" at bounding box center [285, 182] width 176 height 89
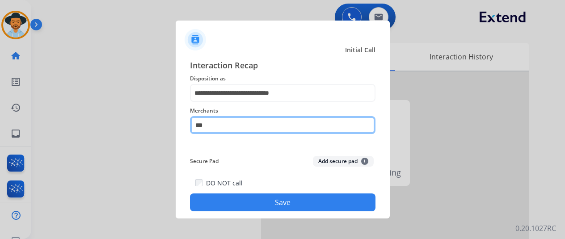
click at [218, 123] on input "***" at bounding box center [282, 125] width 185 height 18
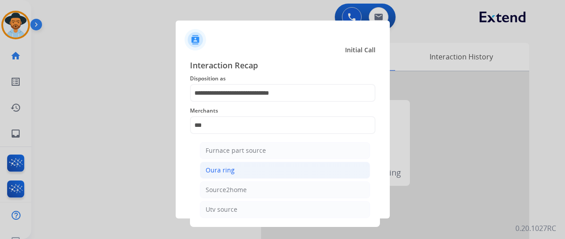
click at [236, 172] on li "Oura ring" at bounding box center [285, 170] width 170 height 17
type input "*********"
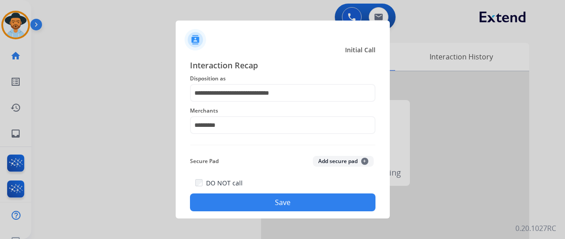
click at [261, 199] on button "Save" at bounding box center [282, 202] width 185 height 18
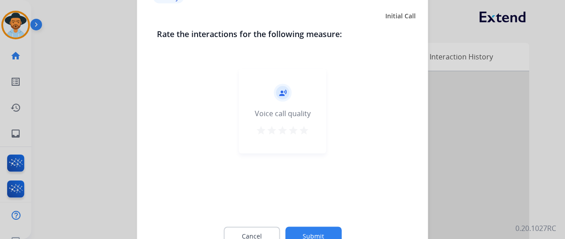
click at [308, 229] on button "Submit" at bounding box center [313, 236] width 56 height 19
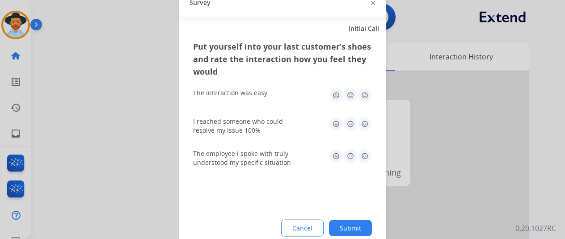
click at [347, 226] on button "Submit" at bounding box center [350, 228] width 43 height 16
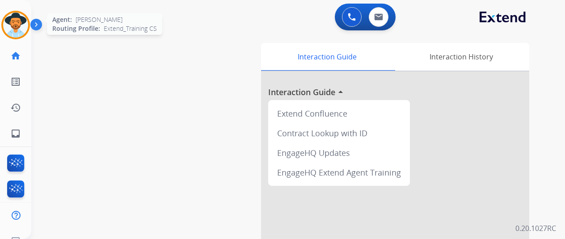
click at [12, 21] on img at bounding box center [15, 25] width 25 height 25
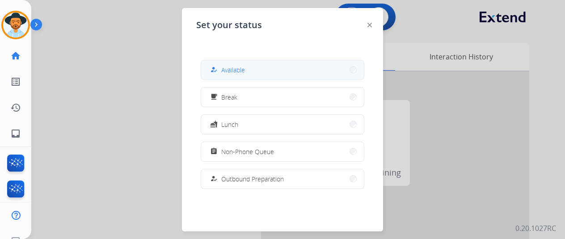
click at [231, 71] on span "Available" at bounding box center [233, 69] width 24 height 9
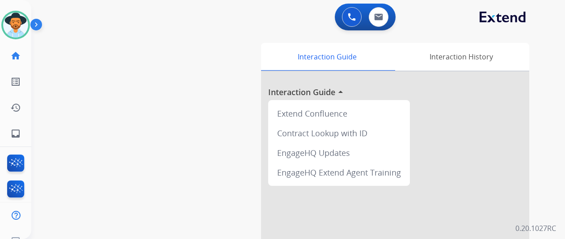
click at [553, 8] on div "0 Voice Interactions 0 Email Interactions swap_horiz Break voice bridge close_f…" at bounding box center [298, 119] width 534 height 239
click at [19, 130] on mat-icon "inbox" at bounding box center [15, 133] width 11 height 11
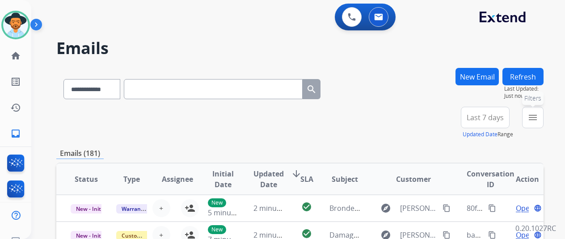
click at [538, 117] on mat-icon "menu" at bounding box center [532, 117] width 11 height 11
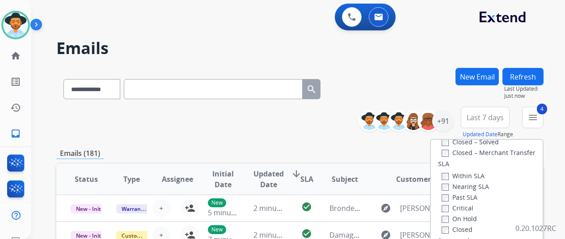
scroll to position [134, 0]
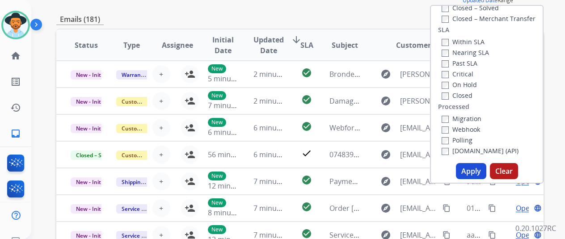
click at [471, 173] on button "Apply" at bounding box center [471, 171] width 30 height 16
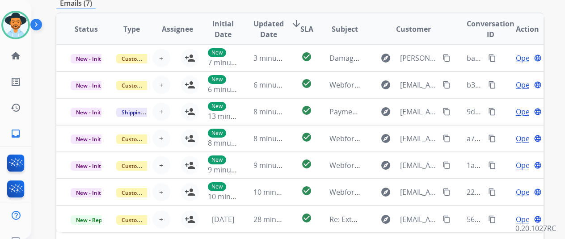
scroll to position [89, 0]
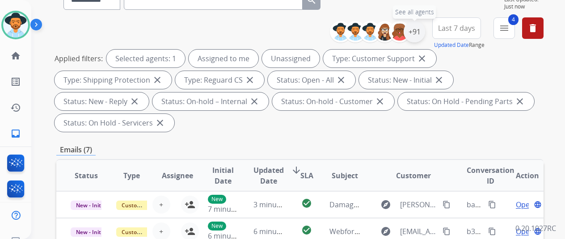
click at [419, 30] on div "+91" at bounding box center [414, 31] width 21 height 21
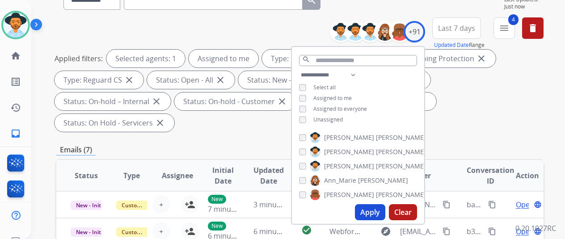
click at [373, 210] on button "Apply" at bounding box center [370, 212] width 30 height 16
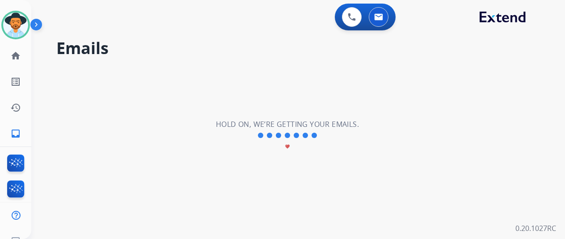
scroll to position [0, 0]
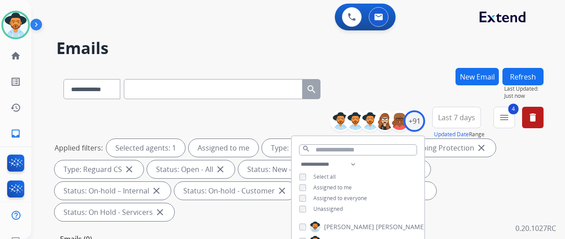
click at [404, 57] on div "**********" at bounding box center [287, 151] width 512 height 239
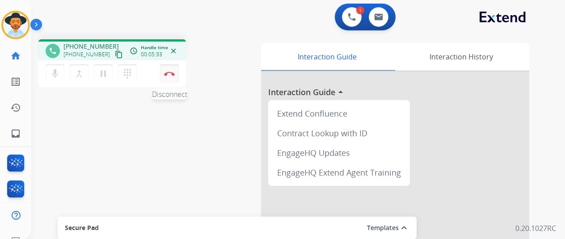
click at [170, 74] on img at bounding box center [169, 73] width 11 height 4
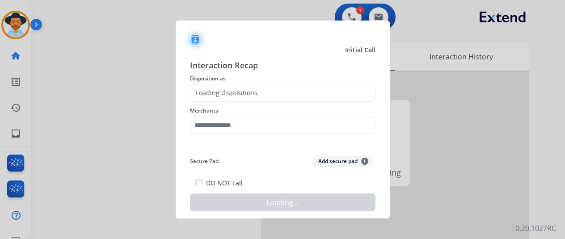
click at [214, 89] on div "Loading dispositions..." at bounding box center [226, 92] width 72 height 9
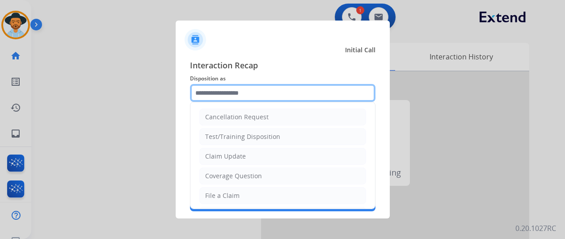
click at [214, 89] on input "text" at bounding box center [282, 93] width 185 height 18
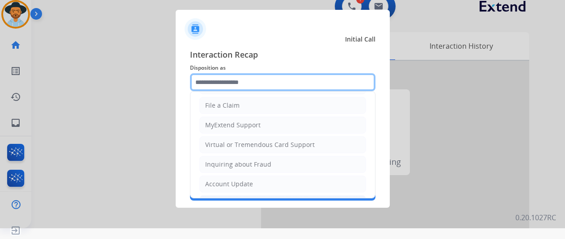
scroll to position [134, 0]
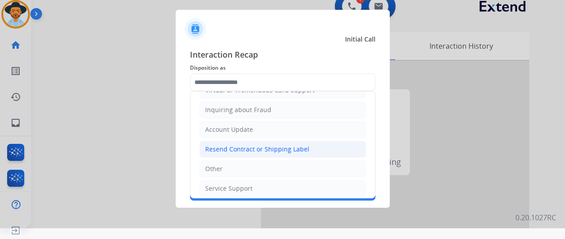
click at [224, 145] on div "Resend Contract or Shipping Label" at bounding box center [257, 149] width 104 height 9
type input "**********"
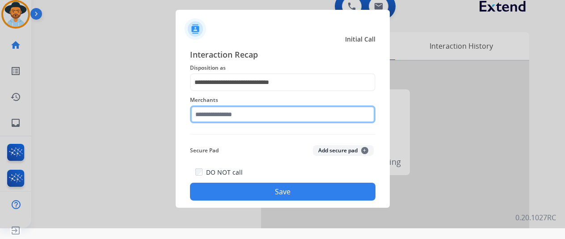
drag, startPoint x: 202, startPoint y: 118, endPoint x: 197, endPoint y: 112, distance: 7.9
click at [203, 118] on input "text" at bounding box center [282, 114] width 185 height 18
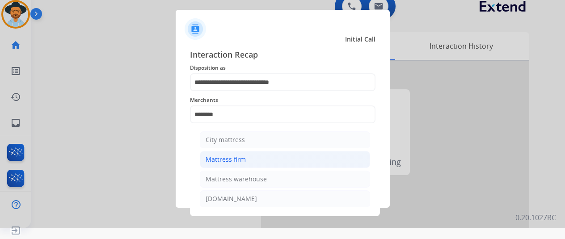
click at [230, 153] on li "Mattress firm" at bounding box center [285, 159] width 170 height 17
type input "**********"
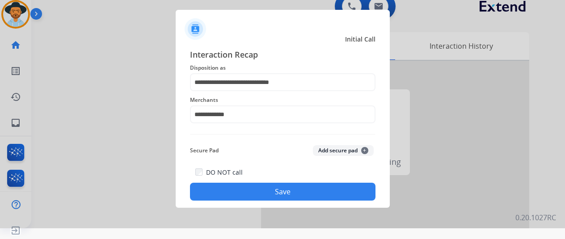
click at [276, 192] on button "Save" at bounding box center [282, 192] width 185 height 18
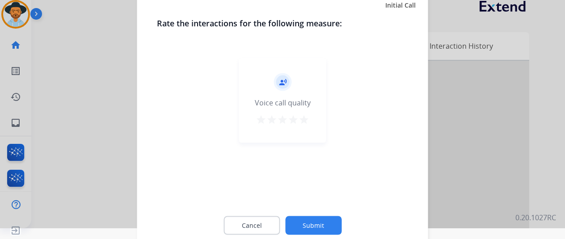
click at [319, 229] on button "Submit" at bounding box center [313, 225] width 56 height 19
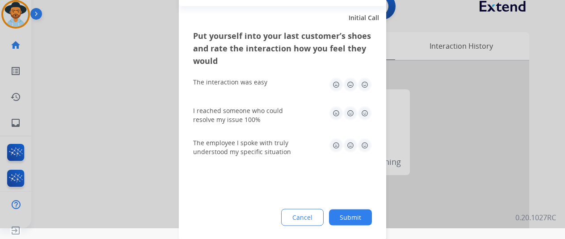
click at [357, 216] on button "Submit" at bounding box center [350, 217] width 43 height 16
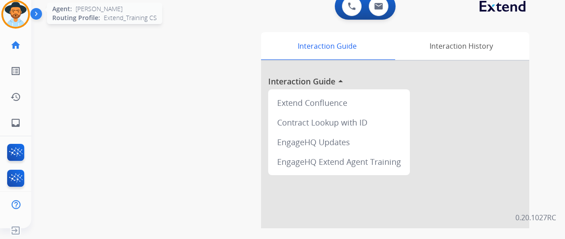
drag, startPoint x: 13, startPoint y: 20, endPoint x: 29, endPoint y: 17, distance: 16.9
click at [13, 20] on img at bounding box center [15, 14] width 25 height 25
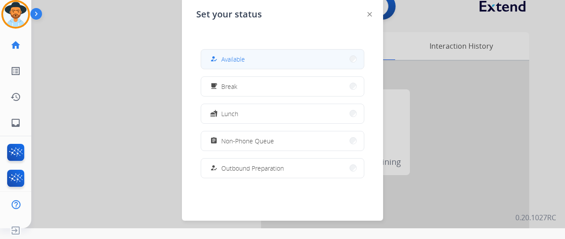
click at [244, 59] on span "Available" at bounding box center [233, 59] width 24 height 9
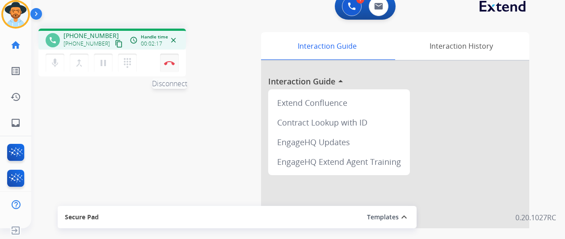
click at [171, 63] on img at bounding box center [169, 63] width 11 height 4
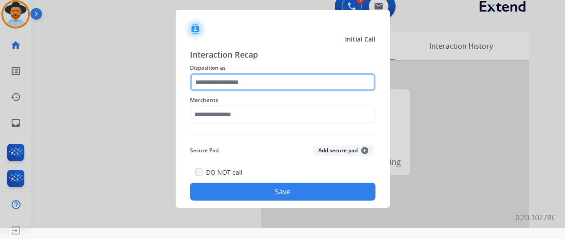
click at [223, 87] on input "text" at bounding box center [282, 82] width 185 height 18
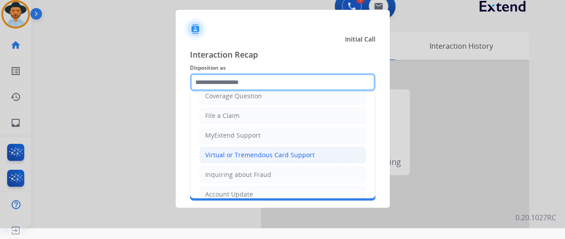
scroll to position [89, 0]
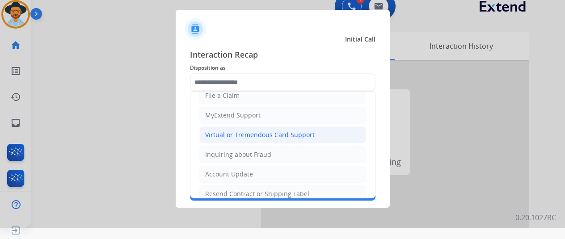
click at [237, 132] on div "Virtual or Tremendous Card Support" at bounding box center [259, 134] width 109 height 9
type input "**********"
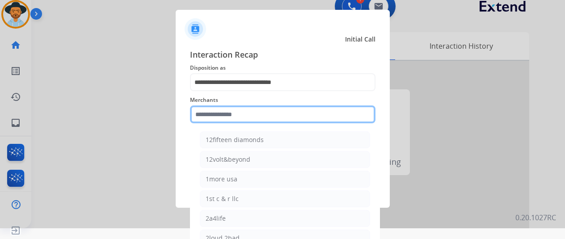
click at [213, 117] on input "text" at bounding box center [282, 114] width 185 height 18
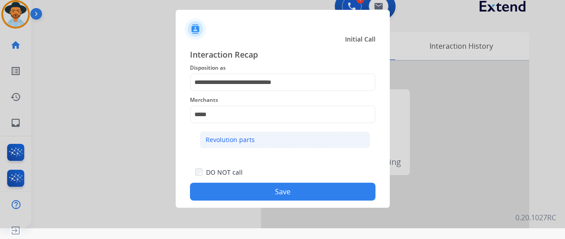
click at [234, 137] on div "Revolution parts" at bounding box center [230, 139] width 49 height 9
type input "**********"
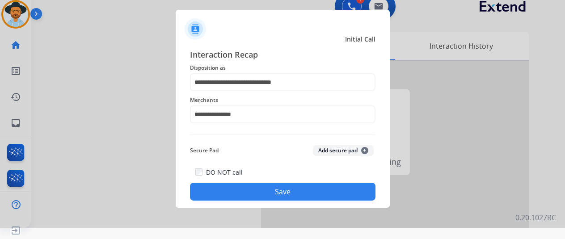
click at [282, 192] on button "Save" at bounding box center [282, 192] width 185 height 18
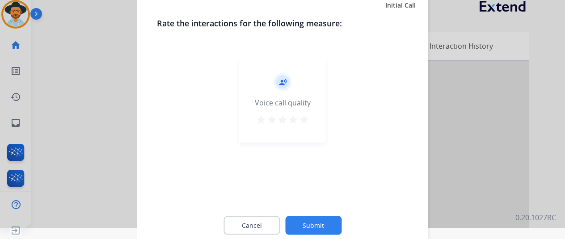
click at [307, 222] on button "Submit" at bounding box center [313, 225] width 56 height 19
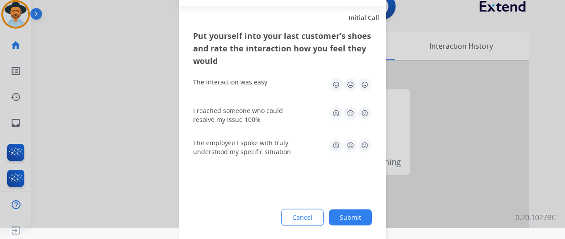
click at [351, 215] on button "Submit" at bounding box center [350, 217] width 43 height 16
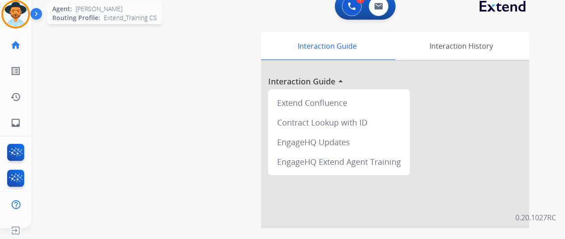
click at [18, 13] on img at bounding box center [15, 14] width 25 height 25
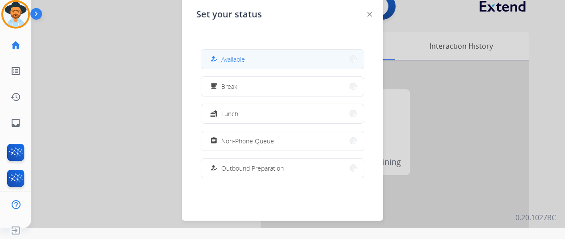
click at [239, 63] on span "Available" at bounding box center [233, 59] width 24 height 9
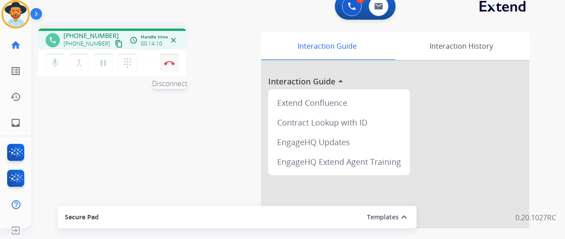
click at [167, 59] on button "Disconnect" at bounding box center [169, 63] width 19 height 19
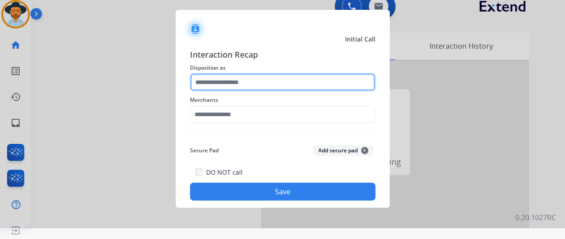
click at [214, 76] on input "text" at bounding box center [282, 82] width 185 height 18
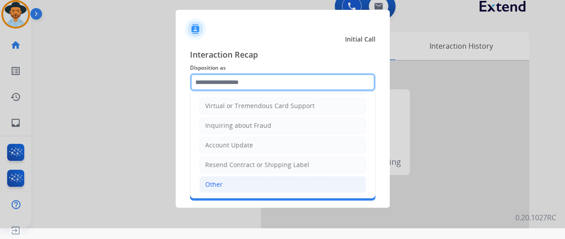
scroll to position [135, 0]
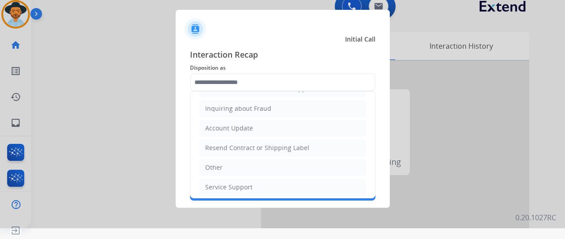
drag, startPoint x: 211, startPoint y: 185, endPoint x: 215, endPoint y: 178, distance: 8.2
click at [211, 184] on div "Service Support" at bounding box center [228, 187] width 47 height 9
type input "**********"
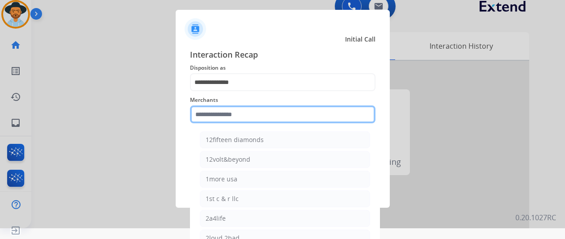
click at [216, 110] on input "text" at bounding box center [282, 114] width 185 height 18
type input "*"
click at [214, 114] on input "text" at bounding box center [282, 114] width 185 height 18
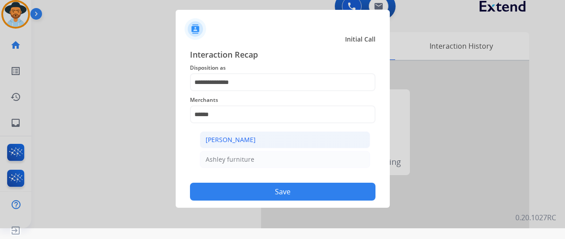
click at [233, 138] on div "[PERSON_NAME]" at bounding box center [231, 139] width 50 height 9
type input "**********"
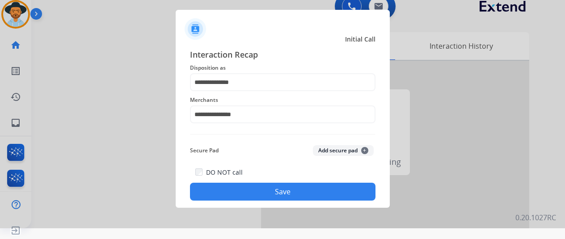
click at [274, 191] on button "Save" at bounding box center [282, 192] width 185 height 18
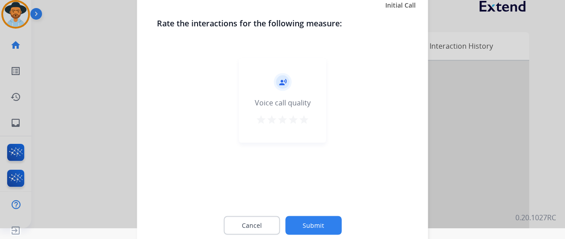
click at [316, 220] on button "Submit" at bounding box center [313, 225] width 56 height 19
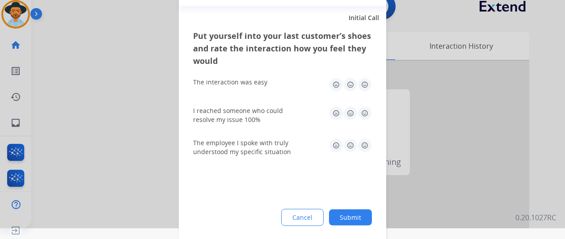
click at [349, 216] on button "Submit" at bounding box center [350, 217] width 43 height 16
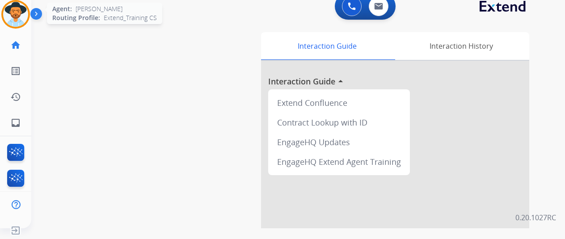
click at [17, 13] on img at bounding box center [15, 14] width 25 height 25
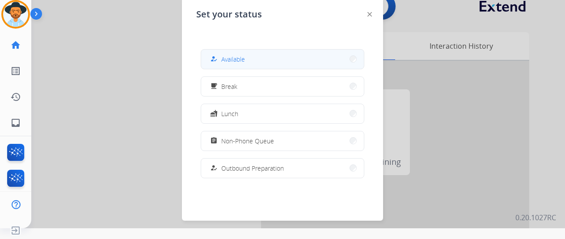
click at [231, 55] on span "Available" at bounding box center [233, 59] width 24 height 9
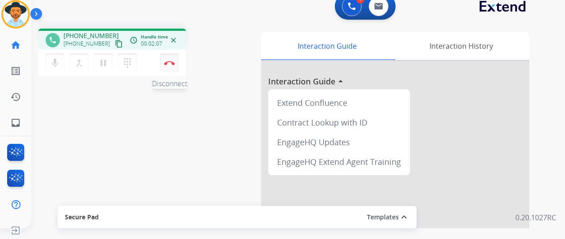
click at [167, 60] on button "Disconnect" at bounding box center [169, 63] width 19 height 19
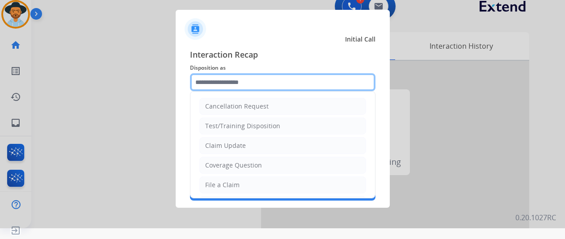
click at [236, 75] on input "text" at bounding box center [282, 82] width 185 height 18
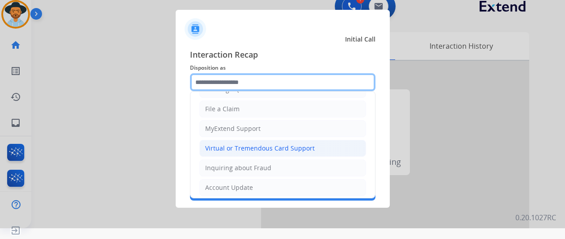
scroll to position [89, 0]
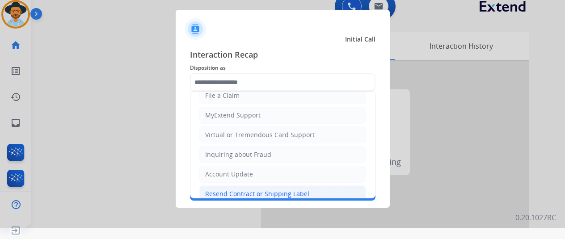
click at [220, 189] on div "Resend Contract or Shipping Label" at bounding box center [257, 193] width 104 height 9
type input "**********"
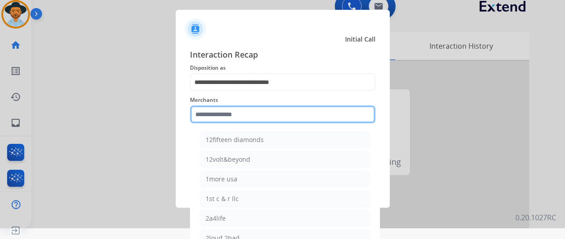
drag, startPoint x: 219, startPoint y: 110, endPoint x: 217, endPoint y: 100, distance: 11.1
click at [221, 111] on input "text" at bounding box center [282, 114] width 185 height 18
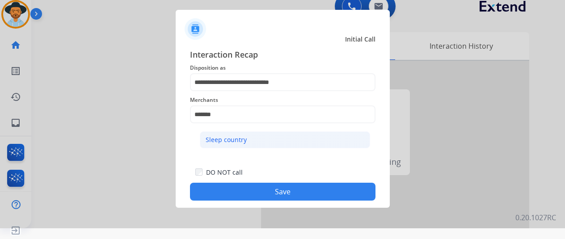
click at [220, 141] on div "Sleep country" at bounding box center [226, 139] width 41 height 9
type input "**********"
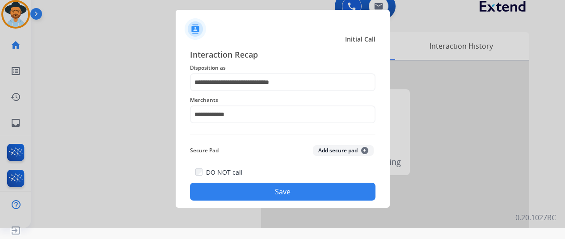
click at [246, 192] on button "Save" at bounding box center [282, 192] width 185 height 18
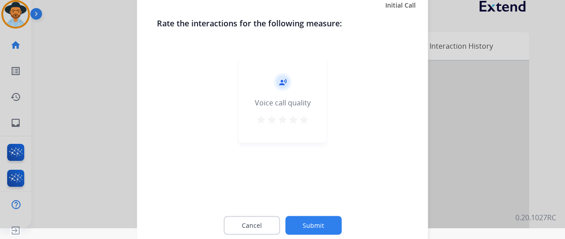
click at [323, 220] on button "Submit" at bounding box center [313, 225] width 56 height 19
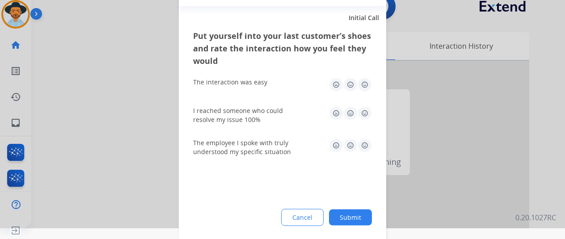
click at [342, 215] on button "Submit" at bounding box center [350, 217] width 43 height 16
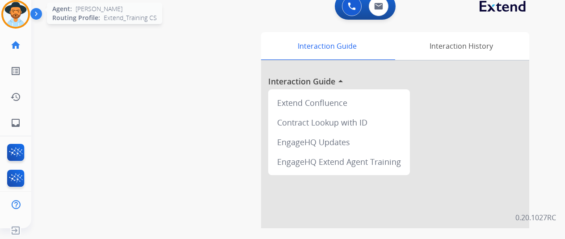
click at [17, 7] on img at bounding box center [15, 14] width 25 height 25
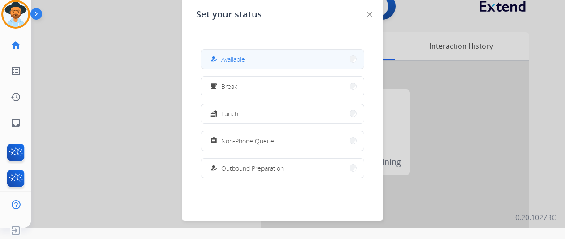
click at [225, 57] on span "Available" at bounding box center [233, 59] width 24 height 9
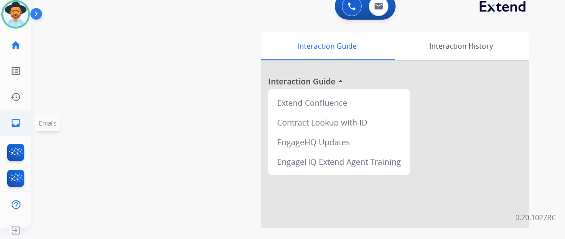
click at [17, 126] on mat-icon "inbox" at bounding box center [15, 123] width 11 height 11
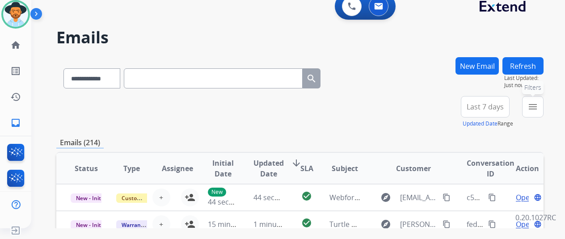
click at [538, 106] on mat-icon "menu" at bounding box center [532, 106] width 11 height 11
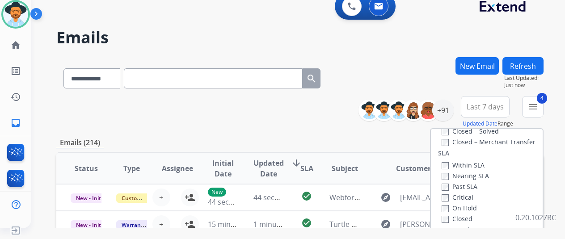
scroll to position [134, 0]
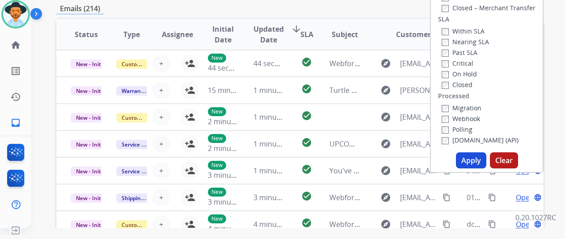
click at [467, 156] on button "Apply" at bounding box center [471, 160] width 30 height 16
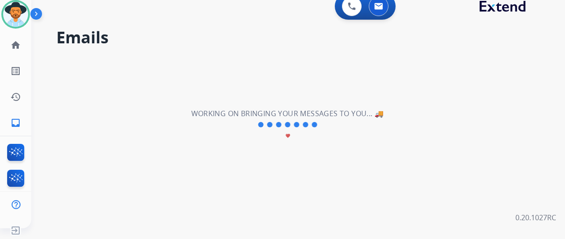
scroll to position [0, 0]
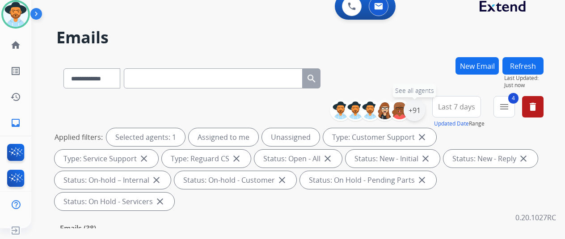
click at [419, 109] on div "+91" at bounding box center [414, 110] width 21 height 21
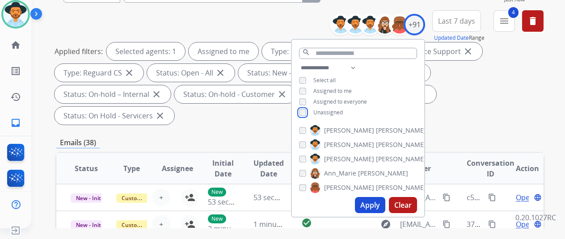
scroll to position [179, 0]
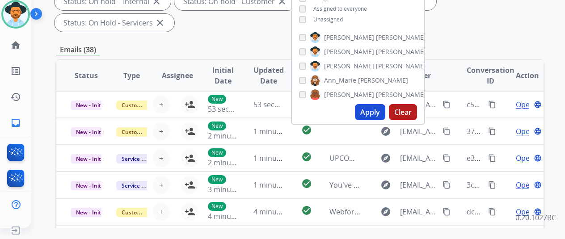
click at [374, 112] on button "Apply" at bounding box center [370, 112] width 30 height 16
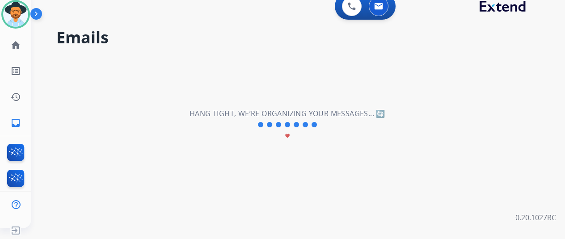
scroll to position [0, 0]
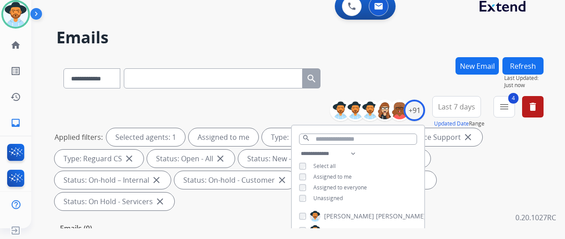
click at [399, 77] on div "**********" at bounding box center [299, 76] width 487 height 39
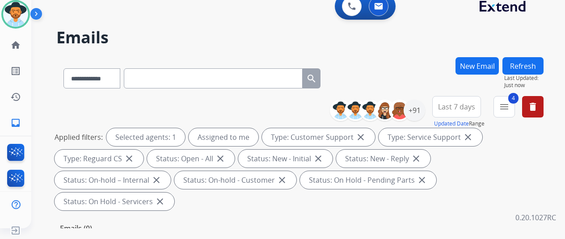
click at [396, 64] on div "**********" at bounding box center [299, 76] width 487 height 39
click at [16, 13] on img at bounding box center [15, 14] width 25 height 25
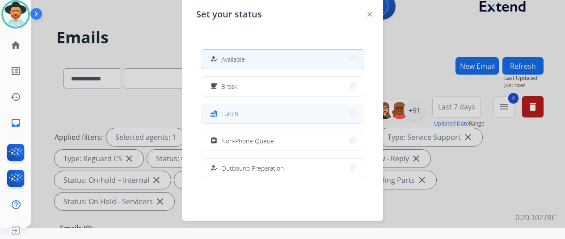
click at [239, 111] on button "fastfood Lunch" at bounding box center [282, 113] width 163 height 19
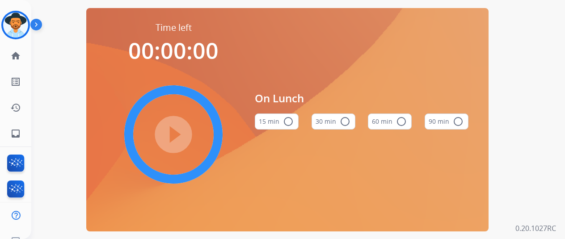
click at [291, 123] on mat-icon "radio_button_unchecked" at bounding box center [288, 121] width 11 height 11
click at [176, 132] on mat-icon "play_circle_filled" at bounding box center [173, 134] width 11 height 11
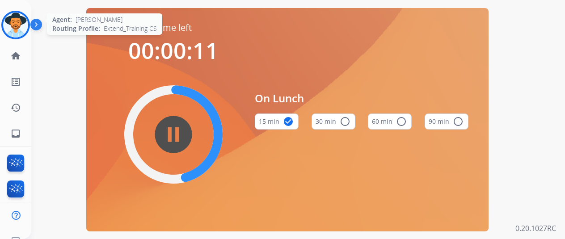
click at [15, 22] on img at bounding box center [15, 25] width 25 height 25
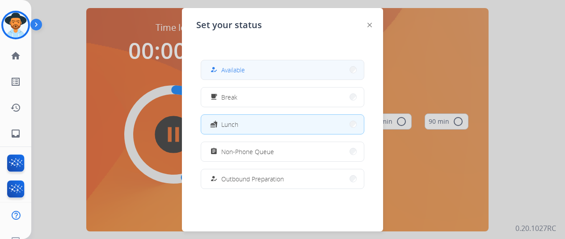
click at [245, 69] on span "Available" at bounding box center [233, 69] width 24 height 9
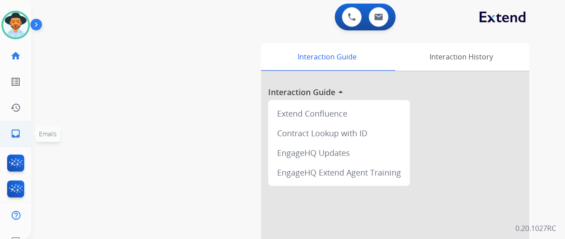
click at [18, 130] on mat-icon "inbox" at bounding box center [15, 133] width 11 height 11
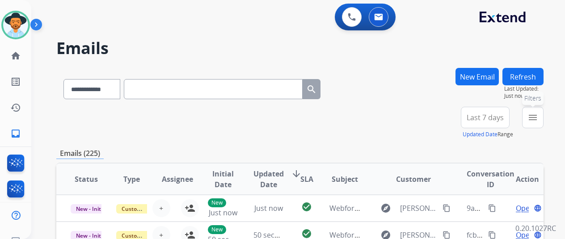
drag, startPoint x: 542, startPoint y: 117, endPoint x: 524, endPoint y: 123, distance: 19.2
click at [538, 117] on mat-icon "menu" at bounding box center [532, 117] width 11 height 11
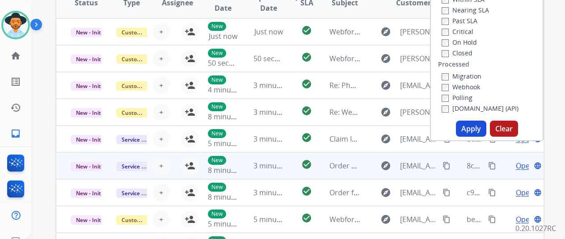
scroll to position [179, 0]
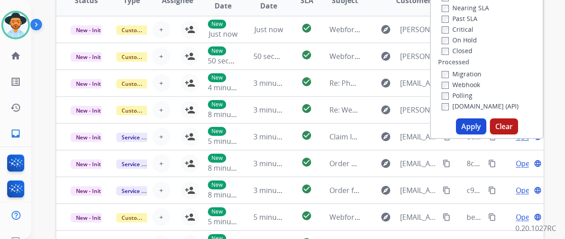
click at [476, 124] on button "Apply" at bounding box center [471, 126] width 30 height 16
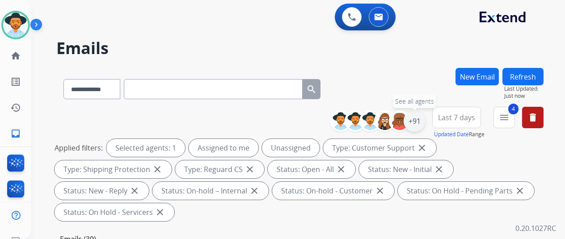
click at [417, 116] on div "+91" at bounding box center [414, 120] width 21 height 21
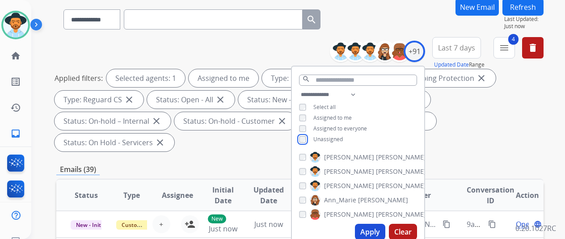
scroll to position [179, 0]
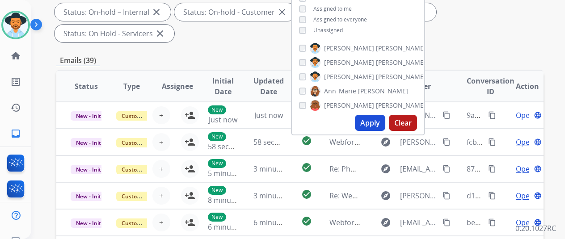
click at [378, 123] on button "Apply" at bounding box center [370, 123] width 30 height 16
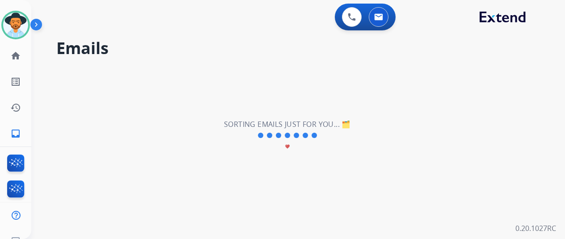
scroll to position [0, 0]
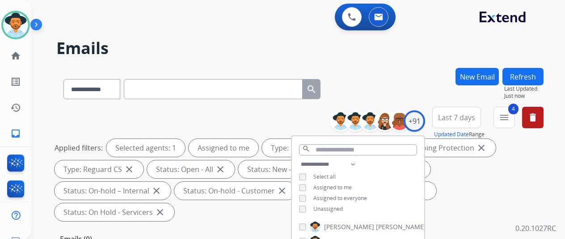
click at [417, 66] on div "**********" at bounding box center [287, 151] width 512 height 239
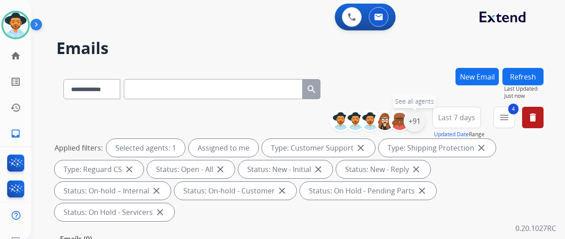
click at [421, 118] on div "+91" at bounding box center [414, 120] width 21 height 21
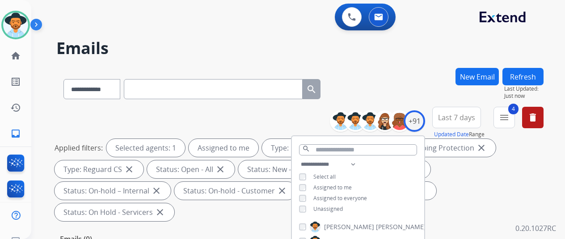
scroll to position [134, 0]
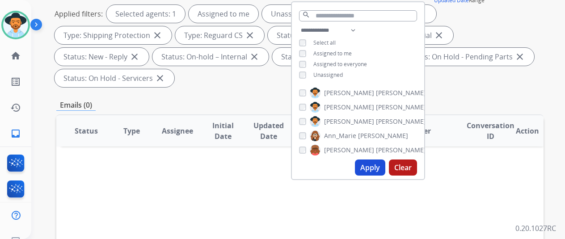
click at [365, 162] on button "Apply" at bounding box center [370, 168] width 30 height 16
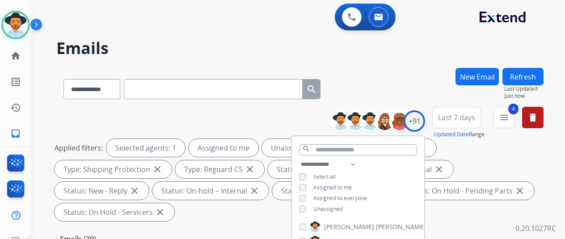
click at [388, 75] on div "**********" at bounding box center [299, 87] width 487 height 39
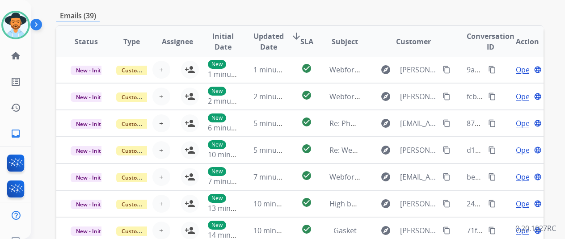
scroll to position [348, 0]
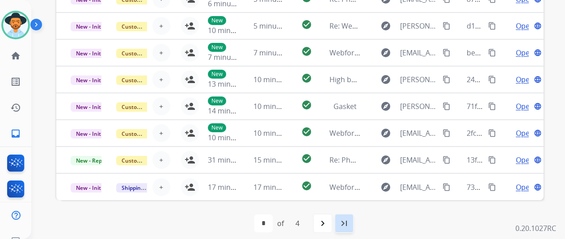
click at [343, 223] on mat-icon "last_page" at bounding box center [344, 223] width 11 height 11
select select "*"
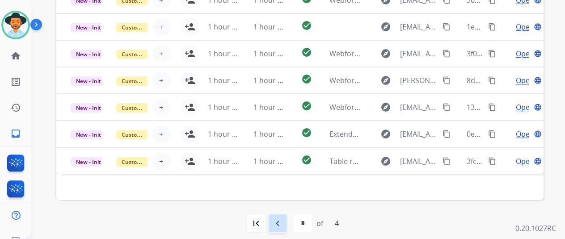
click at [278, 222] on mat-icon "navigate_before" at bounding box center [277, 223] width 11 height 11
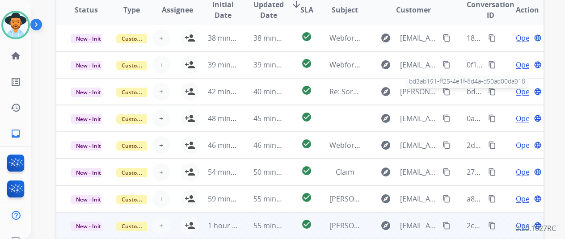
scroll to position [313, 0]
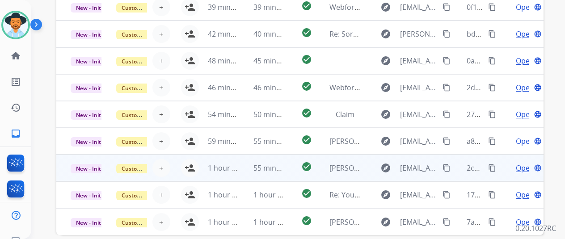
click at [517, 170] on span "Open" at bounding box center [525, 168] width 18 height 11
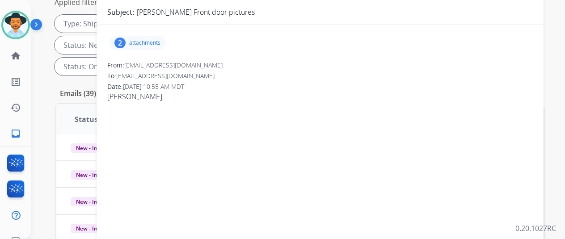
scroll to position [45, 0]
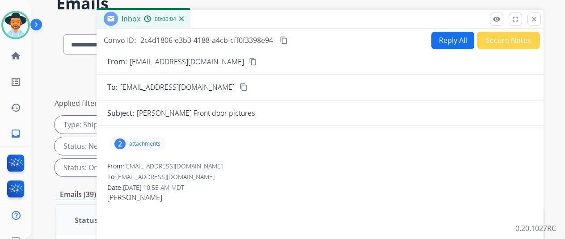
click at [538, 16] on mat-icon "close" at bounding box center [534, 19] width 8 height 8
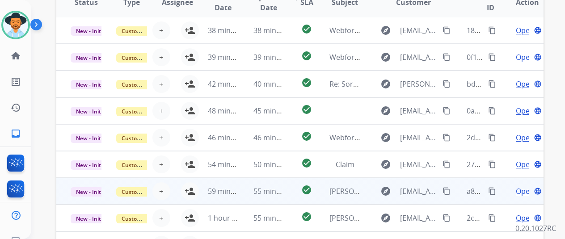
scroll to position [348, 0]
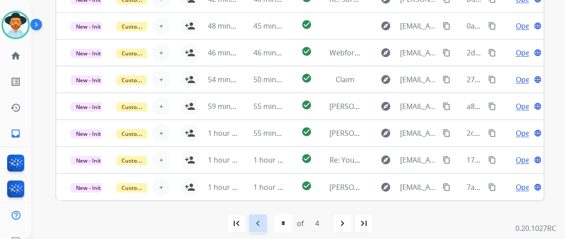
click at [262, 225] on mat-icon "navigate_before" at bounding box center [257, 223] width 11 height 11
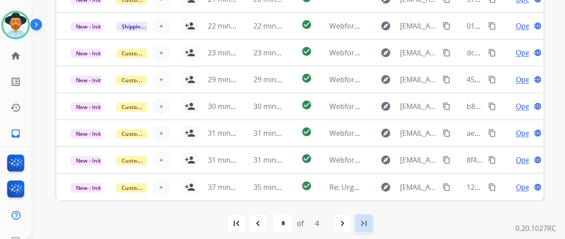
click at [369, 224] on mat-icon "last_page" at bounding box center [363, 223] width 11 height 11
select select "*"
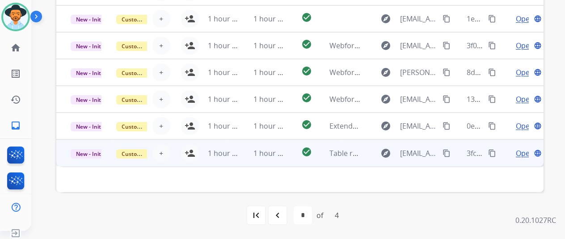
scroll to position [11, 0]
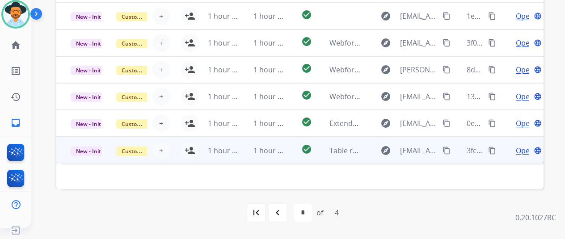
click at [524, 149] on span "Open" at bounding box center [525, 150] width 18 height 11
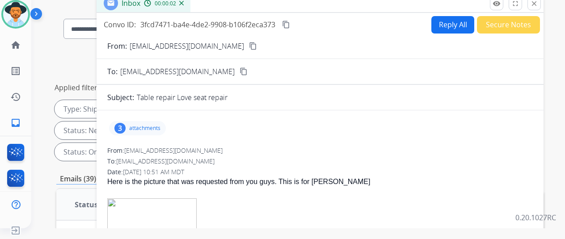
scroll to position [0, 0]
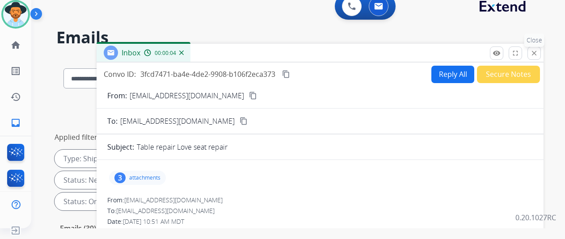
click at [538, 54] on mat-icon "close" at bounding box center [534, 53] width 8 height 8
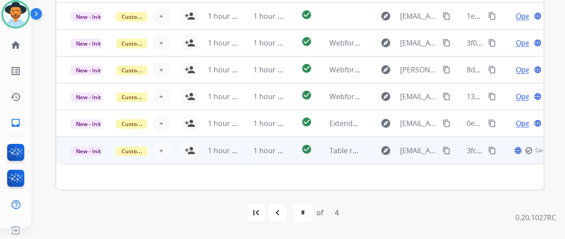
scroll to position [348, 0]
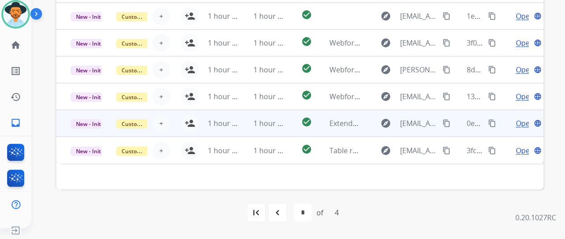
click at [522, 123] on span "Open" at bounding box center [525, 123] width 18 height 11
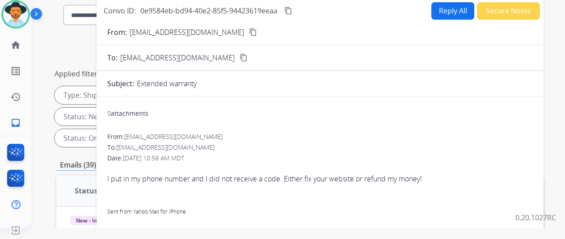
scroll to position [0, 0]
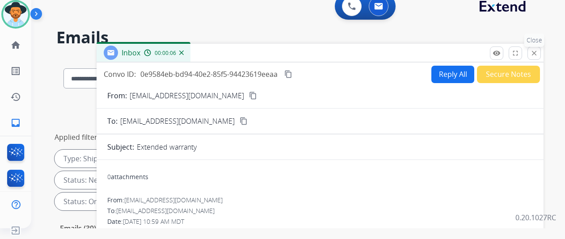
click at [538, 51] on mat-icon "close" at bounding box center [534, 53] width 8 height 8
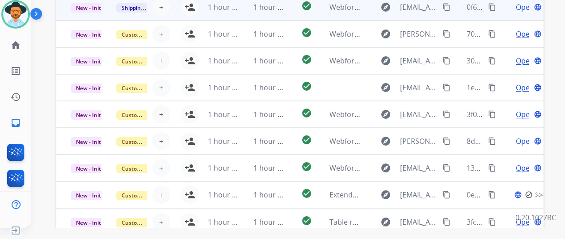
scroll to position [313, 0]
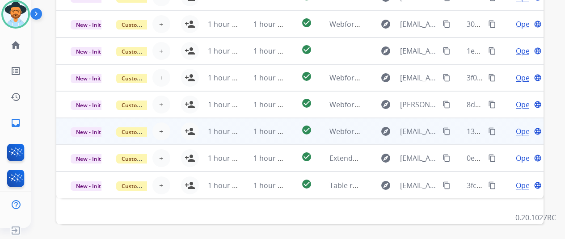
click at [520, 128] on span "Open" at bounding box center [525, 131] width 18 height 11
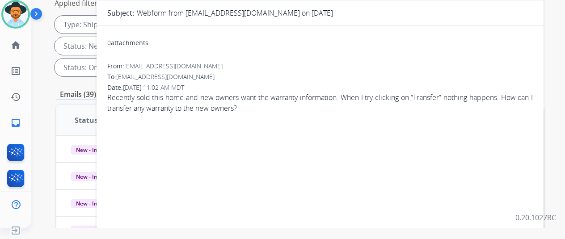
scroll to position [0, 0]
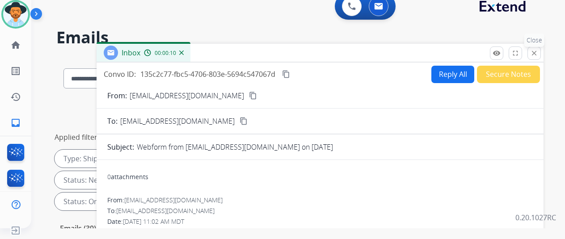
click at [538, 55] on mat-icon "close" at bounding box center [534, 53] width 8 height 8
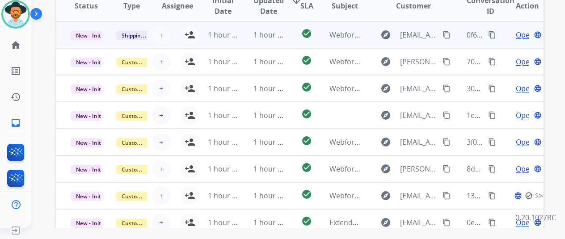
scroll to position [268, 0]
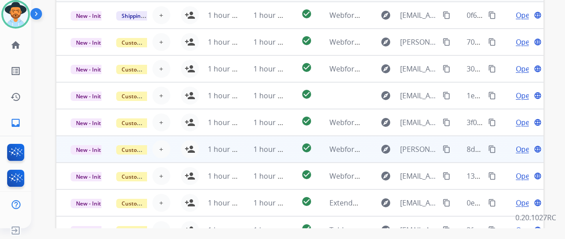
click at [520, 146] on span "Open" at bounding box center [525, 149] width 18 height 11
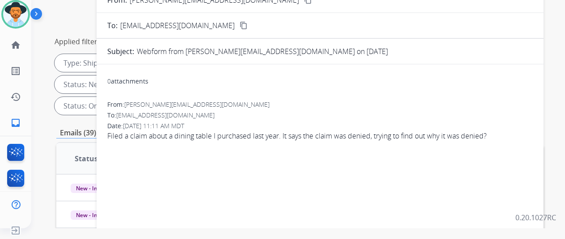
scroll to position [89, 0]
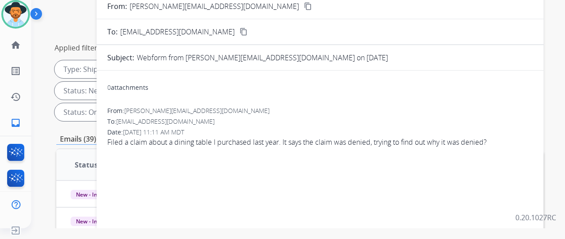
click at [304, 4] on mat-icon "content_copy" at bounding box center [308, 6] width 8 height 8
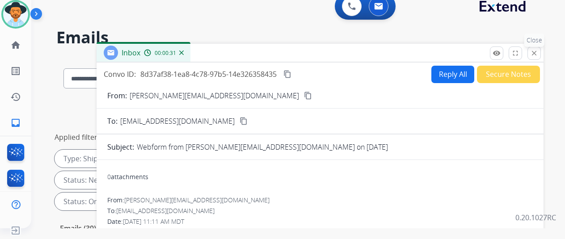
click at [538, 50] on mat-icon "close" at bounding box center [534, 53] width 8 height 8
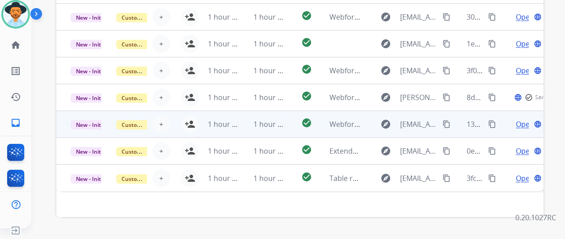
scroll to position [348, 0]
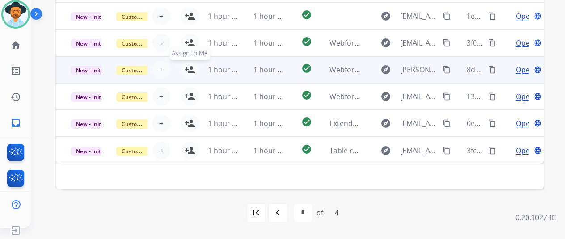
click at [187, 64] on mat-icon "person_add" at bounding box center [190, 69] width 11 height 11
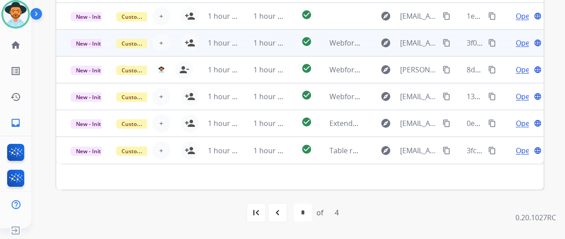
click at [520, 41] on span "Open" at bounding box center [525, 43] width 18 height 11
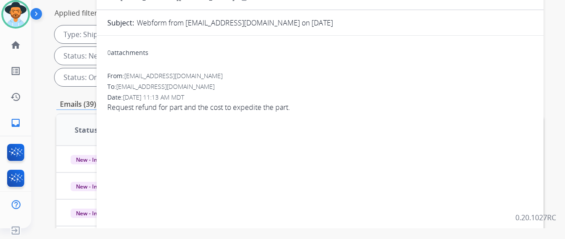
scroll to position [35, 0]
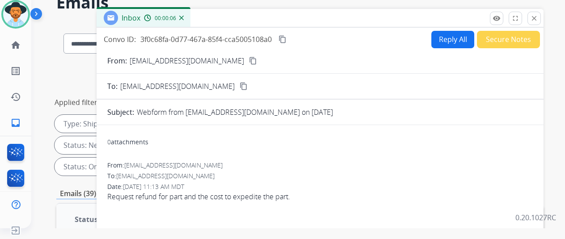
click at [249, 61] on mat-icon "content_copy" at bounding box center [253, 61] width 8 height 8
click at [538, 17] on mat-icon "close" at bounding box center [534, 18] width 8 height 8
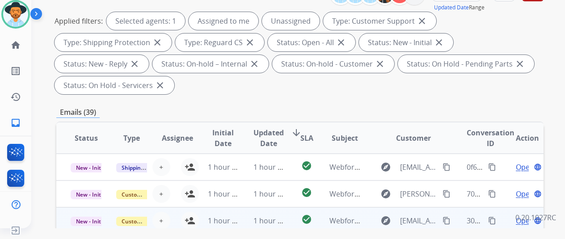
scroll to position [179, 0]
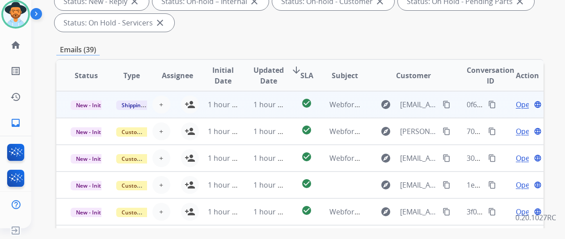
click at [524, 101] on span "Open" at bounding box center [525, 104] width 18 height 11
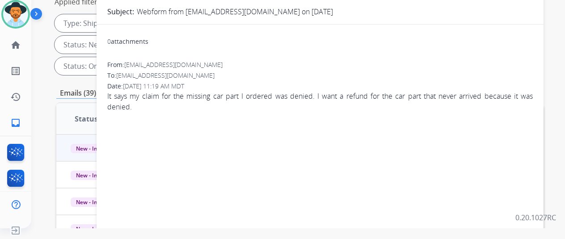
scroll to position [89, 0]
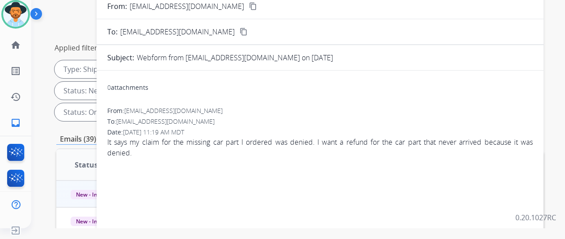
click at [249, 6] on mat-icon "content_copy" at bounding box center [253, 6] width 8 height 8
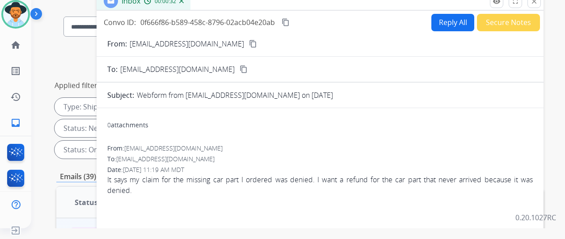
scroll to position [0, 0]
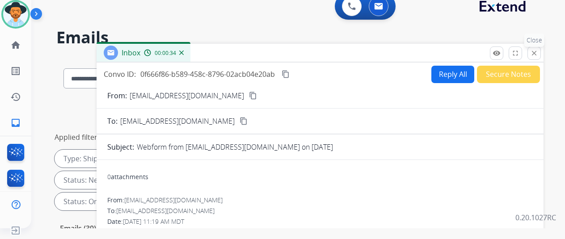
click at [538, 51] on mat-icon "close" at bounding box center [534, 53] width 8 height 8
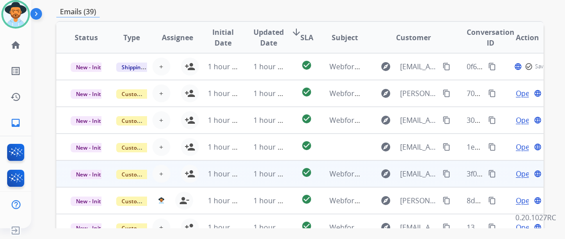
scroll to position [268, 0]
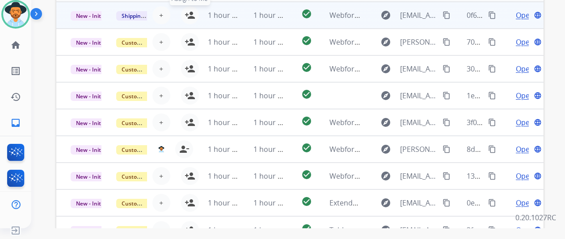
click at [189, 11] on mat-icon "person_add" at bounding box center [190, 15] width 11 height 11
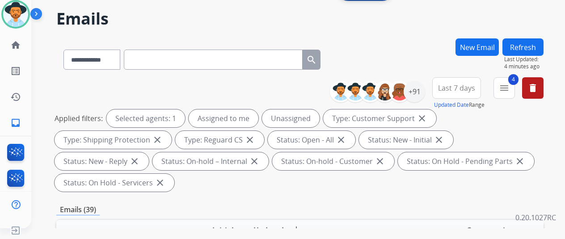
scroll to position [0, 0]
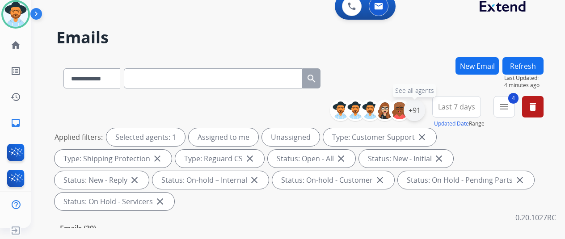
click at [422, 113] on div "+91" at bounding box center [414, 110] width 21 height 21
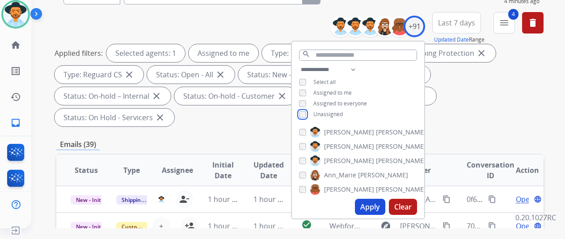
scroll to position [179, 0]
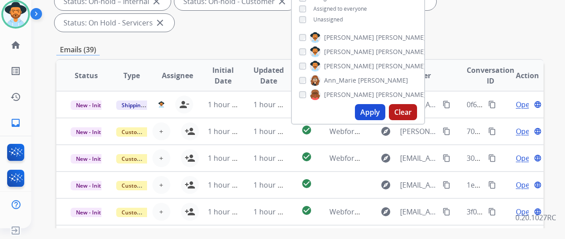
click at [369, 114] on button "Apply" at bounding box center [370, 112] width 30 height 16
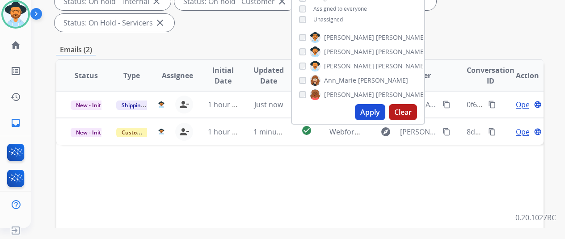
scroll to position [0, 0]
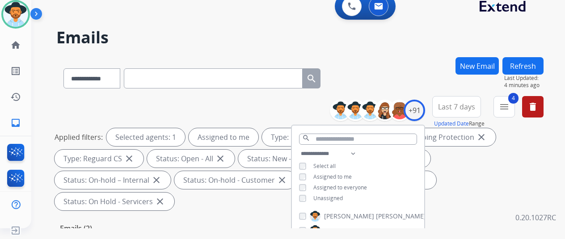
click at [398, 62] on div "**********" at bounding box center [299, 76] width 487 height 39
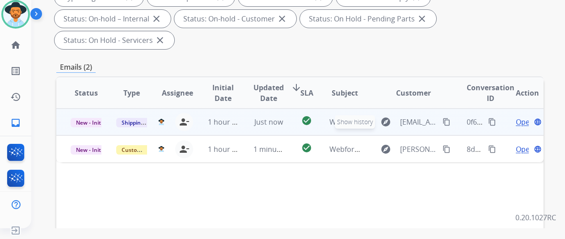
scroll to position [179, 0]
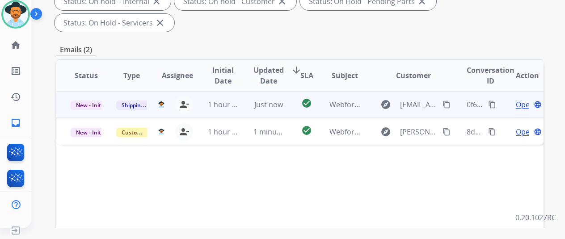
click at [524, 99] on span "Open" at bounding box center [525, 104] width 18 height 11
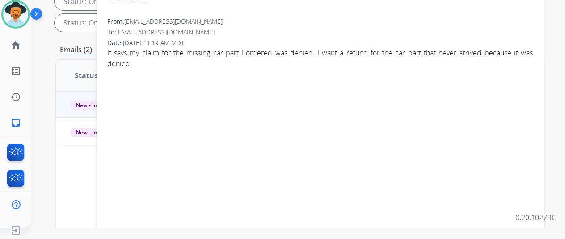
scroll to position [0, 0]
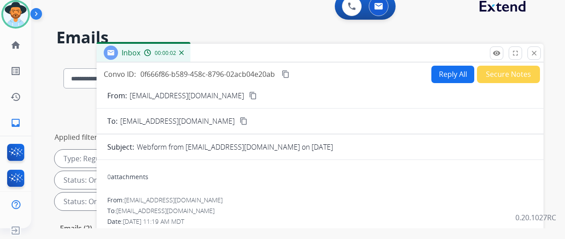
click at [448, 76] on button "Reply All" at bounding box center [452, 74] width 43 height 17
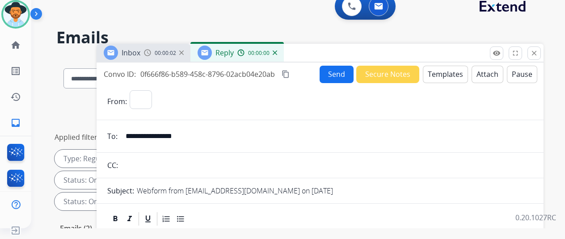
select select "**********"
click at [446, 68] on button "Templates" at bounding box center [445, 74] width 45 height 17
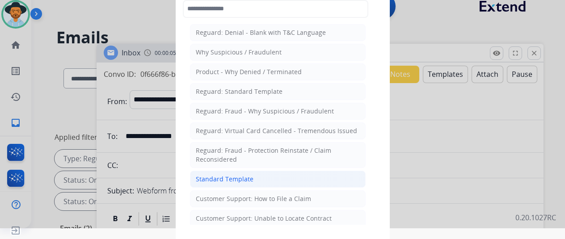
click at [205, 175] on div "Standard Template" at bounding box center [225, 179] width 58 height 9
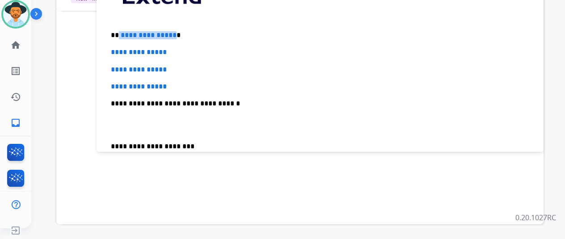
drag, startPoint x: 179, startPoint y: 33, endPoint x: 125, endPoint y: 34, distance: 53.6
click at [125, 34] on p "**********" at bounding box center [316, 35] width 411 height 8
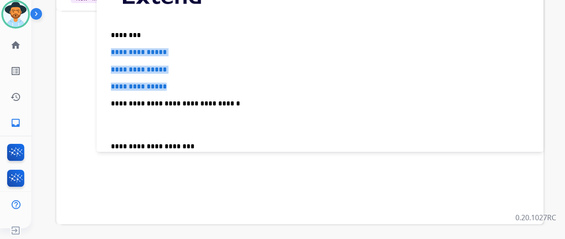
drag, startPoint x: 181, startPoint y: 85, endPoint x: 118, endPoint y: 48, distance: 73.5
click at [118, 48] on div "**********" at bounding box center [319, 124] width 425 height 307
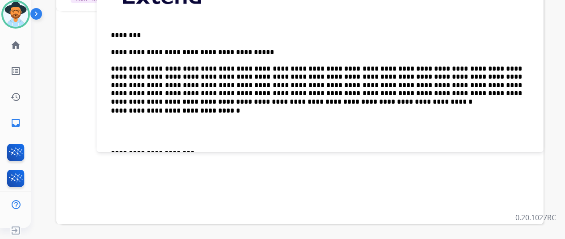
click at [500, 84] on p "**********" at bounding box center [316, 72] width 411 height 49
click at [204, 93] on p "**********" at bounding box center [316, 72] width 411 height 49
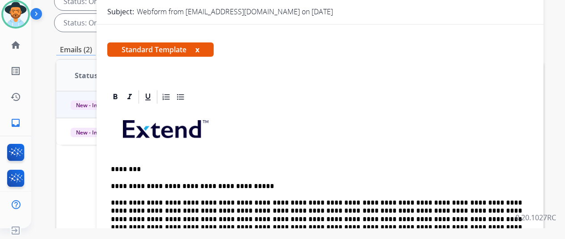
scroll to position [45, 0]
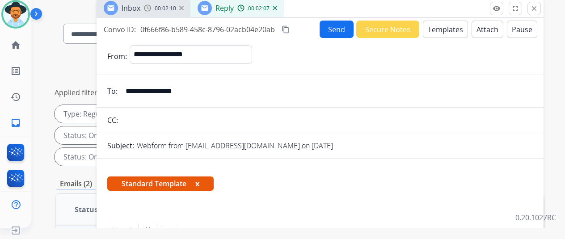
click at [337, 25] on button "Send" at bounding box center [337, 29] width 34 height 17
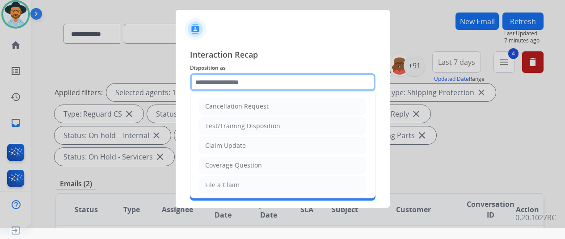
click at [214, 80] on input "text" at bounding box center [282, 82] width 185 height 18
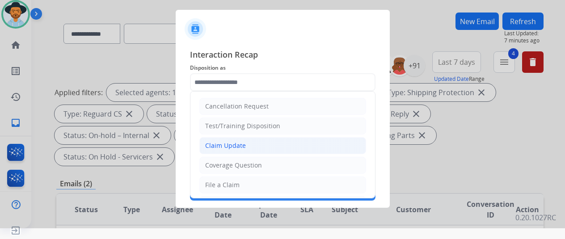
click at [217, 145] on div "Claim Update" at bounding box center [225, 145] width 41 height 9
type input "**********"
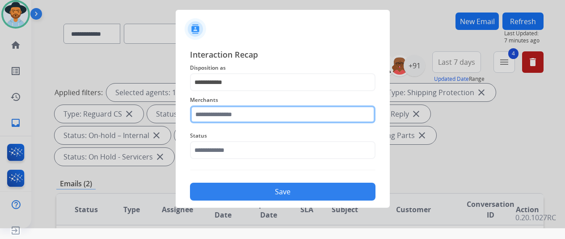
click at [214, 117] on input "text" at bounding box center [282, 114] width 185 height 18
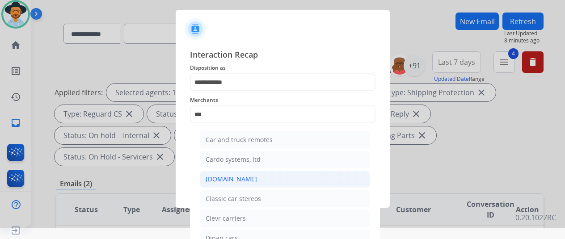
click at [222, 181] on div "[DOMAIN_NAME]" at bounding box center [231, 179] width 51 height 9
type input "**********"
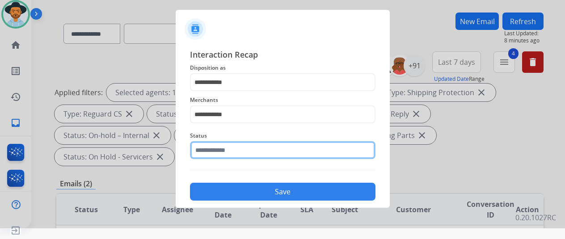
click at [224, 148] on input "text" at bounding box center [282, 150] width 185 height 18
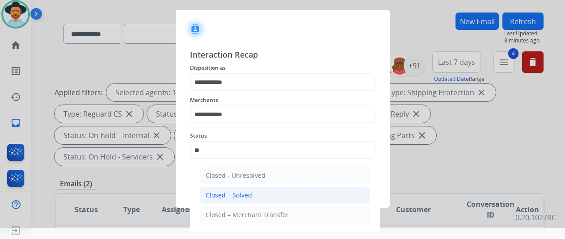
click at [239, 199] on div "Closed – Solved" at bounding box center [229, 195] width 46 height 9
type input "**********"
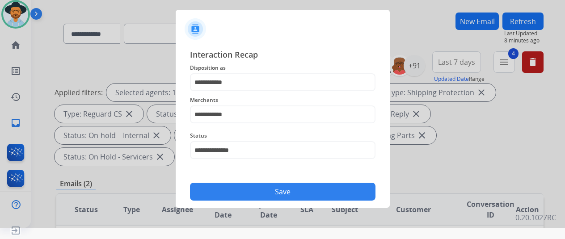
click at [268, 193] on button "Save" at bounding box center [282, 192] width 185 height 18
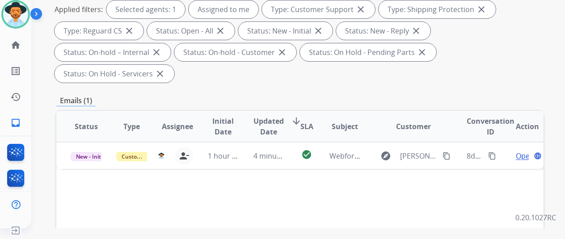
scroll to position [0, 0]
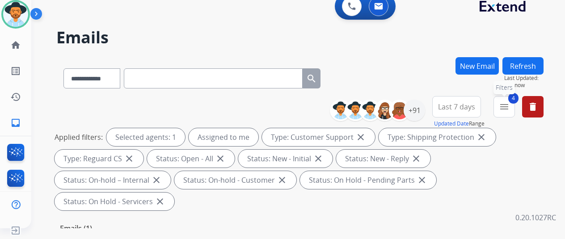
drag, startPoint x: 508, startPoint y: 104, endPoint x: 507, endPoint y: 109, distance: 5.4
click at [509, 105] on mat-icon "menu" at bounding box center [504, 106] width 11 height 11
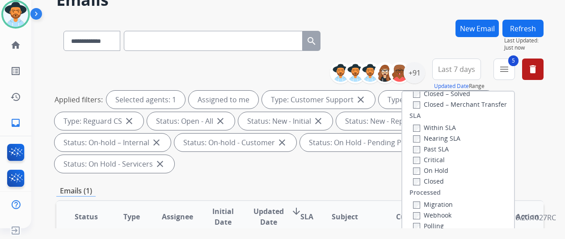
scroll to position [89, 0]
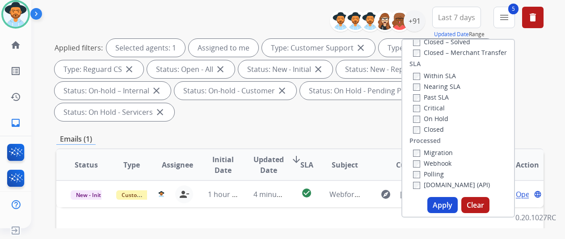
click at [443, 206] on button "Apply" at bounding box center [442, 205] width 30 height 16
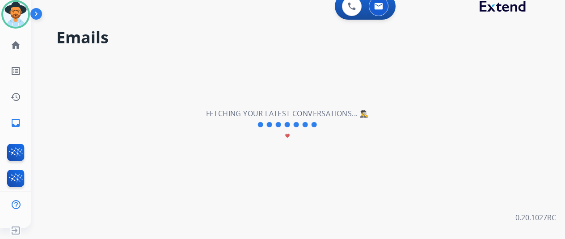
scroll to position [0, 0]
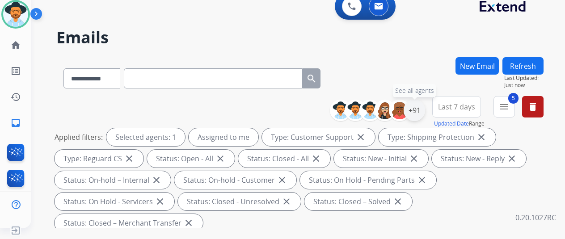
click at [423, 112] on div "+91" at bounding box center [414, 110] width 21 height 21
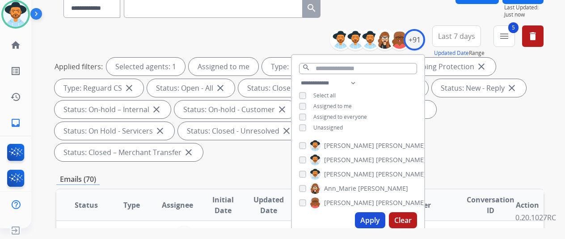
scroll to position [179, 0]
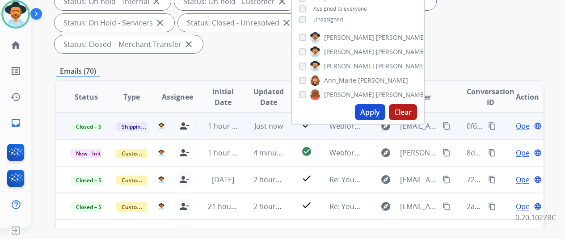
click at [492, 126] on mat-icon "content_copy" at bounding box center [492, 126] width 8 height 8
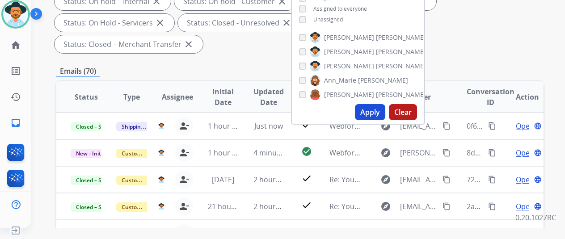
click at [468, 47] on div "Applied filters: Selected agents: 1 Assigned to me Type: Customer Support close…" at bounding box center [298, 2] width 487 height 104
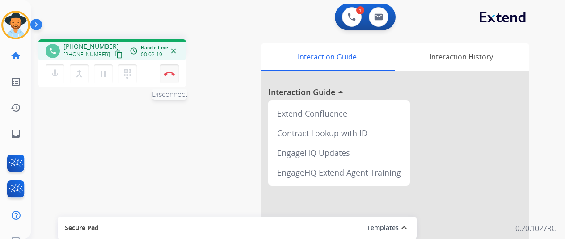
click at [173, 72] on img at bounding box center [169, 73] width 11 height 4
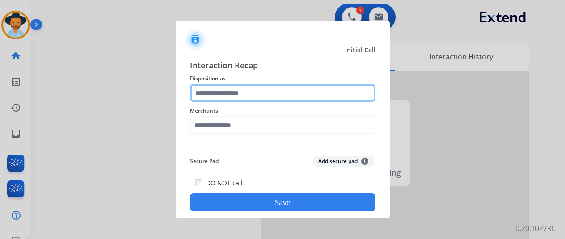
click at [212, 96] on input "text" at bounding box center [282, 93] width 185 height 18
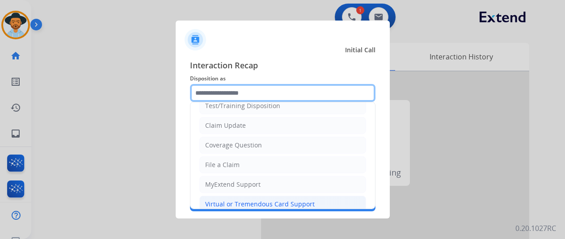
scroll to position [45, 0]
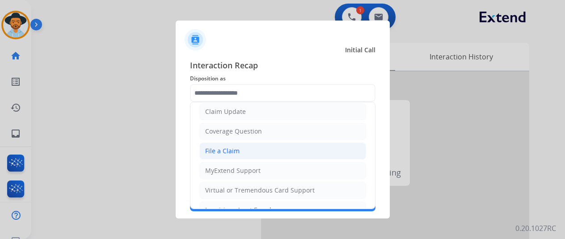
click at [225, 144] on li "File a Claim" at bounding box center [282, 151] width 167 height 17
type input "**********"
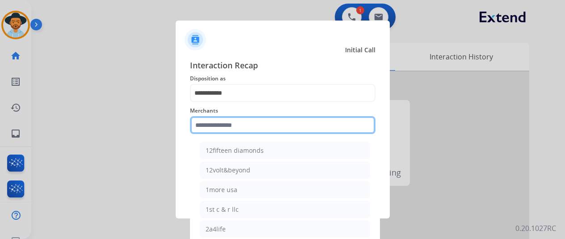
click at [206, 122] on input "text" at bounding box center [282, 125] width 185 height 18
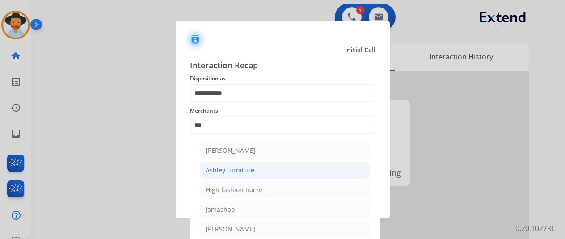
click at [228, 167] on div "Ashley furniture" at bounding box center [230, 170] width 49 height 9
type input "**********"
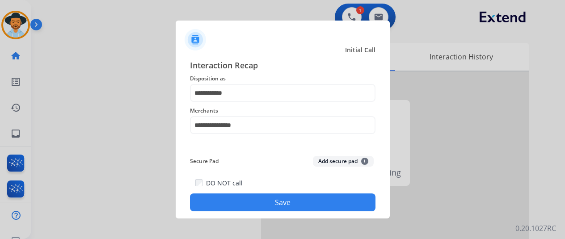
click at [275, 203] on button "Save" at bounding box center [282, 202] width 185 height 18
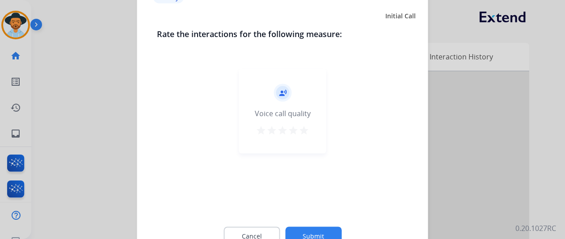
click at [309, 229] on button "Submit" at bounding box center [313, 236] width 56 height 19
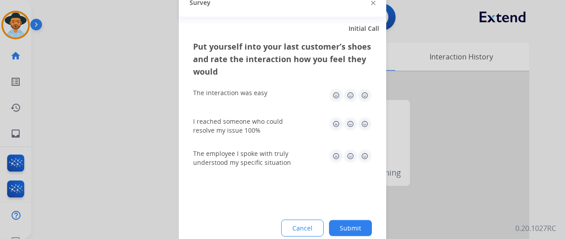
click at [345, 222] on button "Submit" at bounding box center [350, 228] width 43 height 16
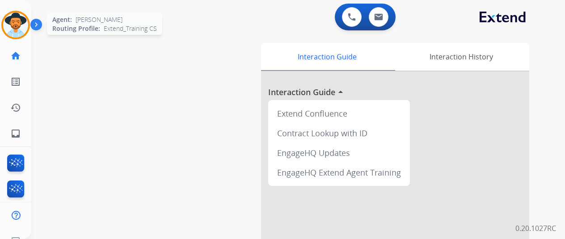
click at [15, 22] on img at bounding box center [15, 25] width 25 height 25
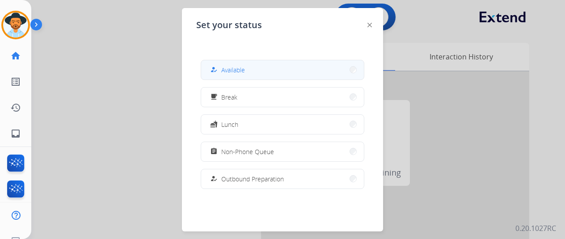
click at [265, 67] on button "how_to_reg Available" at bounding box center [282, 69] width 163 height 19
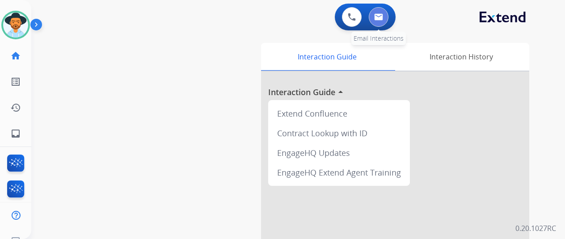
click at [387, 9] on button at bounding box center [379, 17] width 20 height 20
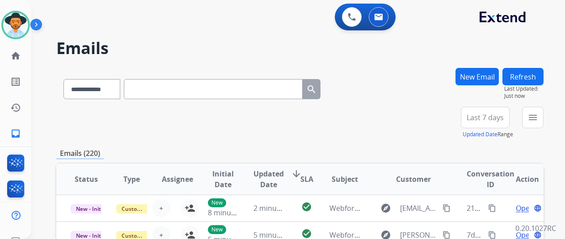
click at [481, 75] on button "New Email" at bounding box center [476, 76] width 43 height 17
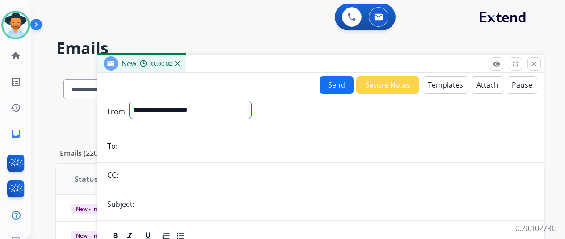
click at [159, 107] on select "**********" at bounding box center [191, 110] width 122 height 18
select select "**********"
click at [136, 101] on select "**********" at bounding box center [191, 110] width 122 height 18
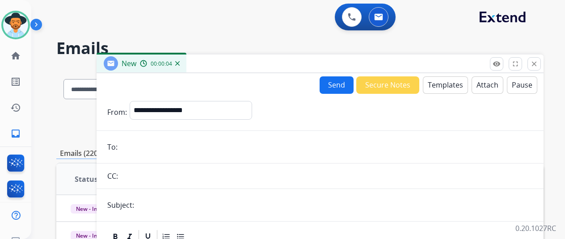
click at [140, 147] on input "email" at bounding box center [326, 147] width 412 height 18
paste input "**********"
type input "**********"
click at [443, 87] on button "Templates" at bounding box center [445, 84] width 45 height 17
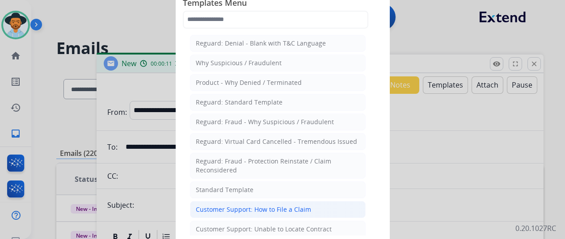
click at [220, 208] on div "Customer Support: How to File a Claim" at bounding box center [253, 209] width 115 height 9
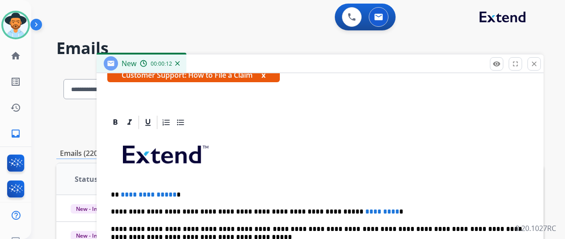
scroll to position [45, 0]
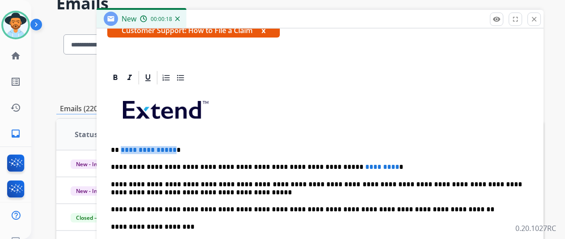
drag, startPoint x: 178, startPoint y: 150, endPoint x: 126, endPoint y: 149, distance: 51.8
click at [126, 149] on p "**********" at bounding box center [316, 150] width 411 height 8
drag, startPoint x: 362, startPoint y: 165, endPoint x: 296, endPoint y: 168, distance: 66.2
click at [296, 168] on p "**********" at bounding box center [316, 167] width 411 height 8
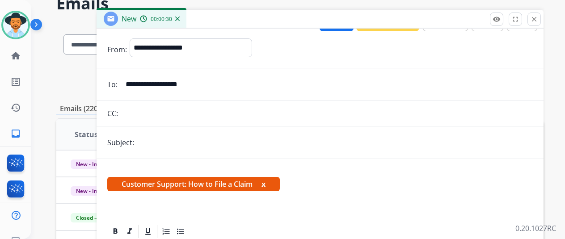
scroll to position [0, 0]
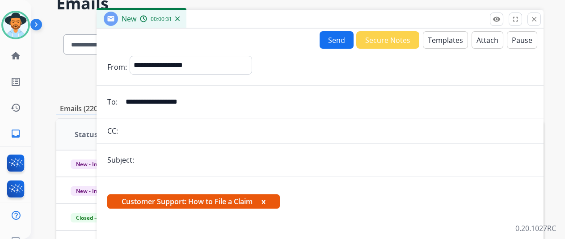
click at [347, 39] on button "Send" at bounding box center [337, 39] width 34 height 17
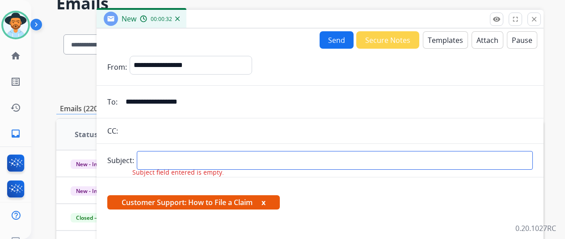
click at [169, 158] on input "text" at bounding box center [335, 160] width 396 height 19
type input "**********"
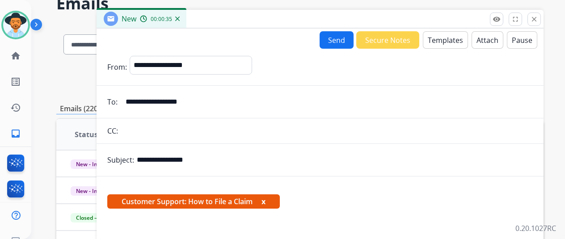
click at [340, 37] on button "Send" at bounding box center [337, 39] width 34 height 17
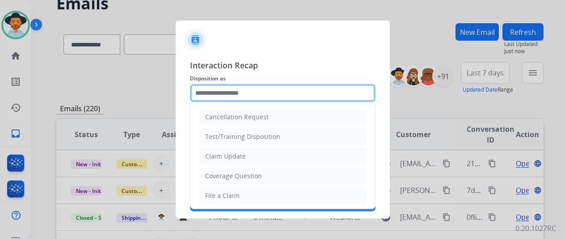
click at [214, 92] on input "text" at bounding box center [282, 93] width 185 height 18
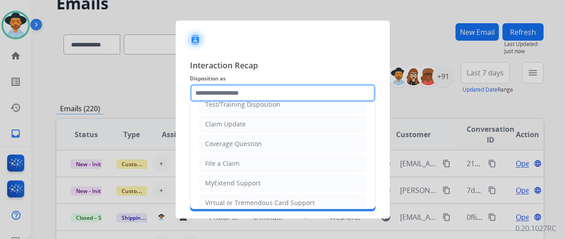
scroll to position [45, 0]
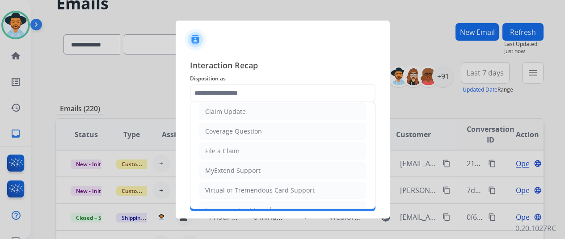
click at [224, 152] on div "File a Claim" at bounding box center [222, 151] width 34 height 9
type input "**********"
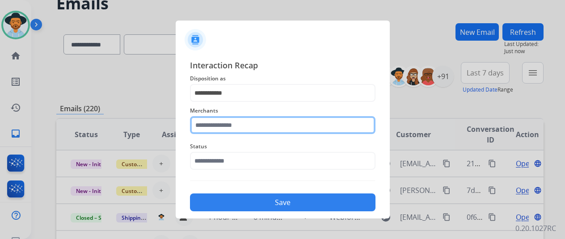
click at [215, 125] on input "text" at bounding box center [282, 125] width 185 height 18
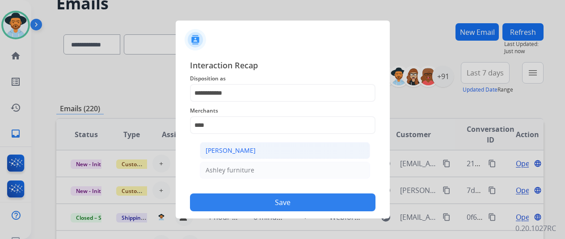
click at [243, 147] on div "[PERSON_NAME]" at bounding box center [231, 150] width 50 height 9
type input "**********"
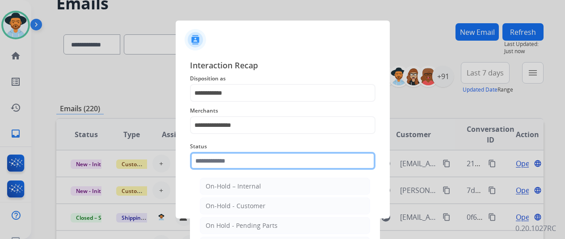
click at [240, 163] on input "text" at bounding box center [282, 161] width 185 height 18
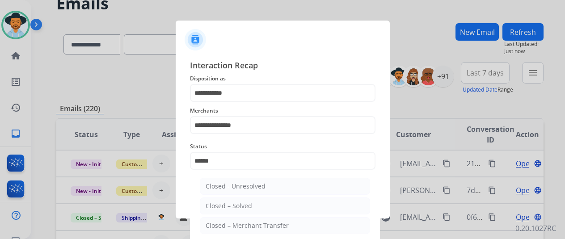
drag, startPoint x: 239, startPoint y: 204, endPoint x: 244, endPoint y: 198, distance: 8.5
click at [240, 203] on div "Closed – Solved" at bounding box center [229, 206] width 46 height 9
type input "**********"
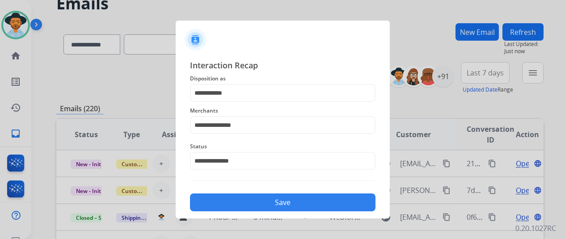
click at [289, 209] on button "Save" at bounding box center [282, 202] width 185 height 18
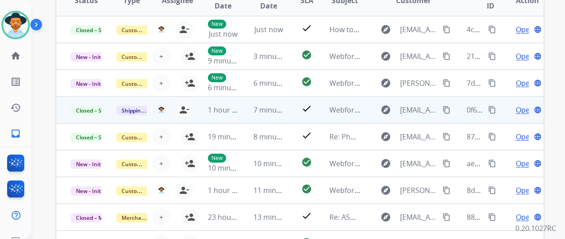
scroll to position [0, 0]
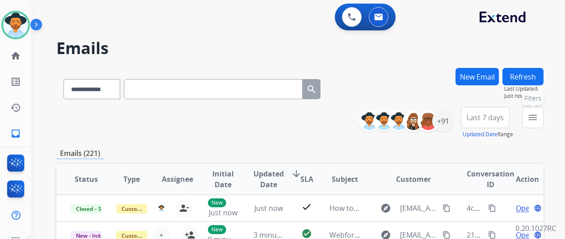
click at [538, 118] on mat-icon "menu" at bounding box center [532, 117] width 11 height 11
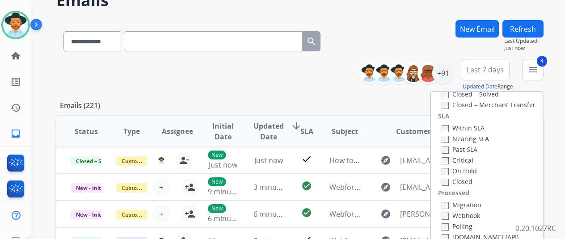
scroll to position [179, 0]
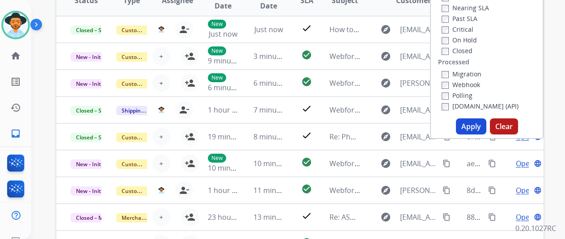
click at [470, 130] on button "Apply" at bounding box center [471, 126] width 30 height 16
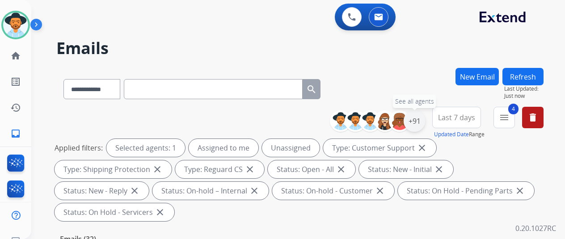
click at [418, 121] on div "+91" at bounding box center [414, 120] width 21 height 21
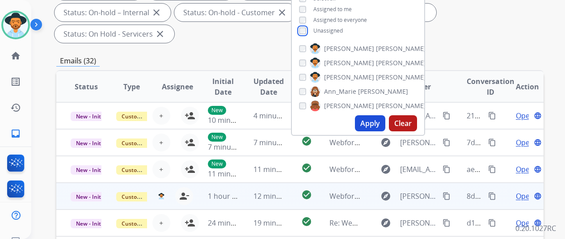
scroll to position [179, 0]
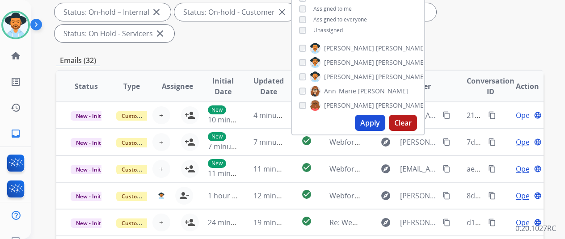
click at [376, 124] on button "Apply" at bounding box center [370, 123] width 30 height 16
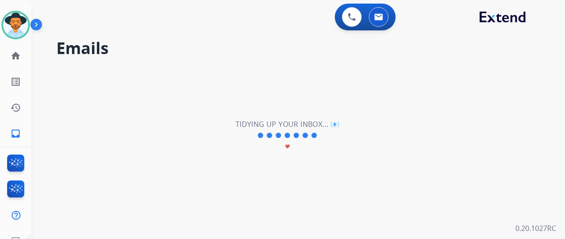
scroll to position [0, 0]
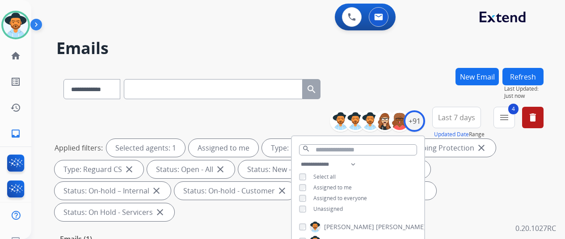
click at [405, 74] on div "**********" at bounding box center [299, 87] width 487 height 39
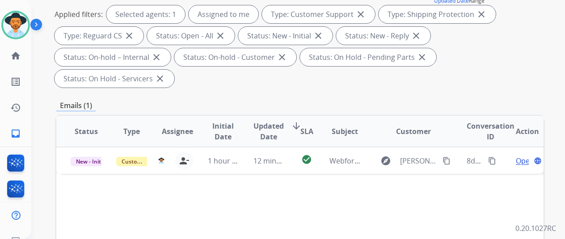
scroll to position [134, 0]
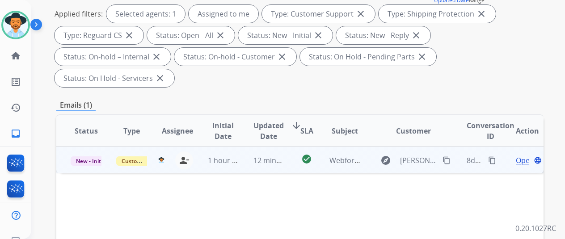
click at [523, 155] on span "Open" at bounding box center [525, 160] width 18 height 11
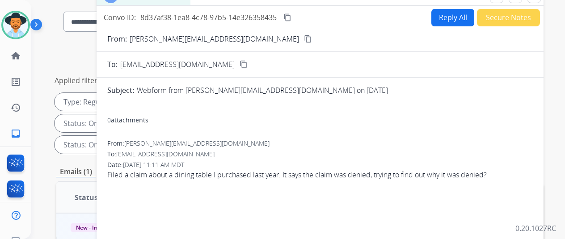
scroll to position [0, 0]
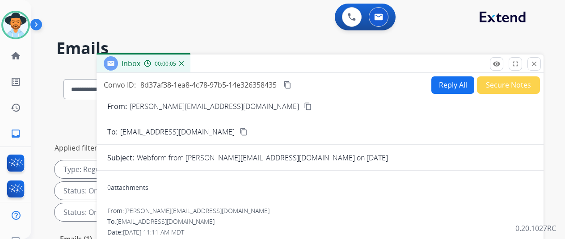
drag, startPoint x: 235, startPoint y: 105, endPoint x: 257, endPoint y: 67, distance: 43.5
click at [304, 105] on mat-icon "content_copy" at bounding box center [308, 106] width 8 height 8
click at [450, 80] on button "Reply All" at bounding box center [452, 84] width 43 height 17
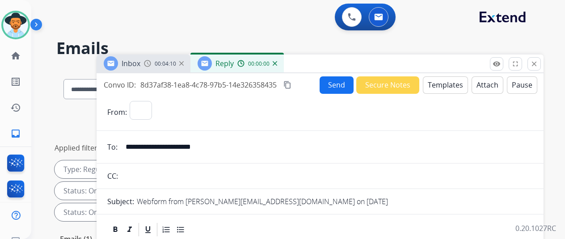
select select "**********"
click at [453, 82] on button "Templates" at bounding box center [445, 84] width 45 height 17
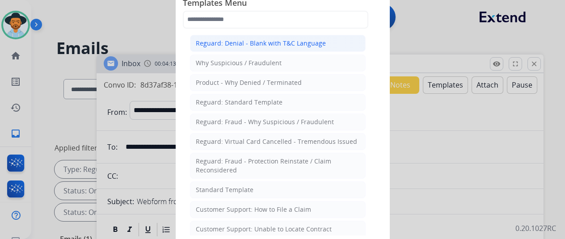
click at [255, 42] on div "Reguard: Denial - Blank with T&C Language" at bounding box center [261, 43] width 130 height 9
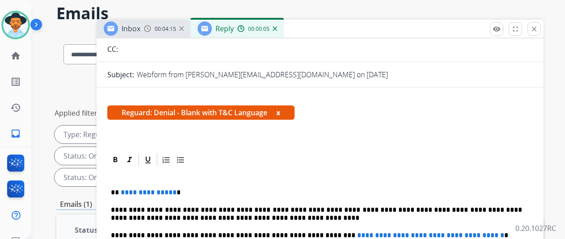
scroll to position [89, 0]
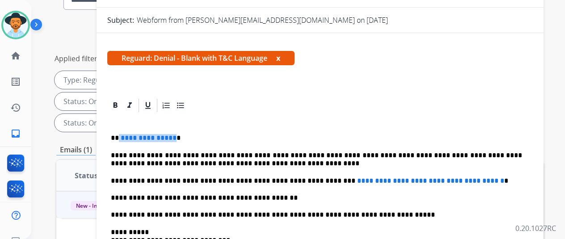
drag, startPoint x: 178, startPoint y: 122, endPoint x: 126, endPoint y: 122, distance: 51.8
click at [126, 134] on p "**********" at bounding box center [316, 138] width 411 height 8
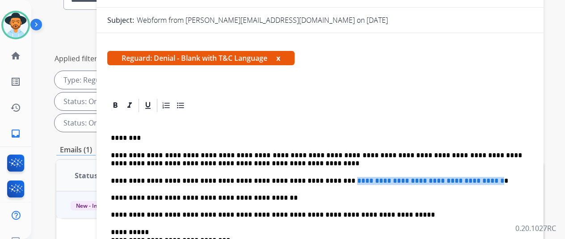
drag, startPoint x: 489, startPoint y: 164, endPoint x: 314, endPoint y: 166, distance: 175.6
click at [314, 177] on p "**********" at bounding box center [316, 181] width 411 height 8
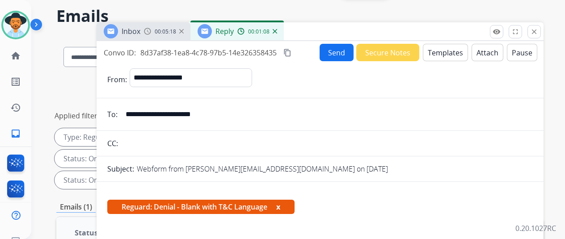
scroll to position [0, 0]
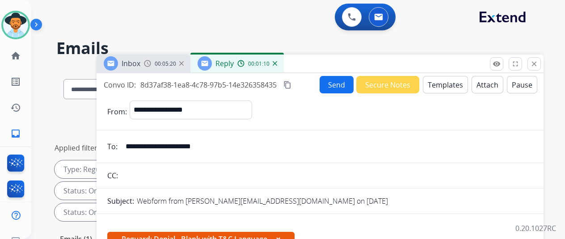
click at [334, 82] on button "Send" at bounding box center [337, 84] width 34 height 17
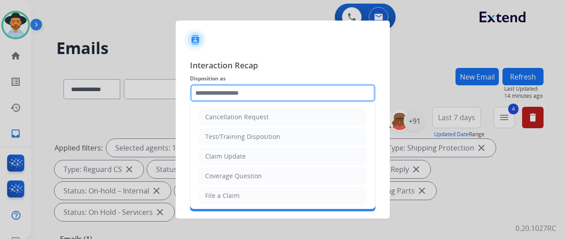
click at [209, 95] on input "text" at bounding box center [282, 93] width 185 height 18
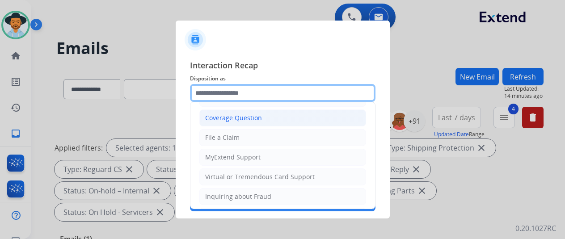
scroll to position [45, 0]
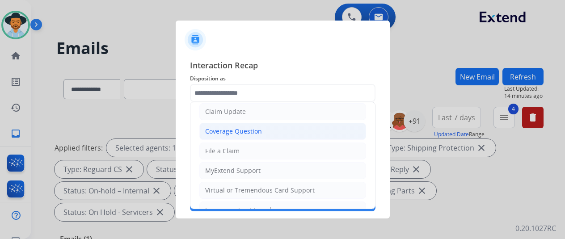
click at [250, 129] on div "Coverage Question" at bounding box center [233, 131] width 57 height 9
type input "**********"
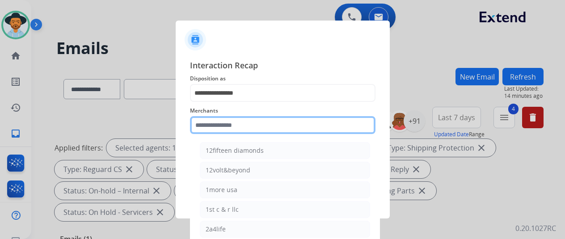
click at [211, 124] on input "text" at bounding box center [282, 125] width 185 height 18
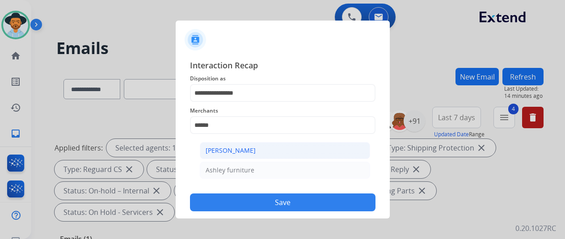
click at [237, 147] on div "[PERSON_NAME]" at bounding box center [231, 150] width 50 height 9
type input "**********"
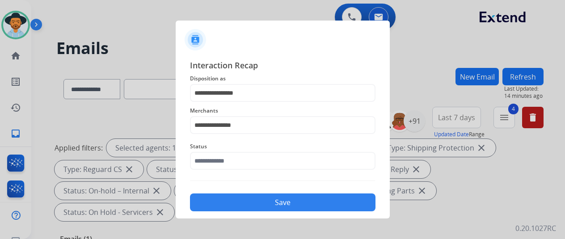
click at [275, 198] on button "Save" at bounding box center [282, 202] width 185 height 18
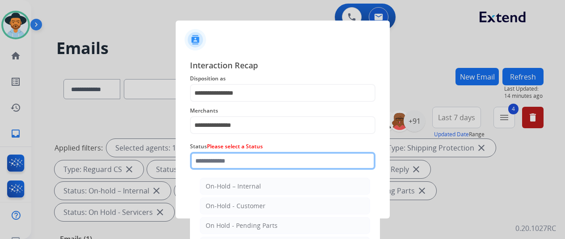
click at [232, 160] on input "text" at bounding box center [282, 161] width 185 height 18
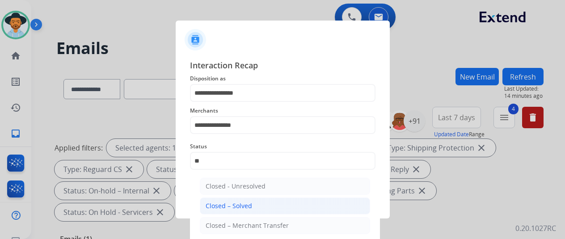
click at [240, 202] on div "Closed – Solved" at bounding box center [229, 206] width 46 height 9
type input "**********"
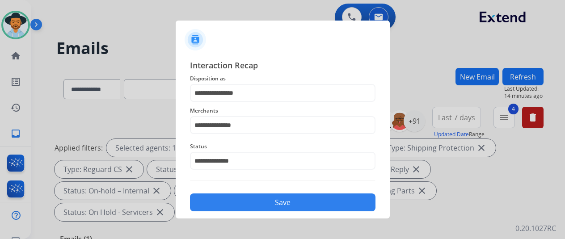
click at [278, 210] on button "Save" at bounding box center [282, 202] width 185 height 18
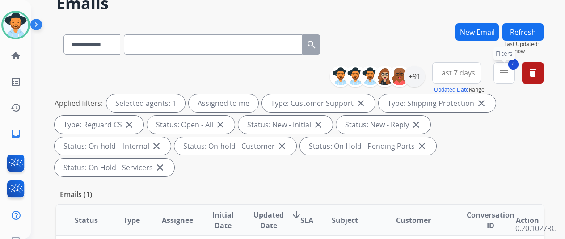
click at [509, 70] on mat-icon "menu" at bounding box center [504, 72] width 11 height 11
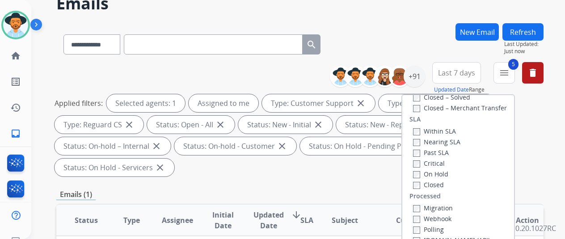
scroll to position [89, 0]
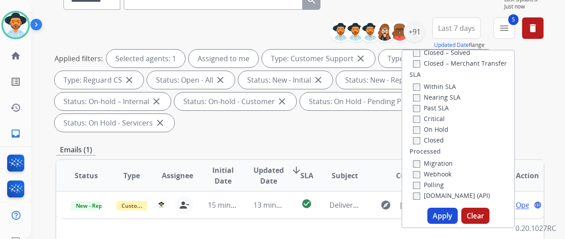
click at [450, 216] on button "Apply" at bounding box center [442, 216] width 30 height 16
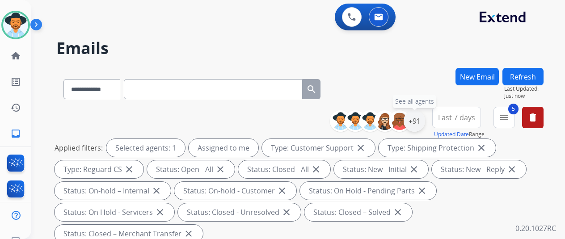
click at [421, 120] on div "+91" at bounding box center [414, 120] width 21 height 21
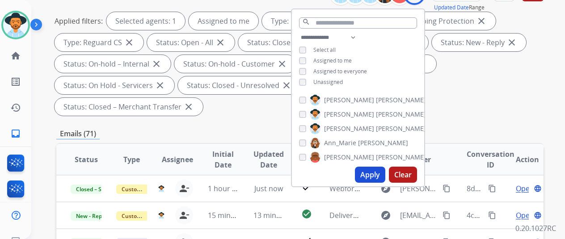
scroll to position [134, 0]
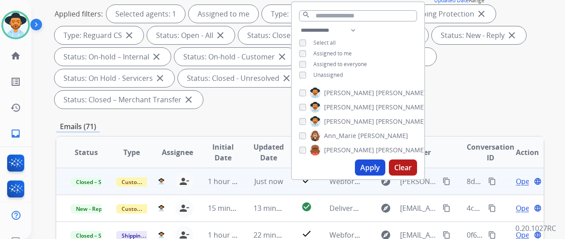
click at [493, 179] on mat-icon "content_copy" at bounding box center [492, 181] width 8 height 8
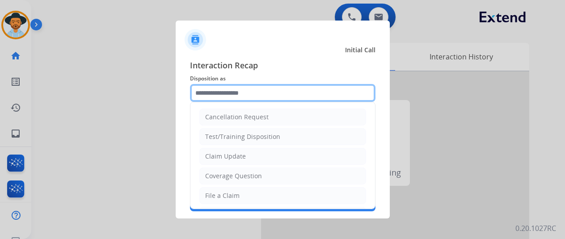
click at [211, 100] on input "text" at bounding box center [282, 93] width 185 height 18
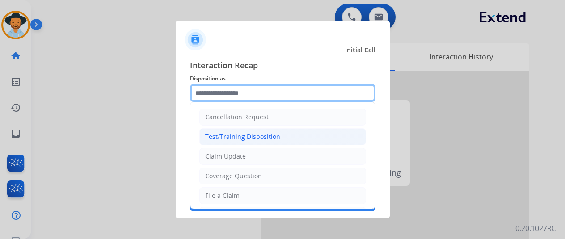
scroll to position [89, 0]
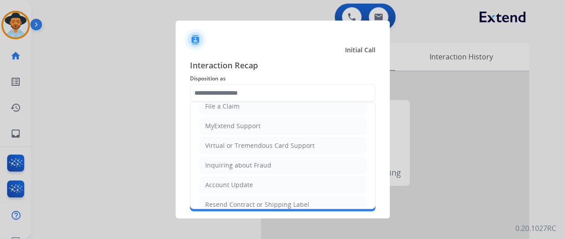
drag, startPoint x: 218, startPoint y: 199, endPoint x: 208, endPoint y: 177, distance: 24.8
click at [215, 197] on li "Resend Contract or Shipping Label" at bounding box center [282, 204] width 167 height 17
type input "**********"
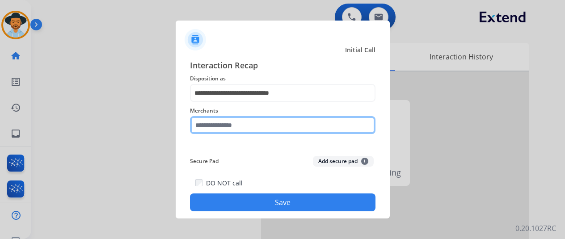
click at [210, 125] on input "text" at bounding box center [282, 125] width 185 height 18
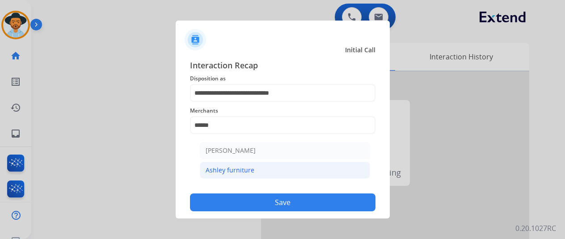
click at [257, 164] on li "Ashley furniture" at bounding box center [285, 170] width 170 height 17
type input "**********"
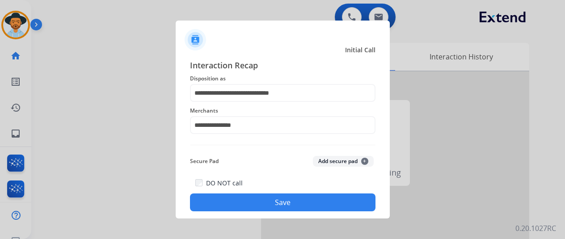
click at [281, 205] on button "Save" at bounding box center [282, 202] width 185 height 18
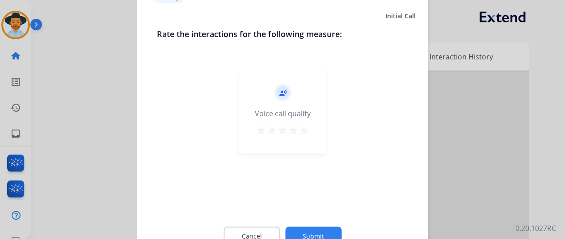
click at [318, 233] on button "Submit" at bounding box center [313, 236] width 56 height 19
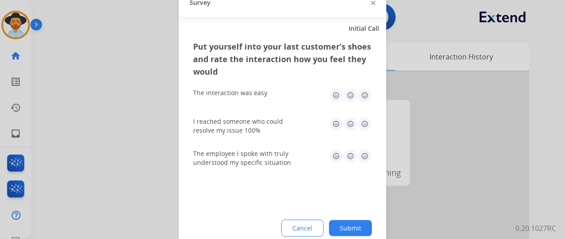
drag, startPoint x: 359, startPoint y: 224, endPoint x: 226, endPoint y: 168, distance: 144.2
click at [358, 223] on button "Submit" at bounding box center [350, 228] width 43 height 16
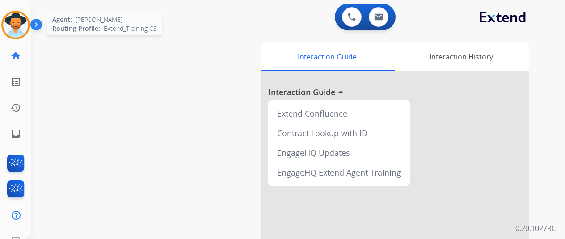
click at [17, 17] on img at bounding box center [15, 25] width 25 height 25
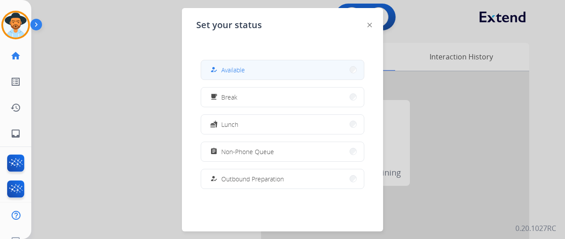
click at [243, 76] on button "how_to_reg Available" at bounding box center [282, 69] width 163 height 19
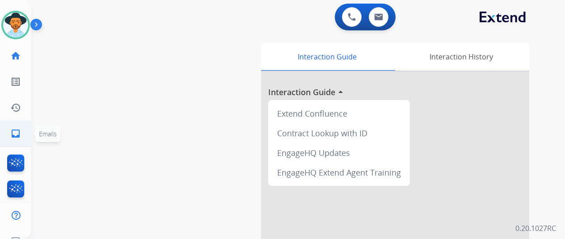
click at [16, 136] on mat-icon "inbox" at bounding box center [15, 133] width 11 height 11
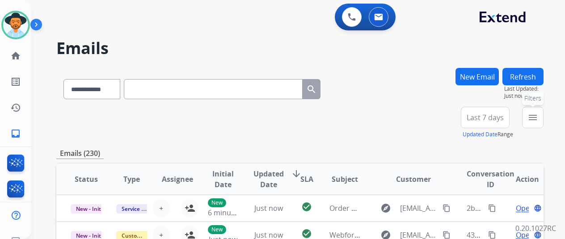
click at [538, 120] on mat-icon "menu" at bounding box center [532, 117] width 11 height 11
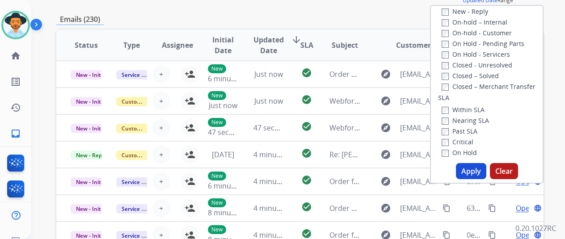
scroll to position [147, 0]
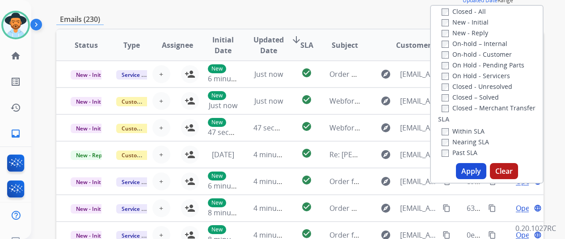
click at [475, 169] on button "Apply" at bounding box center [471, 171] width 30 height 16
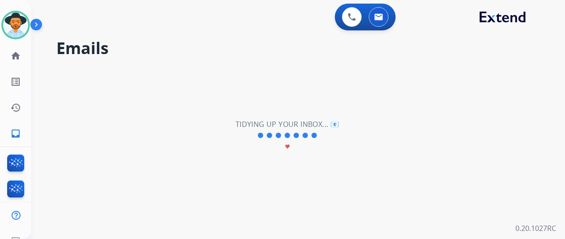
scroll to position [0, 0]
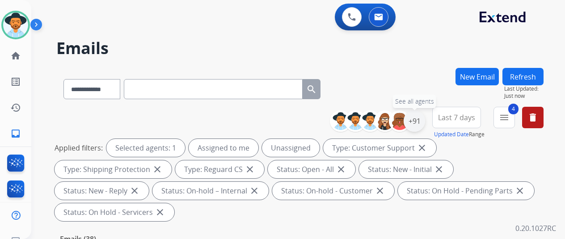
click at [422, 118] on div "+91" at bounding box center [414, 120] width 21 height 21
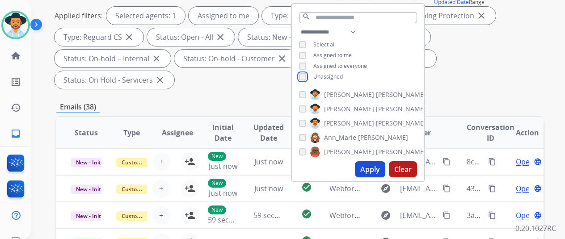
scroll to position [134, 0]
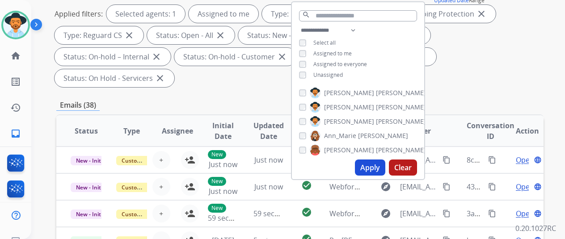
click at [377, 167] on button "Apply" at bounding box center [370, 168] width 30 height 16
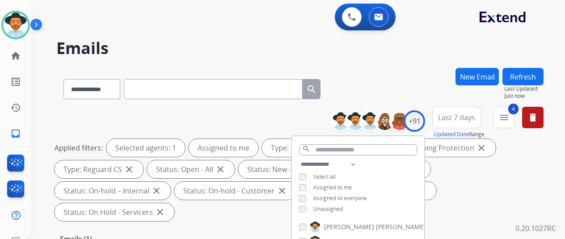
click at [371, 74] on div "**********" at bounding box center [299, 87] width 487 height 39
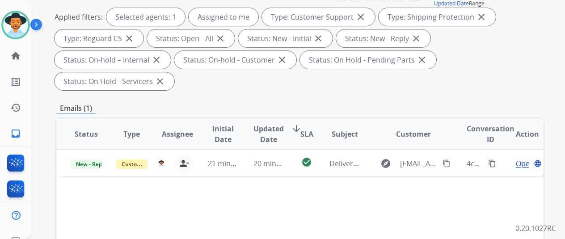
scroll to position [179, 0]
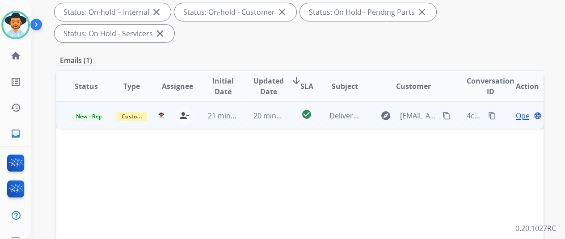
click at [519, 110] on span "Open" at bounding box center [525, 115] width 18 height 11
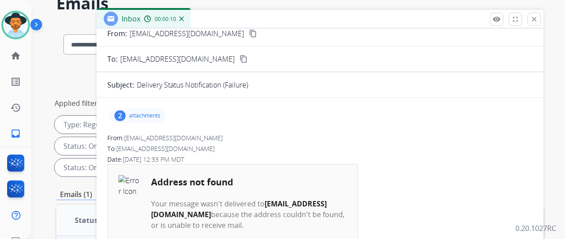
scroll to position [0, 0]
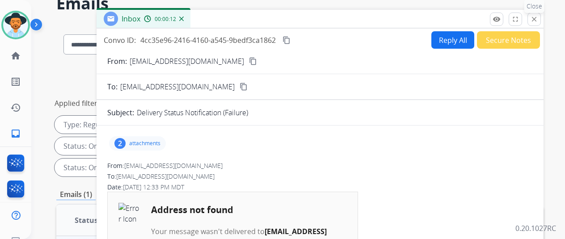
click at [538, 20] on mat-icon "close" at bounding box center [534, 19] width 8 height 8
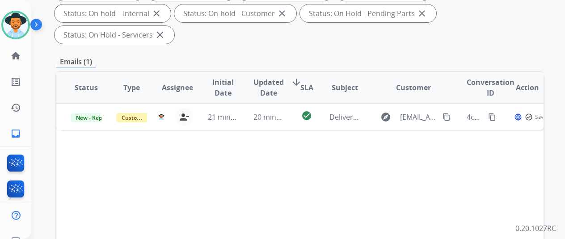
scroll to position [179, 0]
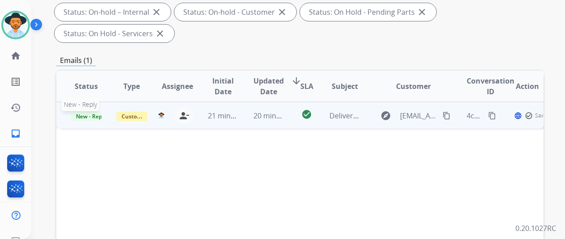
click at [87, 112] on span "New - Reply" at bounding box center [91, 116] width 41 height 9
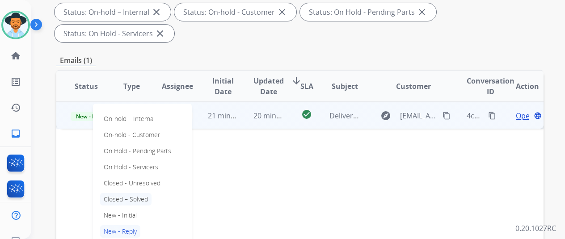
click at [142, 193] on p "Closed – Solved" at bounding box center [125, 199] width 51 height 13
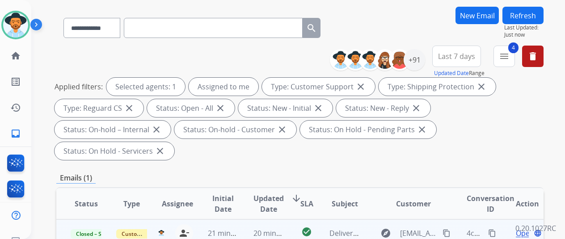
scroll to position [0, 0]
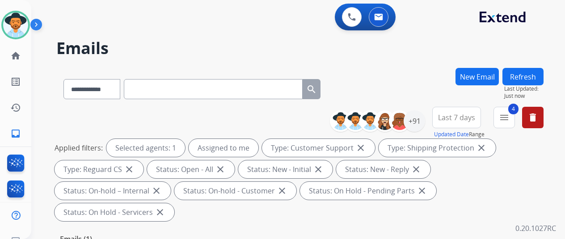
click at [539, 72] on button "Refresh" at bounding box center [522, 76] width 41 height 17
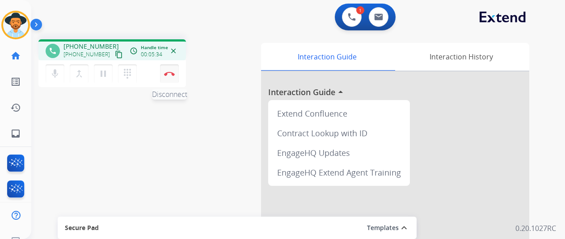
click at [169, 71] on button "Disconnect" at bounding box center [169, 73] width 19 height 19
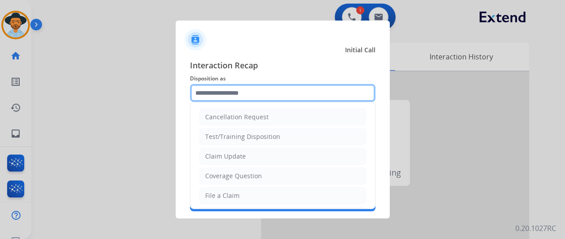
click at [202, 89] on input "text" at bounding box center [282, 93] width 185 height 18
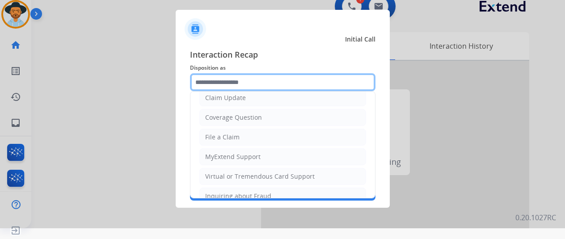
scroll to position [134, 0]
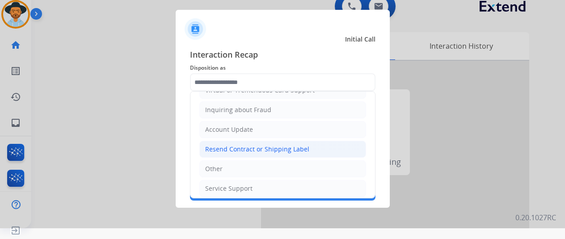
click at [228, 145] on div "Resend Contract or Shipping Label" at bounding box center [257, 149] width 104 height 9
type input "**********"
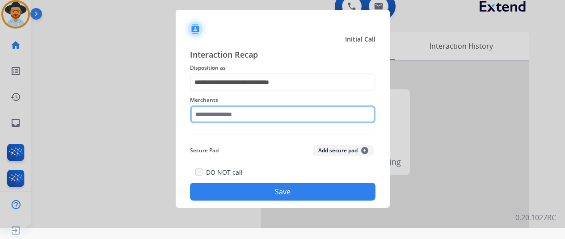
click at [216, 117] on input "text" at bounding box center [282, 114] width 185 height 18
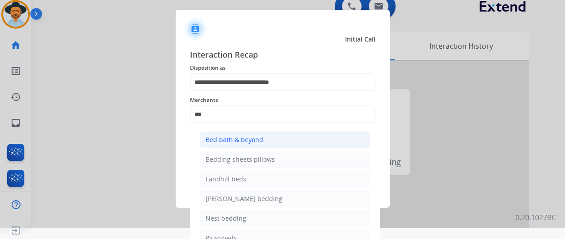
click at [235, 143] on div "Bed bath & beyond" at bounding box center [235, 139] width 58 height 9
type input "**********"
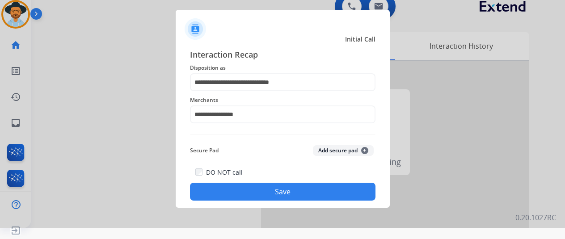
click at [255, 192] on button "Save" at bounding box center [282, 192] width 185 height 18
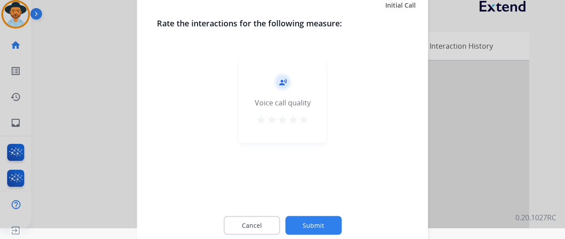
click at [315, 218] on button "Submit" at bounding box center [313, 225] width 56 height 19
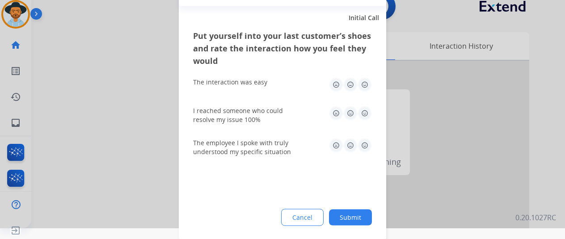
click at [351, 211] on button "Submit" at bounding box center [350, 217] width 43 height 16
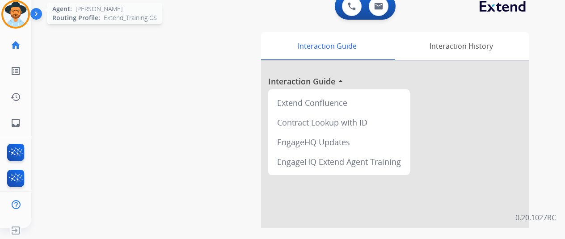
click at [11, 12] on img at bounding box center [15, 14] width 25 height 25
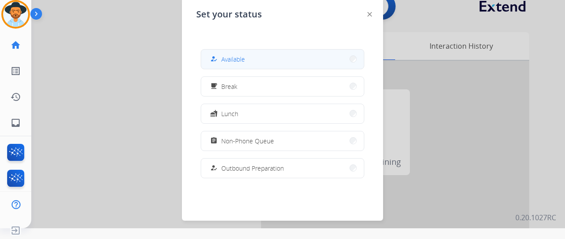
click at [255, 56] on button "how_to_reg Available" at bounding box center [282, 59] width 163 height 19
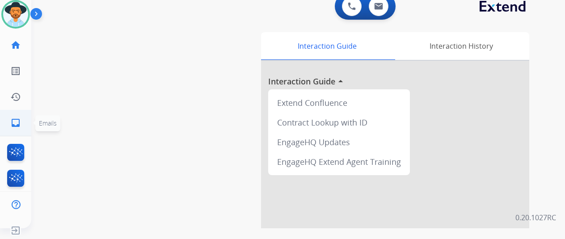
click at [15, 121] on mat-icon "inbox" at bounding box center [15, 123] width 11 height 11
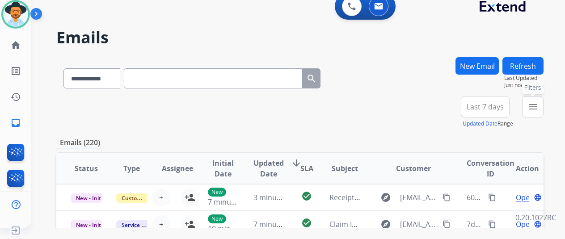
click at [537, 107] on mat-icon "menu" at bounding box center [532, 106] width 11 height 11
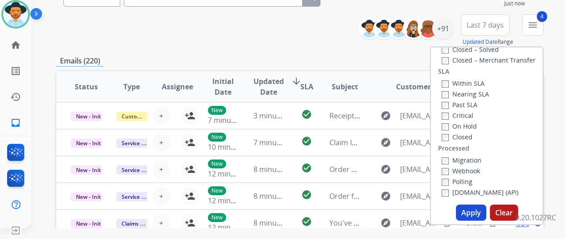
scroll to position [134, 0]
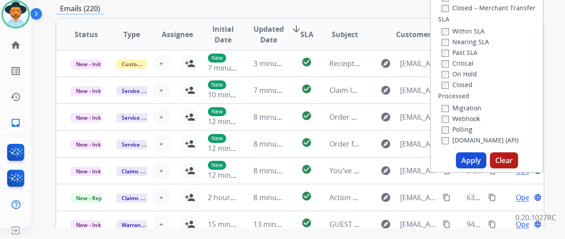
click at [474, 161] on button "Apply" at bounding box center [471, 160] width 30 height 16
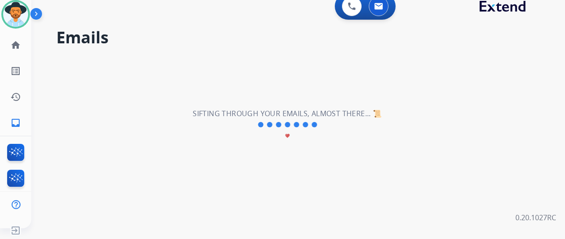
scroll to position [0, 0]
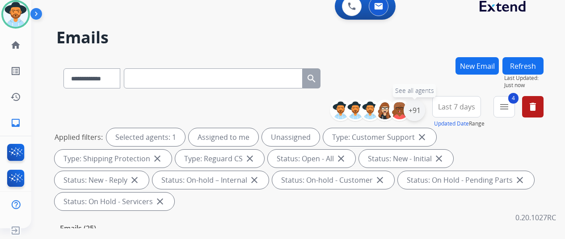
click at [422, 104] on div "+91" at bounding box center [414, 110] width 21 height 21
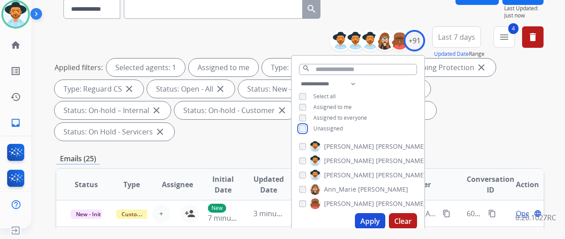
scroll to position [179, 0]
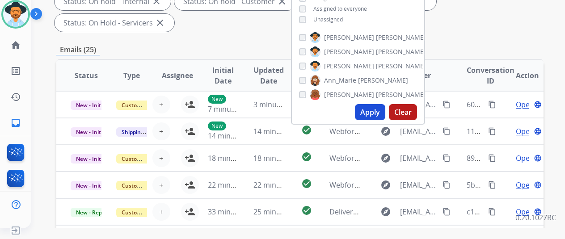
click at [377, 109] on button "Apply" at bounding box center [370, 112] width 30 height 16
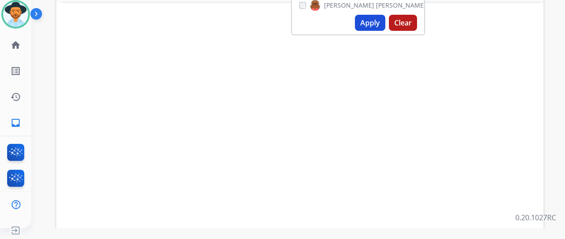
scroll to position [0, 0]
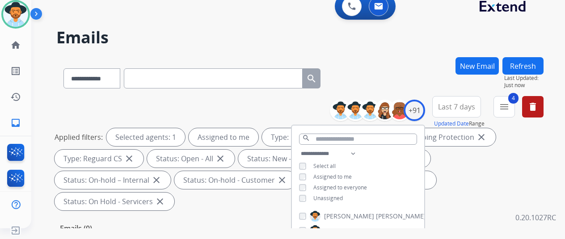
click at [390, 50] on div "**********" at bounding box center [287, 140] width 512 height 239
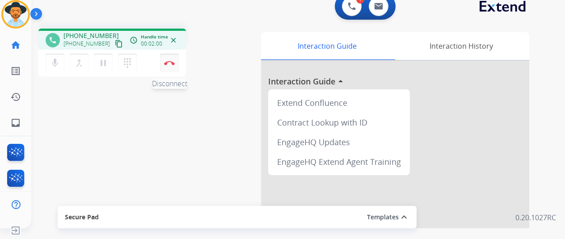
click at [169, 59] on button "Disconnect" at bounding box center [169, 63] width 19 height 19
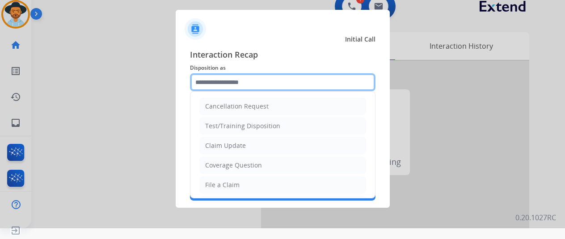
click at [223, 77] on input "text" at bounding box center [282, 82] width 185 height 18
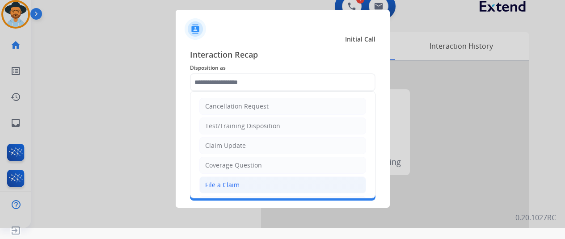
click at [225, 185] on div "File a Claim" at bounding box center [222, 185] width 34 height 9
type input "**********"
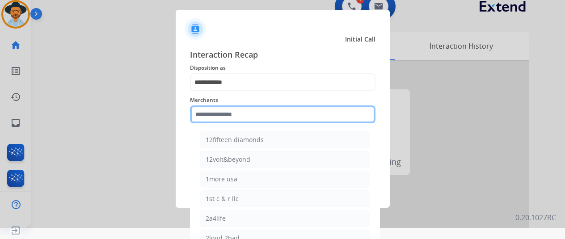
click at [217, 117] on input "text" at bounding box center [282, 114] width 185 height 18
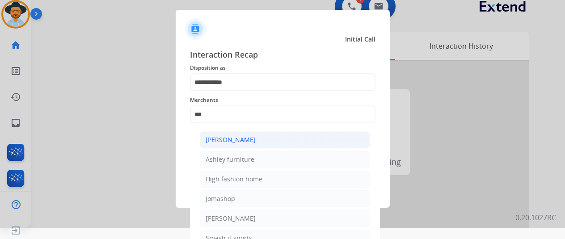
click at [234, 141] on div "[PERSON_NAME]" at bounding box center [231, 139] width 50 height 9
type input "**********"
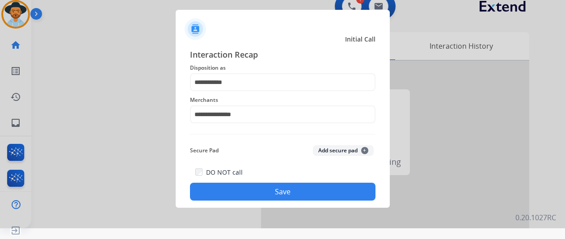
click at [259, 183] on div "DO NOT call Save" at bounding box center [282, 184] width 185 height 34
click at [289, 189] on button "Save" at bounding box center [282, 192] width 185 height 18
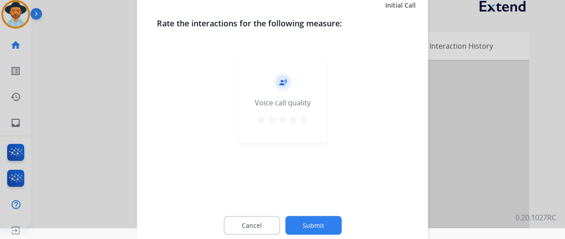
click at [307, 220] on button "Submit" at bounding box center [313, 225] width 56 height 19
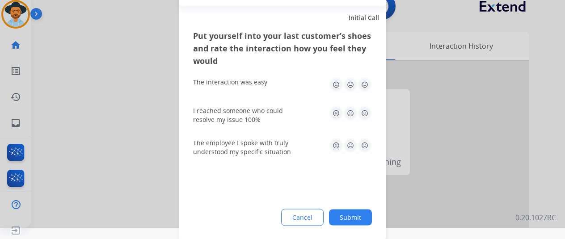
click at [349, 215] on button "Submit" at bounding box center [350, 217] width 43 height 16
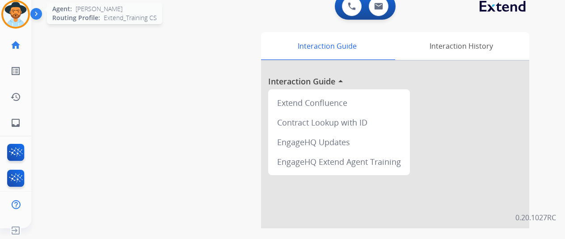
click at [16, 9] on img at bounding box center [15, 14] width 25 height 25
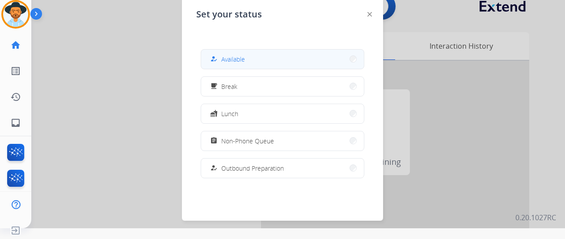
click at [263, 58] on button "how_to_reg Available" at bounding box center [282, 59] width 163 height 19
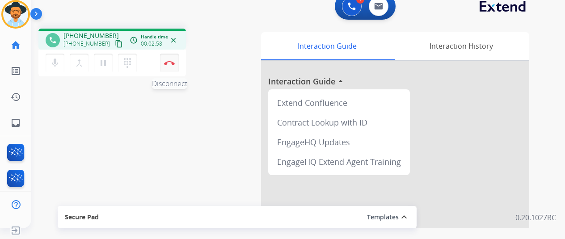
click at [170, 54] on button "Disconnect" at bounding box center [169, 63] width 19 height 19
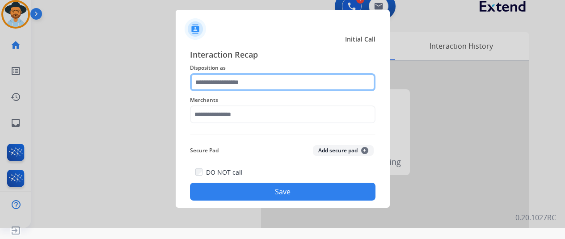
click at [223, 83] on input "text" at bounding box center [282, 82] width 185 height 18
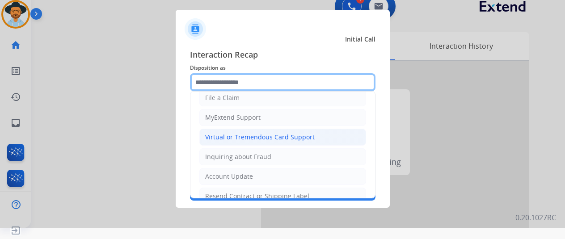
scroll to position [89, 0]
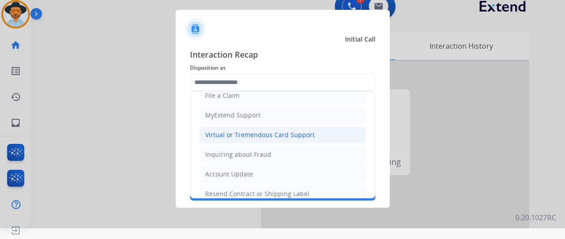
click at [229, 131] on div "Virtual or Tremendous Card Support" at bounding box center [259, 134] width 109 height 9
type input "**********"
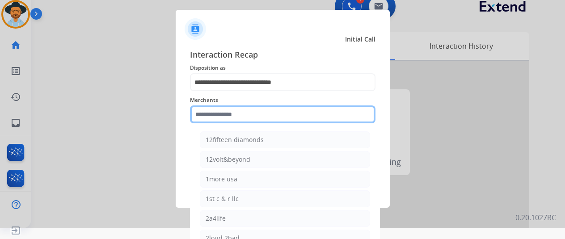
click at [220, 117] on input "text" at bounding box center [282, 114] width 185 height 18
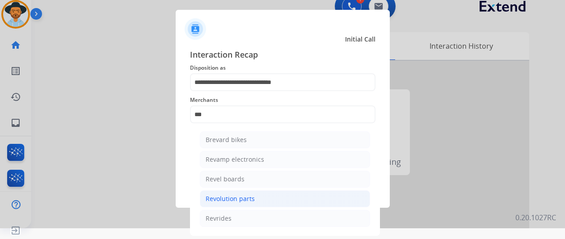
click at [228, 192] on li "Revolution parts" at bounding box center [285, 198] width 170 height 17
type input "**********"
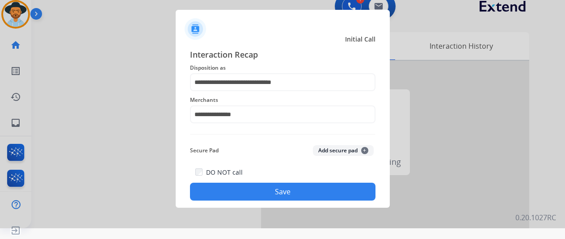
click at [268, 191] on button "Save" at bounding box center [282, 192] width 185 height 18
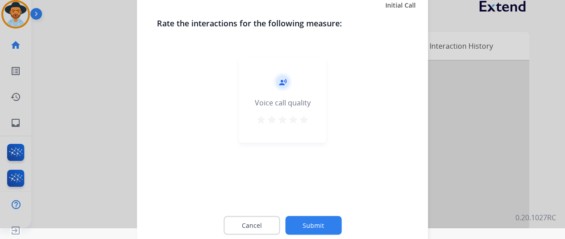
click at [316, 227] on button "Submit" at bounding box center [313, 225] width 56 height 19
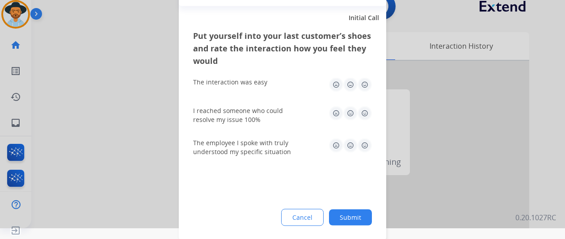
click at [349, 214] on button "Submit" at bounding box center [350, 217] width 43 height 16
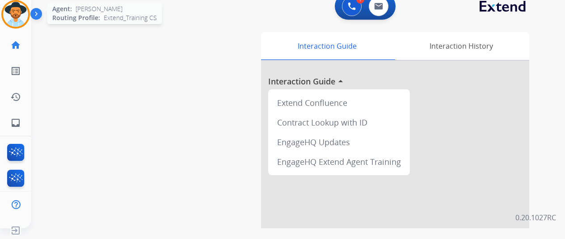
click at [6, 10] on img at bounding box center [15, 14] width 25 height 25
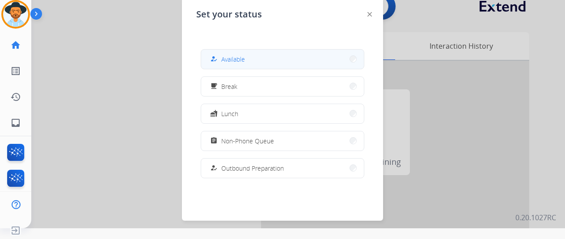
click at [272, 57] on button "how_to_reg Available" at bounding box center [282, 59] width 163 height 19
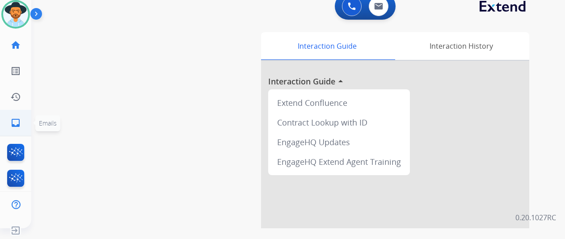
click at [10, 122] on link "inbox Emails" at bounding box center [15, 122] width 25 height 25
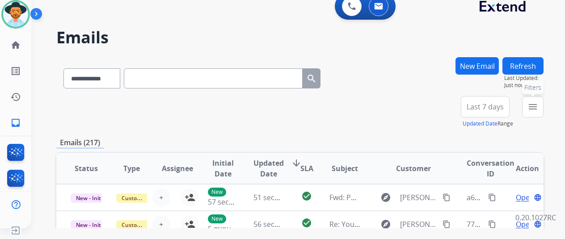
click at [538, 105] on mat-icon "menu" at bounding box center [532, 106] width 11 height 11
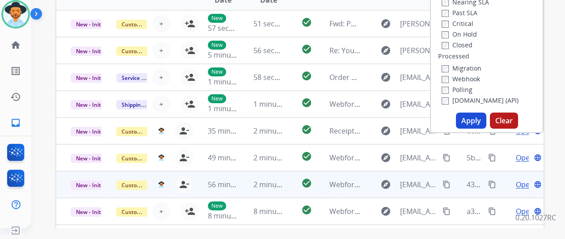
scroll to position [179, 0]
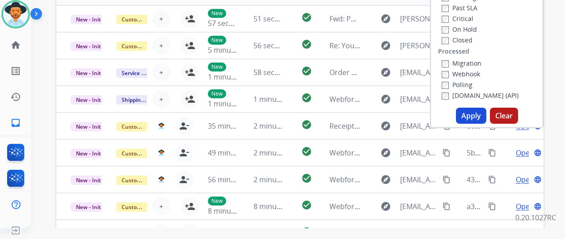
click at [472, 117] on button "Apply" at bounding box center [471, 116] width 30 height 16
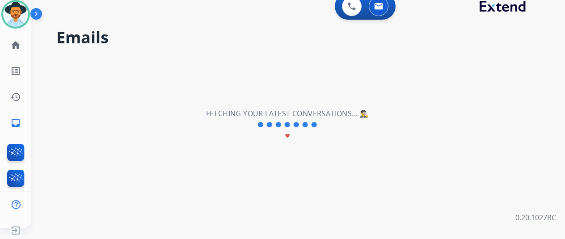
scroll to position [0, 0]
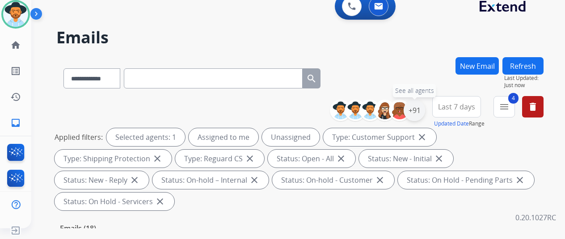
click at [419, 113] on div "+91" at bounding box center [414, 110] width 21 height 21
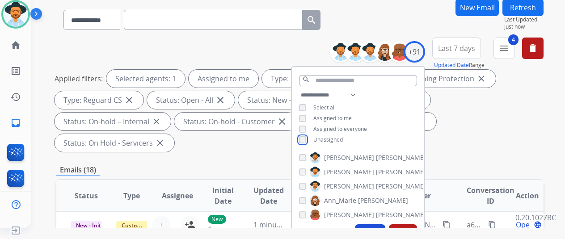
scroll to position [179, 0]
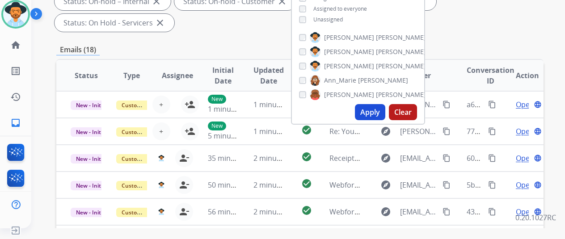
click at [371, 109] on button "Apply" at bounding box center [370, 112] width 30 height 16
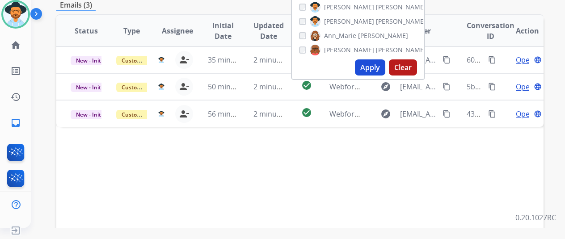
scroll to position [0, 0]
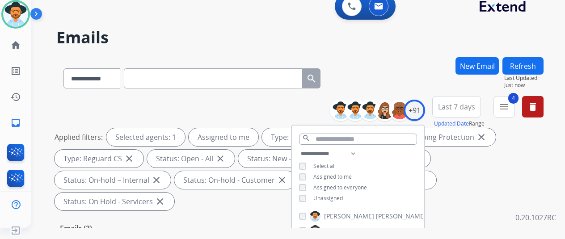
click at [403, 55] on div "**********" at bounding box center [287, 140] width 512 height 239
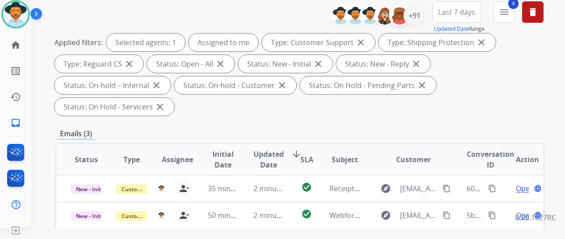
scroll to position [179, 0]
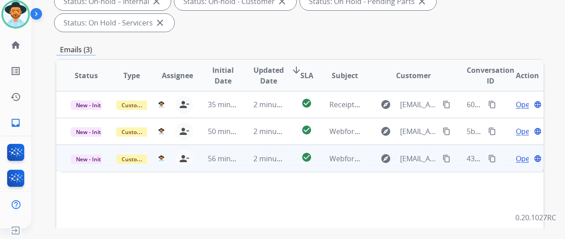
click at [521, 153] on span "Open" at bounding box center [525, 158] width 18 height 11
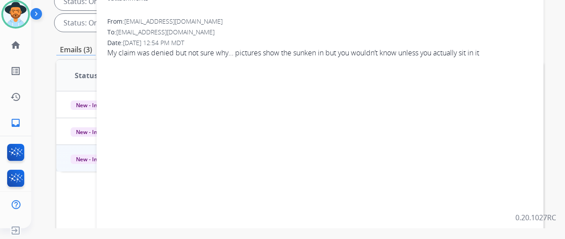
scroll to position [45, 0]
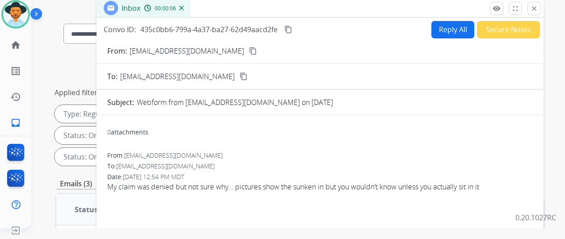
click at [248, 46] on button "content_copy" at bounding box center [253, 51] width 11 height 11
click at [446, 23] on button "Reply All" at bounding box center [452, 29] width 43 height 17
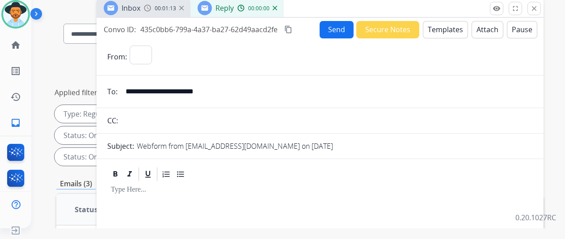
select select "**********"
click at [446, 28] on button "Templates" at bounding box center [445, 29] width 45 height 17
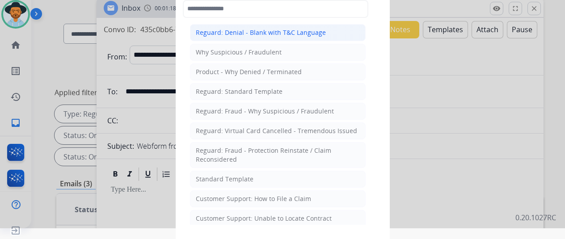
click at [254, 32] on div "Reguard: Denial - Blank with T&C Language" at bounding box center [261, 32] width 130 height 9
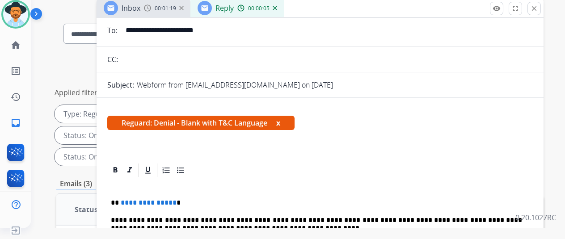
scroll to position [107, 0]
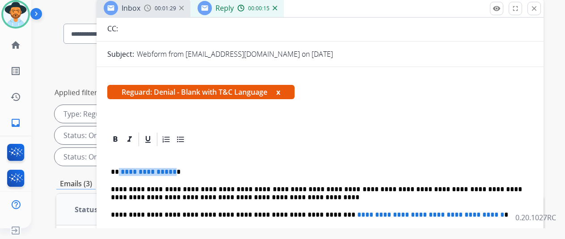
drag, startPoint x: 178, startPoint y: 156, endPoint x: 125, endPoint y: 155, distance: 53.2
click at [125, 168] on p "**********" at bounding box center [316, 172] width 411 height 8
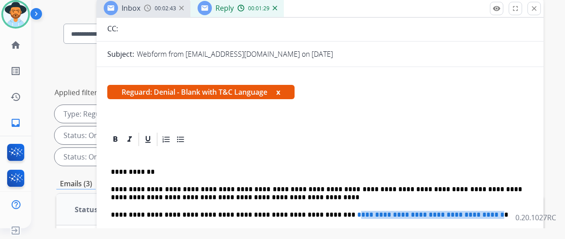
drag, startPoint x: 489, startPoint y: 198, endPoint x: 315, endPoint y: 199, distance: 174.3
click at [315, 211] on p "**********" at bounding box center [316, 215] width 411 height 8
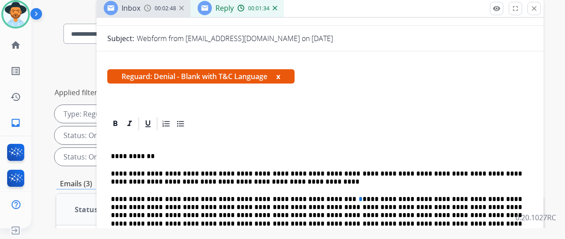
click at [317, 199] on p "**********" at bounding box center [316, 211] width 411 height 33
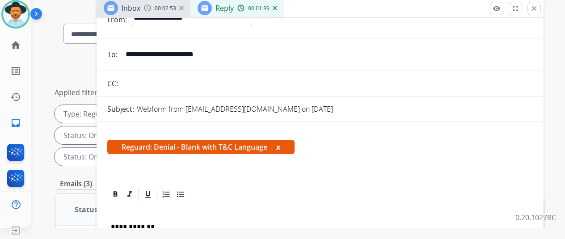
scroll to position [0, 0]
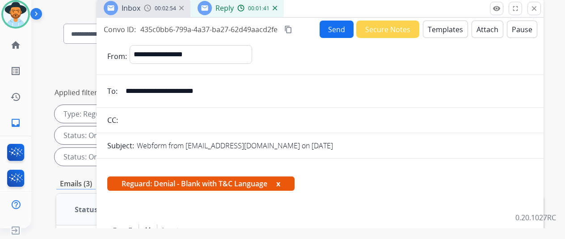
click at [338, 29] on button "Send" at bounding box center [337, 29] width 34 height 17
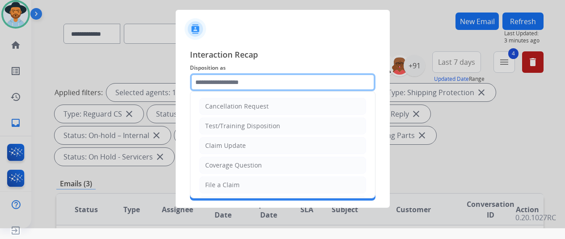
click at [224, 84] on input "text" at bounding box center [282, 82] width 185 height 18
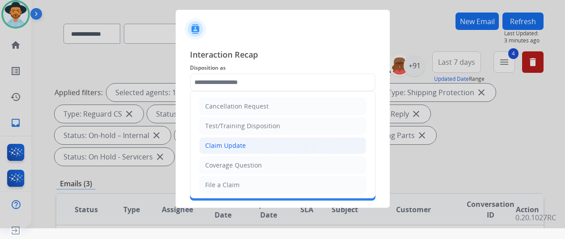
click at [225, 143] on div "Claim Update" at bounding box center [225, 145] width 41 height 9
type input "**********"
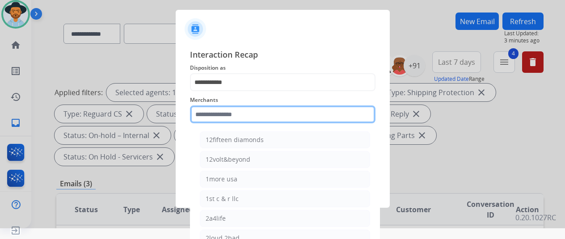
click at [231, 115] on input "text" at bounding box center [282, 114] width 185 height 18
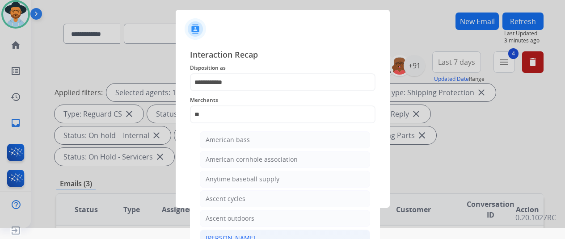
click at [230, 234] on div "[PERSON_NAME]" at bounding box center [231, 238] width 50 height 9
type input "**********"
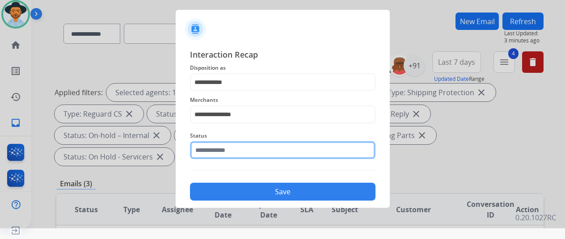
click at [238, 143] on input "text" at bounding box center [282, 150] width 185 height 18
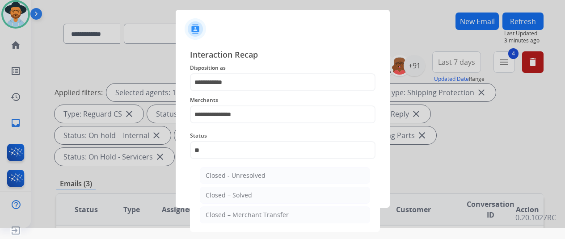
click at [248, 196] on div "Closed – Solved" at bounding box center [229, 195] width 46 height 9
type input "**********"
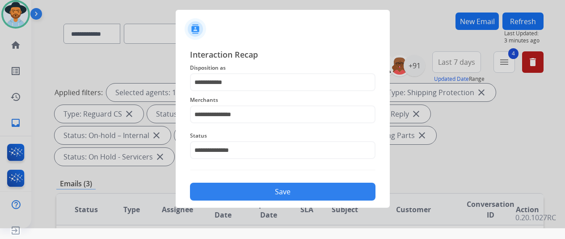
click at [278, 189] on button "Save" at bounding box center [282, 192] width 185 height 18
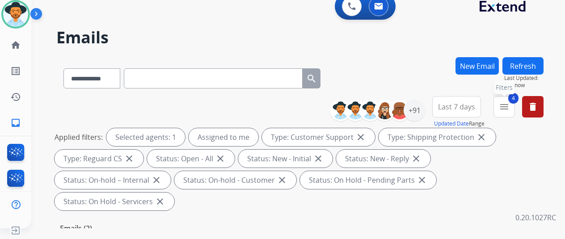
click at [509, 106] on mat-icon "menu" at bounding box center [504, 106] width 11 height 11
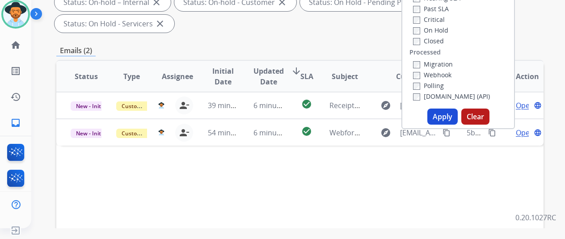
scroll to position [179, 0]
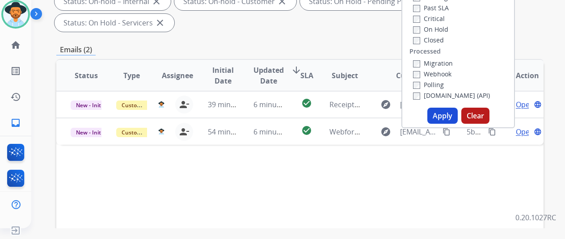
click at [446, 112] on button "Apply" at bounding box center [442, 116] width 30 height 16
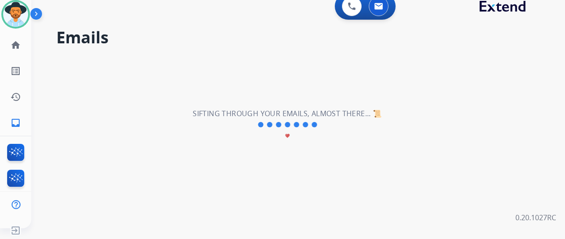
scroll to position [0, 0]
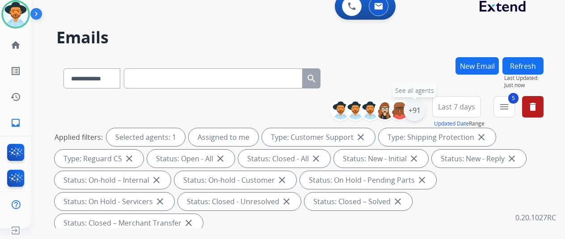
click at [419, 109] on div "+91" at bounding box center [414, 110] width 21 height 21
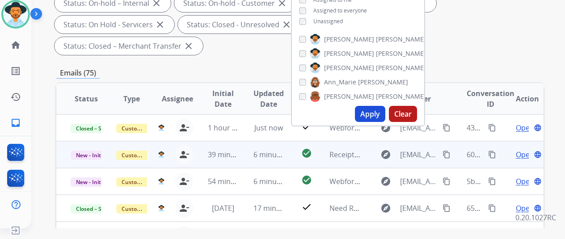
scroll to position [179, 0]
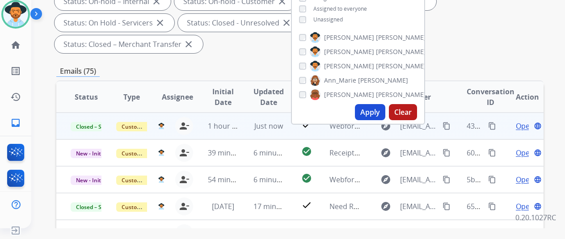
click at [494, 126] on mat-icon "content_copy" at bounding box center [492, 126] width 8 height 8
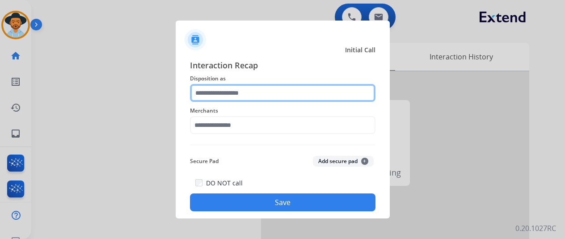
click at [222, 89] on input "text" at bounding box center [282, 93] width 185 height 18
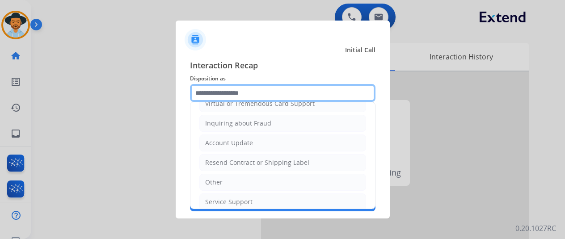
scroll to position [135, 0]
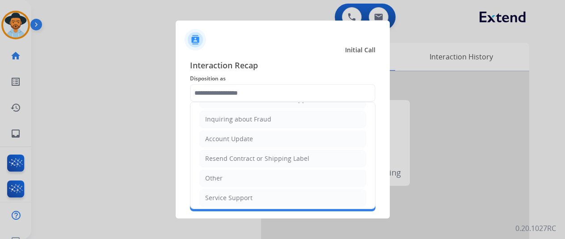
drag, startPoint x: 225, startPoint y: 200, endPoint x: 227, endPoint y: 195, distance: 5.7
click at [226, 198] on li "Service Support" at bounding box center [282, 197] width 167 height 17
type input "**********"
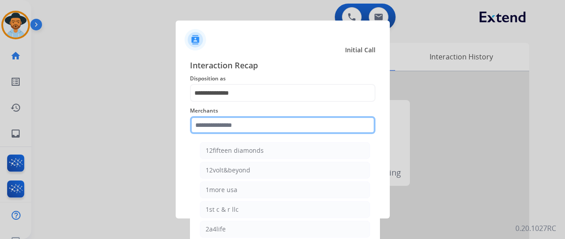
click at [229, 122] on input "text" at bounding box center [282, 125] width 185 height 18
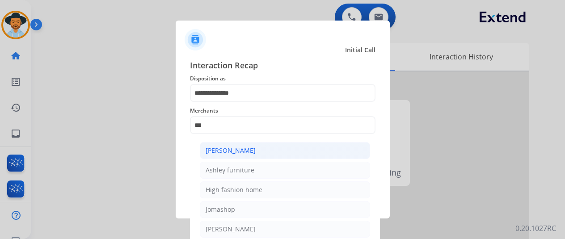
click at [241, 147] on div "[PERSON_NAME]" at bounding box center [231, 150] width 50 height 9
type input "**********"
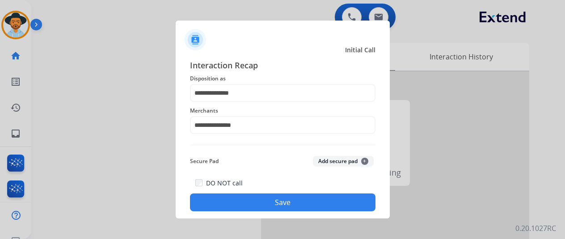
click at [269, 205] on button "Save" at bounding box center [282, 202] width 185 height 18
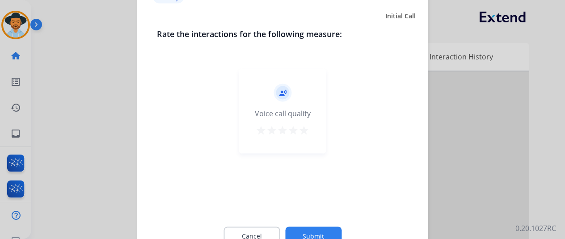
click at [319, 231] on button "Submit" at bounding box center [313, 236] width 56 height 19
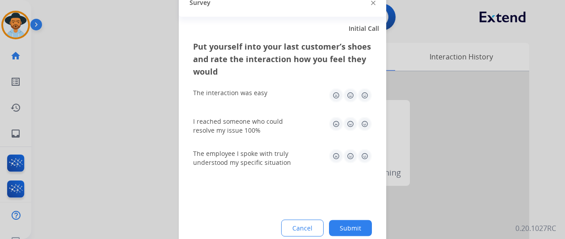
click at [351, 227] on button "Submit" at bounding box center [350, 228] width 43 height 16
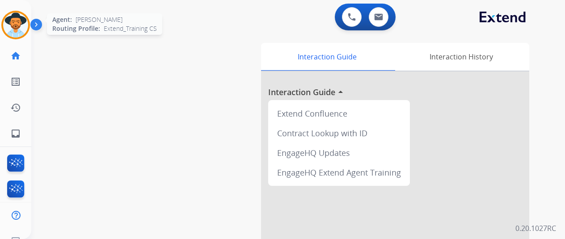
click at [18, 21] on img at bounding box center [15, 25] width 25 height 25
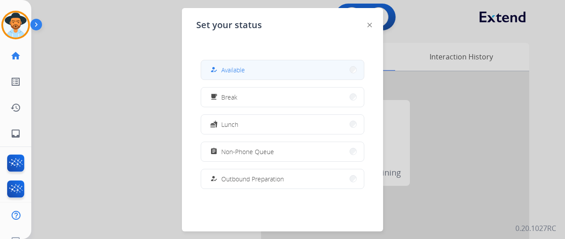
click at [249, 76] on button "how_to_reg Available" at bounding box center [282, 69] width 163 height 19
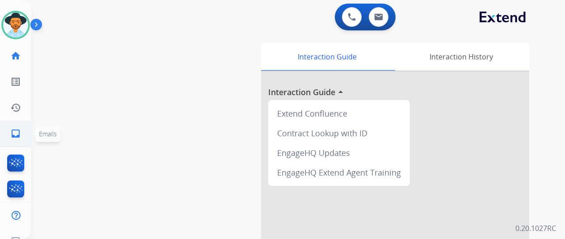
click at [16, 135] on mat-icon "inbox" at bounding box center [15, 133] width 11 height 11
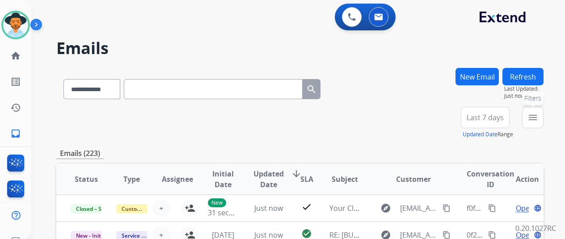
click at [536, 116] on mat-icon "menu" at bounding box center [532, 117] width 11 height 11
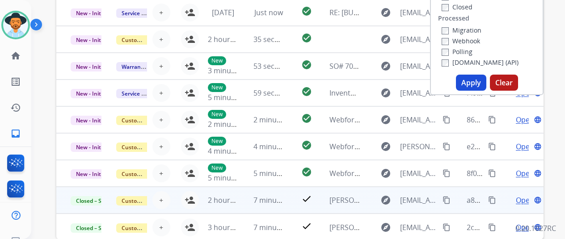
scroll to position [223, 0]
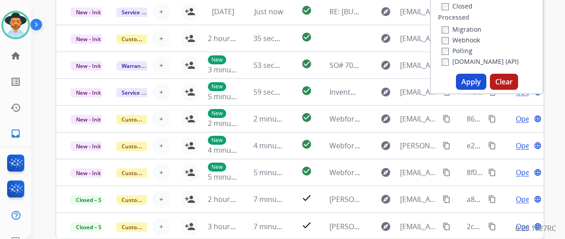
click at [478, 82] on button "Apply" at bounding box center [471, 82] width 30 height 16
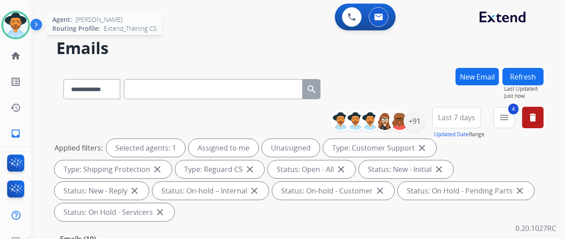
click at [20, 21] on img at bounding box center [15, 25] width 25 height 25
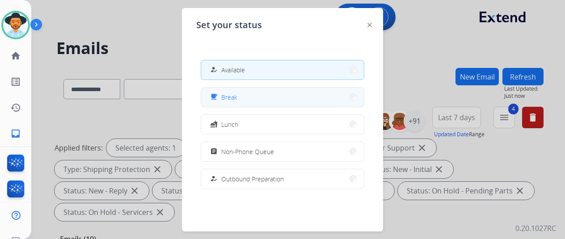
click at [236, 99] on span "Break" at bounding box center [229, 97] width 16 height 9
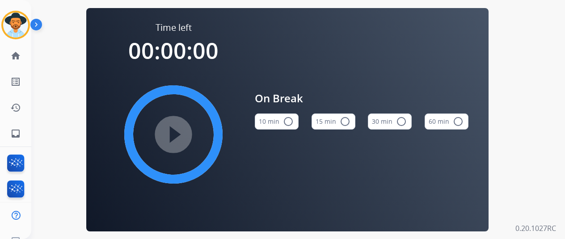
click at [292, 122] on mat-icon "radio_button_unchecked" at bounding box center [288, 121] width 11 height 11
click at [172, 134] on mat-icon "play_circle_filled" at bounding box center [173, 134] width 11 height 11
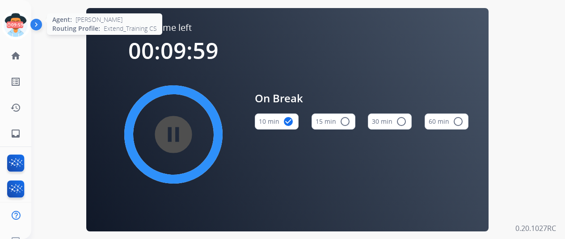
click at [22, 20] on icon at bounding box center [15, 25] width 29 height 29
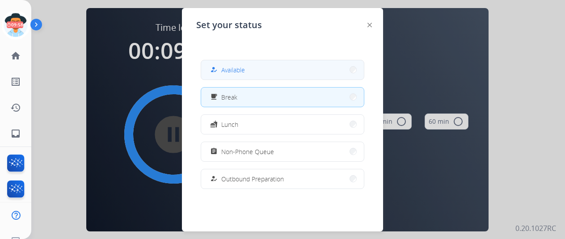
click at [237, 68] on span "Available" at bounding box center [233, 69] width 24 height 9
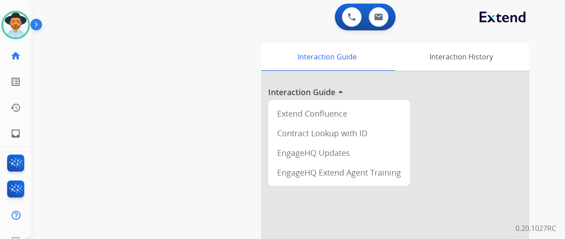
drag, startPoint x: 53, startPoint y: 127, endPoint x: 36, endPoint y: 135, distance: 18.6
click at [51, 128] on div "swap_horiz Break voice bridge close_fullscreen Connect 3-Way Call merge_type Se…" at bounding box center [287, 218] width 512 height 373
click at [13, 134] on mat-icon "inbox" at bounding box center [15, 133] width 11 height 11
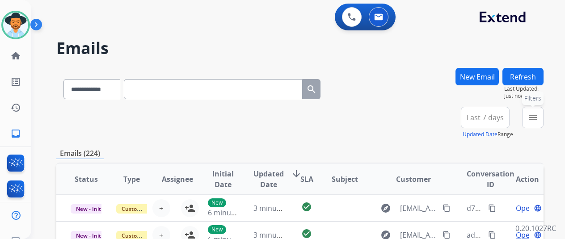
click at [538, 115] on mat-icon "menu" at bounding box center [532, 117] width 11 height 11
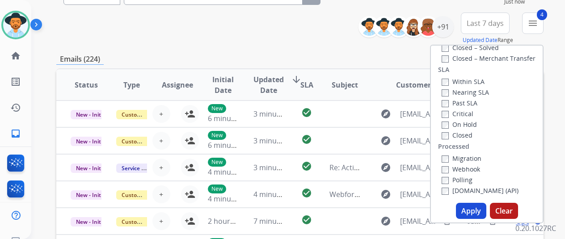
scroll to position [134, 0]
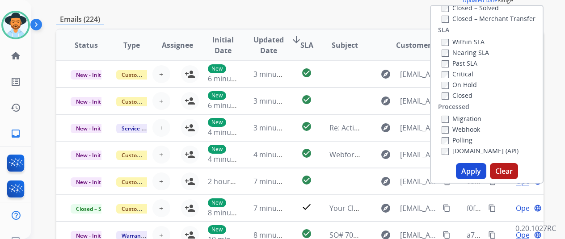
click at [473, 171] on button "Apply" at bounding box center [471, 171] width 30 height 16
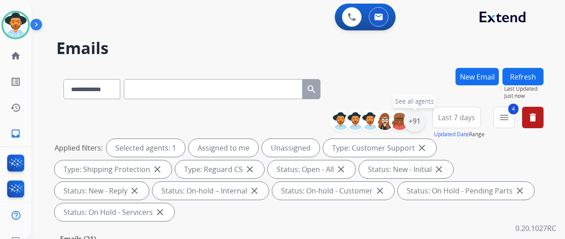
click at [420, 123] on div "+91" at bounding box center [414, 120] width 21 height 21
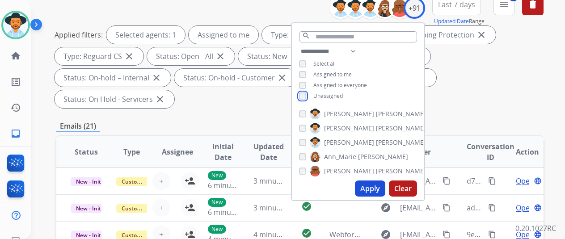
scroll to position [134, 0]
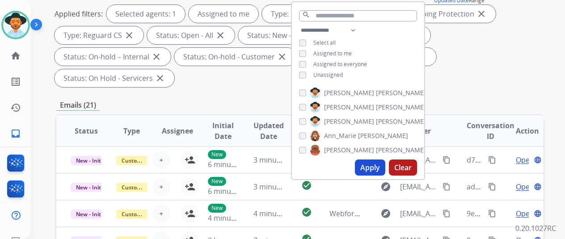
click at [366, 169] on button "Apply" at bounding box center [370, 168] width 30 height 16
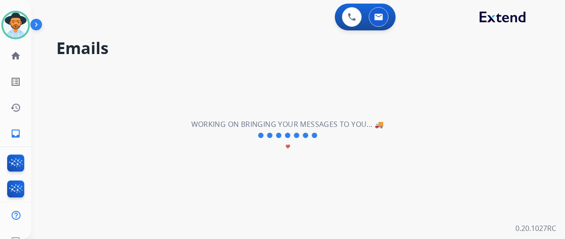
scroll to position [0, 0]
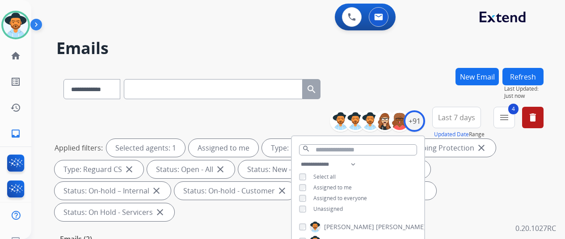
click at [362, 82] on div "**********" at bounding box center [299, 87] width 487 height 39
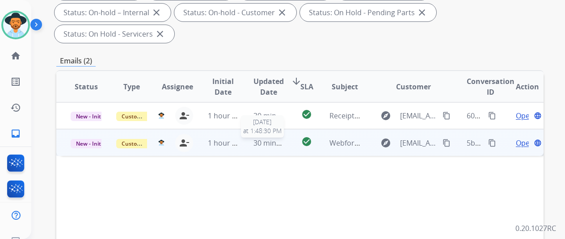
scroll to position [179, 0]
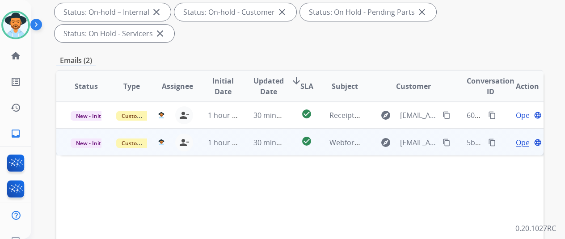
click at [520, 137] on span "Open" at bounding box center [525, 142] width 18 height 11
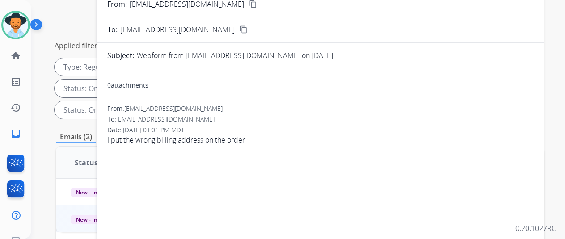
scroll to position [45, 0]
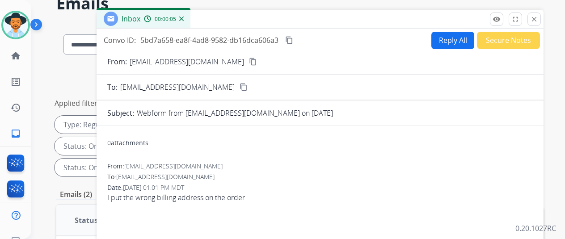
click at [452, 39] on button "Reply All" at bounding box center [452, 40] width 43 height 17
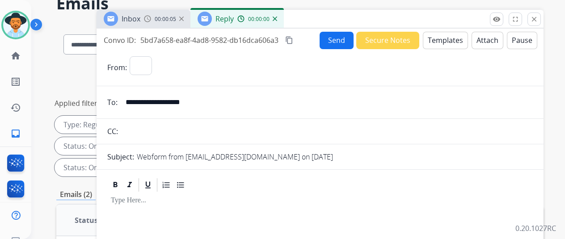
select select "**********"
click at [444, 38] on button "Templates" at bounding box center [445, 40] width 45 height 17
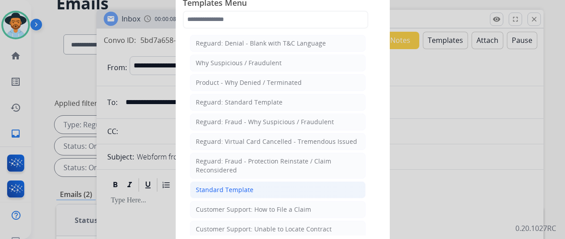
click at [220, 188] on div "Standard Template" at bounding box center [225, 189] width 58 height 9
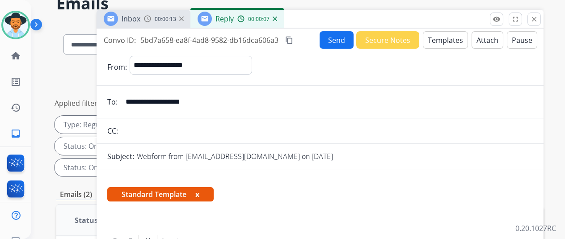
scroll to position [0, 0]
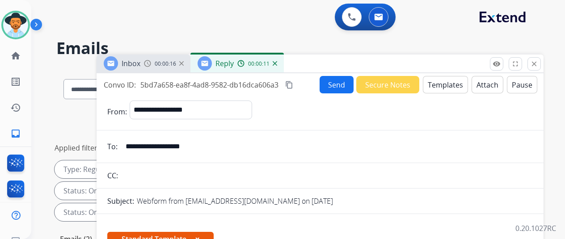
click at [282, 67] on div "Reply 00:00:11" at bounding box center [236, 64] width 93 height 18
click at [277, 64] on img at bounding box center [275, 63] width 4 height 4
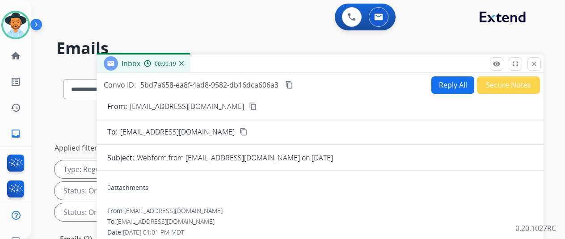
click at [249, 104] on mat-icon "content_copy" at bounding box center [253, 106] width 8 height 8
click at [453, 79] on button "Reply All" at bounding box center [452, 84] width 43 height 17
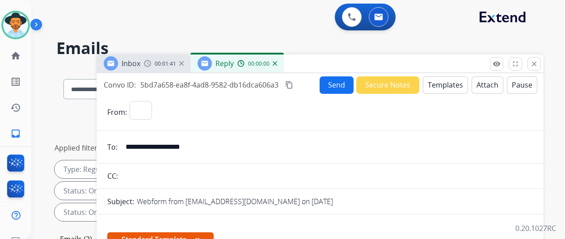
select select "**********"
click at [446, 83] on button "Templates" at bounding box center [445, 84] width 45 height 17
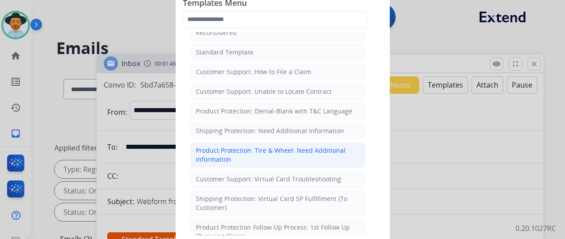
scroll to position [89, 0]
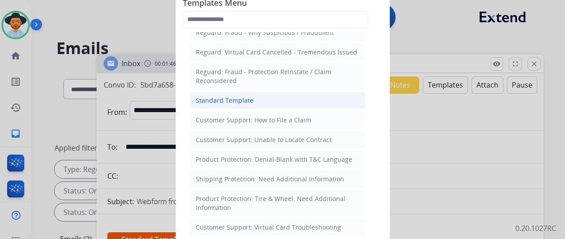
click at [234, 98] on div "Standard Template" at bounding box center [225, 100] width 58 height 9
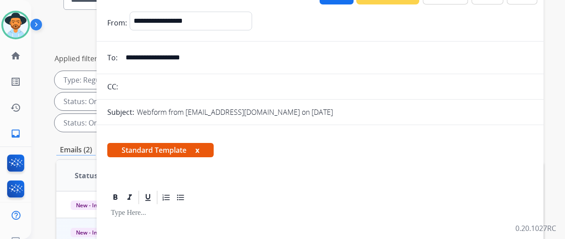
scroll to position [0, 0]
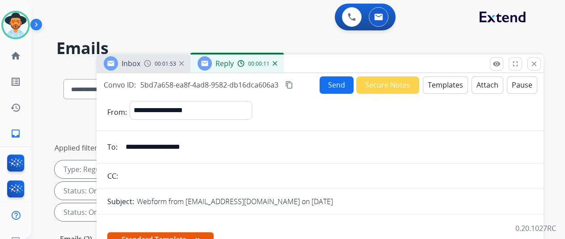
click at [444, 82] on button "Templates" at bounding box center [445, 84] width 45 height 17
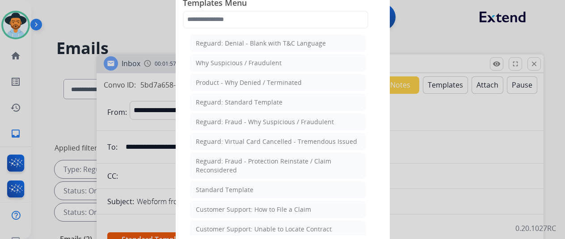
click at [424, 38] on div at bounding box center [282, 119] width 565 height 239
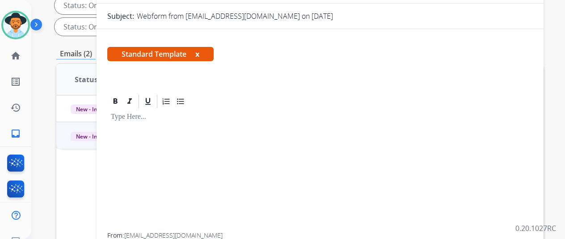
scroll to position [45, 0]
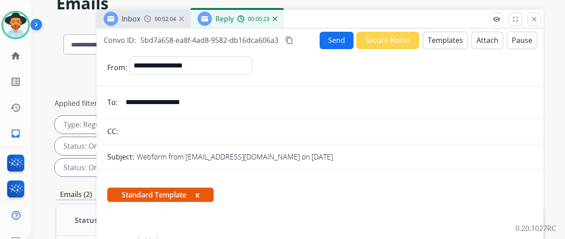
click at [442, 40] on button "Templates" at bounding box center [445, 40] width 45 height 17
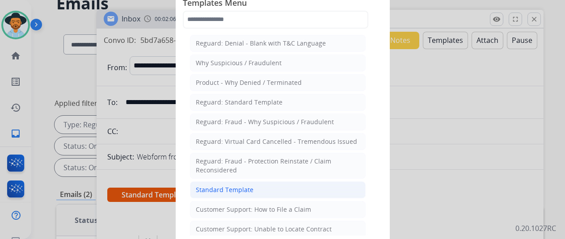
click at [213, 187] on div "Standard Template" at bounding box center [225, 189] width 58 height 9
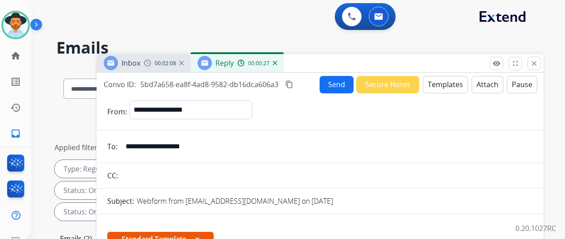
scroll to position [0, 0]
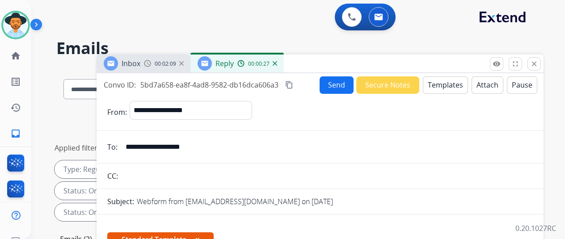
click at [448, 82] on button "Templates" at bounding box center [445, 84] width 45 height 17
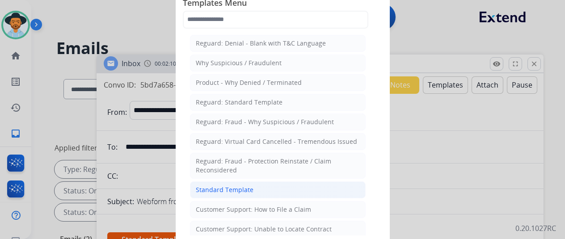
click at [226, 185] on div "Standard Template" at bounding box center [225, 189] width 58 height 9
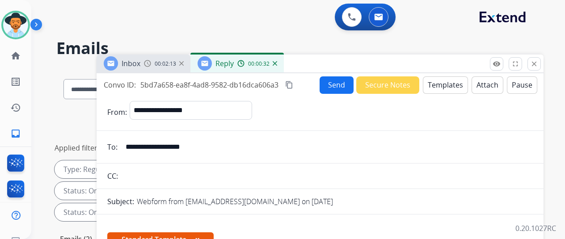
click at [277, 61] on img at bounding box center [275, 63] width 4 height 4
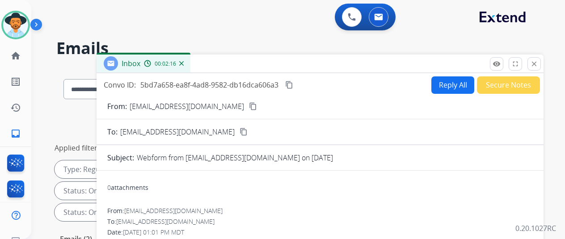
click at [450, 81] on button "Reply All" at bounding box center [452, 84] width 43 height 17
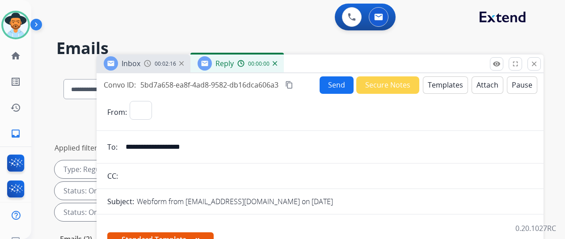
select select "**********"
click at [446, 83] on button "Templates" at bounding box center [445, 84] width 45 height 17
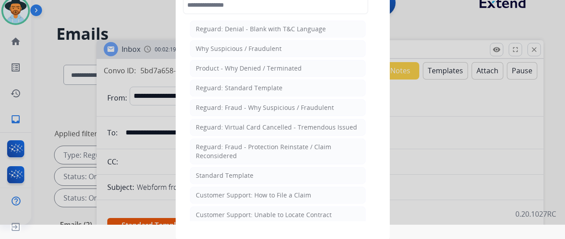
click at [223, 174] on div "Standard Template" at bounding box center [225, 175] width 58 height 9
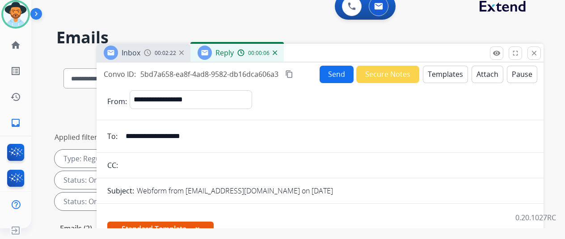
click at [277, 52] on img at bounding box center [275, 52] width 4 height 4
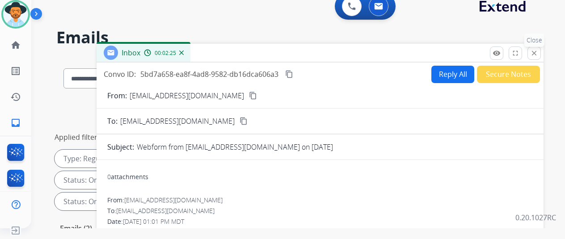
click at [538, 52] on mat-icon "close" at bounding box center [534, 53] width 8 height 8
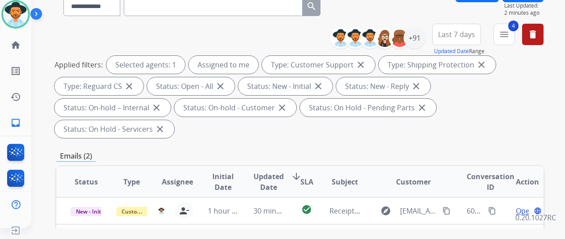
scroll to position [134, 0]
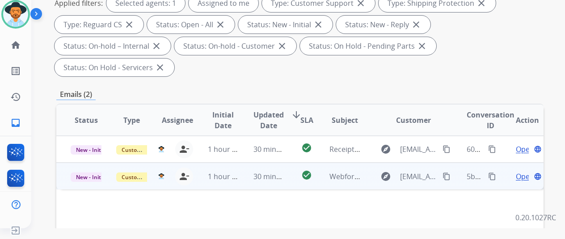
click at [522, 171] on span "Open" at bounding box center [525, 176] width 18 height 11
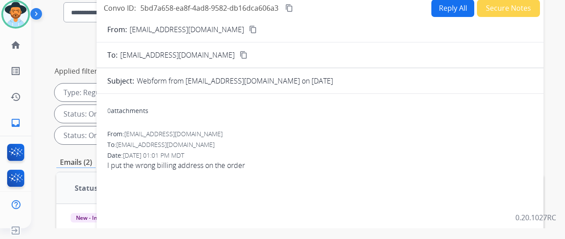
scroll to position [0, 0]
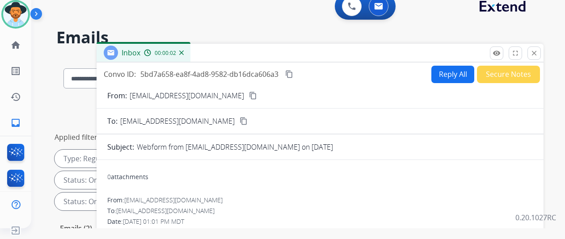
click at [449, 73] on button "Reply All" at bounding box center [452, 74] width 43 height 17
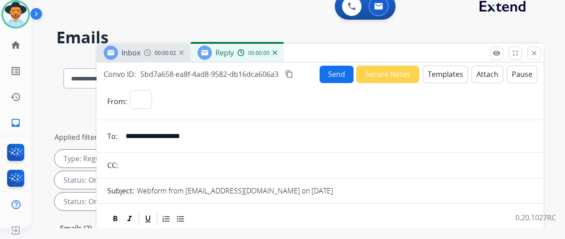
select select "**********"
click at [446, 73] on button "Templates" at bounding box center [445, 74] width 45 height 17
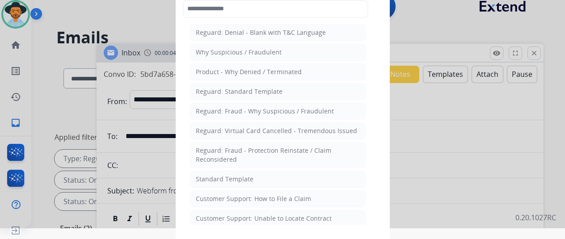
click at [234, 177] on div "Standard Template" at bounding box center [225, 179] width 58 height 9
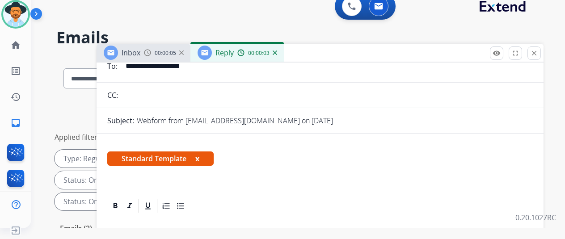
scroll to position [179, 0]
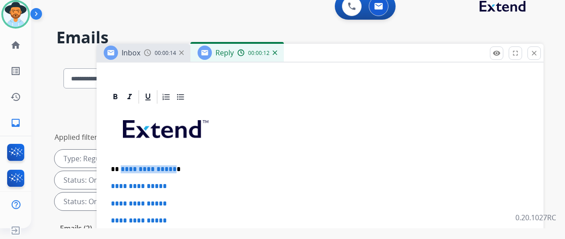
drag, startPoint x: 177, startPoint y: 169, endPoint x: 126, endPoint y: 170, distance: 51.4
click at [126, 170] on p "**********" at bounding box center [316, 169] width 411 height 8
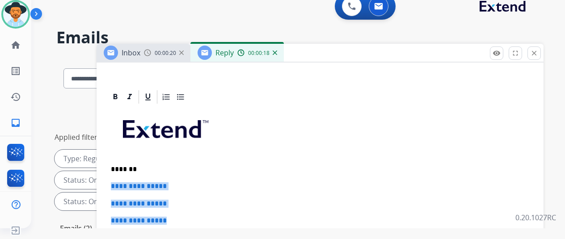
drag, startPoint x: 183, startPoint y: 223, endPoint x: 116, endPoint y: 187, distance: 76.2
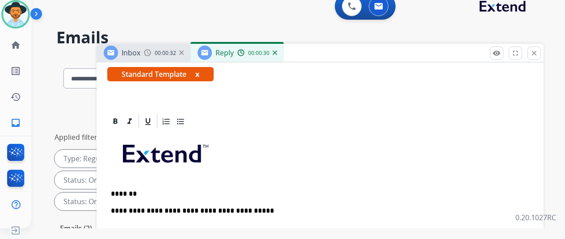
scroll to position [177, 0]
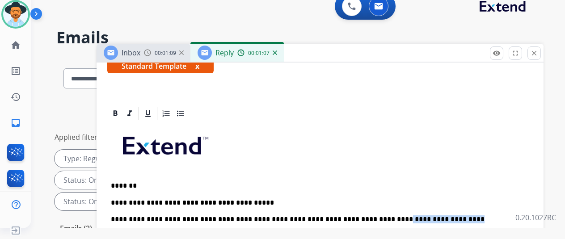
drag, startPoint x: 416, startPoint y: 204, endPoint x: 349, endPoint y: 202, distance: 67.0
click at [349, 202] on p "**********" at bounding box center [316, 211] width 411 height 25
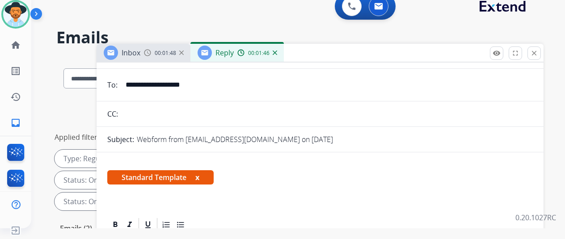
scroll to position [0, 0]
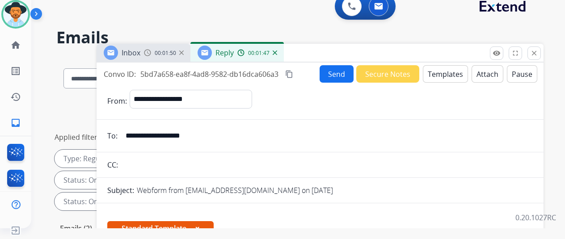
click at [339, 71] on button "Send" at bounding box center [337, 73] width 34 height 17
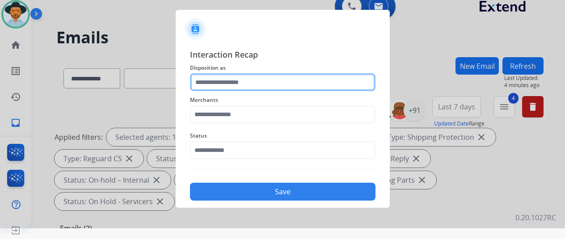
click at [225, 80] on input "text" at bounding box center [282, 82] width 185 height 18
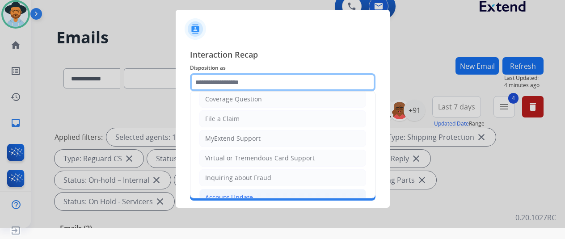
scroll to position [135, 0]
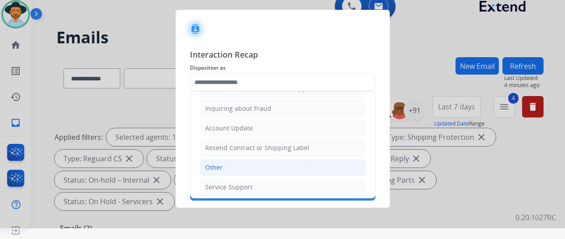
click at [219, 165] on div "Other" at bounding box center [213, 167] width 17 height 9
type input "*****"
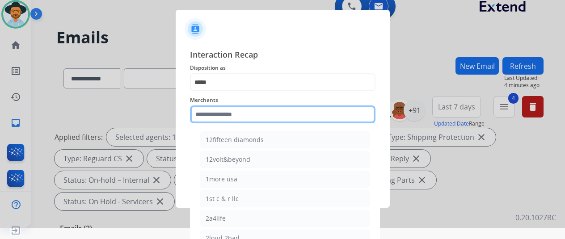
drag, startPoint x: 227, startPoint y: 114, endPoint x: 202, endPoint y: 125, distance: 27.9
click at [227, 114] on input "text" at bounding box center [282, 114] width 185 height 18
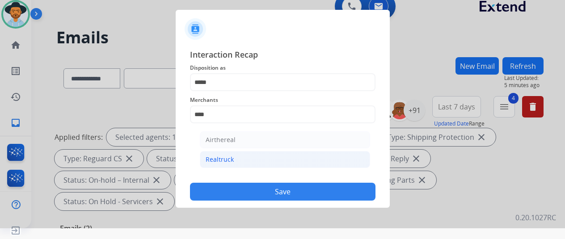
click at [233, 160] on li "Realtruck" at bounding box center [285, 159] width 170 height 17
type input "*********"
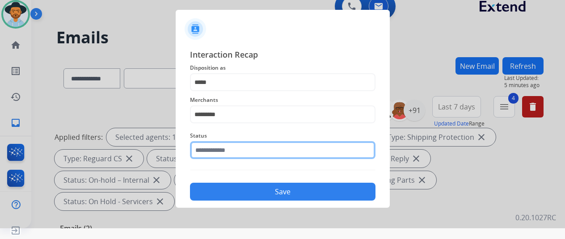
click at [235, 150] on input "text" at bounding box center [282, 150] width 185 height 18
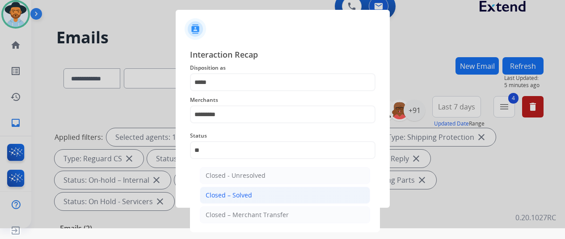
click at [238, 194] on div "Closed – Solved" at bounding box center [229, 195] width 46 height 9
type input "**********"
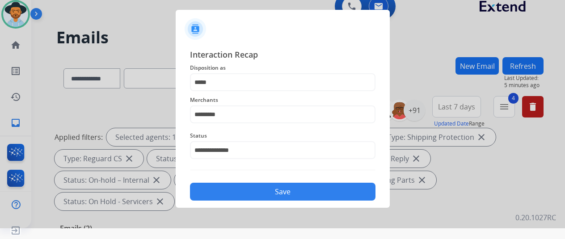
click at [278, 190] on button "Save" at bounding box center [282, 192] width 185 height 18
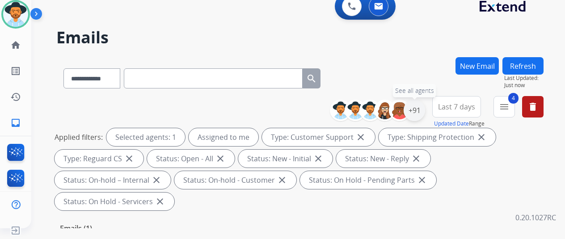
click at [424, 108] on div "+91" at bounding box center [414, 110] width 21 height 21
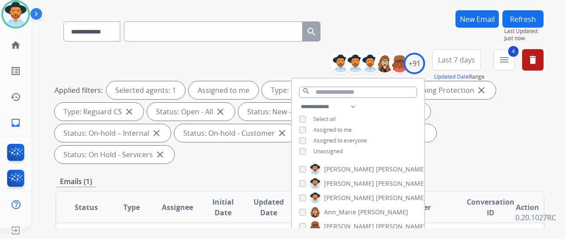
scroll to position [0, 0]
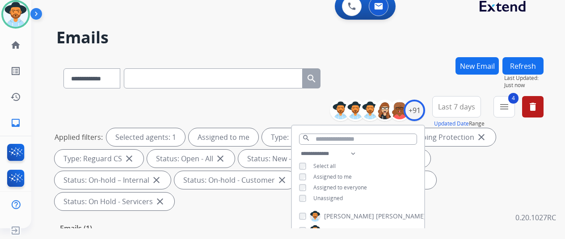
click at [381, 46] on h2 "Emails" at bounding box center [299, 38] width 487 height 18
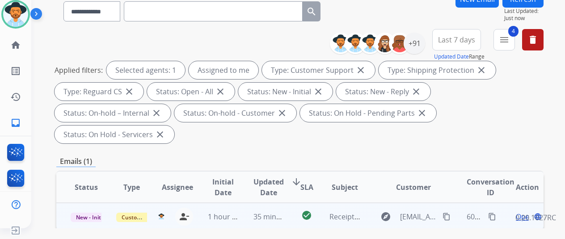
scroll to position [134, 0]
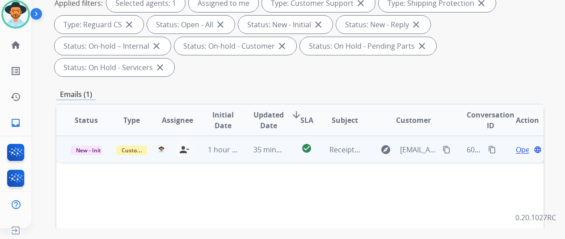
click at [524, 144] on span "Open" at bounding box center [525, 149] width 18 height 11
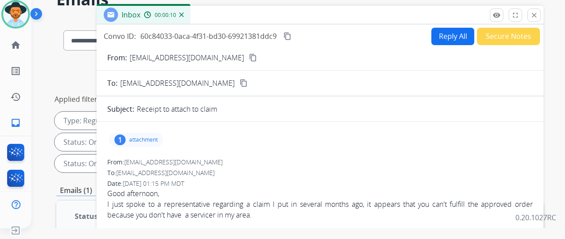
scroll to position [0, 0]
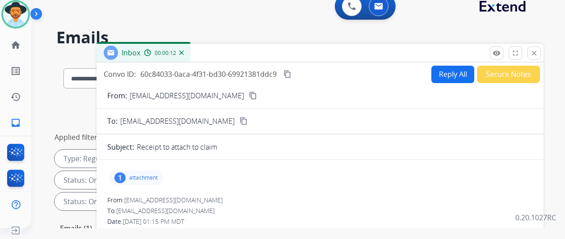
click at [249, 96] on mat-icon "content_copy" at bounding box center [253, 96] width 8 height 8
click at [126, 176] on div "1" at bounding box center [119, 177] width 11 height 11
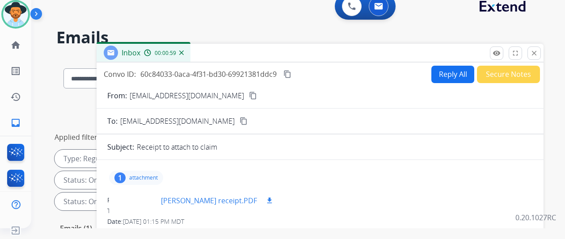
click at [273, 198] on mat-icon "download" at bounding box center [269, 201] width 8 height 8
click at [183, 55] on div "00:02:00" at bounding box center [163, 53] width 39 height 8
click at [183, 50] on div "00:02:01" at bounding box center [163, 53] width 39 height 8
click at [184, 52] on img at bounding box center [181, 52] width 4 height 4
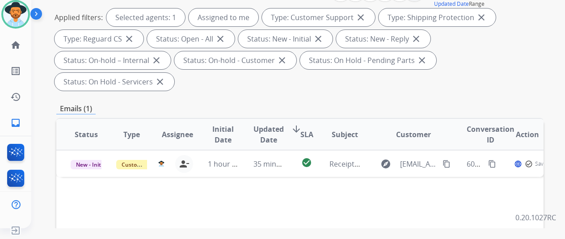
scroll to position [134, 0]
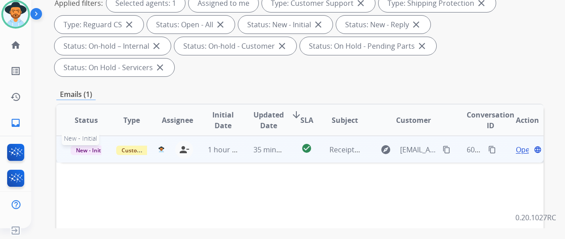
click at [86, 146] on span "New - Initial" at bounding box center [92, 150] width 42 height 9
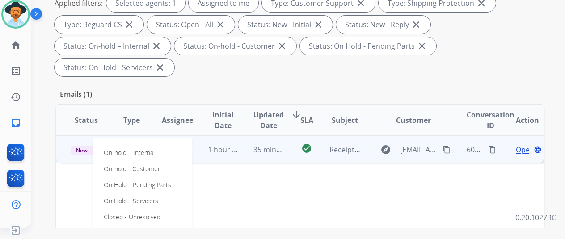
drag, startPoint x: 119, startPoint y: 209, endPoint x: 114, endPoint y: 191, distance: 18.1
click at [119, 227] on p "Closed – Solved" at bounding box center [125, 233] width 51 height 13
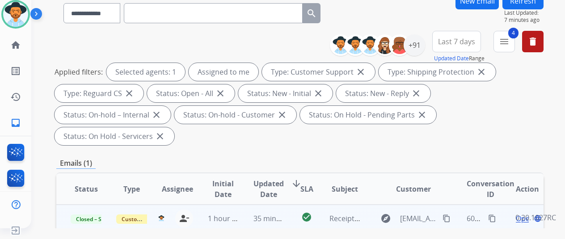
scroll to position [45, 0]
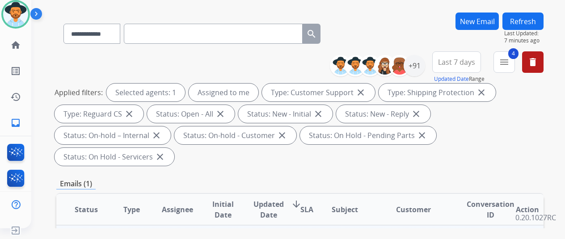
click at [530, 17] on button "Refresh" at bounding box center [522, 21] width 41 height 17
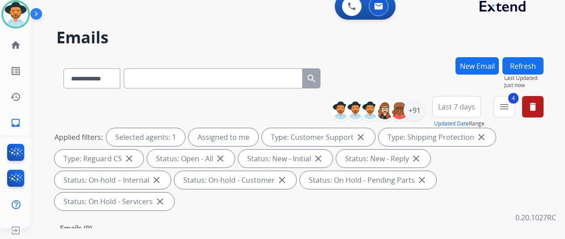
click at [386, 74] on div "**********" at bounding box center [299, 76] width 487 height 39
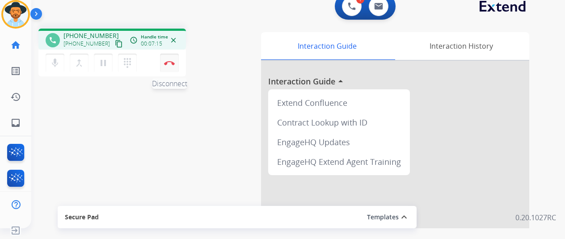
click at [168, 58] on button "Disconnect" at bounding box center [169, 63] width 19 height 19
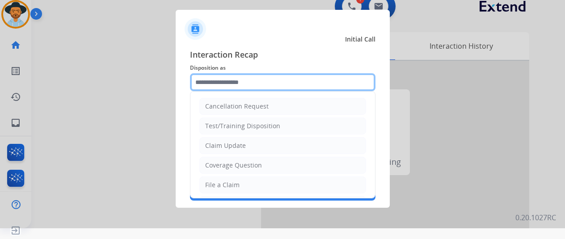
click at [229, 80] on input "text" at bounding box center [282, 82] width 185 height 18
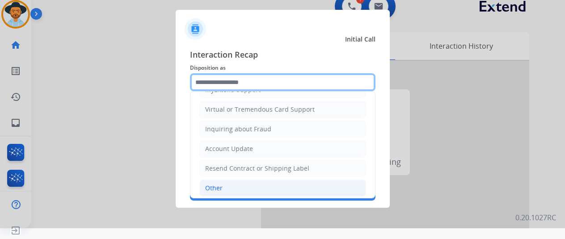
scroll to position [135, 0]
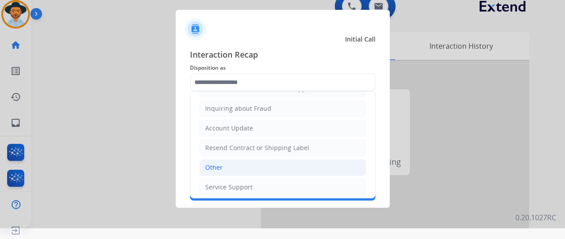
click at [221, 164] on div "Other" at bounding box center [213, 167] width 17 height 9
type input "*****"
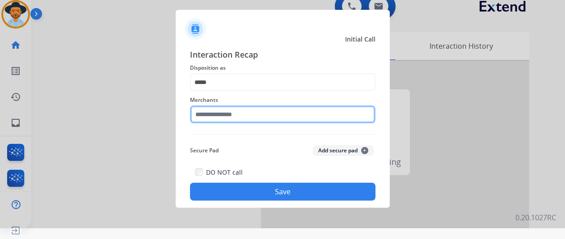
click at [213, 110] on input "text" at bounding box center [282, 114] width 185 height 18
type input "*"
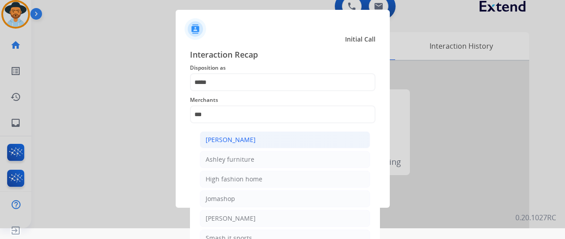
click at [244, 138] on div "[PERSON_NAME]" at bounding box center [231, 139] width 50 height 9
type input "**********"
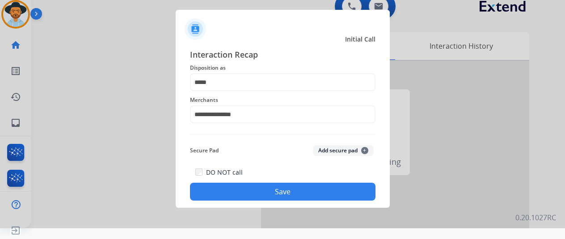
click at [280, 193] on button "Save" at bounding box center [282, 192] width 185 height 18
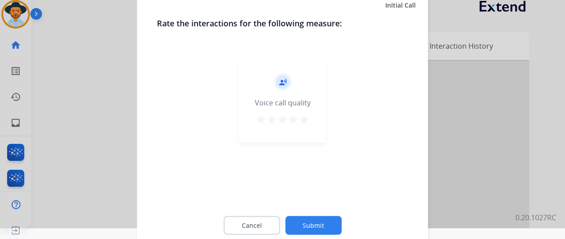
click at [310, 222] on button "Submit" at bounding box center [313, 225] width 56 height 19
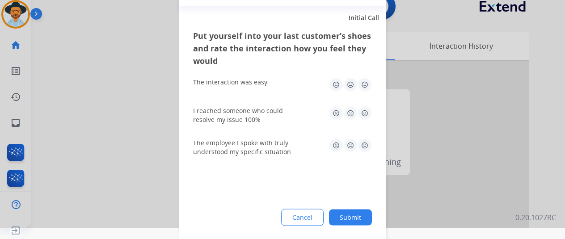
click at [353, 215] on button "Submit" at bounding box center [350, 217] width 43 height 16
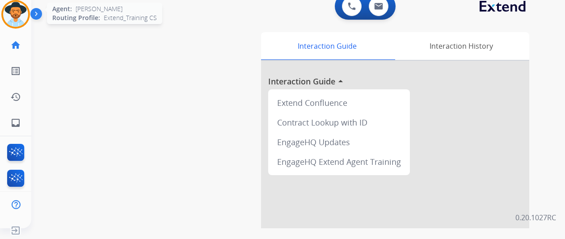
click at [22, 14] on img at bounding box center [15, 14] width 25 height 25
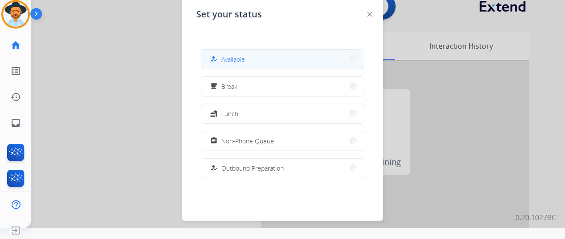
click at [238, 61] on span "Available" at bounding box center [233, 59] width 24 height 9
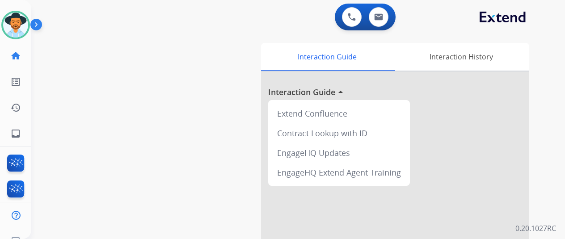
scroll to position [11, 0]
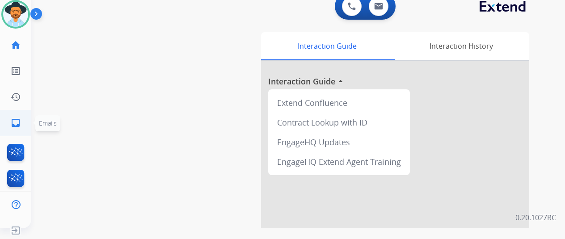
click at [16, 119] on mat-icon "inbox" at bounding box center [15, 123] width 11 height 11
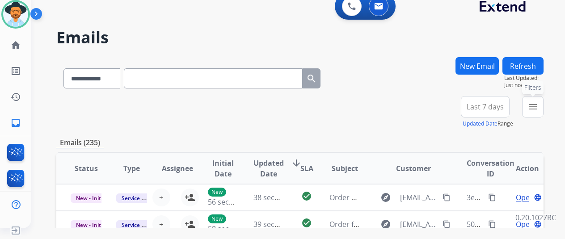
click at [538, 105] on mat-icon "menu" at bounding box center [532, 106] width 11 height 11
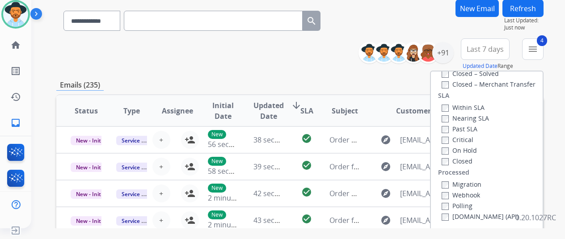
scroll to position [134, 0]
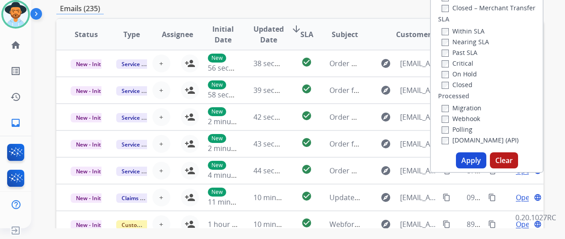
click at [472, 156] on button "Apply" at bounding box center [471, 160] width 30 height 16
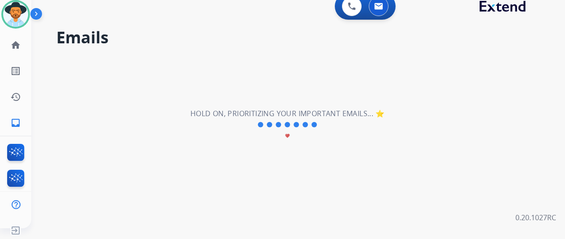
scroll to position [0, 0]
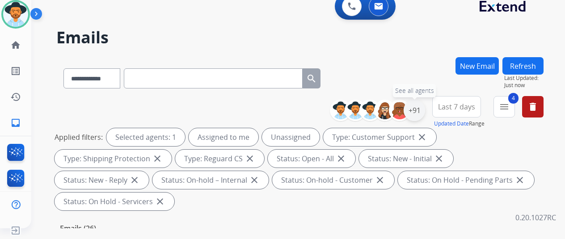
click at [423, 109] on div "+91" at bounding box center [414, 110] width 21 height 21
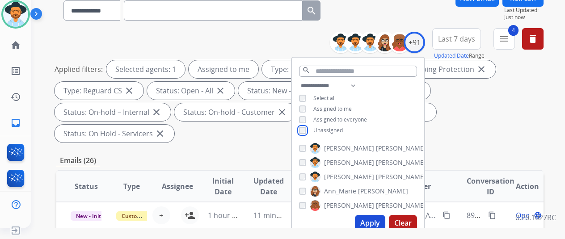
scroll to position [179, 0]
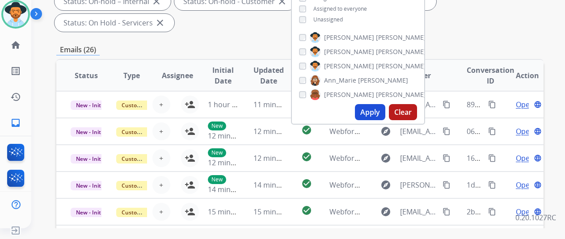
click at [374, 111] on button "Apply" at bounding box center [370, 112] width 30 height 16
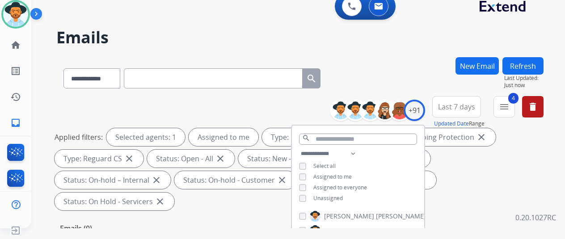
click at [420, 74] on div "**********" at bounding box center [299, 76] width 487 height 39
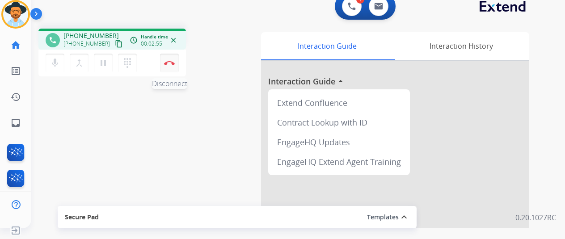
click at [168, 62] on img at bounding box center [169, 63] width 11 height 4
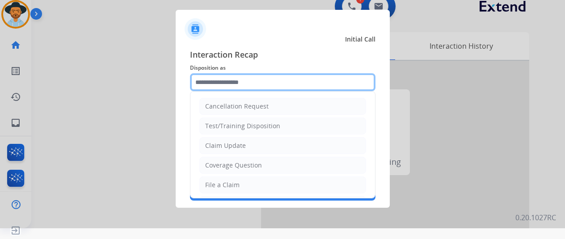
click at [205, 83] on input "text" at bounding box center [282, 82] width 185 height 18
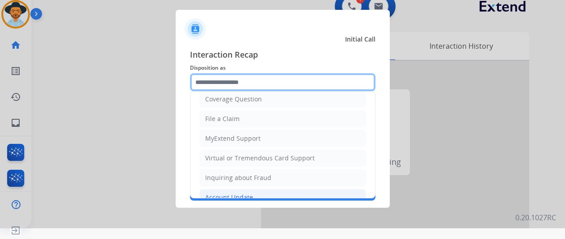
scroll to position [135, 0]
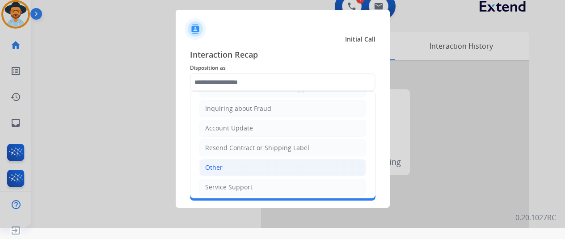
click at [225, 161] on li "Other" at bounding box center [282, 167] width 167 height 17
type input "*****"
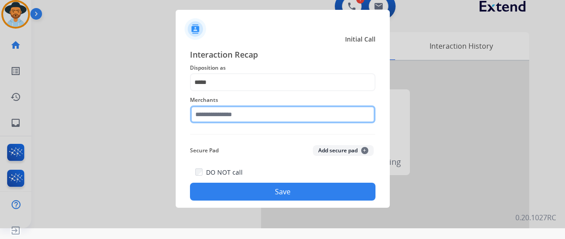
click at [219, 111] on input "text" at bounding box center [282, 114] width 185 height 18
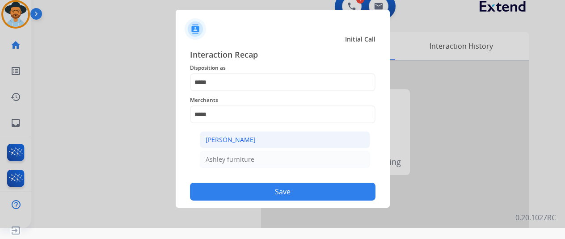
click at [233, 135] on div "[PERSON_NAME]" at bounding box center [231, 139] width 50 height 9
type input "**********"
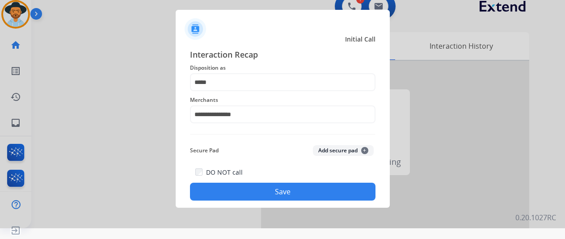
click at [282, 190] on button "Save" at bounding box center [282, 192] width 185 height 18
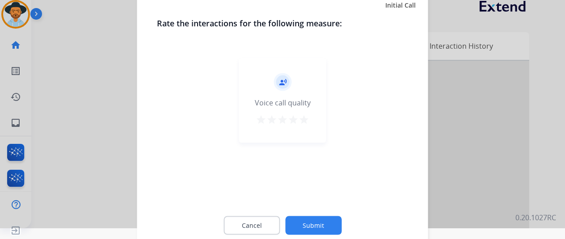
click at [305, 225] on button "Submit" at bounding box center [313, 225] width 56 height 19
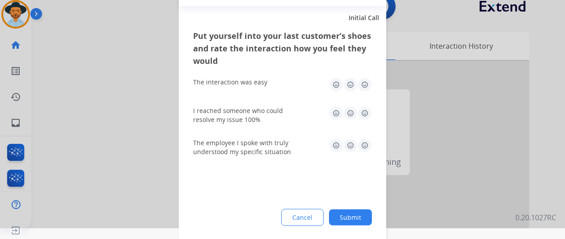
click at [349, 219] on button "Submit" at bounding box center [350, 217] width 43 height 16
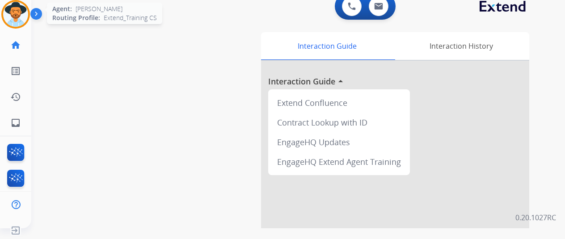
click at [13, 8] on img at bounding box center [15, 14] width 25 height 25
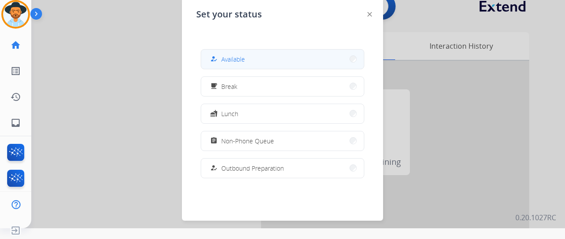
click at [231, 55] on span "Available" at bounding box center [233, 59] width 24 height 9
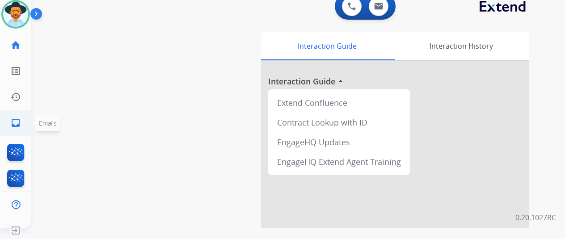
click at [15, 122] on mat-icon "inbox" at bounding box center [15, 123] width 11 height 11
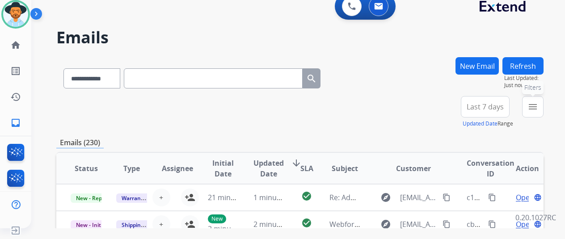
click at [538, 102] on mat-icon "menu" at bounding box center [532, 106] width 11 height 11
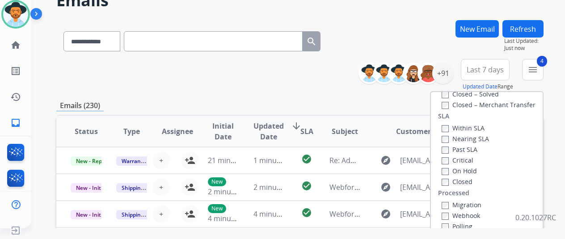
scroll to position [134, 0]
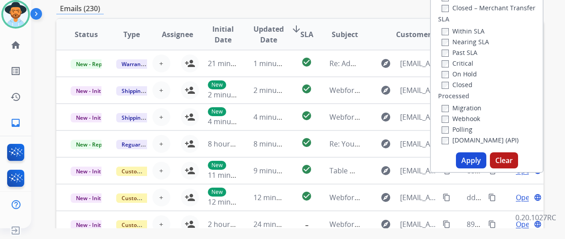
click at [475, 158] on button "Apply" at bounding box center [471, 160] width 30 height 16
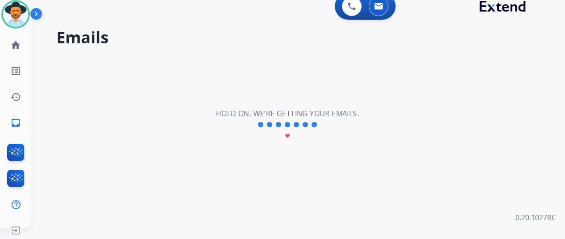
scroll to position [0, 0]
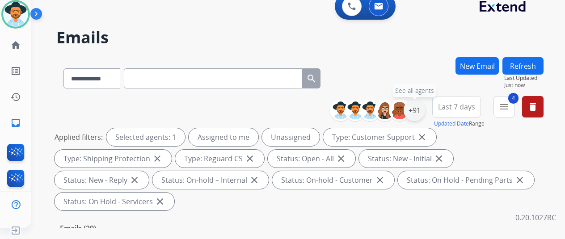
click at [424, 107] on div "+91" at bounding box center [414, 110] width 21 height 21
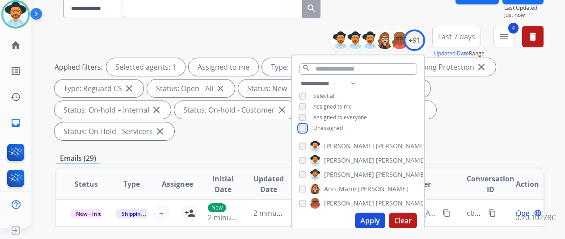
scroll to position [89, 0]
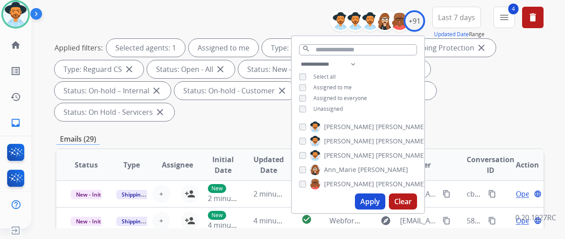
click at [373, 201] on button "Apply" at bounding box center [370, 201] width 30 height 16
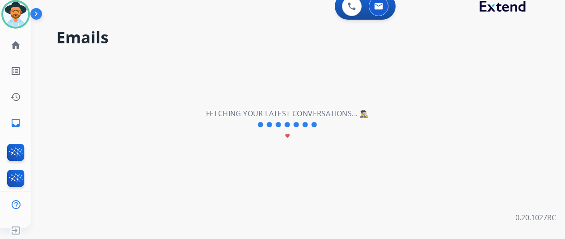
scroll to position [0, 0]
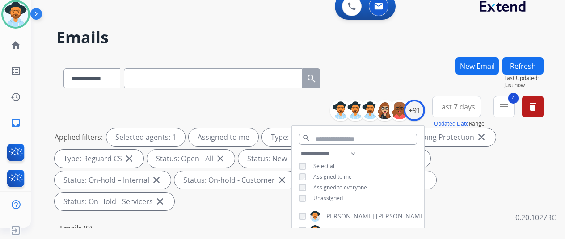
click at [385, 59] on div "**********" at bounding box center [299, 76] width 487 height 39
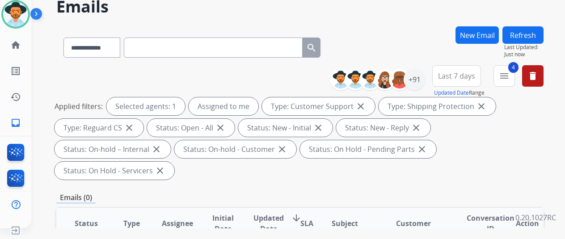
scroll to position [45, 0]
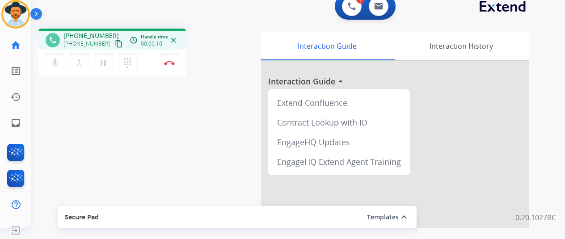
click at [51, 131] on div "phone [PHONE_NUMBER] [PHONE_NUMBER] content_copy access_time Call metrics Queue…" at bounding box center [287, 207] width 512 height 373
click at [105, 59] on mat-icon "pause" at bounding box center [103, 63] width 11 height 11
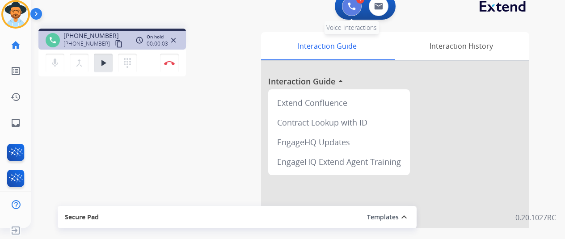
click at [360, 3] on button at bounding box center [352, 6] width 20 height 20
click at [353, 5] on img at bounding box center [352, 6] width 8 height 8
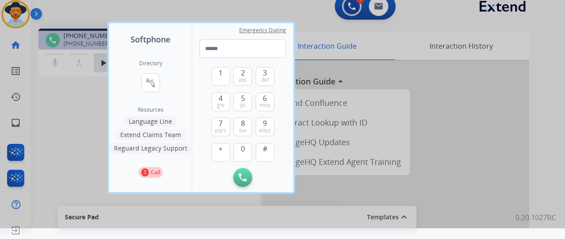
click at [158, 119] on button "Language Line" at bounding box center [150, 121] width 52 height 11
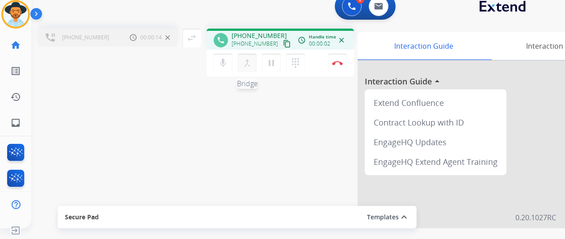
click at [246, 60] on mat-icon "merge_type" at bounding box center [247, 63] width 11 height 11
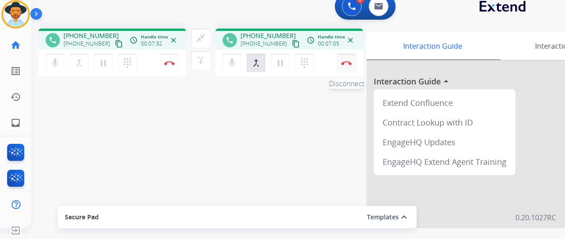
click at [179, 58] on button "Disconnect" at bounding box center [169, 63] width 19 height 19
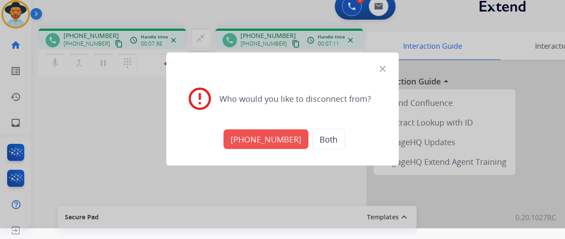
click at [321, 137] on button "Both" at bounding box center [328, 139] width 33 height 21
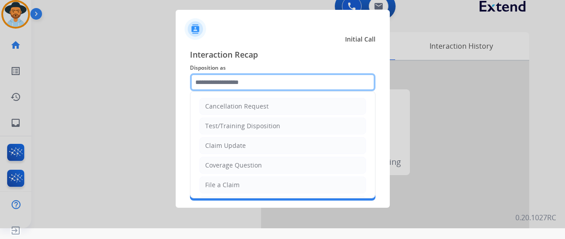
click at [209, 80] on input "text" at bounding box center [282, 82] width 185 height 18
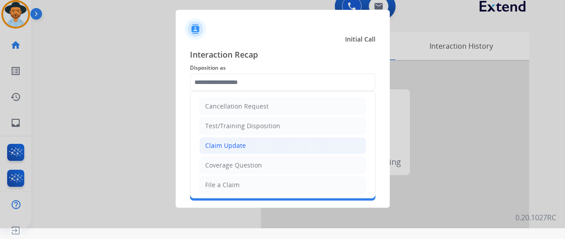
click at [234, 145] on div "Claim Update" at bounding box center [225, 145] width 41 height 9
type input "**********"
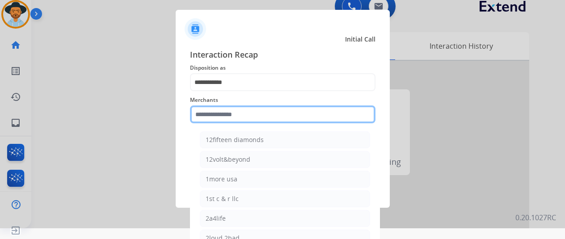
click at [220, 112] on input "text" at bounding box center [282, 114] width 185 height 18
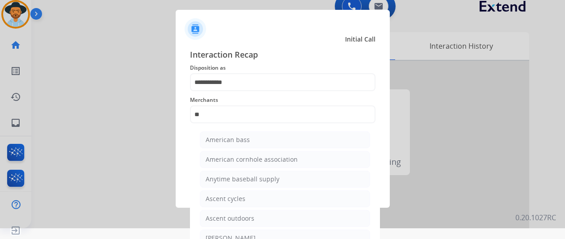
click at [234, 235] on div "[PERSON_NAME]" at bounding box center [231, 238] width 50 height 9
type input "**********"
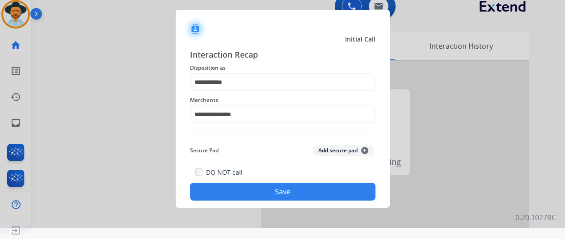
click at [292, 185] on button "Save" at bounding box center [282, 192] width 185 height 18
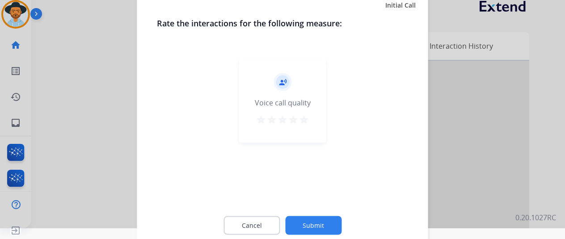
click at [315, 222] on button "Submit" at bounding box center [313, 225] width 56 height 19
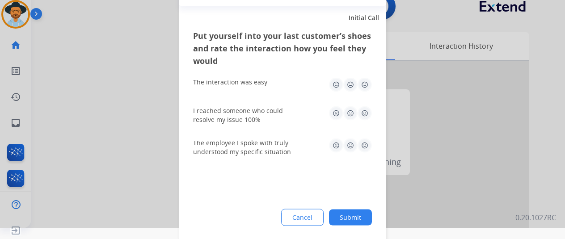
click at [347, 213] on button "Submit" at bounding box center [350, 217] width 43 height 16
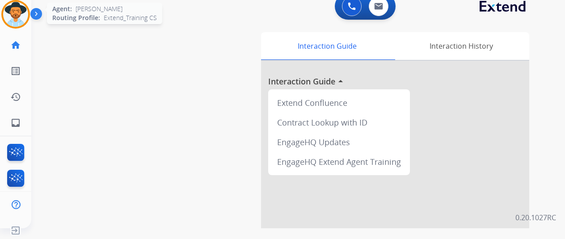
click at [19, 8] on img at bounding box center [15, 14] width 25 height 25
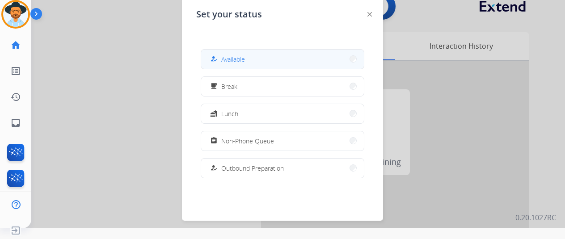
click at [231, 57] on span "Available" at bounding box center [233, 59] width 24 height 9
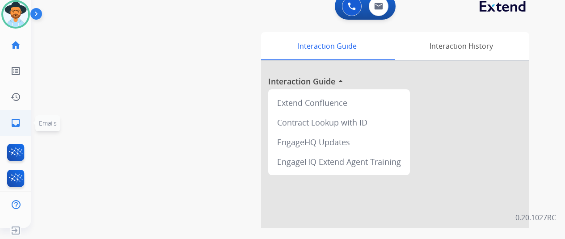
click at [18, 118] on mat-icon "inbox" at bounding box center [15, 123] width 11 height 11
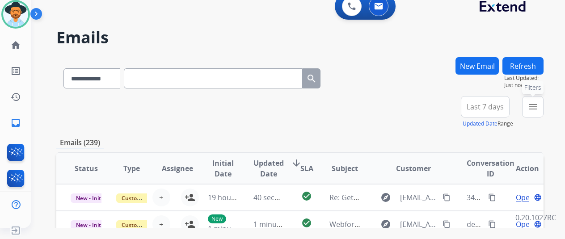
click at [538, 103] on mat-icon "menu" at bounding box center [532, 106] width 11 height 11
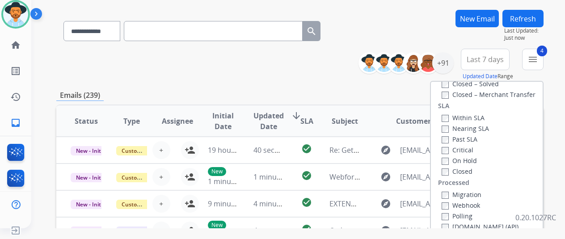
scroll to position [134, 0]
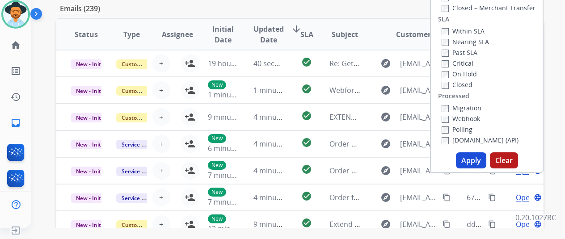
click at [477, 158] on button "Apply" at bounding box center [471, 160] width 30 height 16
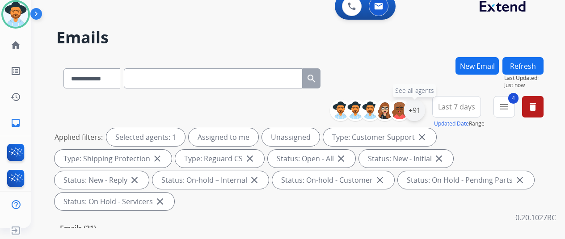
click at [419, 111] on div "+91" at bounding box center [414, 110] width 21 height 21
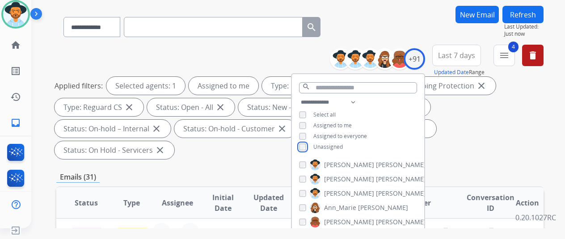
scroll to position [134, 0]
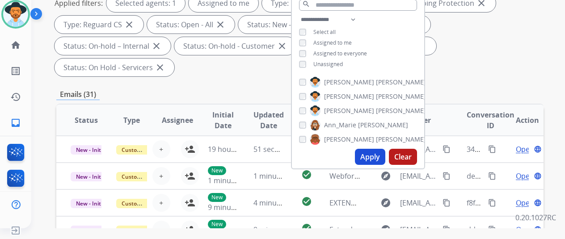
click at [378, 157] on button "Apply" at bounding box center [370, 157] width 30 height 16
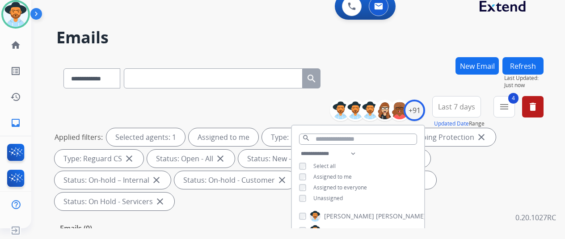
click at [415, 66] on div "**********" at bounding box center [299, 76] width 487 height 39
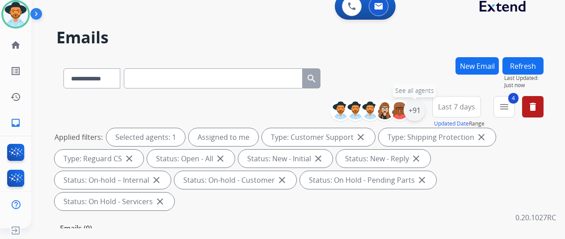
click at [416, 105] on div "+91" at bounding box center [414, 110] width 21 height 21
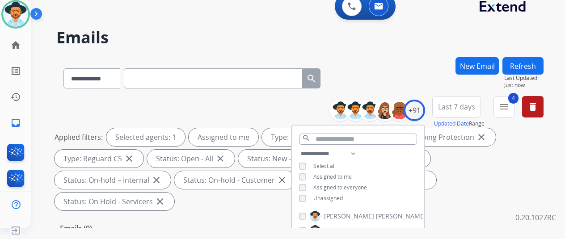
click at [429, 69] on div "**********" at bounding box center [299, 76] width 487 height 39
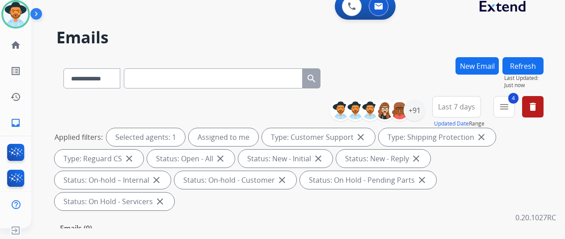
click at [407, 48] on div "**********" at bounding box center [287, 140] width 512 height 239
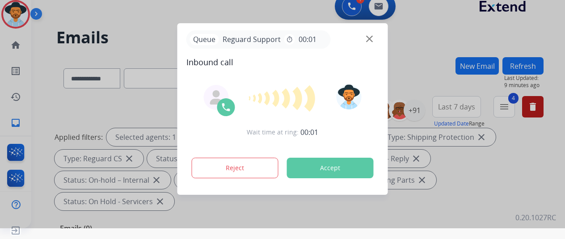
drag, startPoint x: 32, startPoint y: 74, endPoint x: 38, endPoint y: 72, distance: 5.8
click at [32, 74] on div at bounding box center [282, 108] width 565 height 239
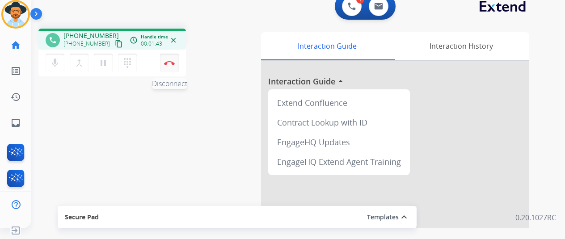
click at [171, 59] on button "Disconnect" at bounding box center [169, 63] width 19 height 19
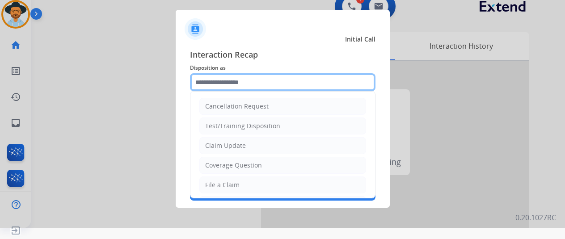
click at [257, 76] on input "text" at bounding box center [282, 82] width 185 height 18
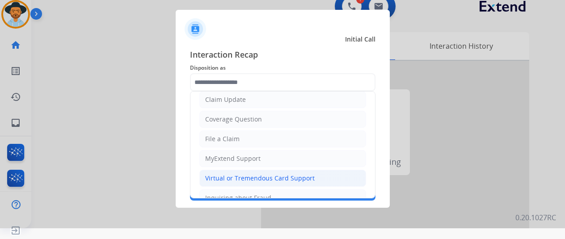
click at [244, 176] on div "Virtual or Tremendous Card Support" at bounding box center [259, 178] width 109 height 9
type input "**********"
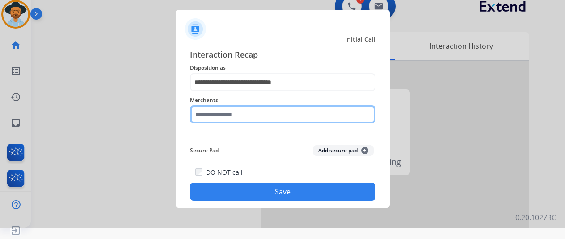
click at [240, 109] on input "text" at bounding box center [282, 114] width 185 height 18
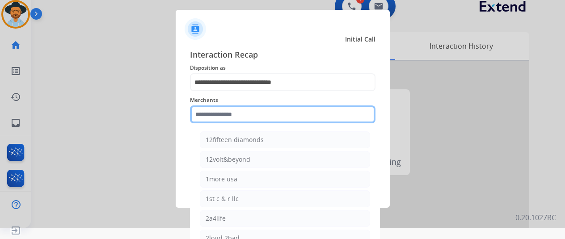
click at [211, 114] on input "text" at bounding box center [282, 114] width 185 height 18
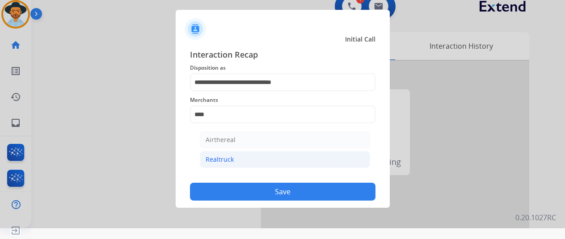
click at [218, 160] on div "Realtruck" at bounding box center [220, 159] width 28 height 9
type input "*********"
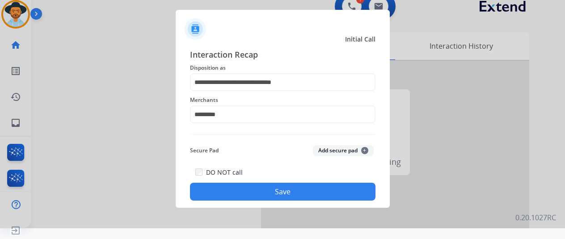
click at [256, 187] on button "Save" at bounding box center [282, 192] width 185 height 18
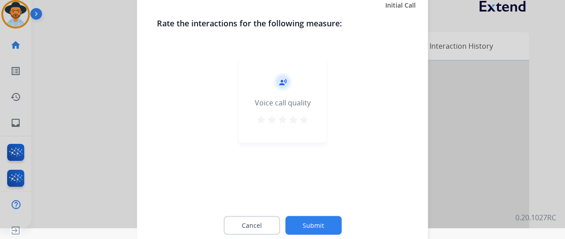
click at [324, 222] on button "Submit" at bounding box center [313, 225] width 56 height 19
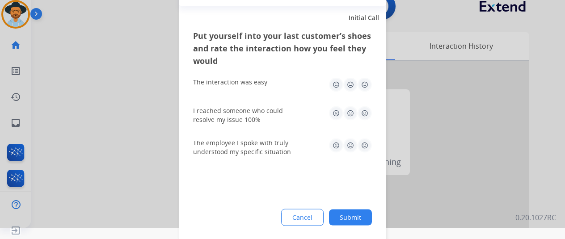
click at [353, 216] on button "Submit" at bounding box center [350, 217] width 43 height 16
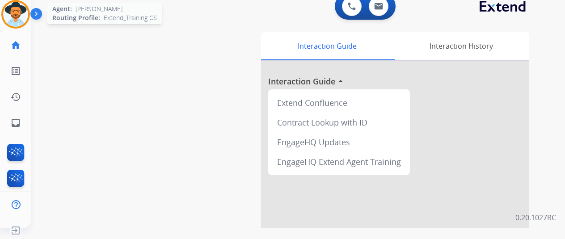
drag, startPoint x: 11, startPoint y: 9, endPoint x: 16, endPoint y: 10, distance: 4.6
click at [12, 9] on img at bounding box center [15, 14] width 25 height 25
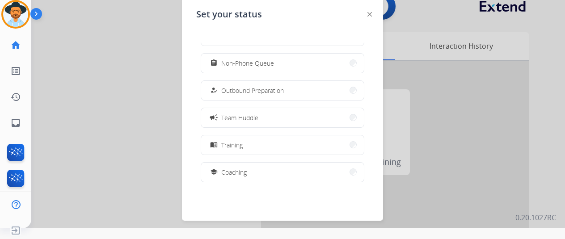
scroll to position [168, 0]
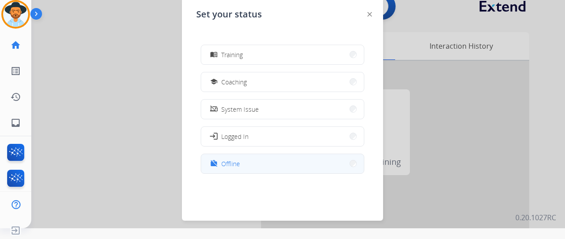
click at [231, 163] on span "Offline" at bounding box center [230, 163] width 19 height 9
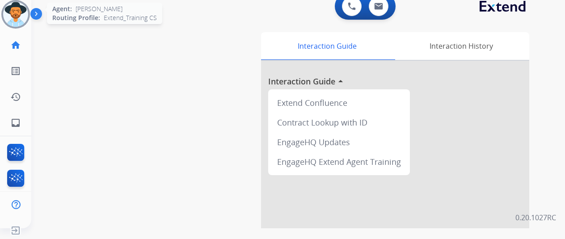
click at [16, 11] on img at bounding box center [15, 14] width 25 height 25
